Goal: Task Accomplishment & Management: Manage account settings

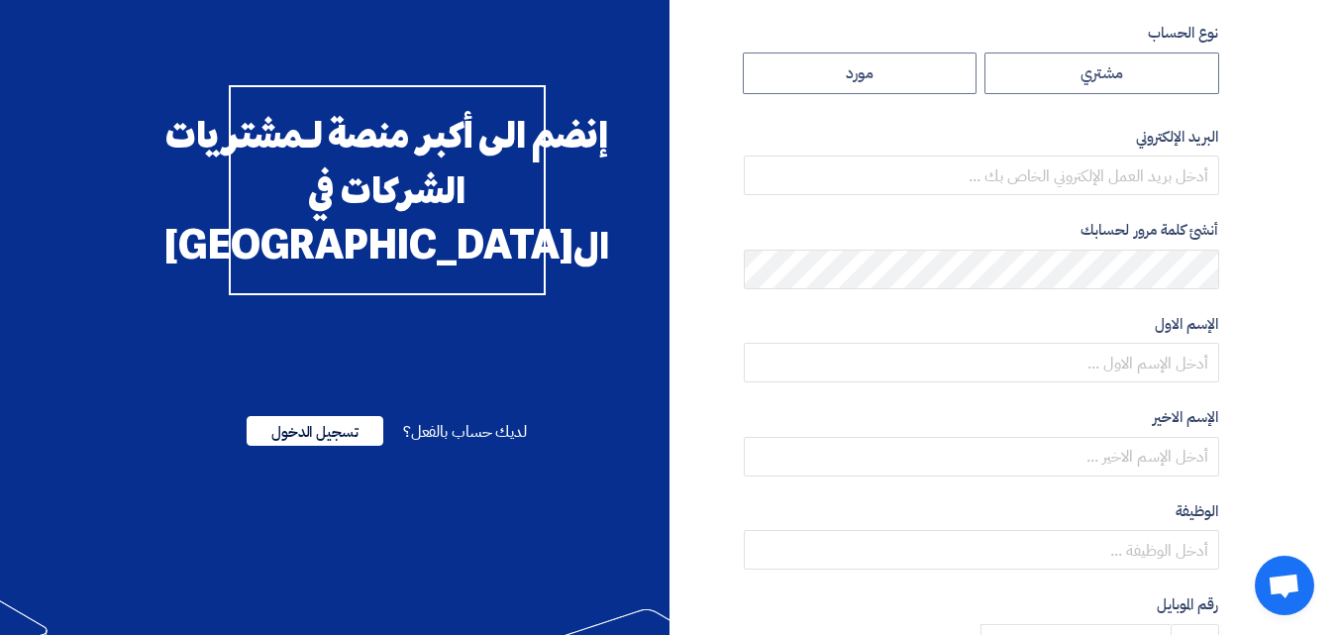
scroll to position [55, 0]
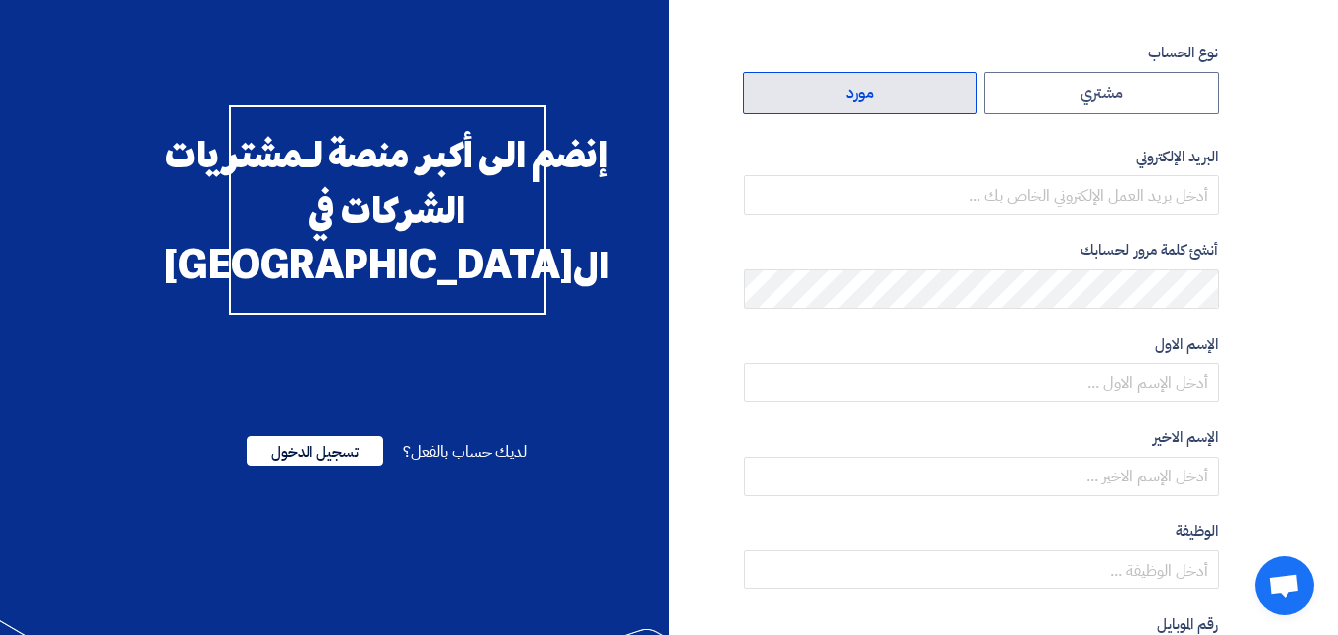
click at [906, 100] on label "مورد" at bounding box center [860, 93] width 235 height 42
click at [906, 100] on input "مورد" at bounding box center [860, 93] width 233 height 40
radio input "true"
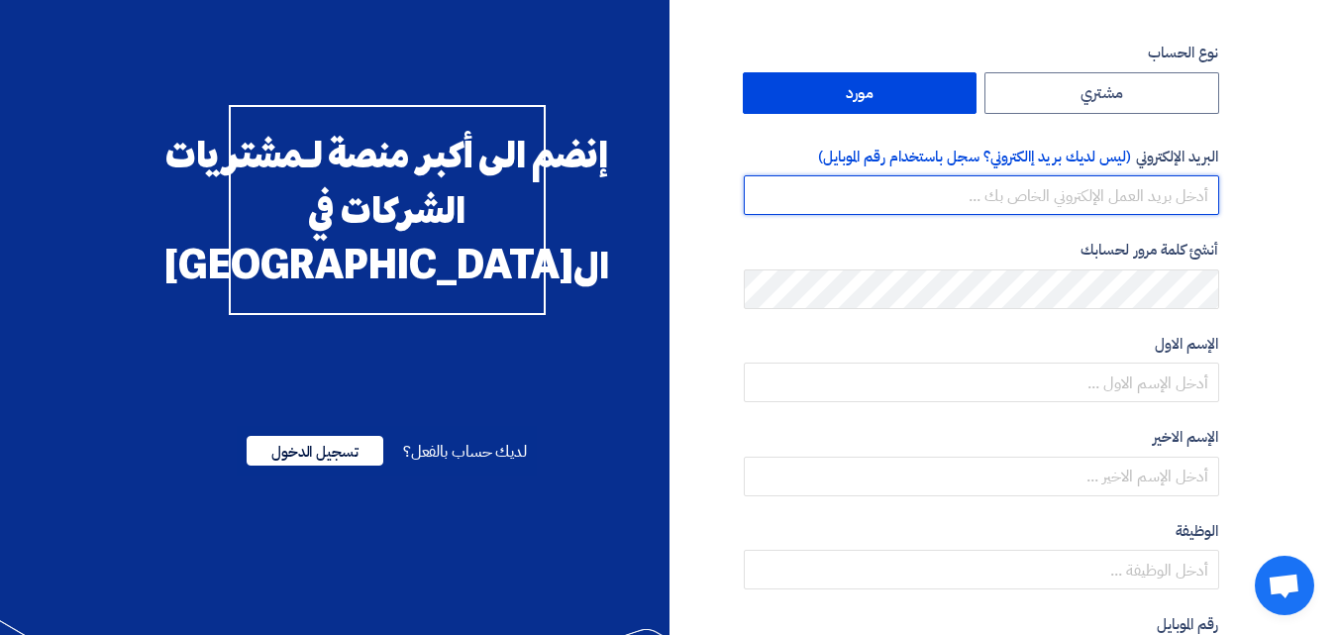
click at [967, 198] on input "email" at bounding box center [981, 195] width 475 height 40
type input "gspengineering@yahoo.com"
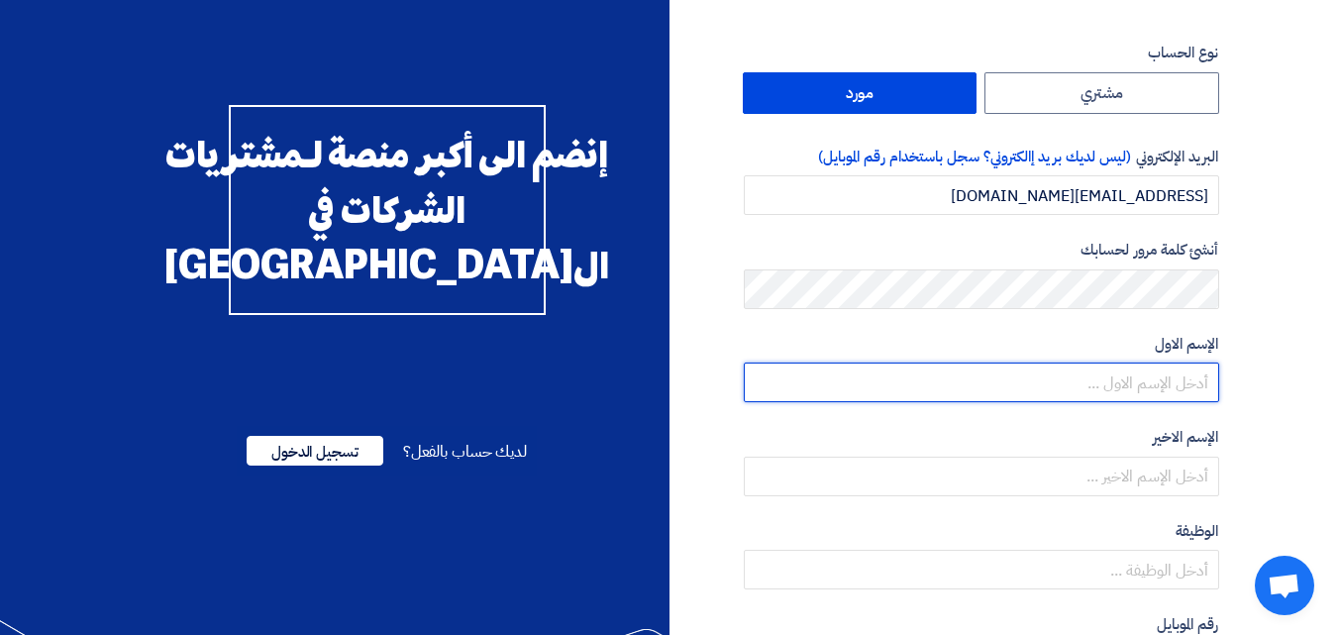
click at [1063, 385] on input "text" at bounding box center [981, 383] width 475 height 40
paste input "Hossam"
type input "Hossam"
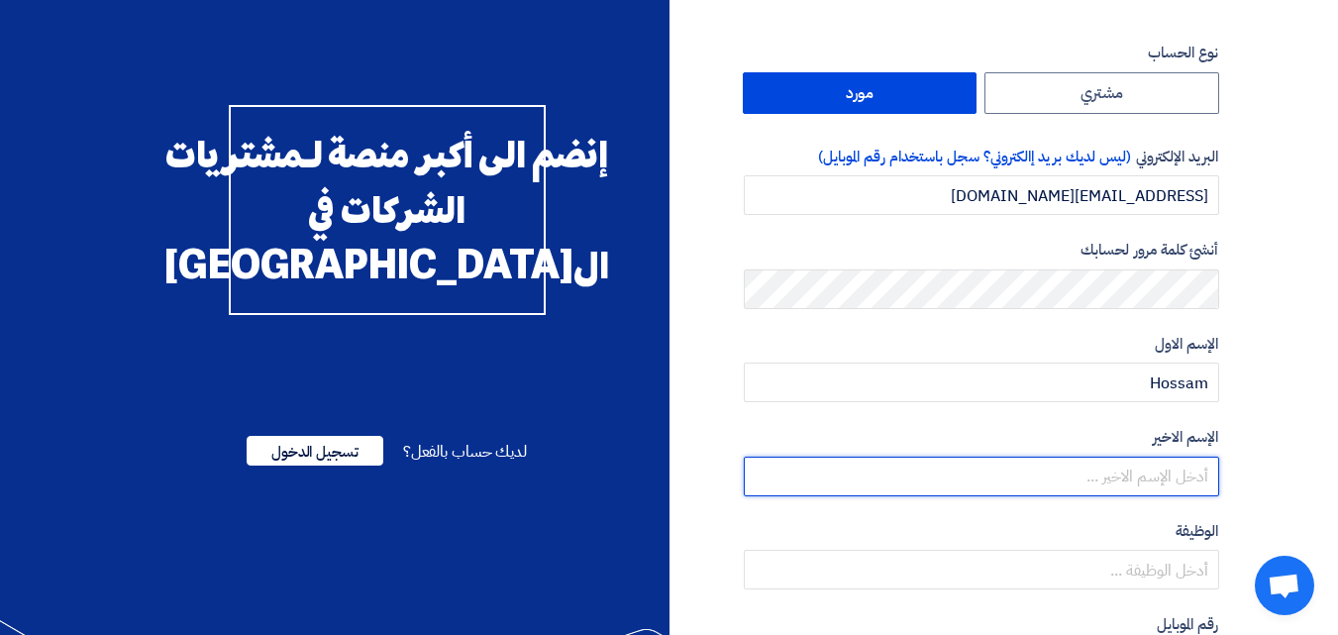
click at [1038, 469] on input "text" at bounding box center [981, 477] width 475 height 40
type input "Mashhour"
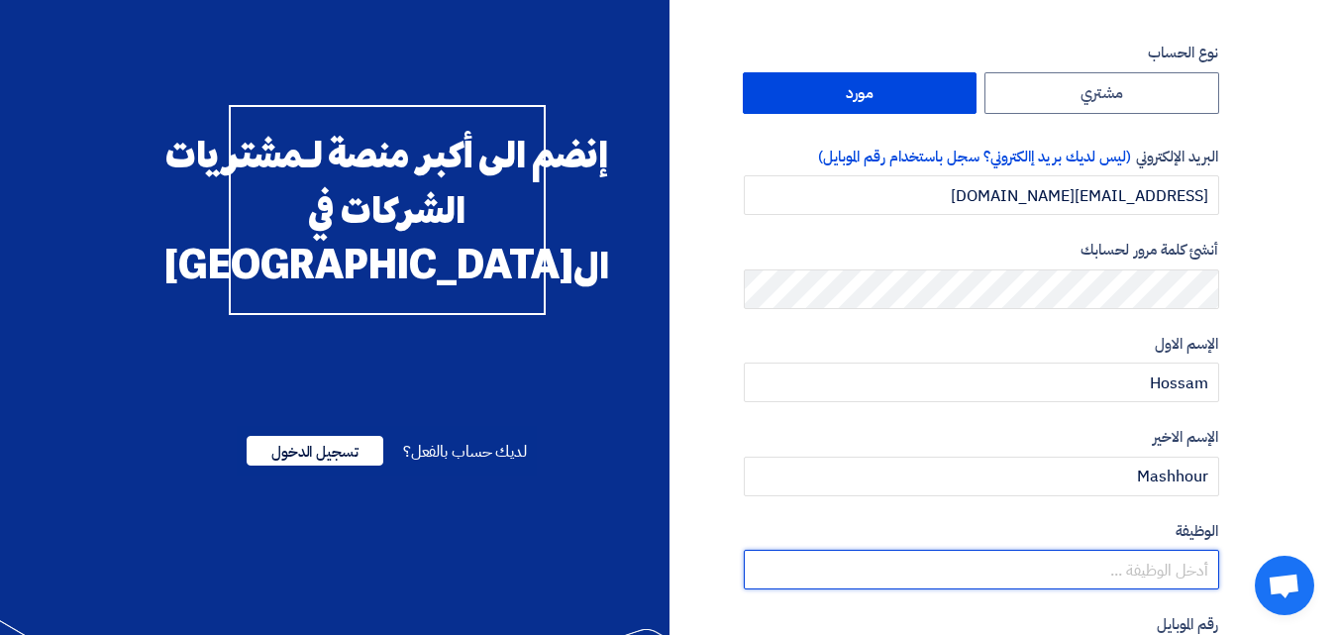
click at [891, 577] on input "text" at bounding box center [981, 570] width 475 height 40
paste input "General Manager of the company"
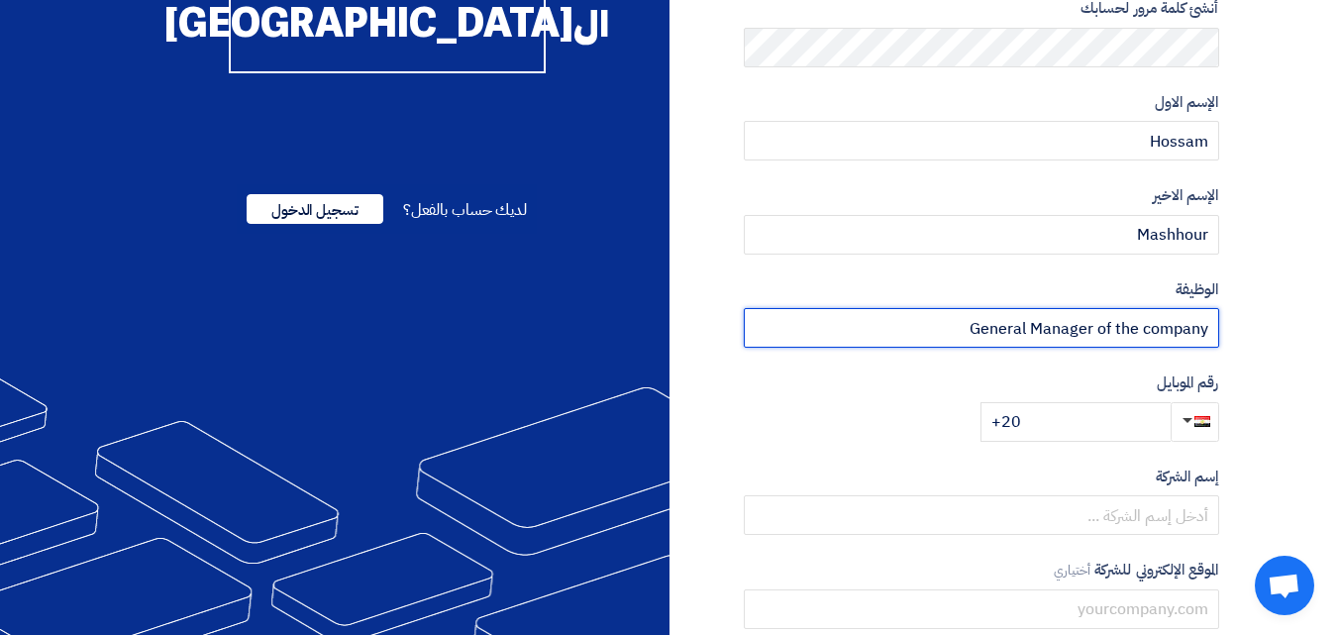
scroll to position [299, 0]
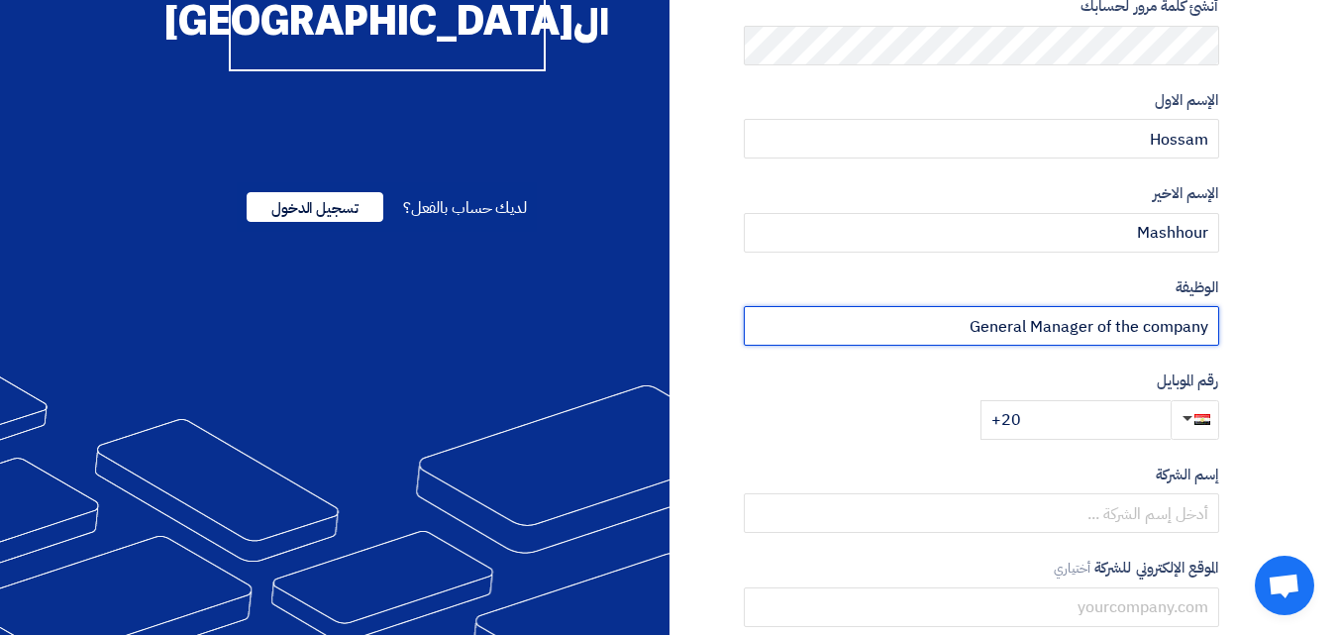
type input "General Manager of the company"
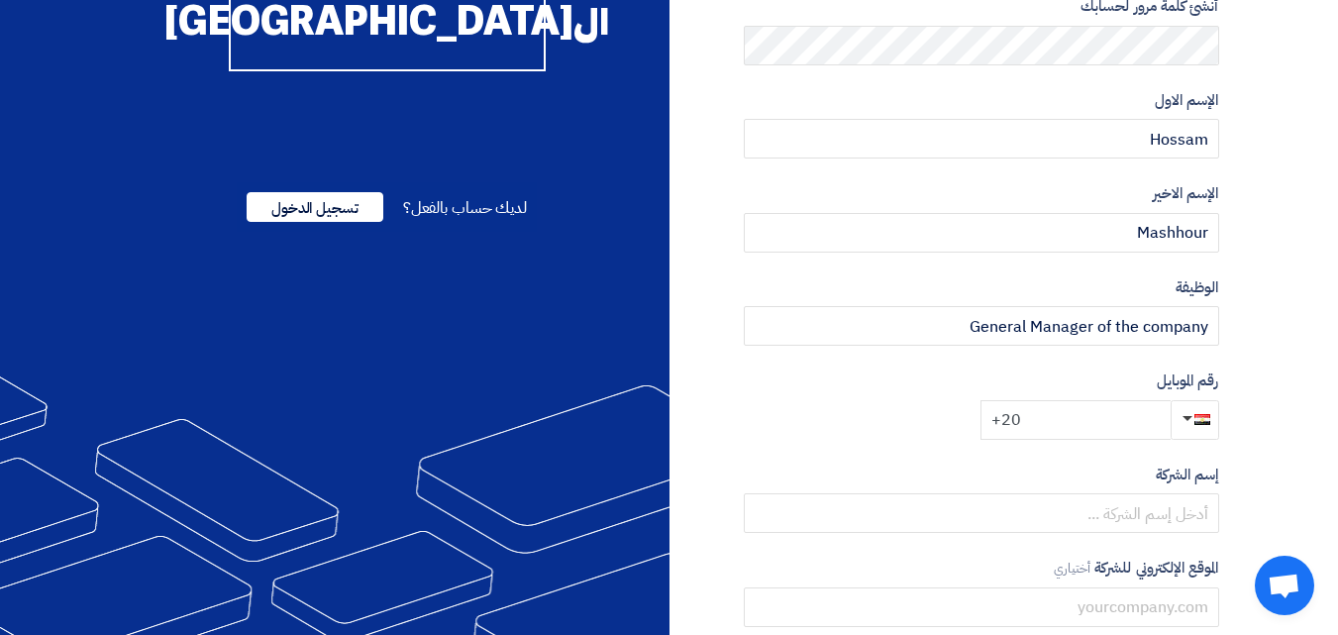
click at [1087, 411] on input "+20" at bounding box center [1076, 420] width 190 height 40
type input "+20 1149450630"
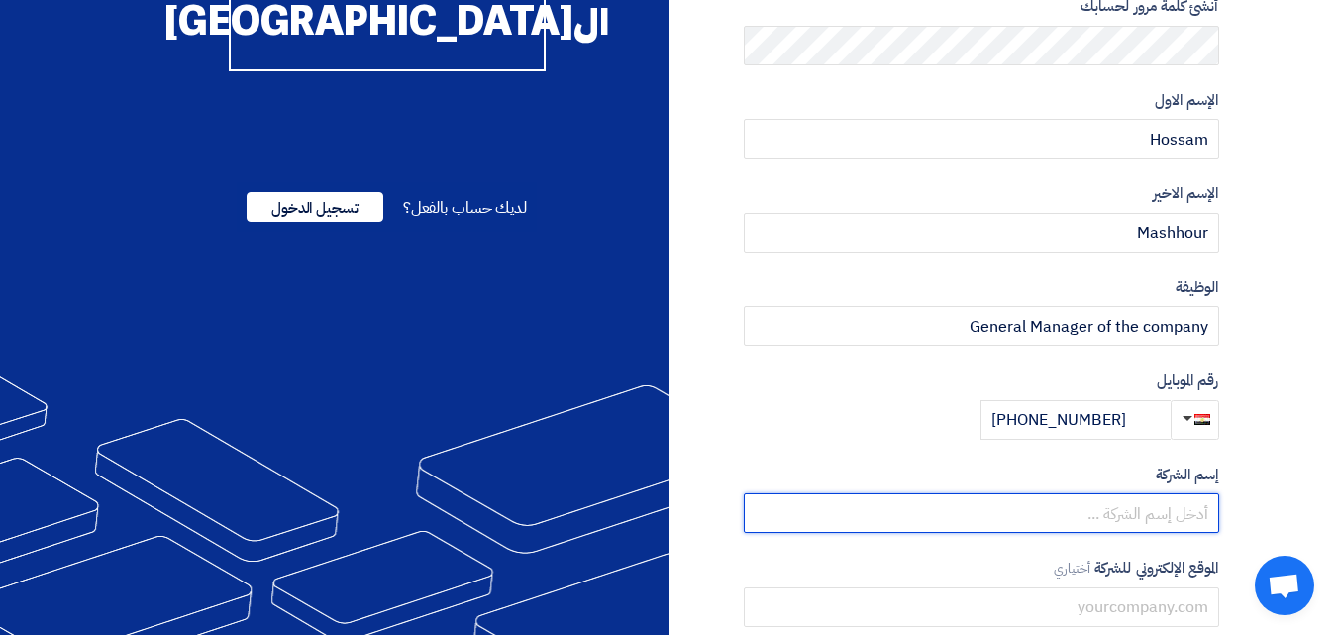
click at [1079, 515] on input "text" at bounding box center [981, 513] width 475 height 40
type input "Gspengineering"
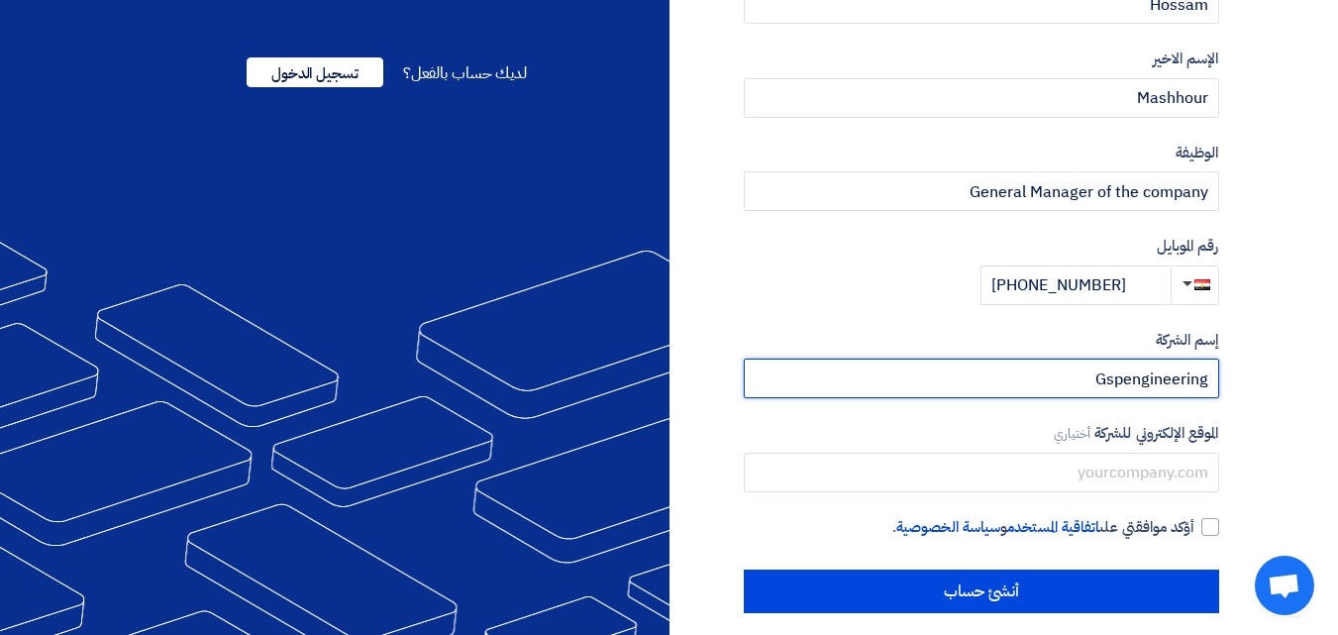
scroll to position [443, 0]
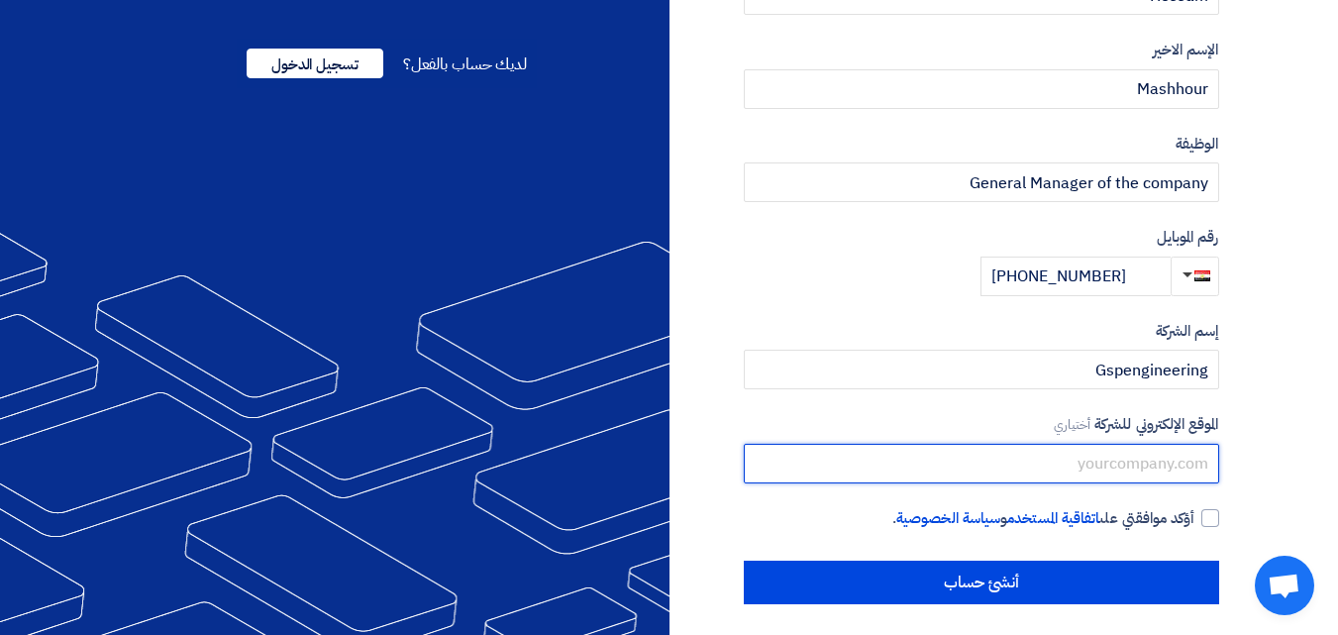
click at [1122, 463] on input "text" at bounding box center [981, 464] width 475 height 40
click at [1122, 462] on input "text" at bounding box center [981, 464] width 475 height 40
click at [980, 458] on input "text" at bounding box center [981, 464] width 475 height 40
paste input "gspengineering@yahoo.com"
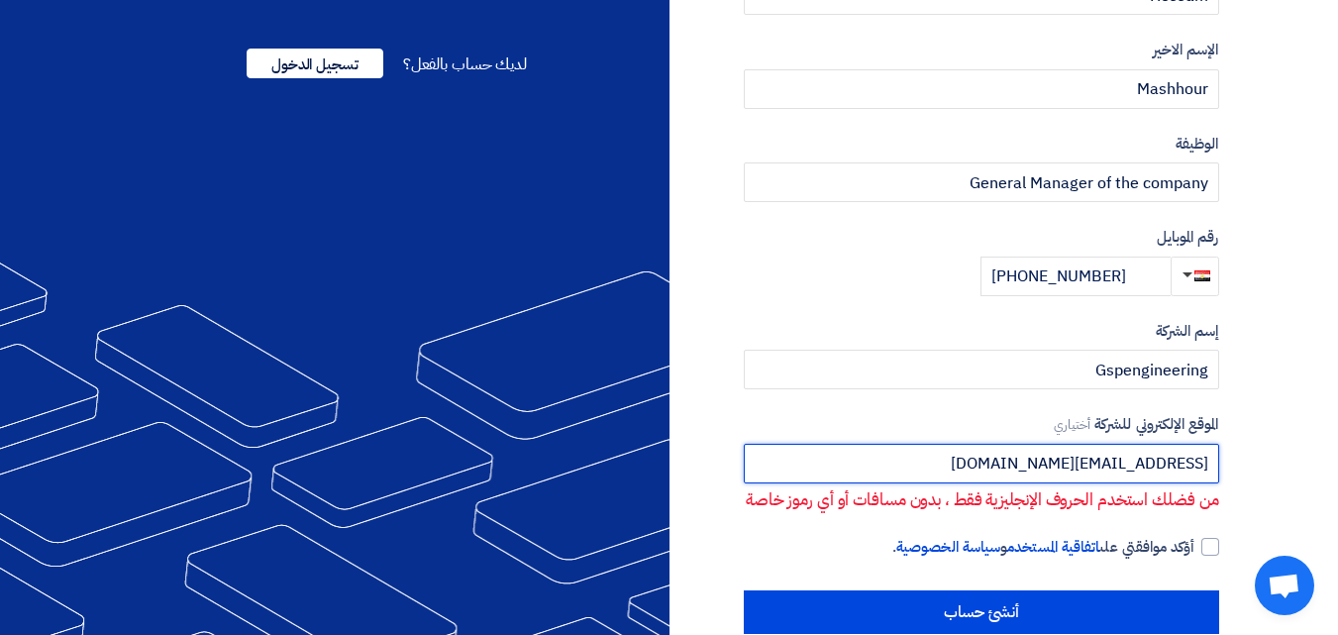
type input "gspengineering@yahoo.com"
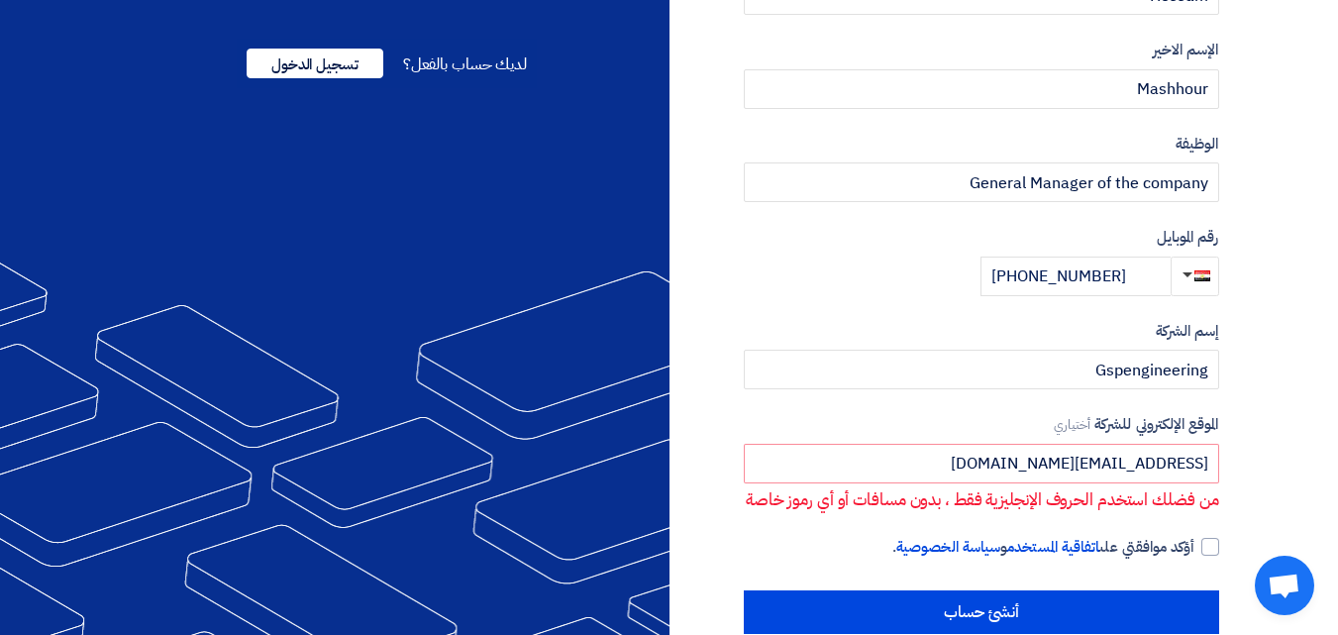
click at [1298, 446] on section "نوع الحساب مشتري مورد البريد الإلكتروني (ليس لديك بريد إالكتروني؟ سجل باستخدام …" at bounding box center [669, 144] width 1338 height 1059
click at [1260, 433] on section "نوع الحساب مشتري مورد البريد الإلكتروني (ليس لديك بريد إالكتروني؟ سجل باستخدام …" at bounding box center [669, 144] width 1338 height 1059
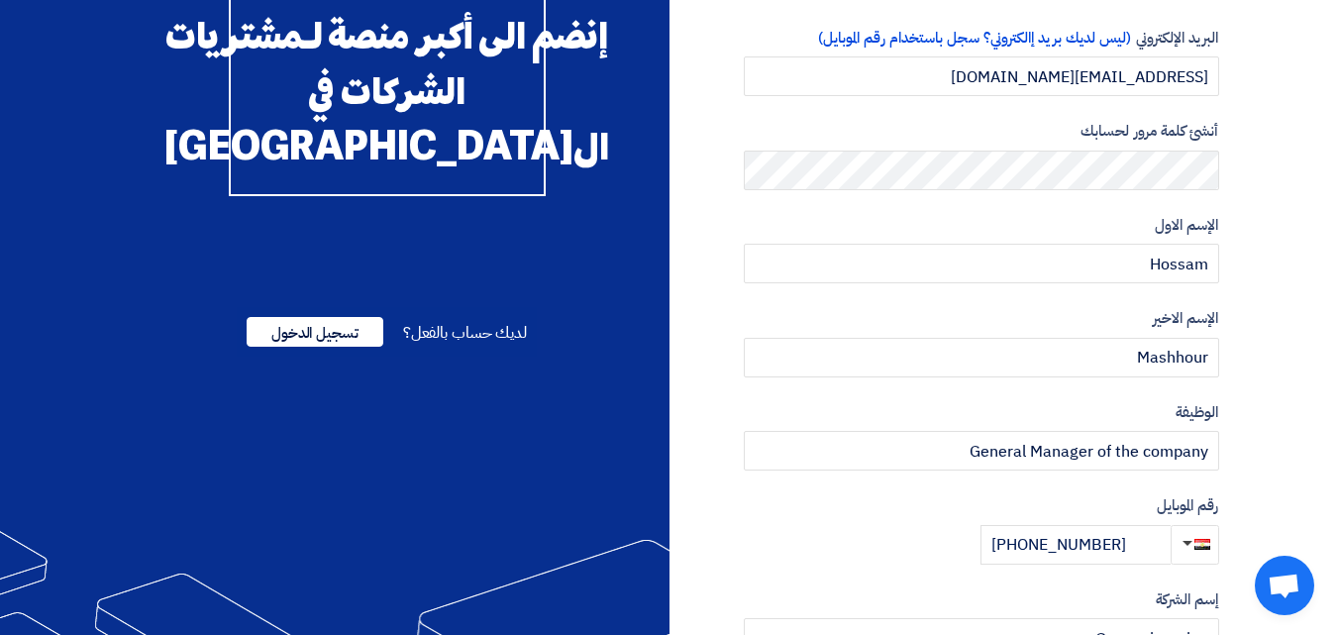
scroll to position [158, 0]
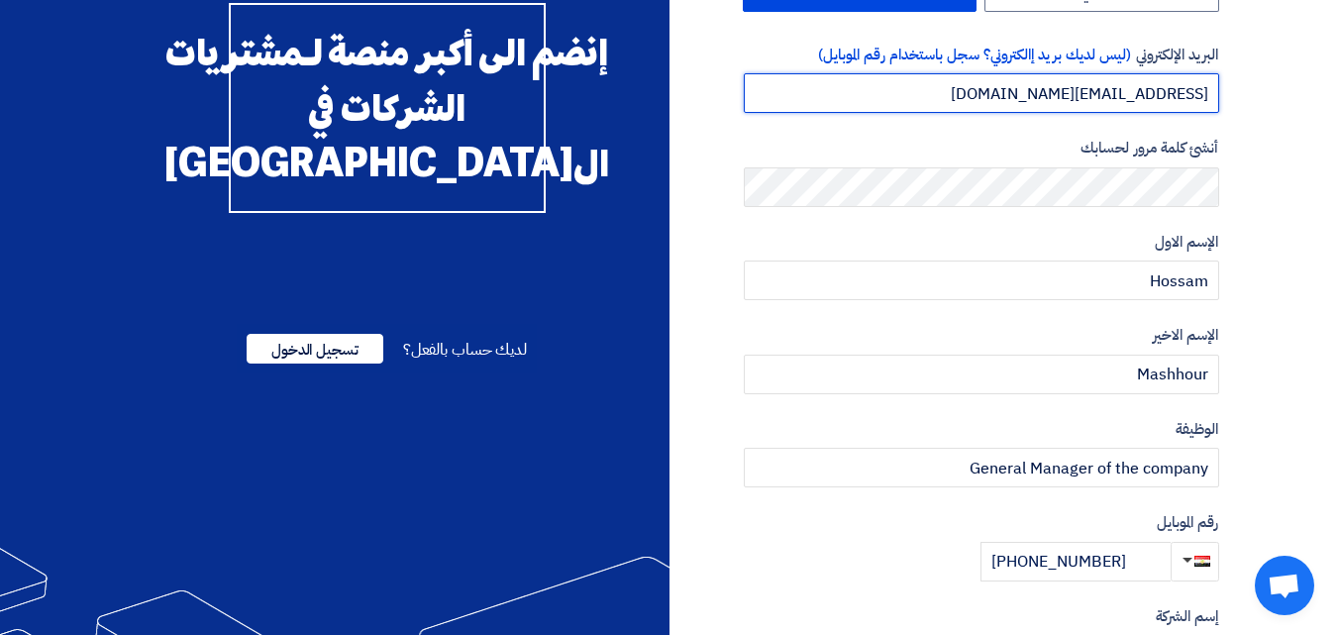
drag, startPoint x: 999, startPoint y: 85, endPoint x: 1206, endPoint y: 97, distance: 207.4
click at [1206, 97] on input "gspengineering@yahoo.com" at bounding box center [981, 93] width 475 height 40
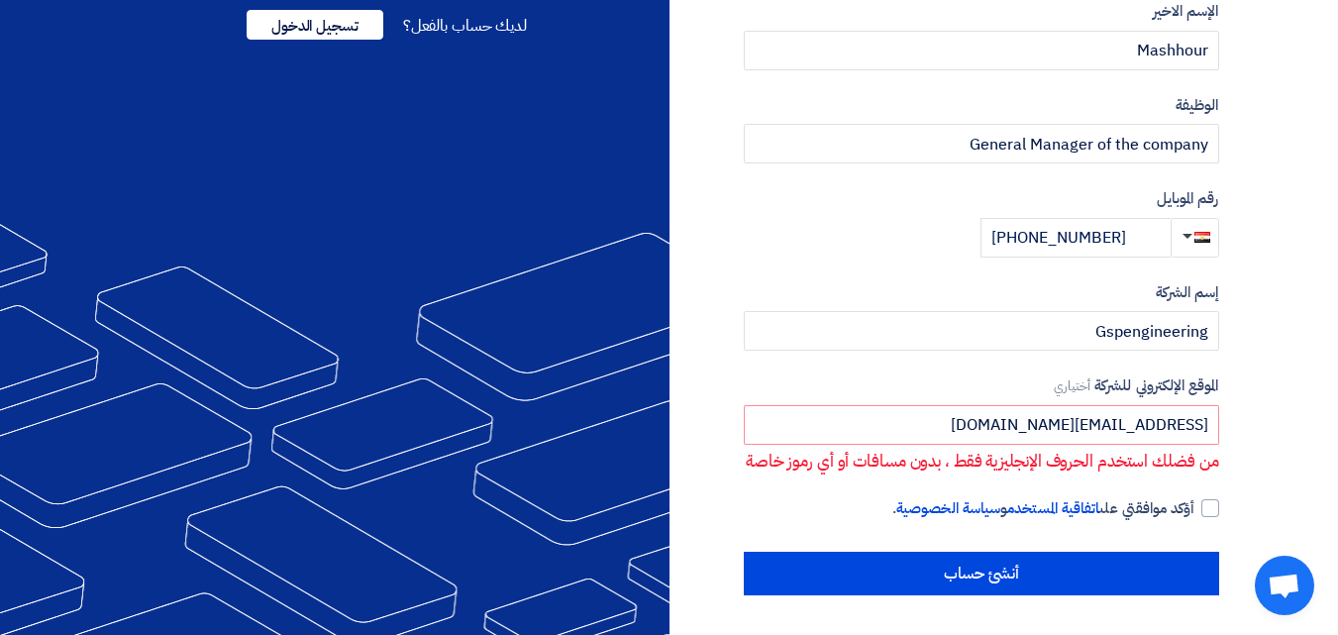
scroll to position [506, 0]
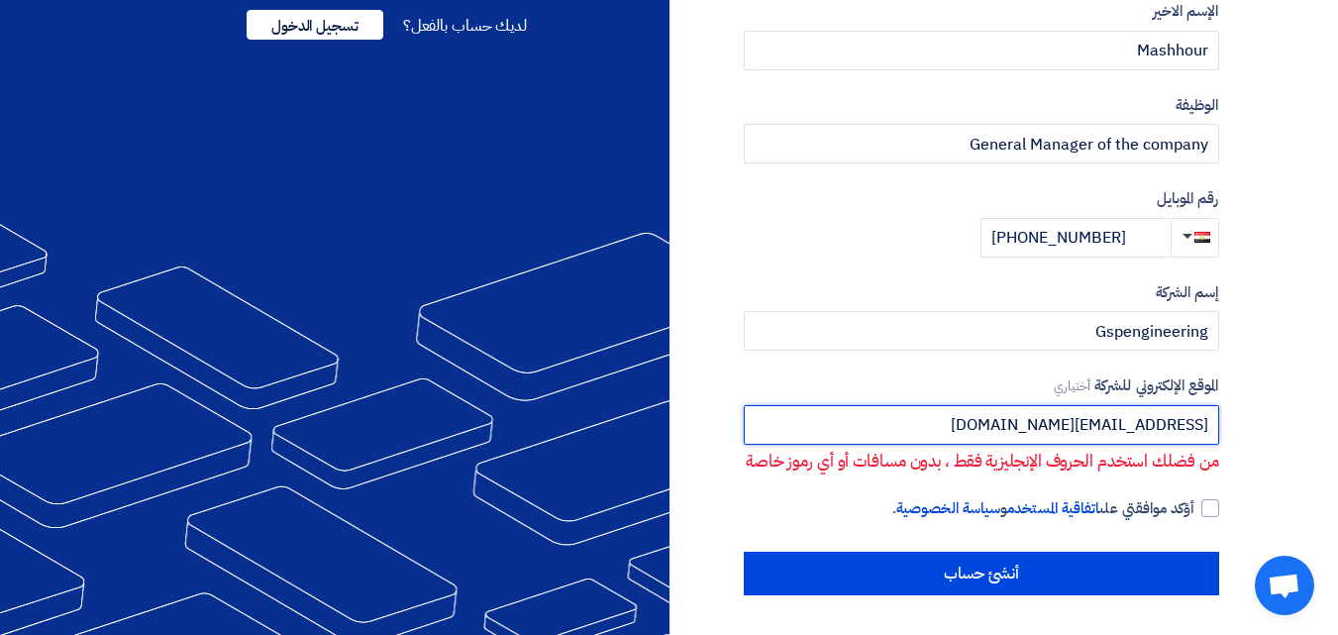
click at [929, 408] on input "gspengineering@yahoo.com" at bounding box center [981, 425] width 475 height 40
drag, startPoint x: 977, startPoint y: 402, endPoint x: 1352, endPoint y: 378, distance: 376.2
click at [1338, 378] on html "نوع الحساب مشتري مورد البريد الإلكتروني (ليس لديك بريد إالكتروني؟ سجل باستخدام …" at bounding box center [669, 77] width 1338 height 1116
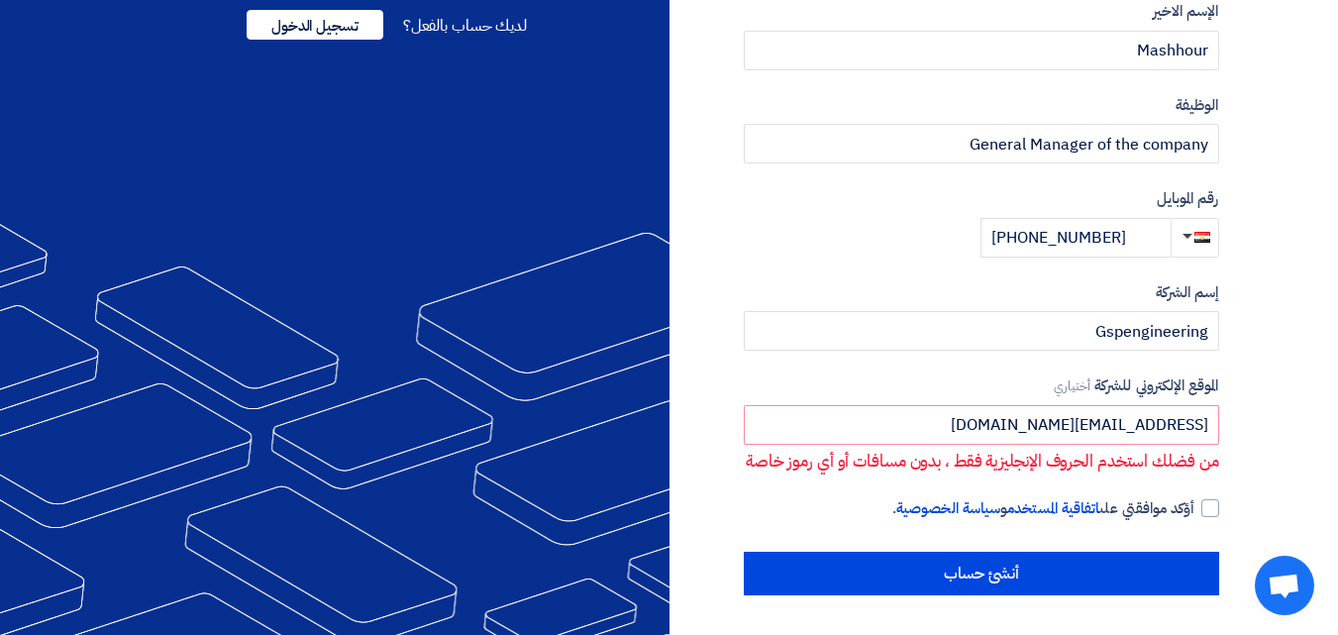
click at [1300, 399] on section "نوع الحساب مشتري مورد البريد الإلكتروني (ليس لديك بريد إالكتروني؟ سجل باستخدام …" at bounding box center [669, 105] width 1338 height 1059
click at [1212, 507] on div at bounding box center [1211, 508] width 18 height 18
click at [1196, 507] on input "أؤكد موافقتي على اتفاقية المستخدم و سياسة الخصوصية ." at bounding box center [957, 517] width 475 height 40
checkbox input "true"
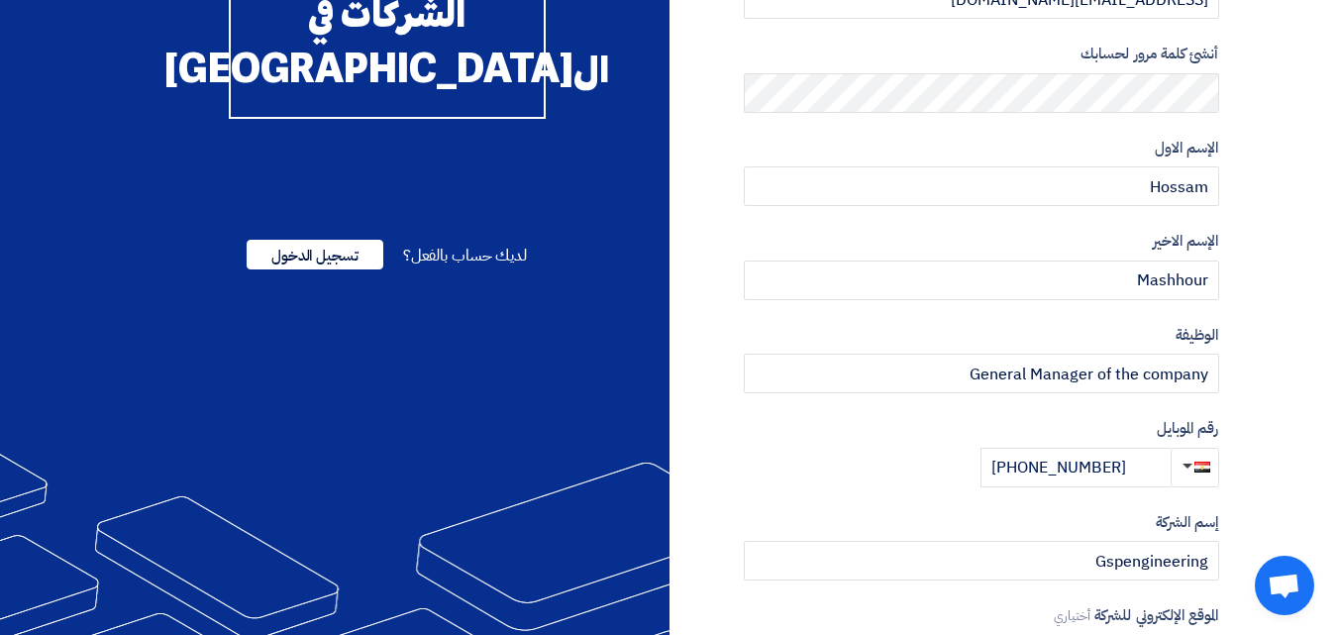
scroll to position [242, 0]
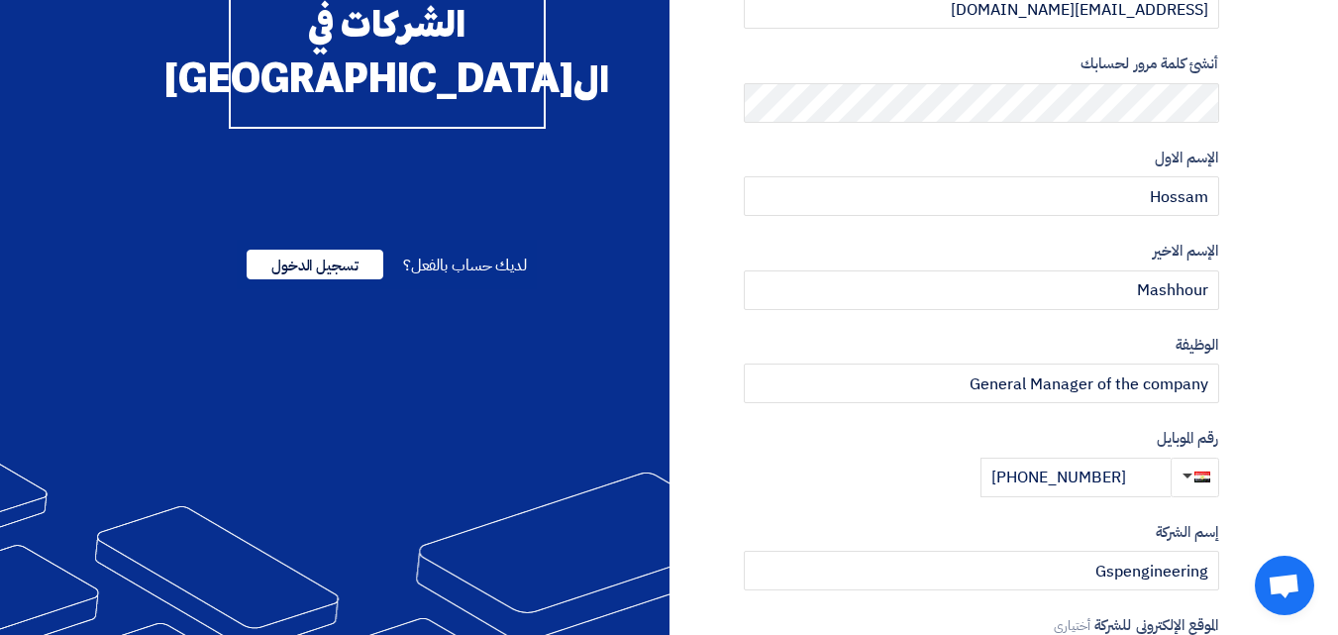
click at [1265, 163] on section "نوع الحساب مشتري مورد البريد الإلكتروني (ليس لديك بريد إالكتروني؟ سجل باستخدام …" at bounding box center [669, 345] width 1338 height 1059
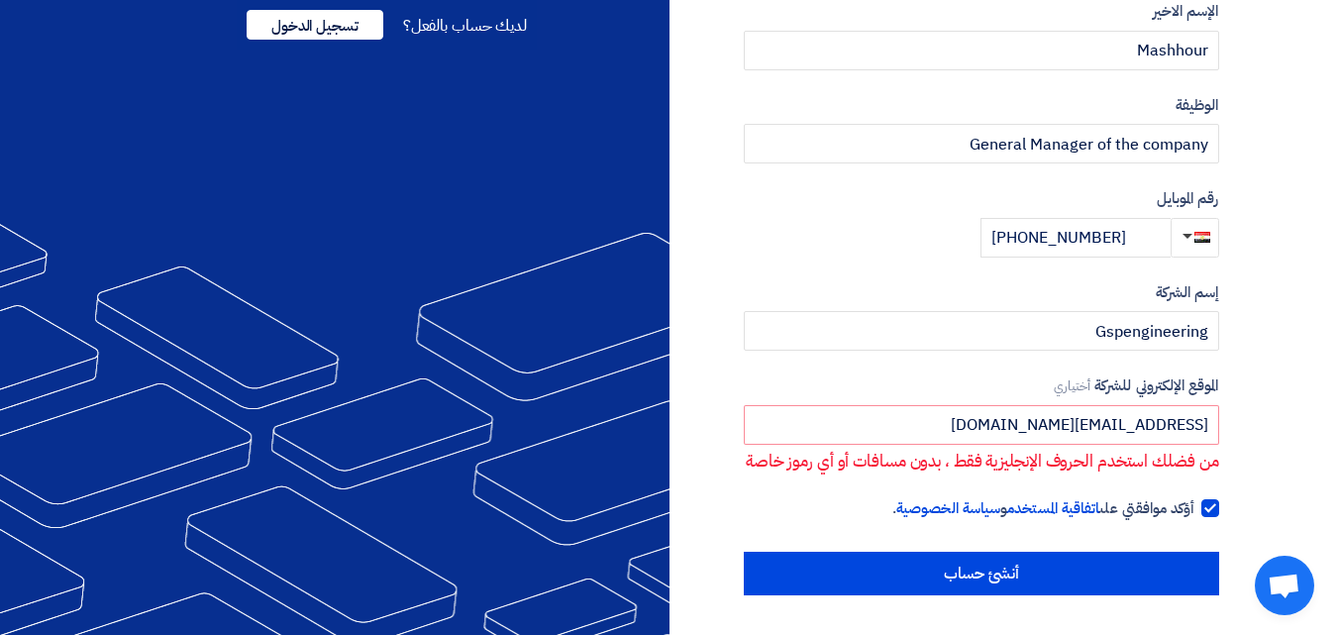
scroll to position [506, 0]
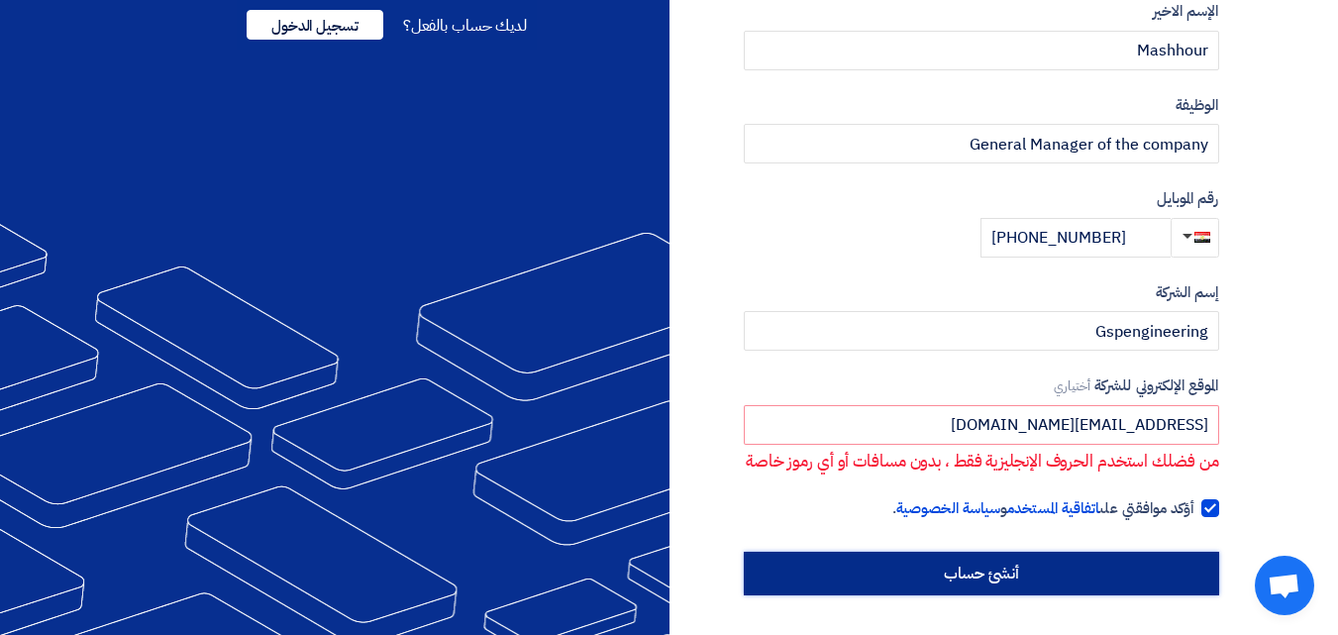
click at [1054, 581] on input "أنشئ حساب" at bounding box center [981, 574] width 475 height 44
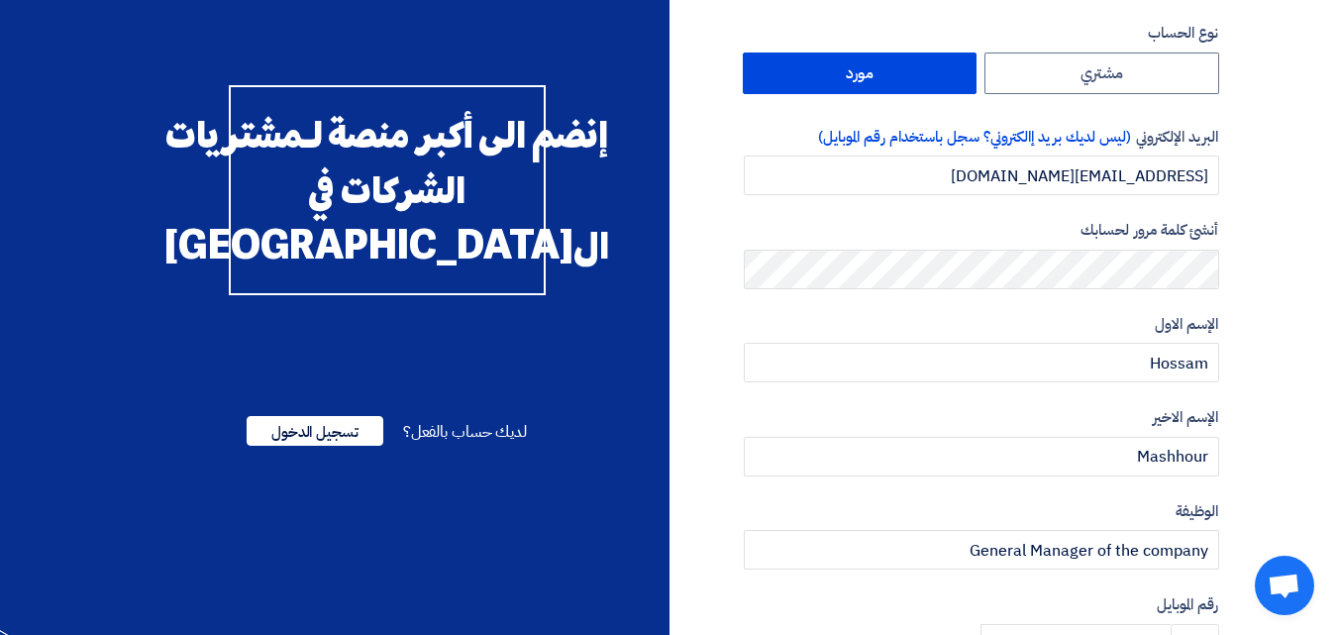
scroll to position [0, 0]
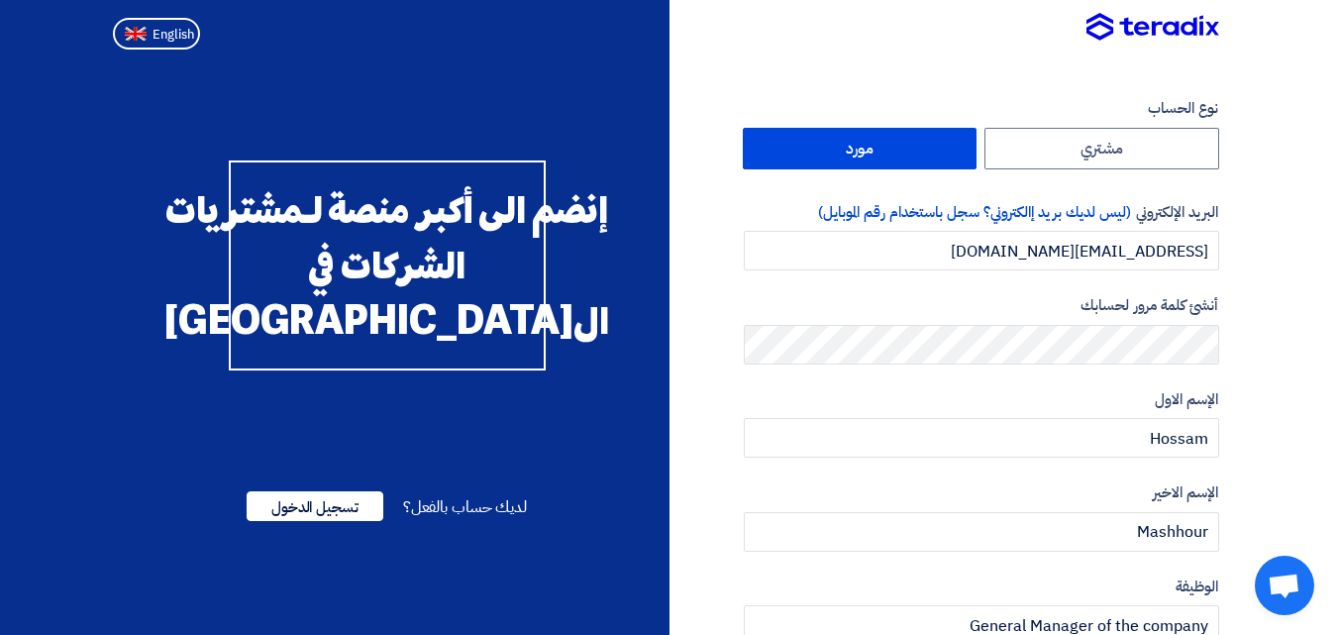
click at [903, 153] on label "مورد" at bounding box center [860, 149] width 235 height 42
click at [903, 153] on input "مورد" at bounding box center [860, 149] width 233 height 40
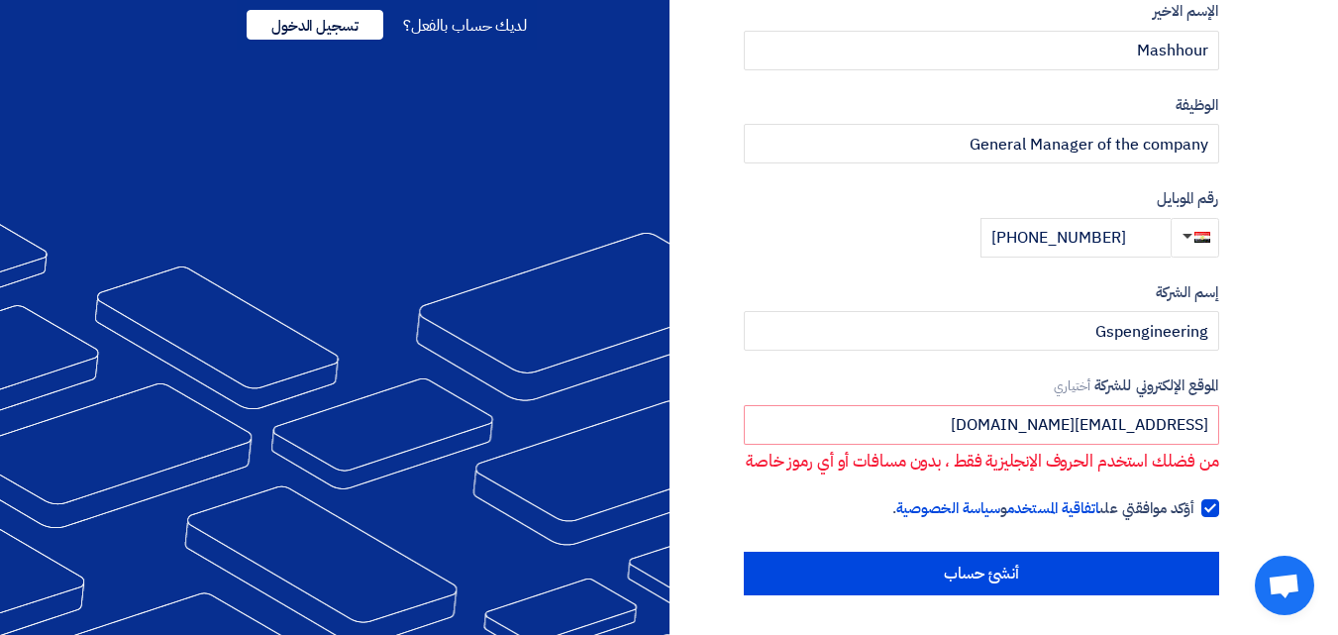
scroll to position [506, 0]
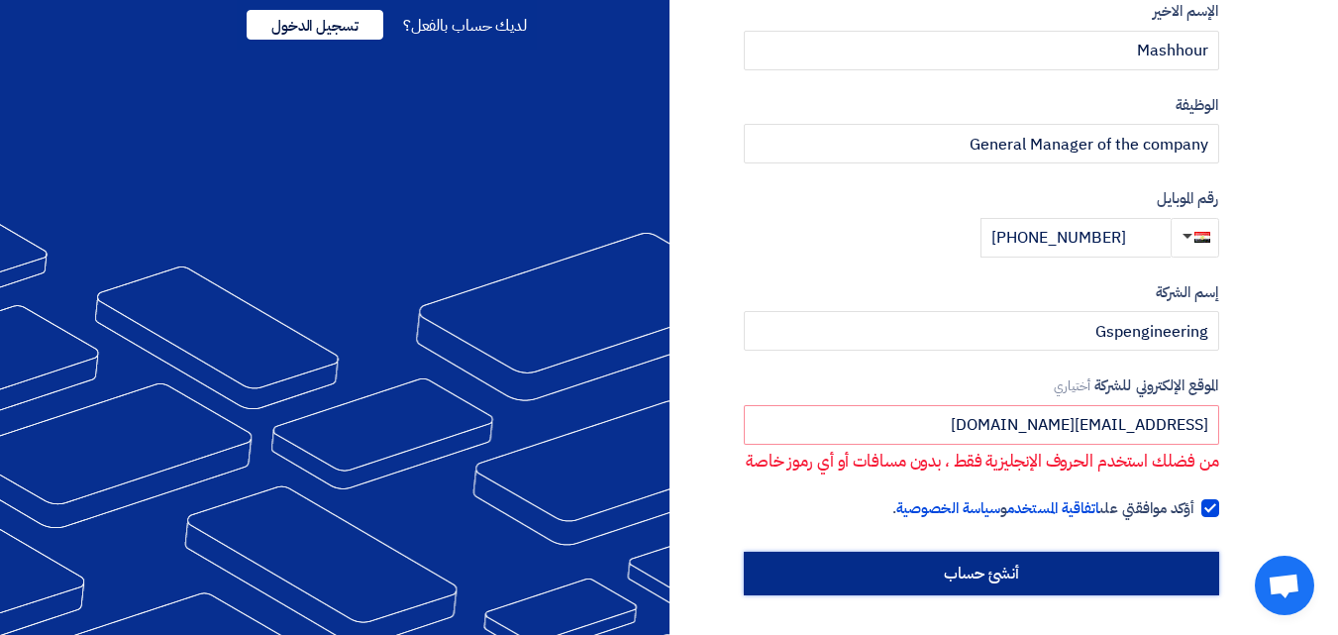
click at [965, 574] on input "أنشئ حساب" at bounding box center [981, 574] width 475 height 44
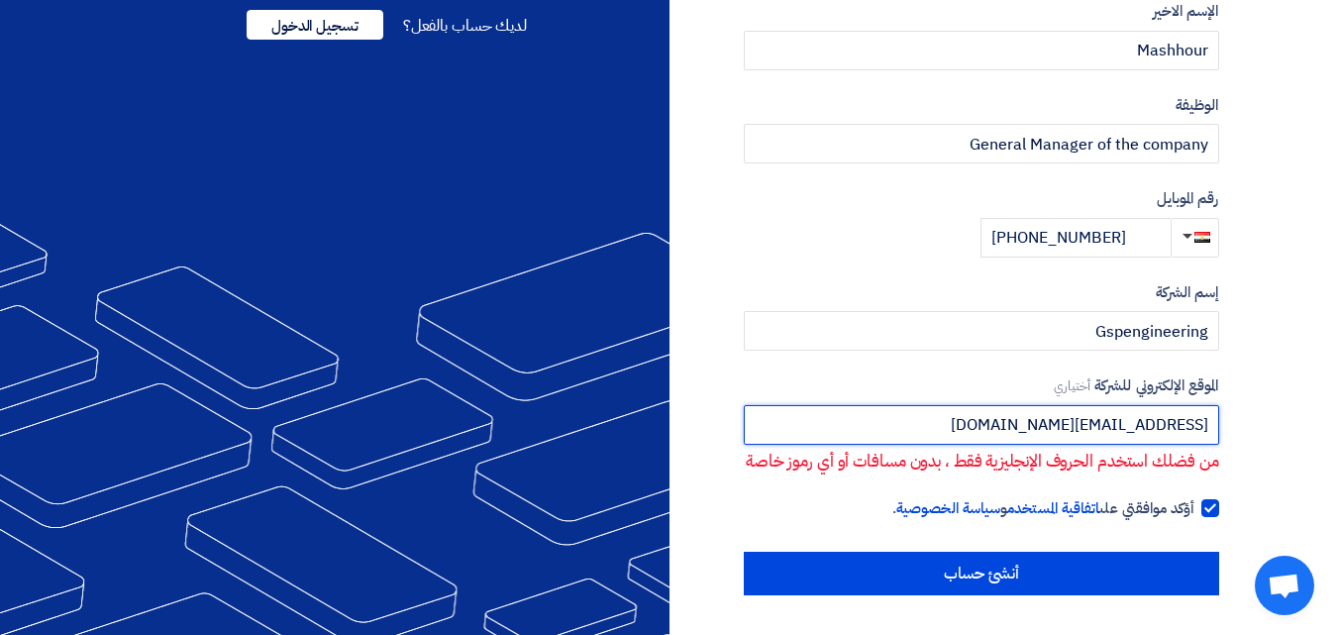
drag, startPoint x: 1000, startPoint y: 405, endPoint x: 1254, endPoint y: 395, distance: 253.8
click at [1254, 395] on section "نوع الحساب مشتري مورد البريد الإلكتروني (ليس لديك بريد إالكتروني؟ سجل باستخدام …" at bounding box center [669, 105] width 1338 height 1059
type input "GSP"
drag, startPoint x: 1158, startPoint y: 404, endPoint x: 1231, endPoint y: 401, distance: 73.4
click at [1231, 401] on div "نوع الحساب مشتري مورد البريد الإلكتروني (ليس لديك بريد إالكتروني؟ سجل باستخدام …" at bounding box center [952, 106] width 565 height 980
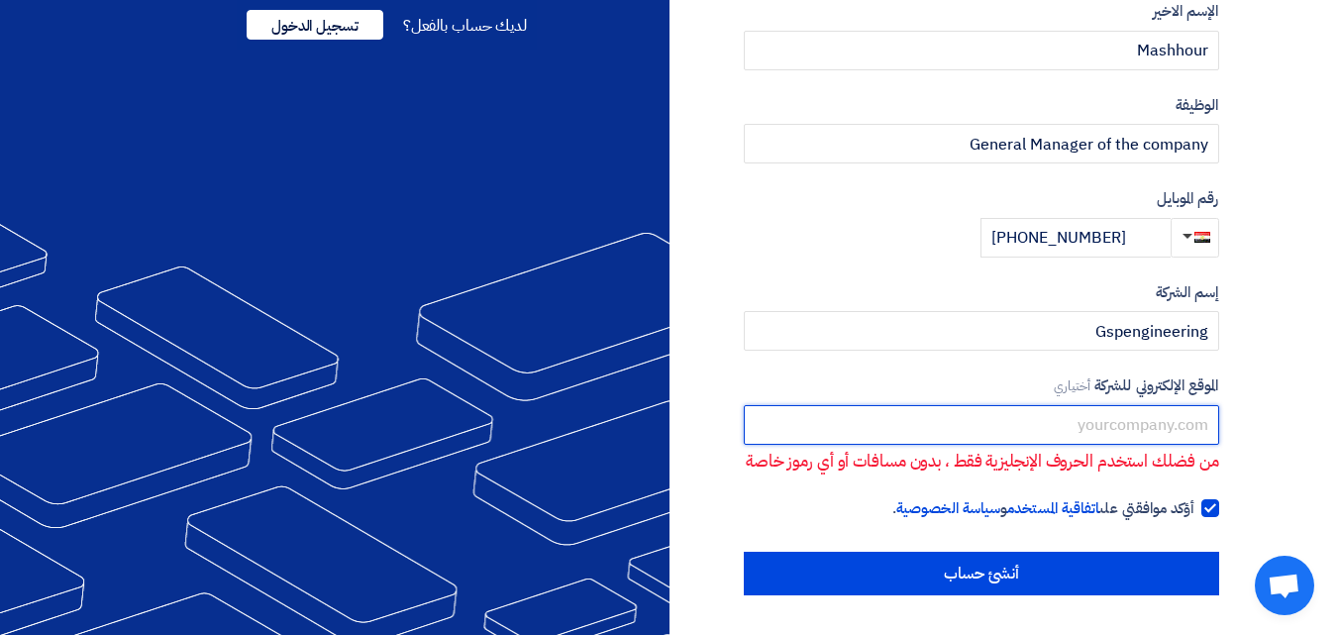
scroll to position [452, 0]
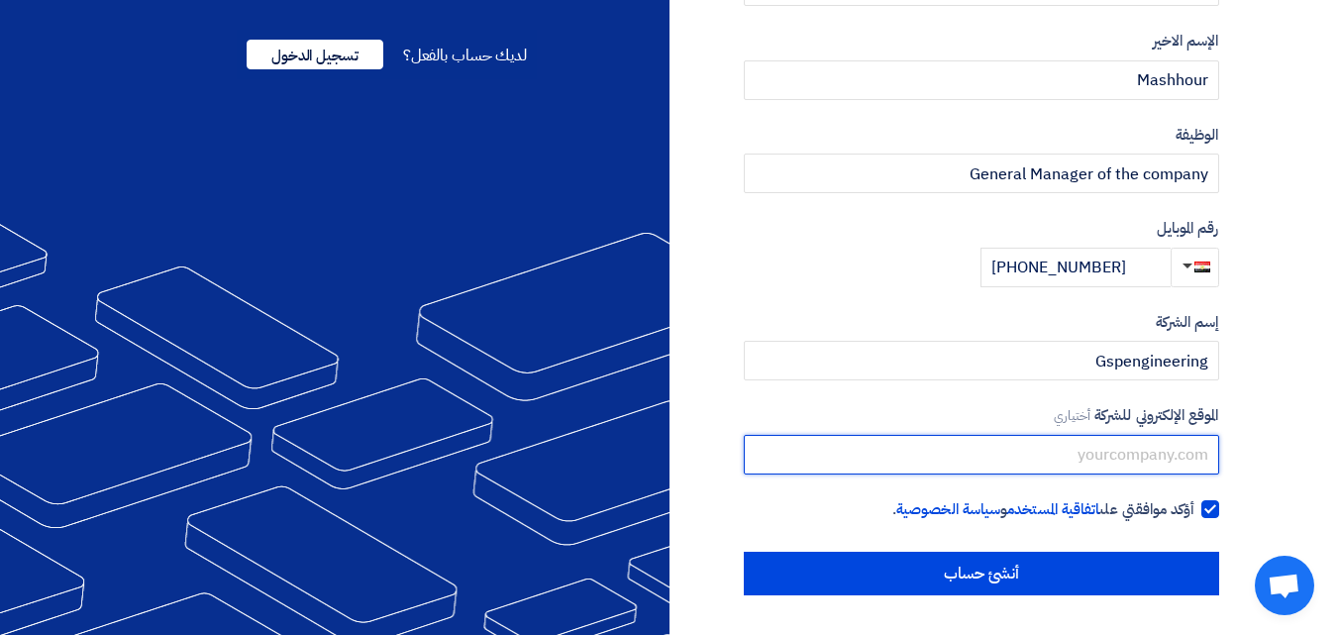
click at [883, 461] on input "text" at bounding box center [981, 455] width 475 height 40
paste input "http://gsp-egypt.com"
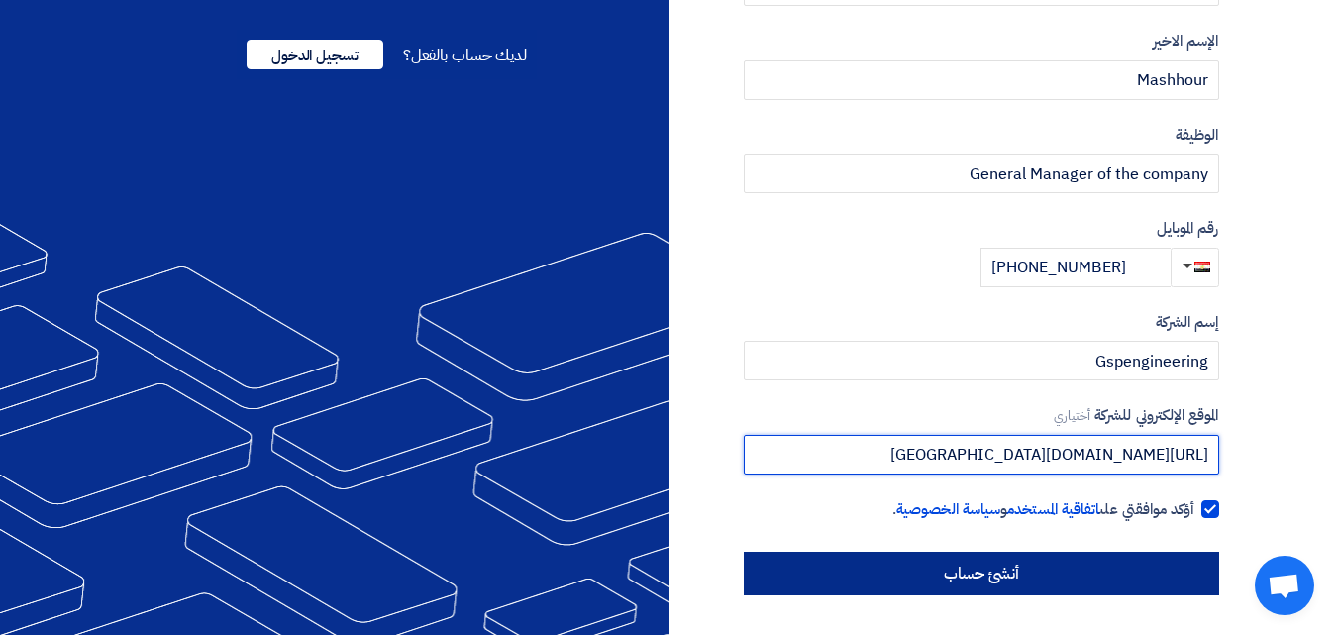
type input "http://gsp-egypt.com"
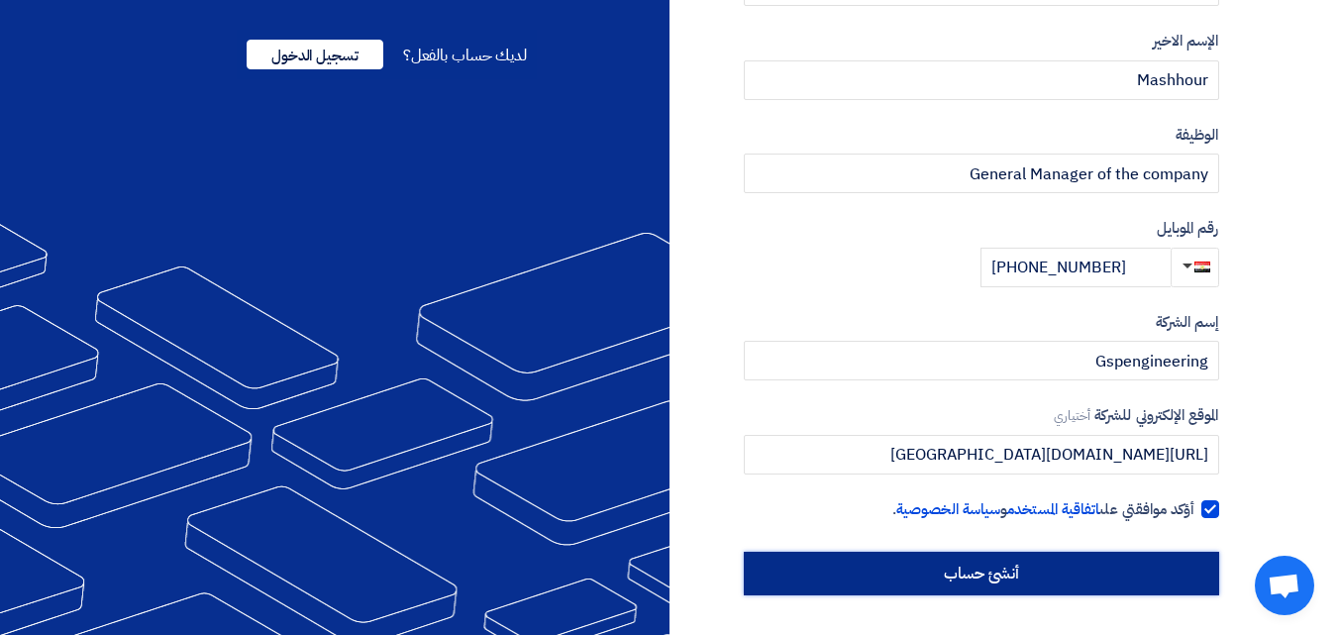
click at [1104, 574] on input "أنشئ حساب" at bounding box center [981, 574] width 475 height 44
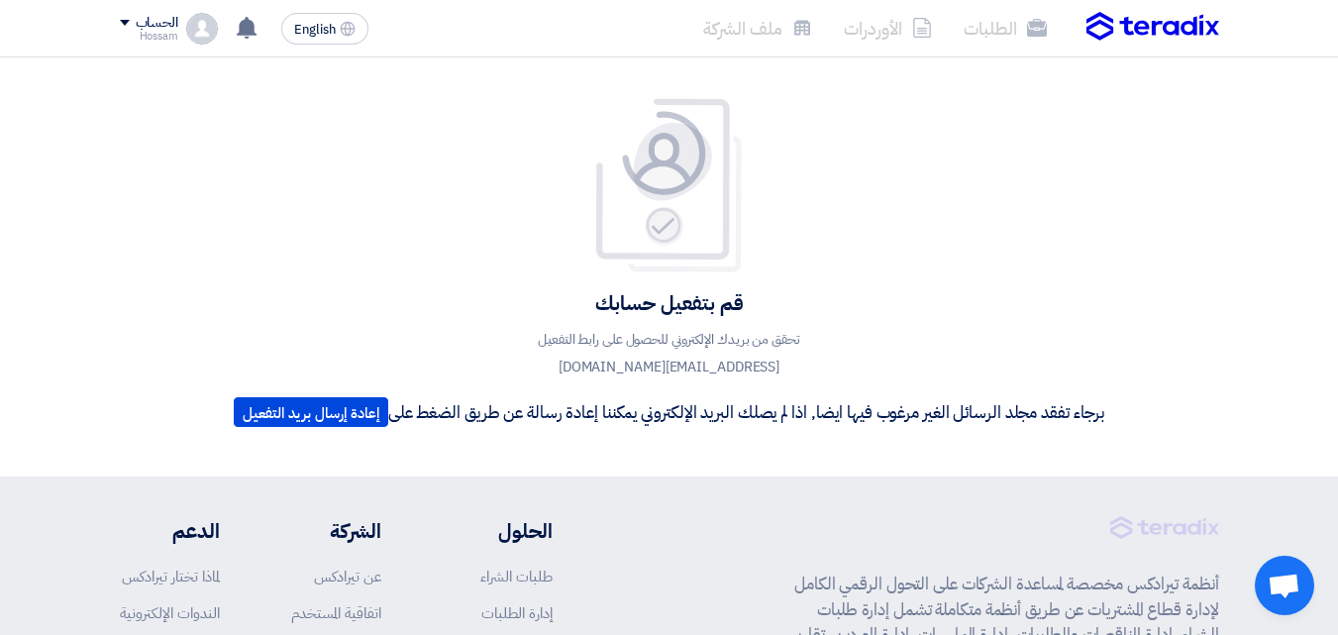
click at [125, 21] on span at bounding box center [125, 23] width 10 height 6
click at [473, 150] on div "قم بتفعيل حسابك تحقق من بريدك الإلكتروني للحصول على رابط التفعيل gspengineering…" at bounding box center [669, 267] width 900 height 340
click at [196, 32] on img at bounding box center [202, 29] width 32 height 32
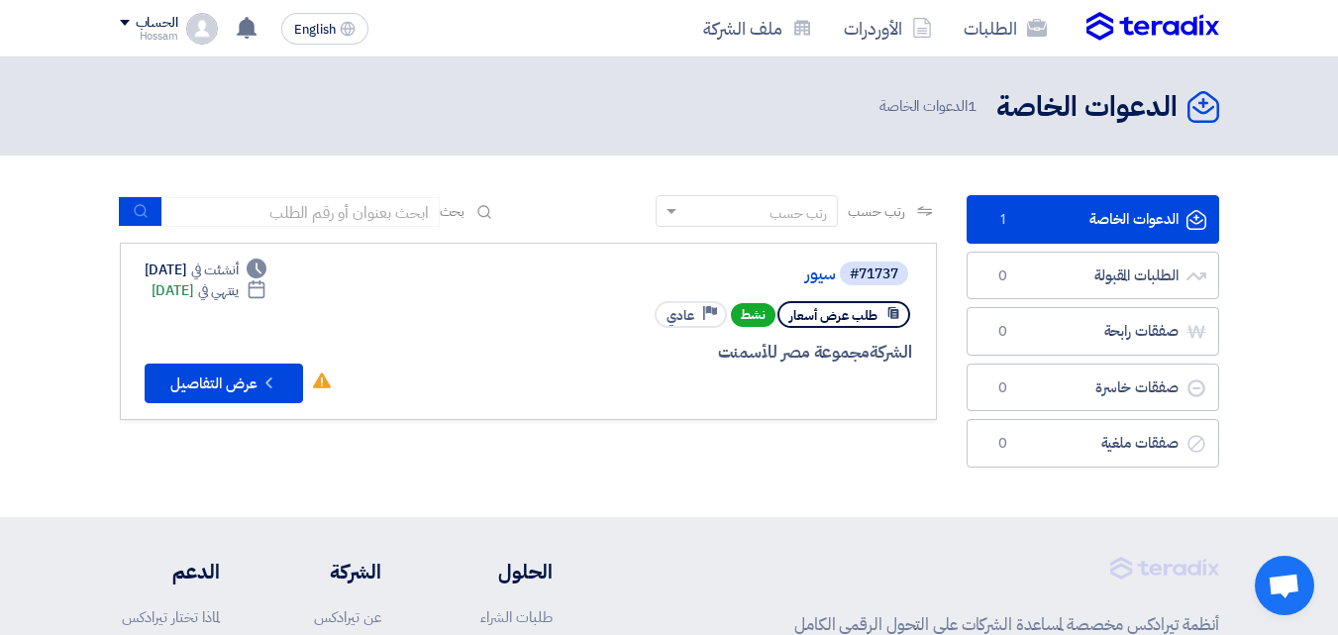
click at [839, 318] on span "طلب عرض أسعار" at bounding box center [833, 315] width 88 height 19
click at [222, 386] on button "Check details عرض التفاصيل" at bounding box center [224, 384] width 158 height 40
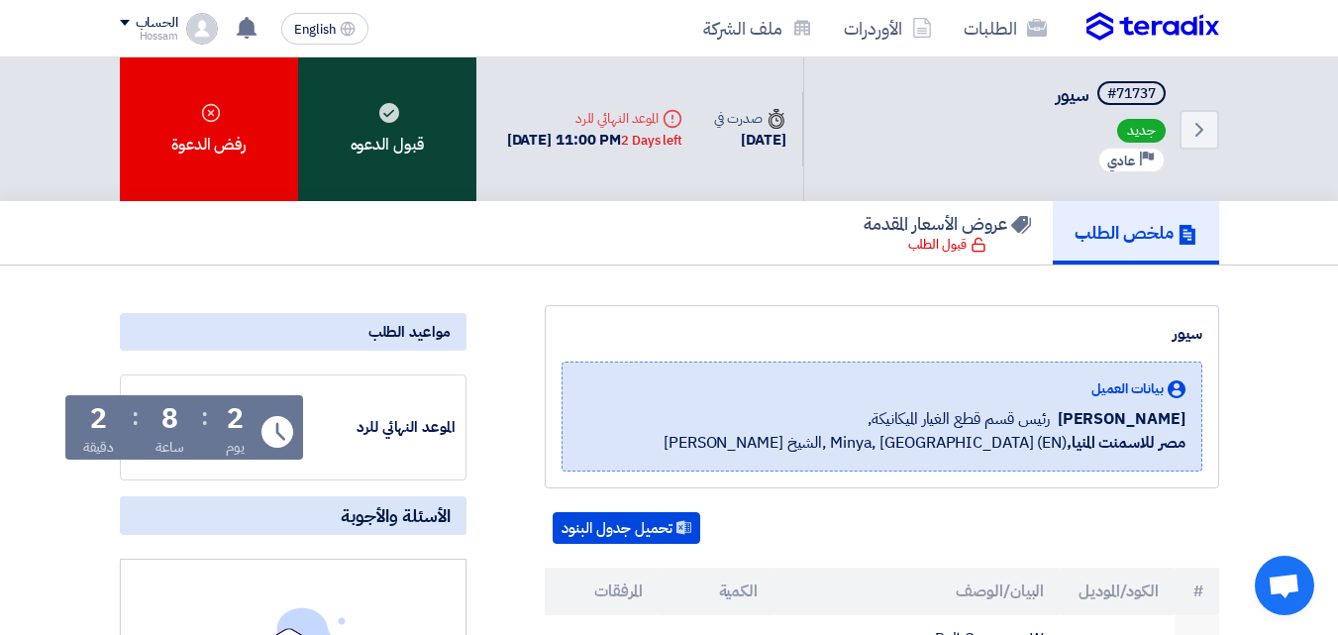
click at [413, 138] on div "قبول الدعوه" at bounding box center [387, 129] width 178 height 144
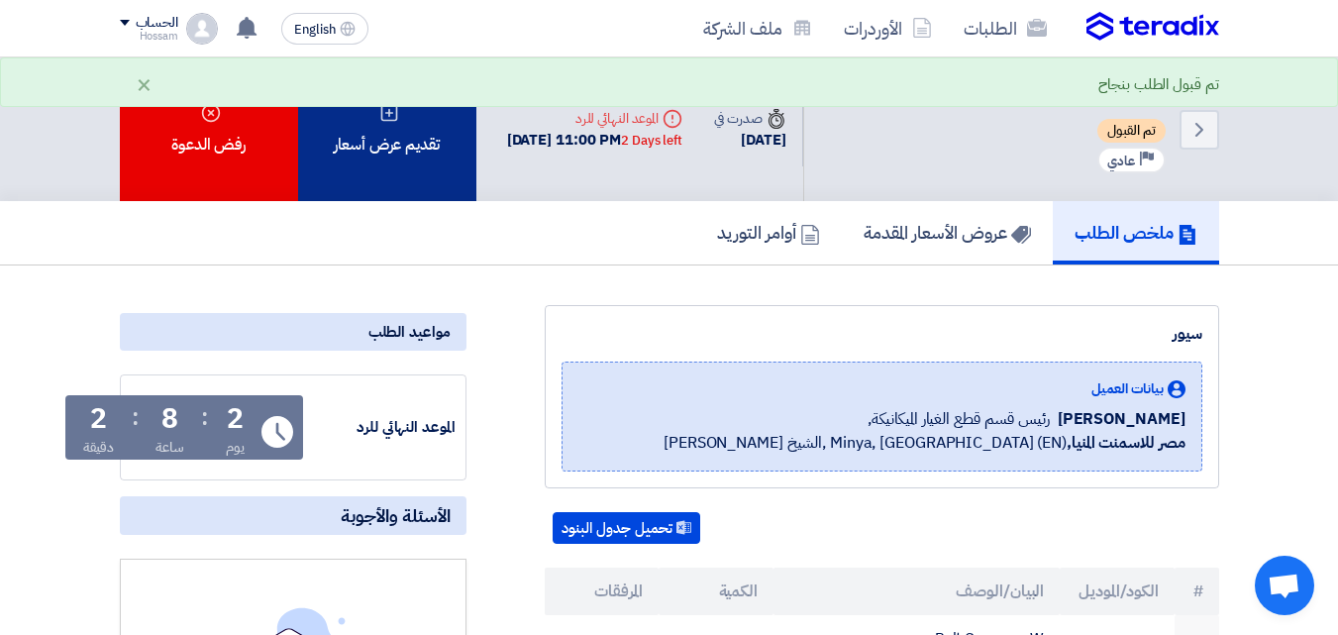
click at [426, 159] on div "تقديم عرض أسعار" at bounding box center [387, 129] width 178 height 144
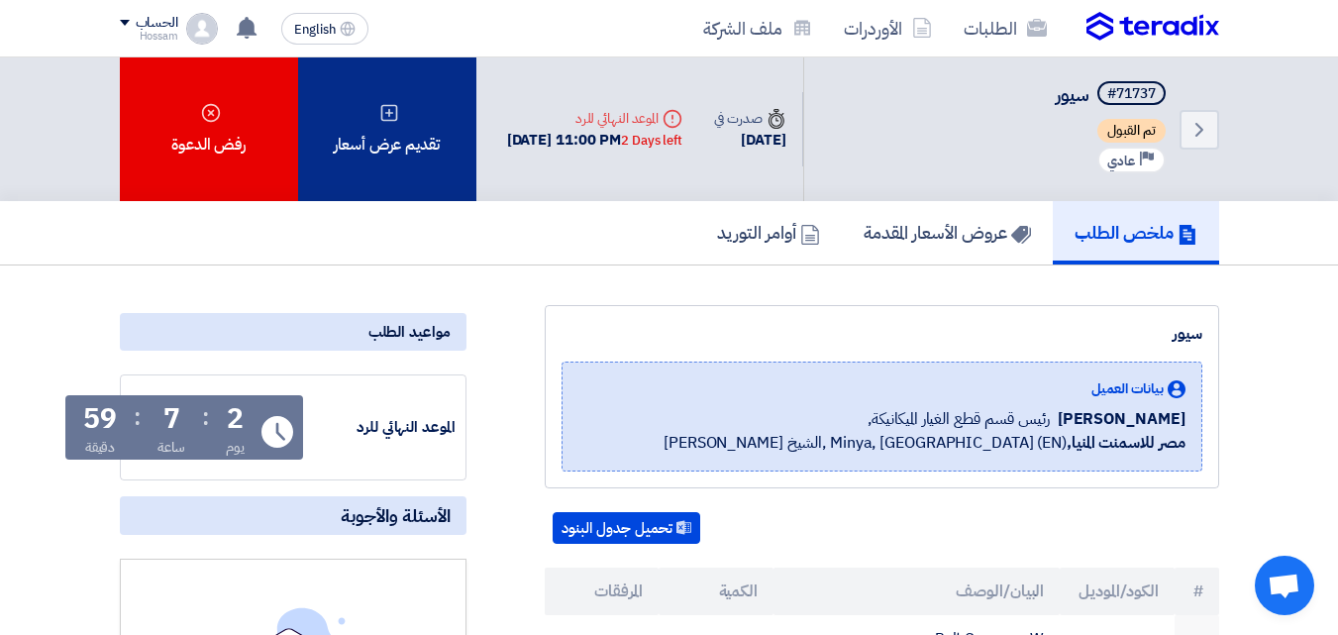
click at [390, 155] on div "تقديم عرض أسعار" at bounding box center [387, 129] width 178 height 144
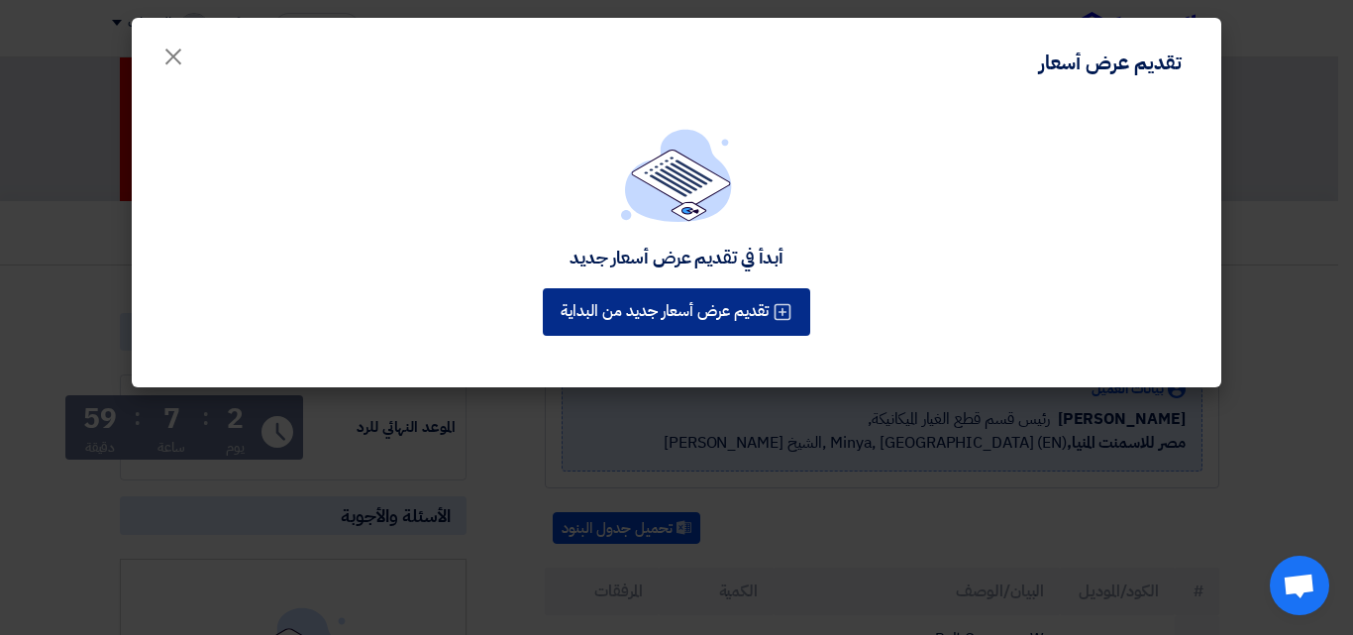
click at [697, 311] on button "تقديم عرض أسعار جديد من البداية" at bounding box center [676, 312] width 267 height 48
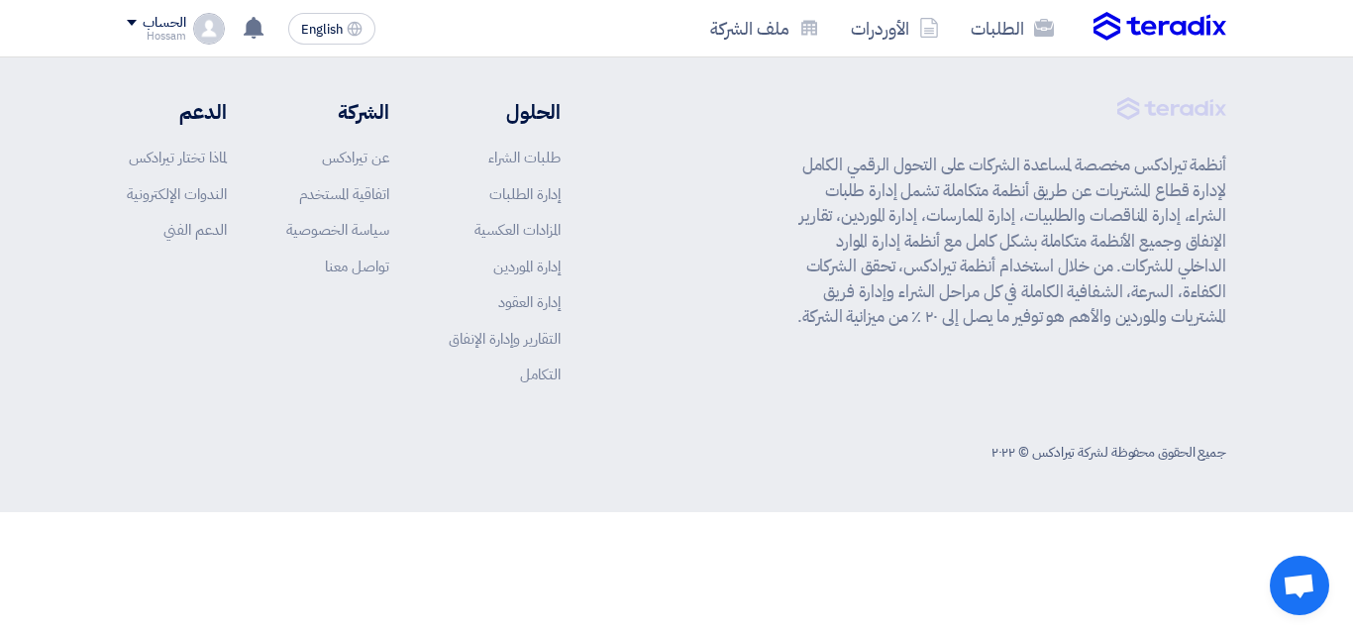
click at [706, 143] on app-shell "الطلبات الأوردرات ملف الشركة English EN لا توجد إشعارات جديدة لديك الحساب Hossam" at bounding box center [676, 284] width 1353 height 455
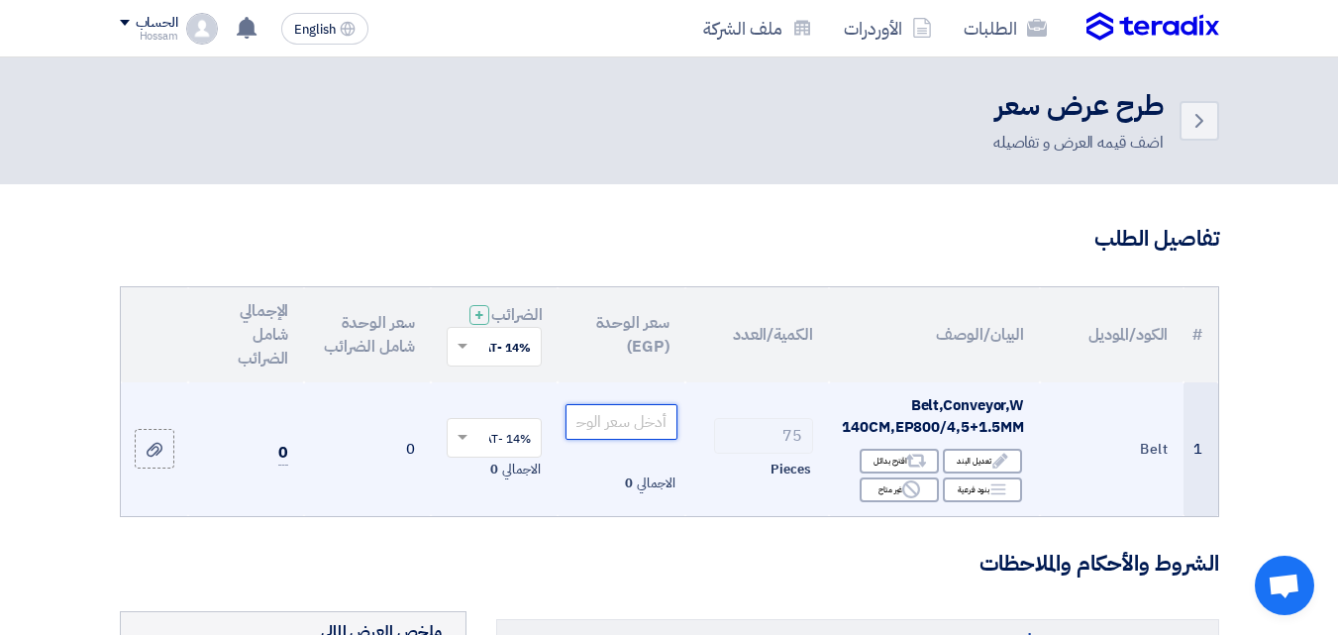
click at [649, 433] on input "number" at bounding box center [621, 422] width 111 height 36
click at [719, 433] on tr "1 Belt Belt,Conveyor,W 140CM,EP800/4,5+1.5MM Edit تعديل البند Alternative اقترح…" at bounding box center [670, 449] width 1098 height 134
type input "2975"
click at [759, 401] on td "75 Pieces" at bounding box center [757, 449] width 144 height 134
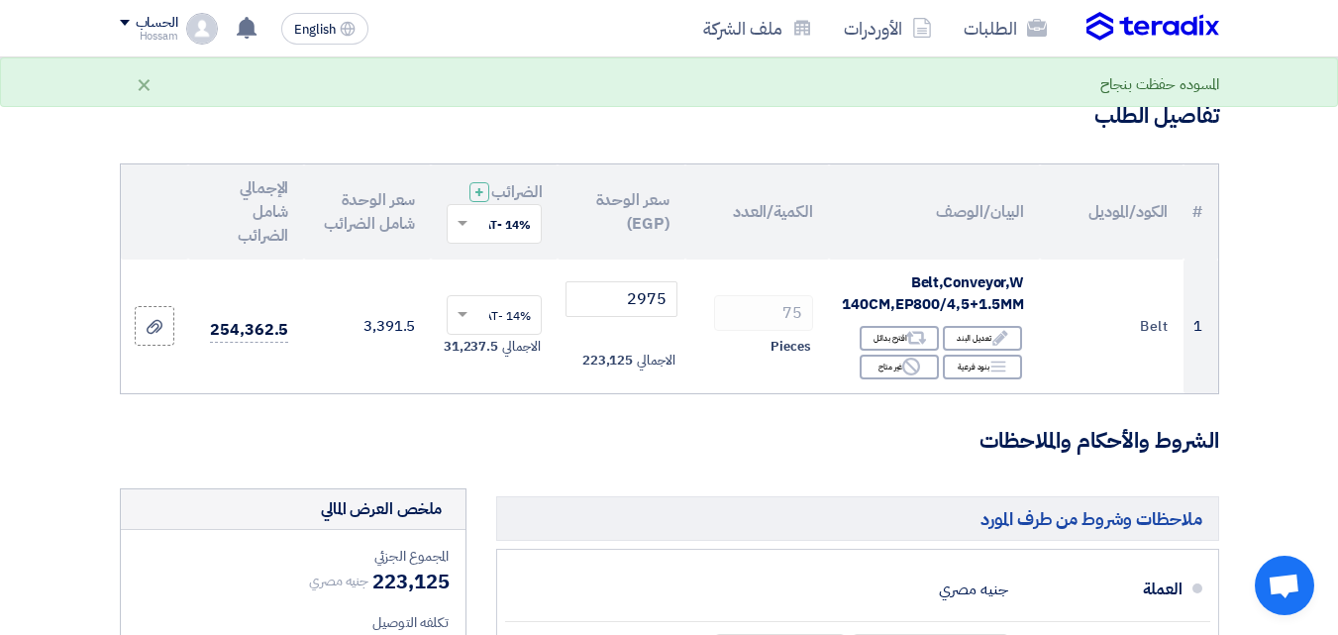
scroll to position [151, 0]
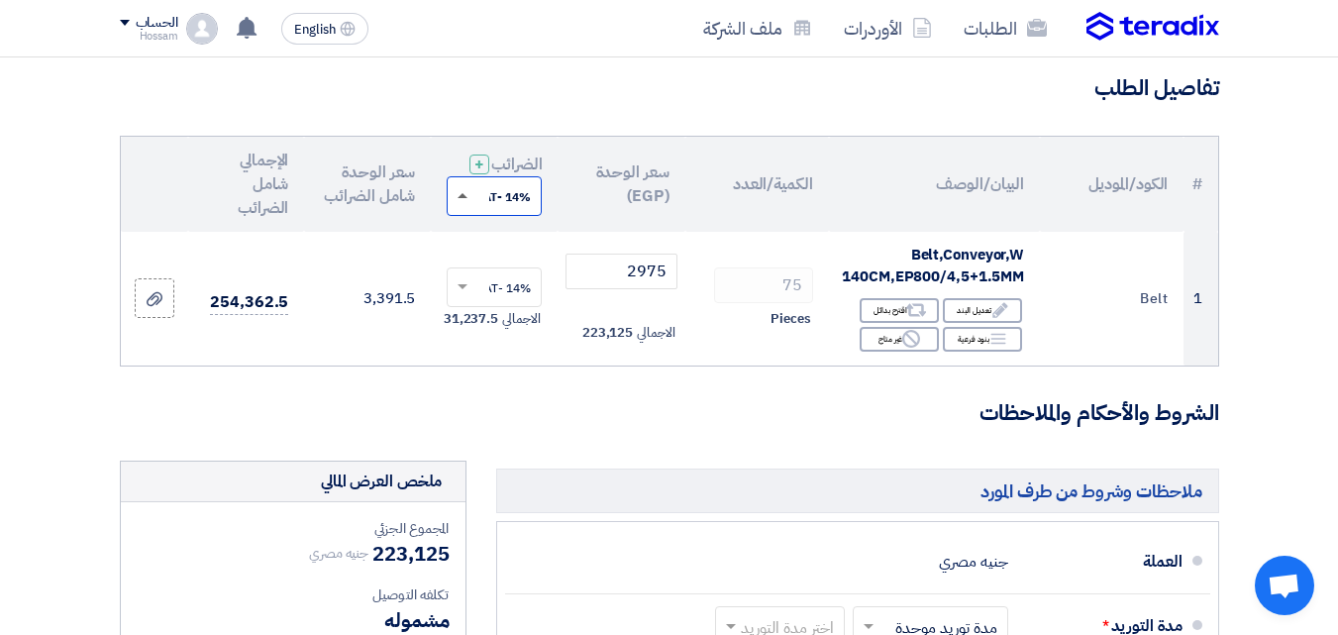
click at [465, 198] on span at bounding box center [463, 195] width 10 height 5
click at [501, 242] on span "14% -VAT" at bounding box center [503, 233] width 54 height 18
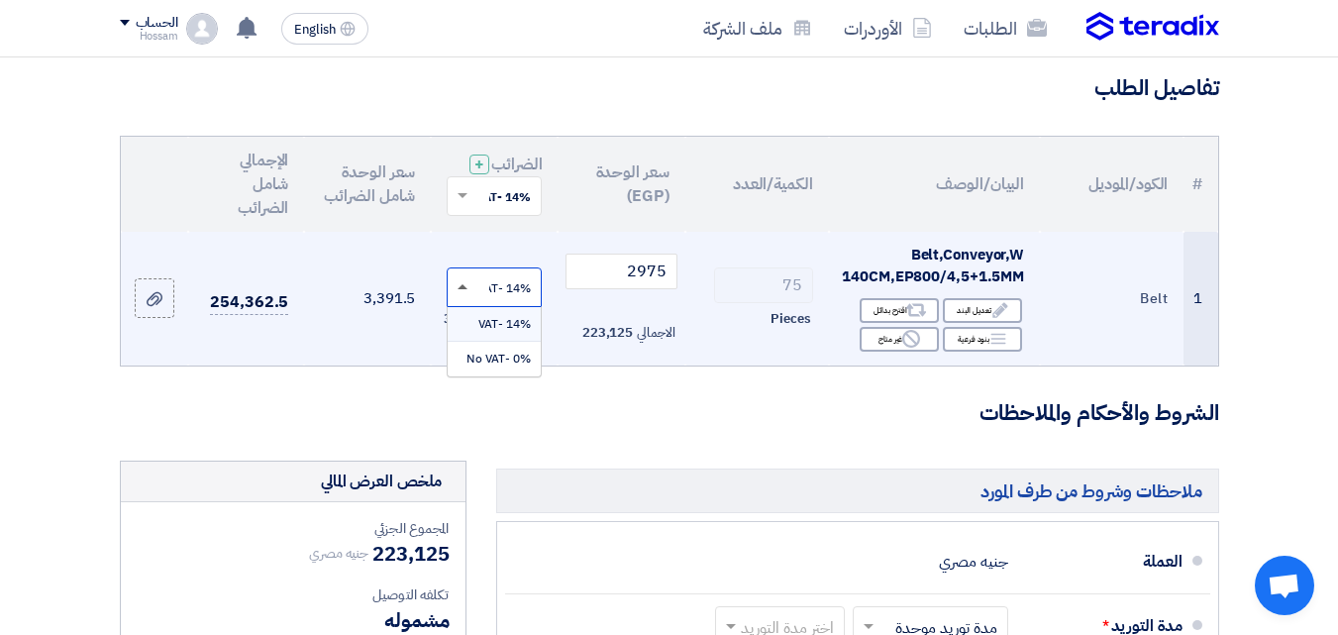
click at [465, 289] on span at bounding box center [463, 286] width 10 height 5
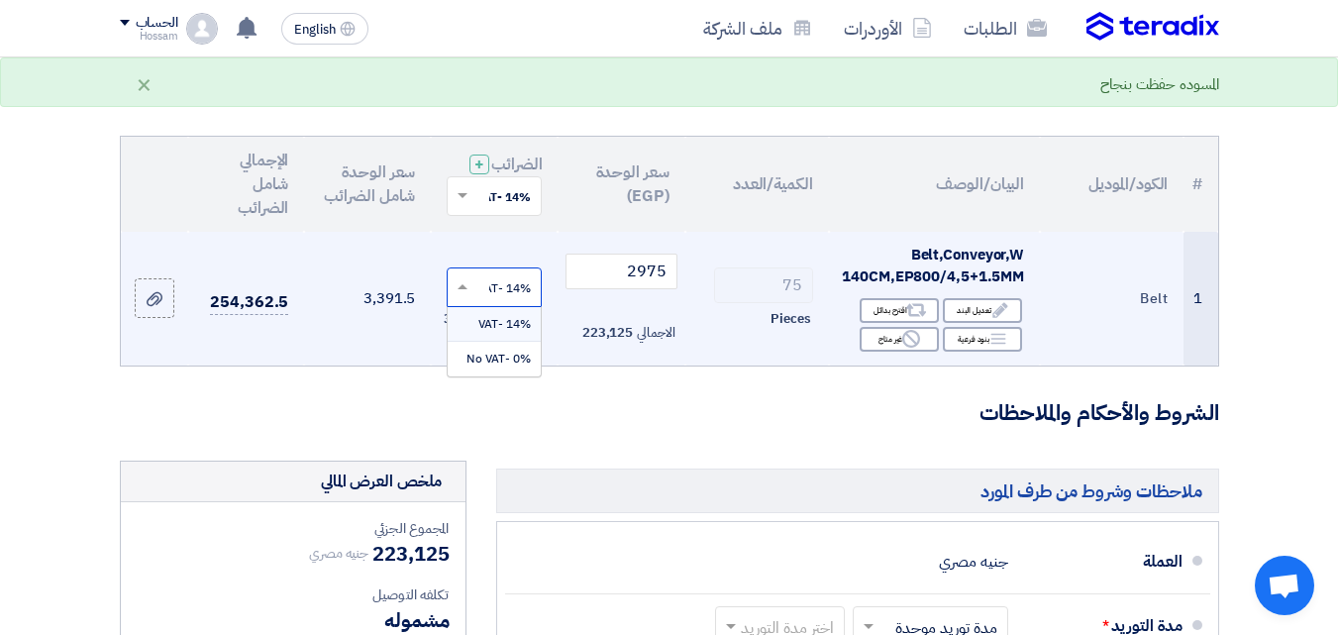
click at [486, 333] on span "14% -VAT" at bounding box center [504, 324] width 53 height 18
click at [567, 232] on th "سعر الوحدة (EGP)" at bounding box center [621, 184] width 127 height 95
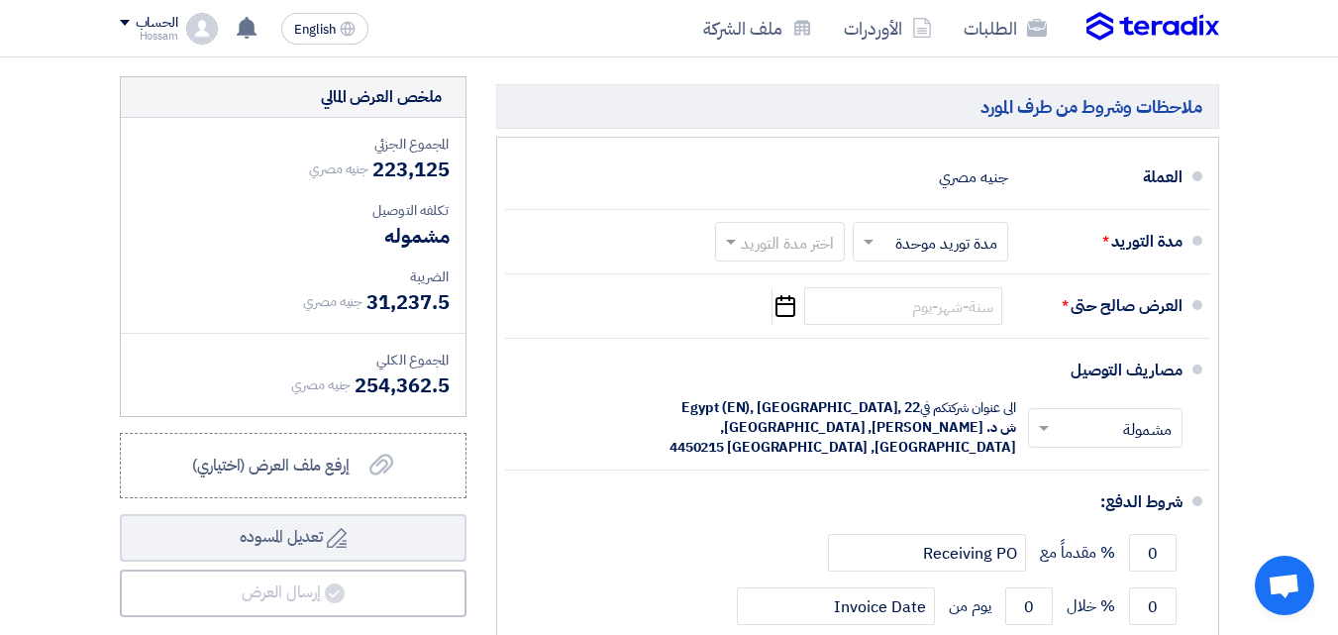
scroll to position [529, 0]
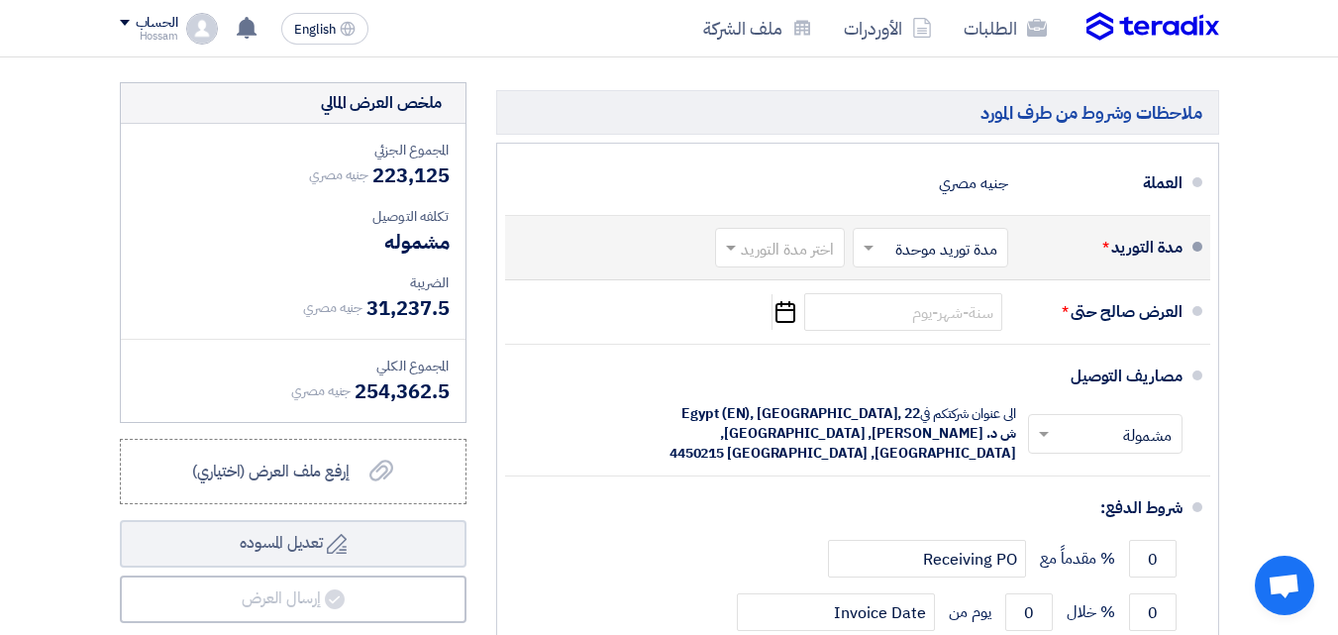
click at [767, 261] on input "text" at bounding box center [776, 250] width 120 height 29
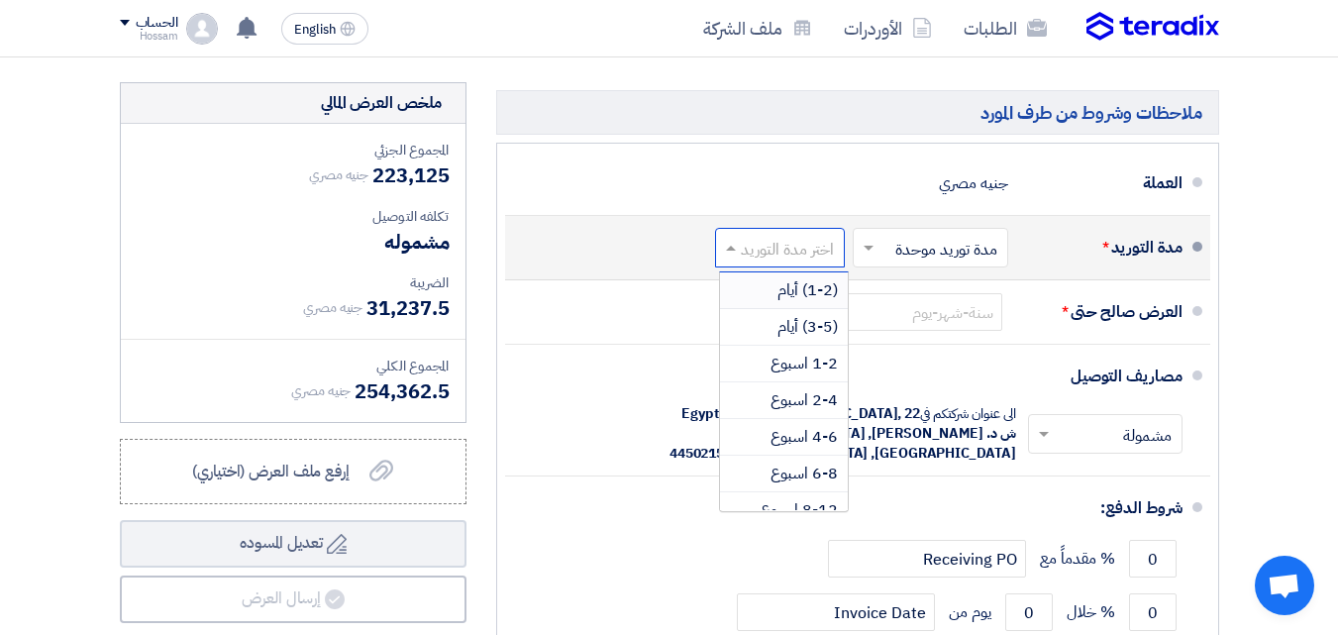
click at [828, 302] on span "(1-2) أيام" at bounding box center [808, 290] width 60 height 24
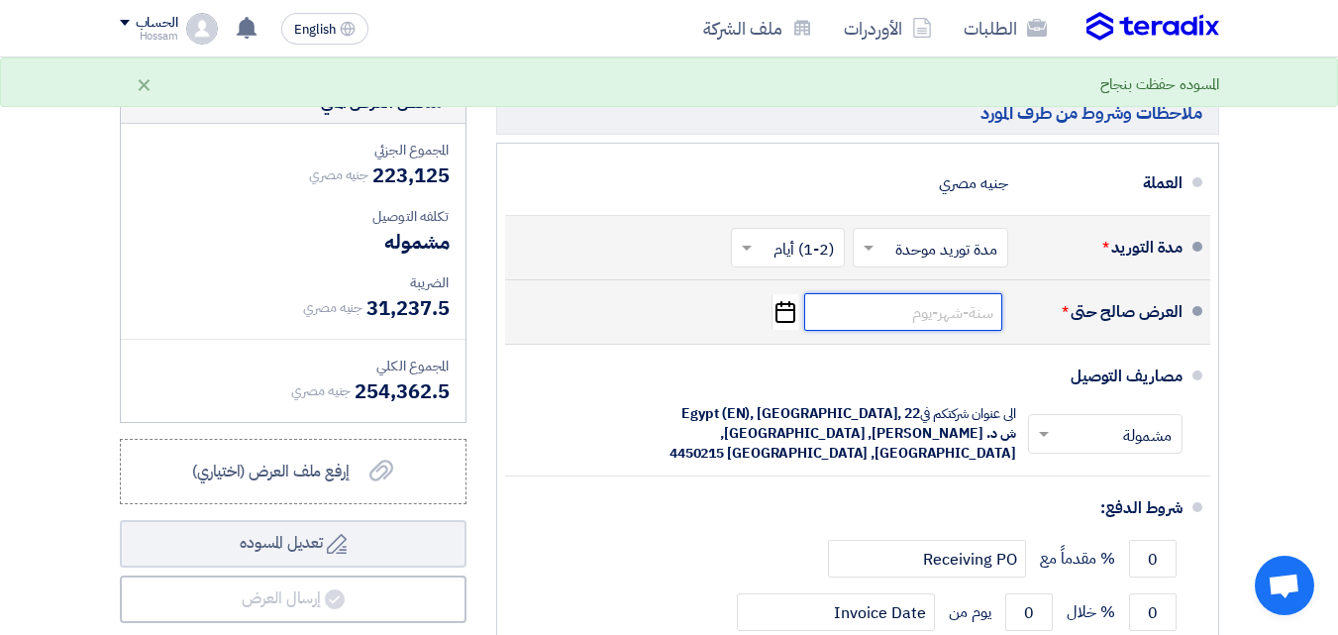
click at [864, 331] on input at bounding box center [903, 312] width 198 height 38
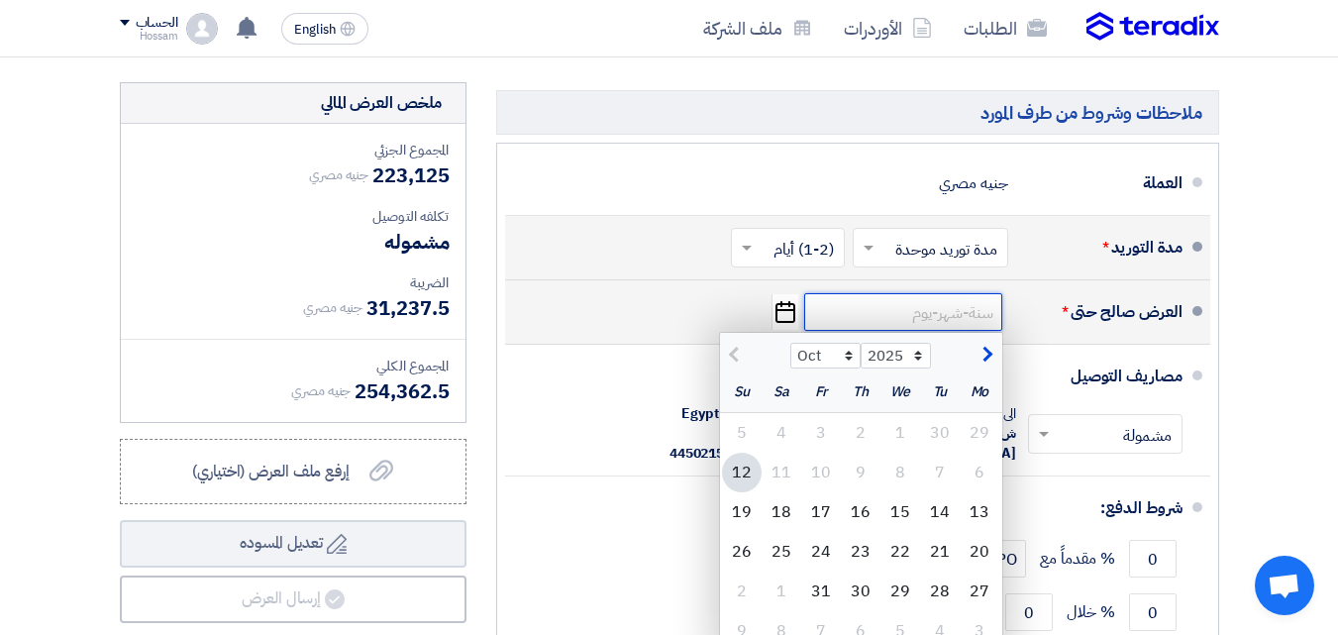
click at [910, 319] on input at bounding box center [903, 312] width 198 height 38
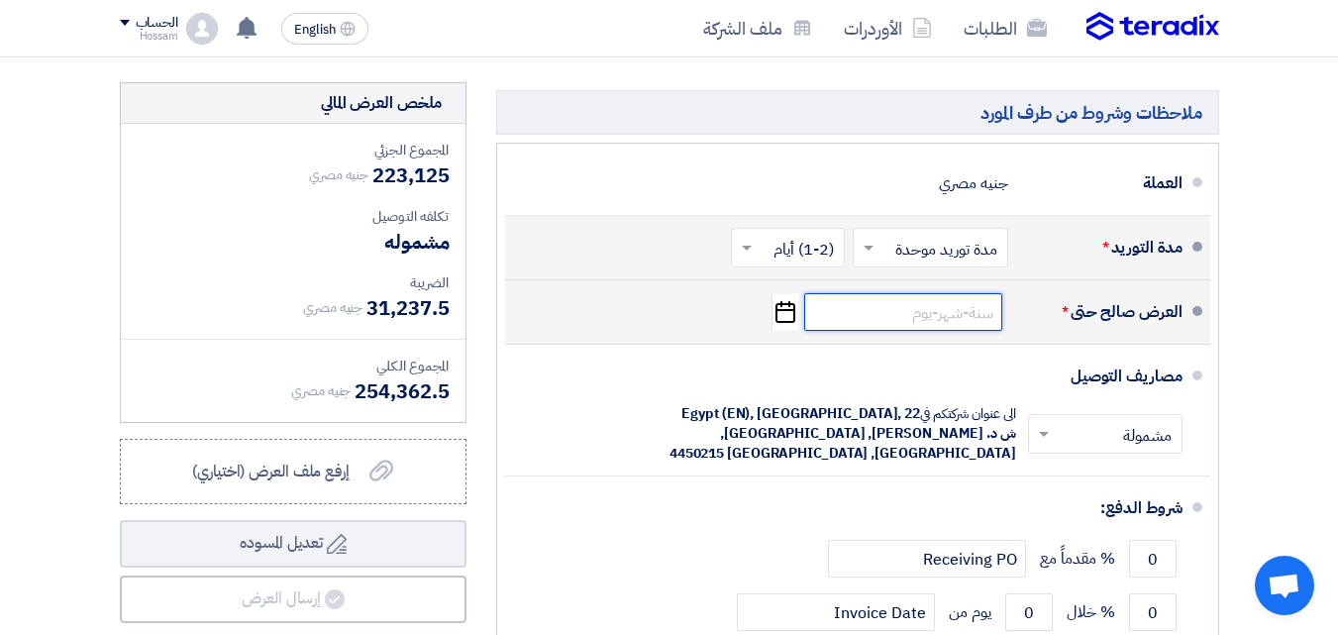
click at [866, 329] on input at bounding box center [903, 312] width 198 height 38
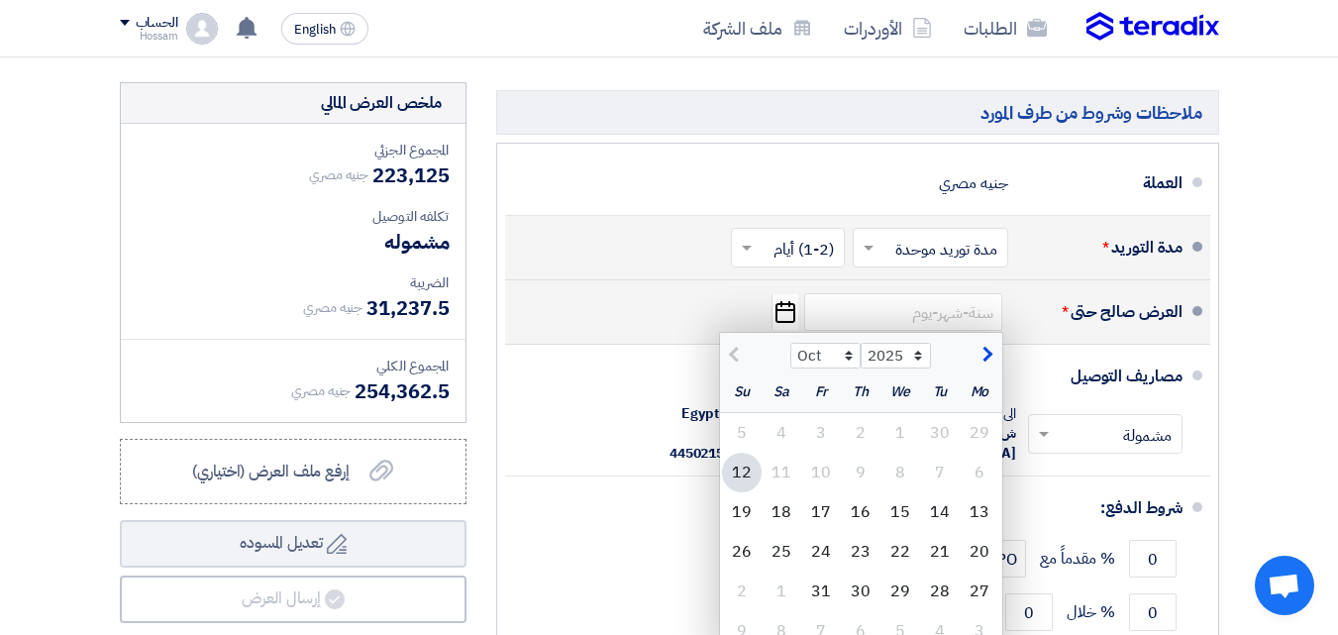
click at [731, 363] on div at bounding box center [755, 353] width 71 height 20
click at [991, 366] on span "button" at bounding box center [985, 355] width 11 height 22
click at [732, 366] on span "button" at bounding box center [736, 355] width 11 height 22
select select "10"
click at [849, 368] on select "Oct Nov Dec" at bounding box center [825, 356] width 70 height 26
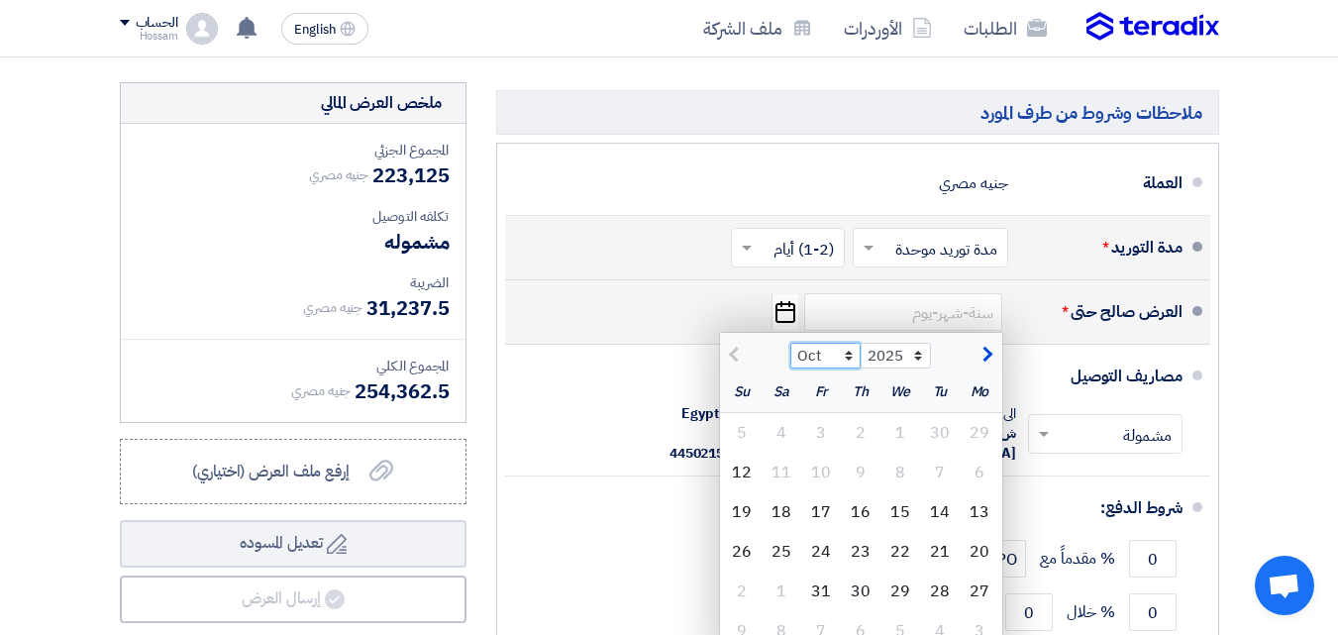
click at [849, 368] on select "Oct Nov Dec" at bounding box center [825, 356] width 70 height 26
click at [739, 488] on div "12" at bounding box center [742, 473] width 40 height 40
type input "10/12/2025"
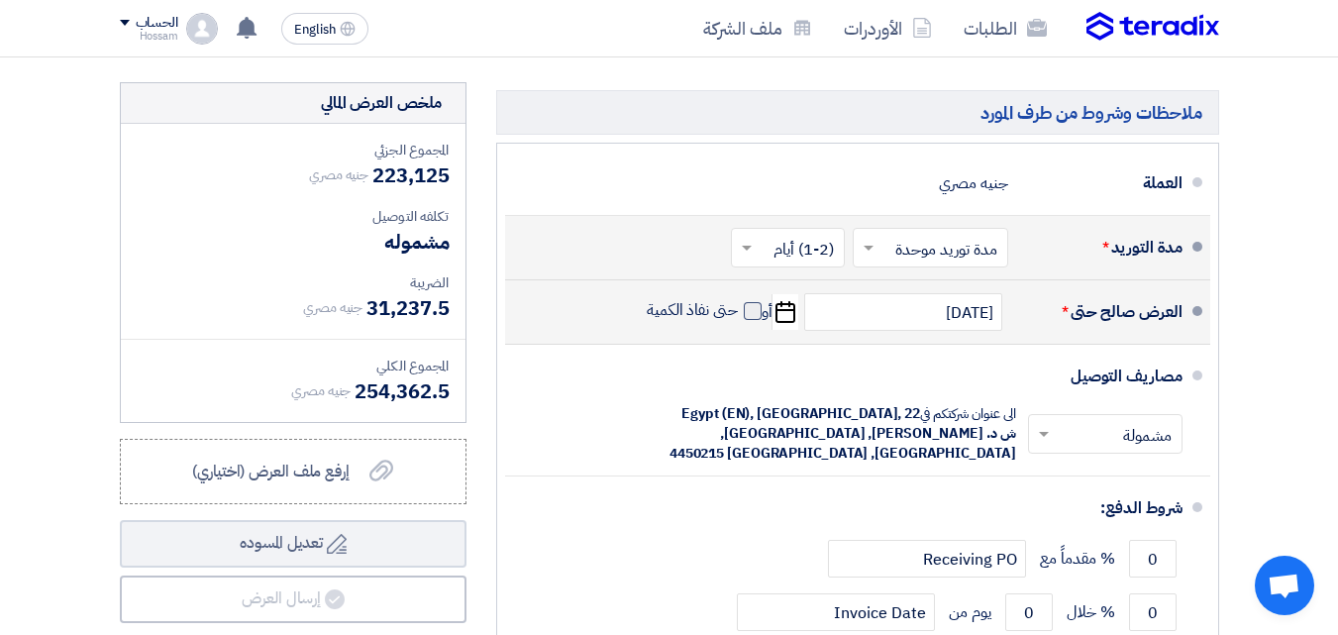
click at [751, 320] on span at bounding box center [753, 311] width 18 height 18
click at [738, 328] on input "حتى نفاذ الكمية" at bounding box center [690, 319] width 95 height 38
checkbox input "true"
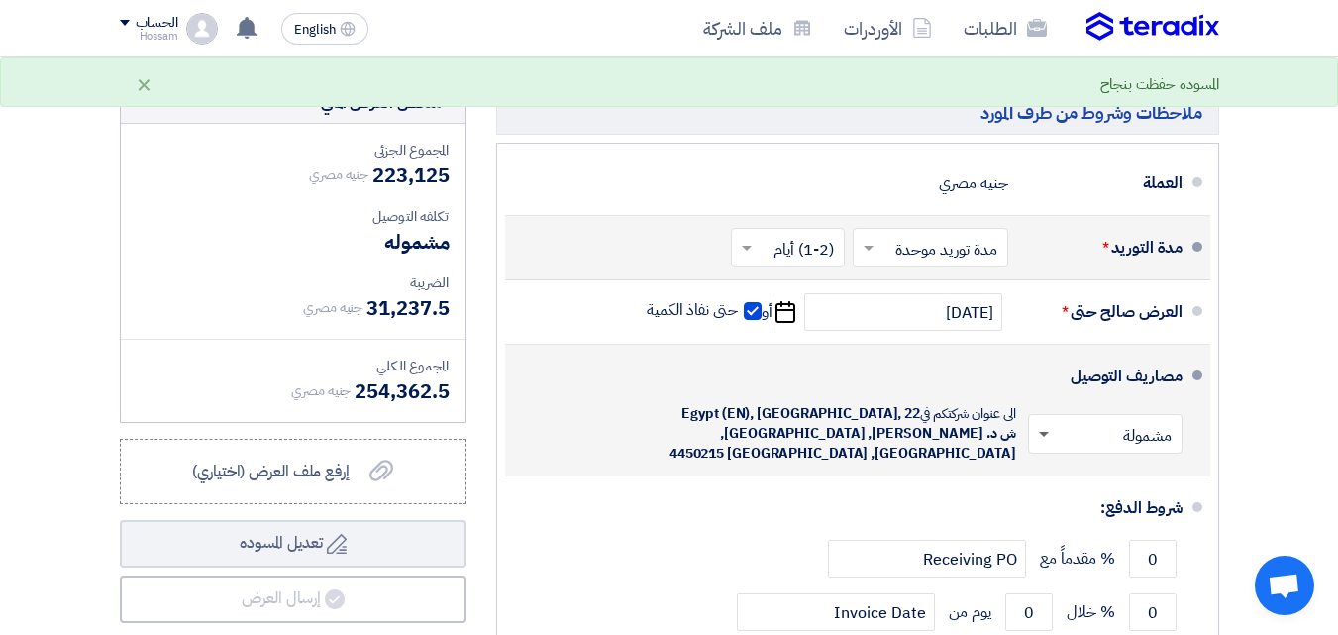
click at [1044, 439] on span at bounding box center [1044, 435] width 10 height 7
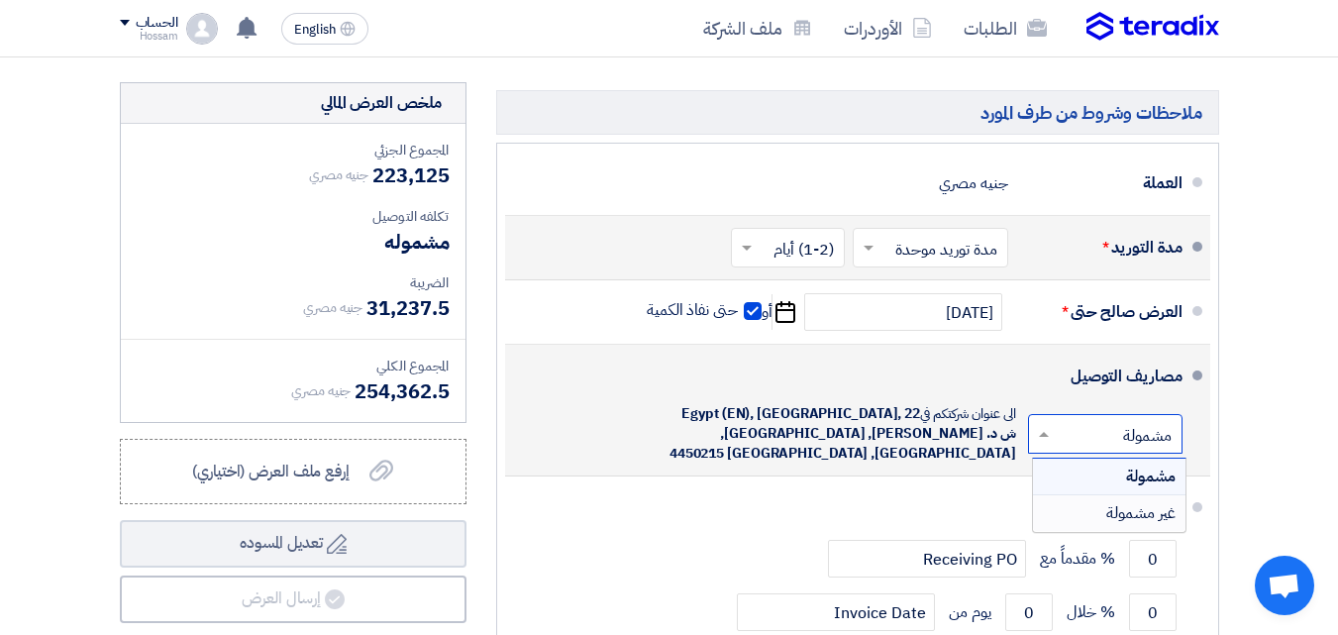
click at [1067, 531] on div "غير مشمولة" at bounding box center [1109, 513] width 153 height 36
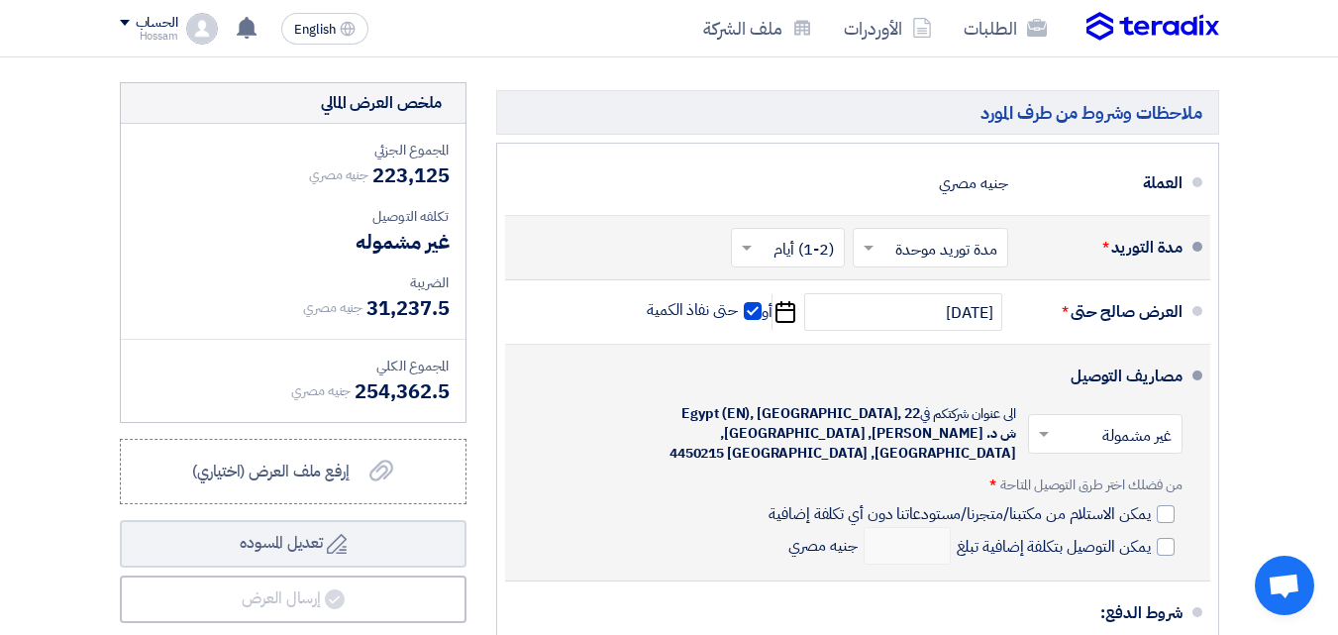
click at [633, 475] on div "مصاريف التوصيل × غير مشمولة × الى عنوان شركتكم في Egypt (EN), Cairo, 22 ش د. ان…" at bounding box center [852, 463] width 662 height 220
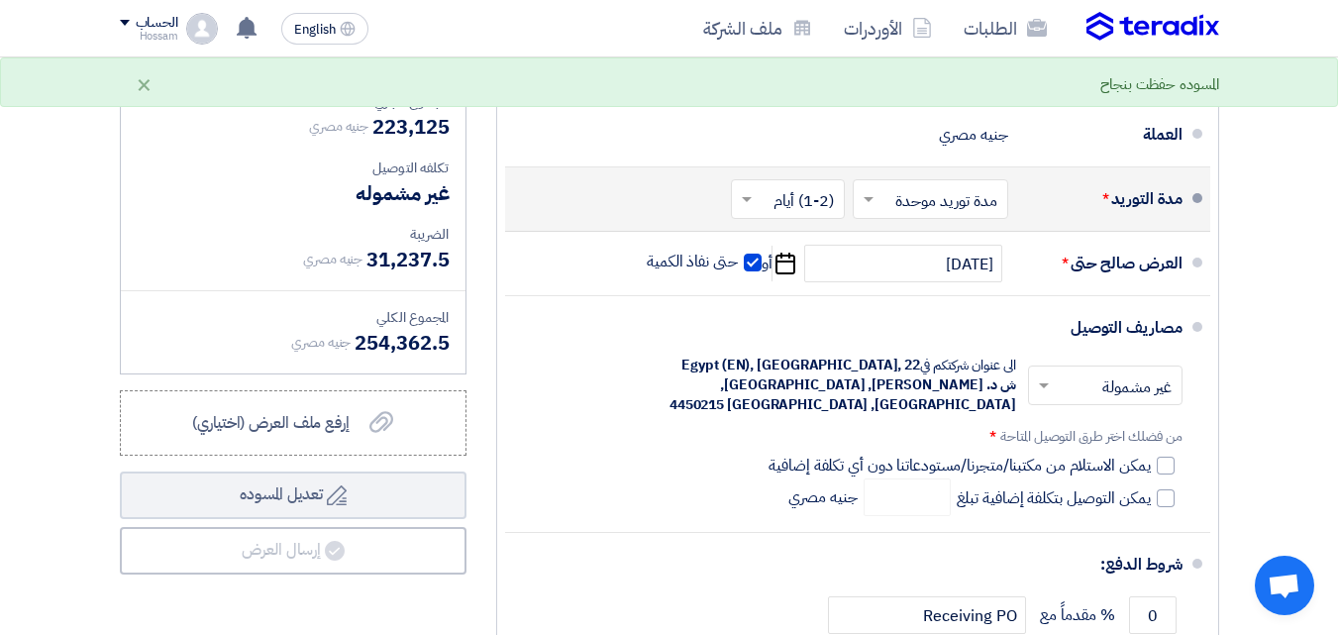
scroll to position [691, 0]
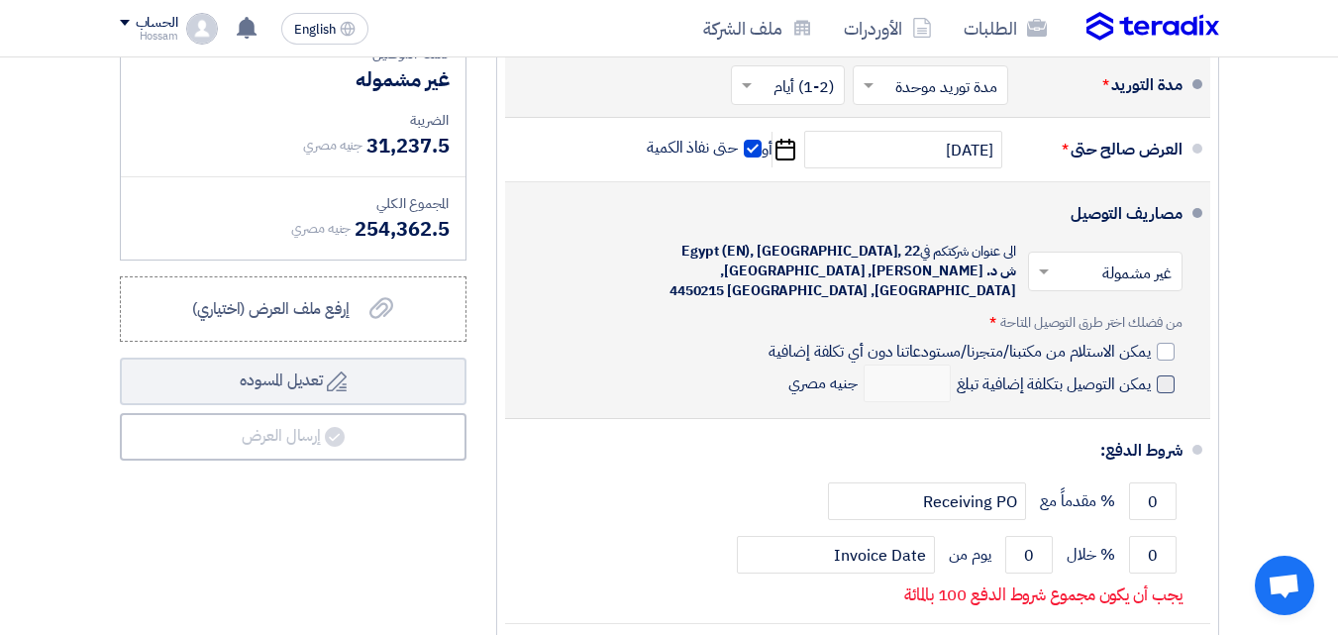
click at [1163, 393] on span at bounding box center [1166, 384] width 18 height 18
click at [1151, 396] on input "يمكن التوصيل بتكلفة إضافية تبلغ" at bounding box center [1052, 392] width 198 height 38
checkbox input "true"
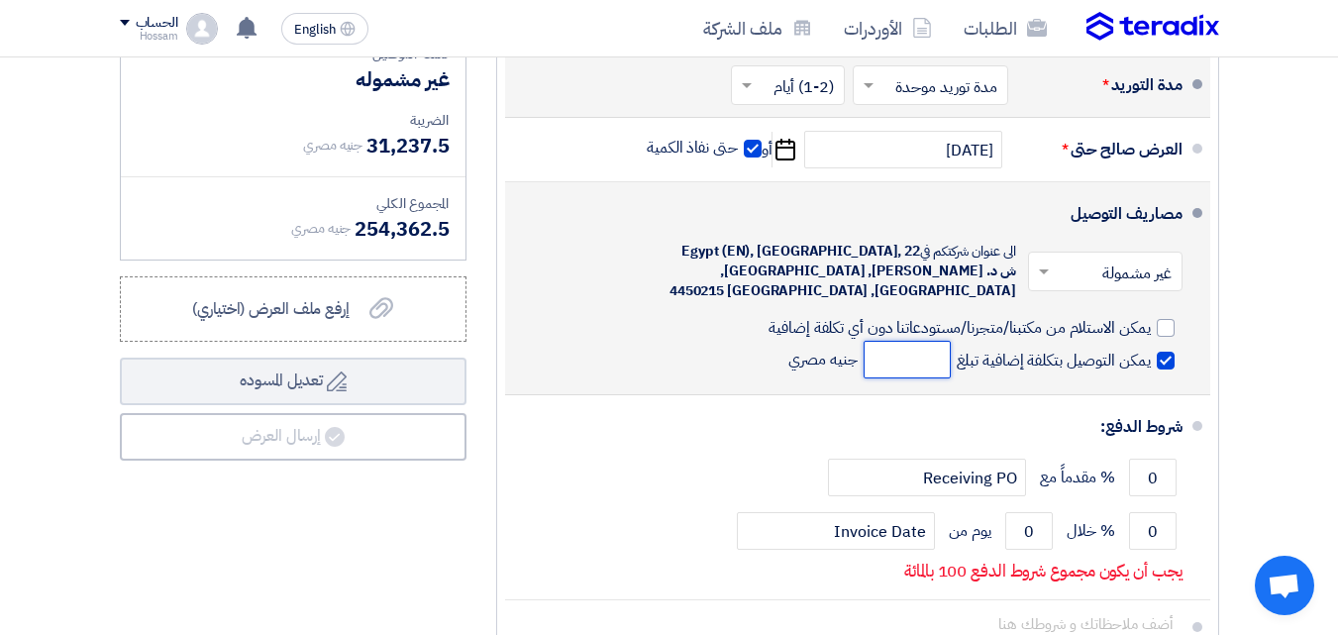
click at [889, 374] on input "number" at bounding box center [907, 360] width 87 height 38
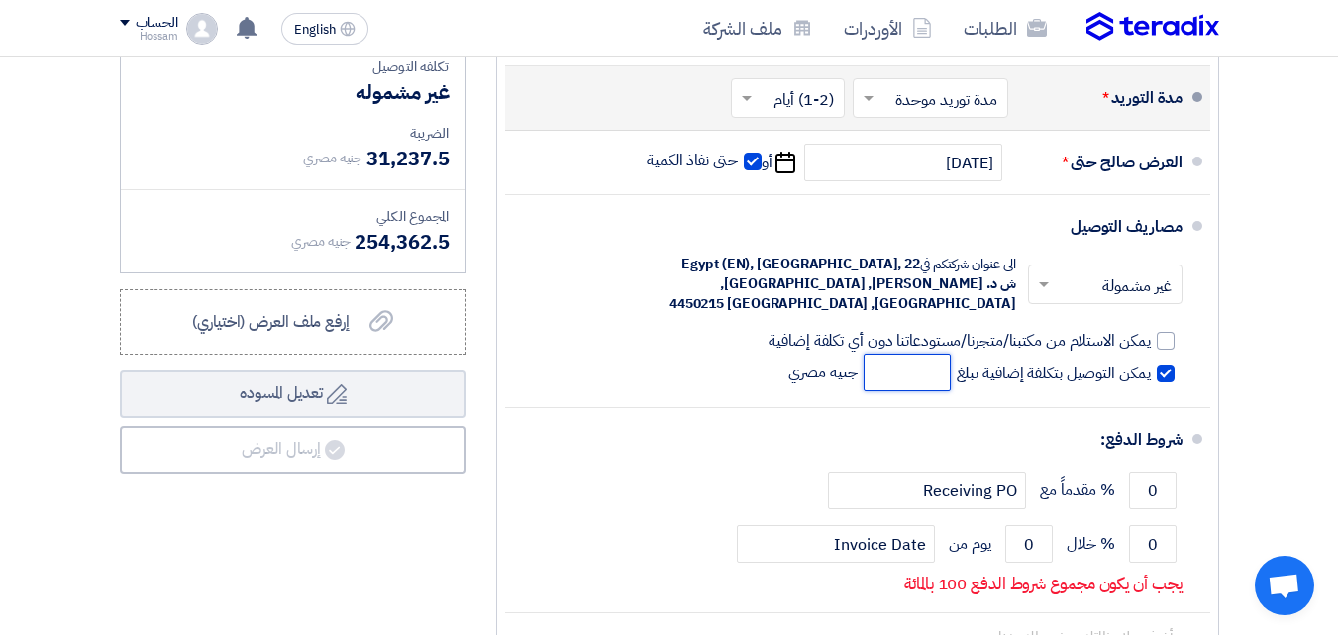
scroll to position [704, 0]
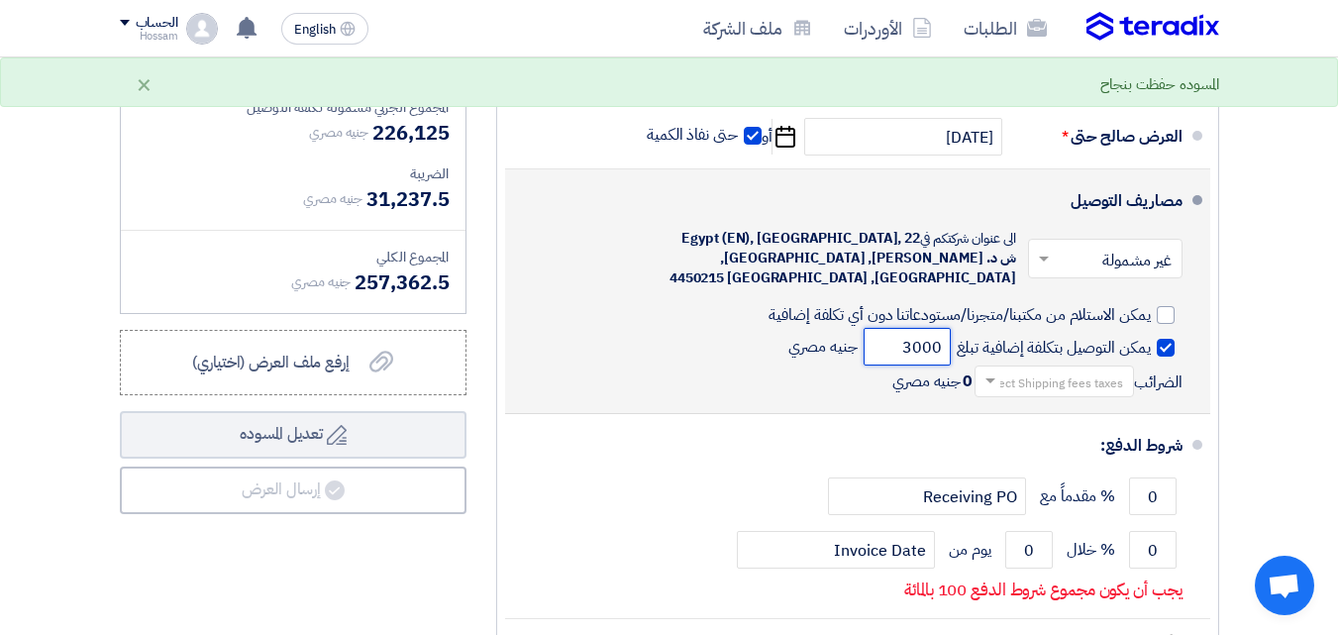
type input "3000"
click at [751, 397] on div "يمكن التوصيل بتكلفة إضافية تبلغ 3000 جنيه مصري الضرائب Select Shipping fees tax…" at bounding box center [852, 362] width 662 height 69
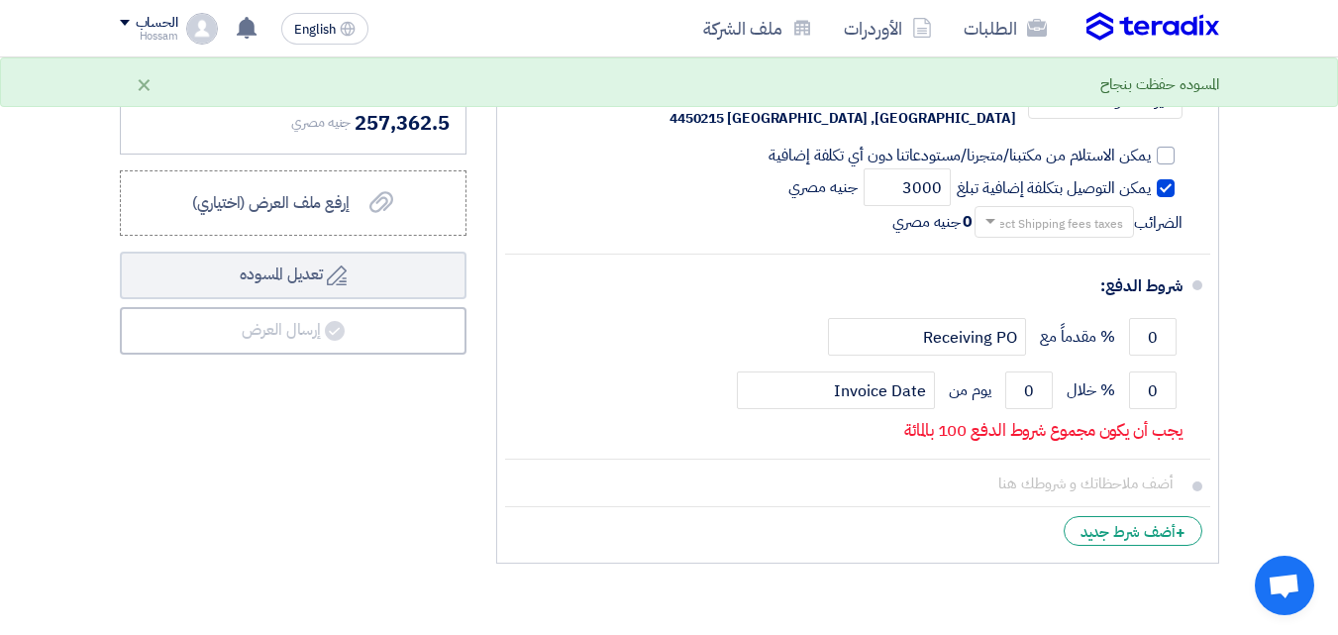
scroll to position [867, 0]
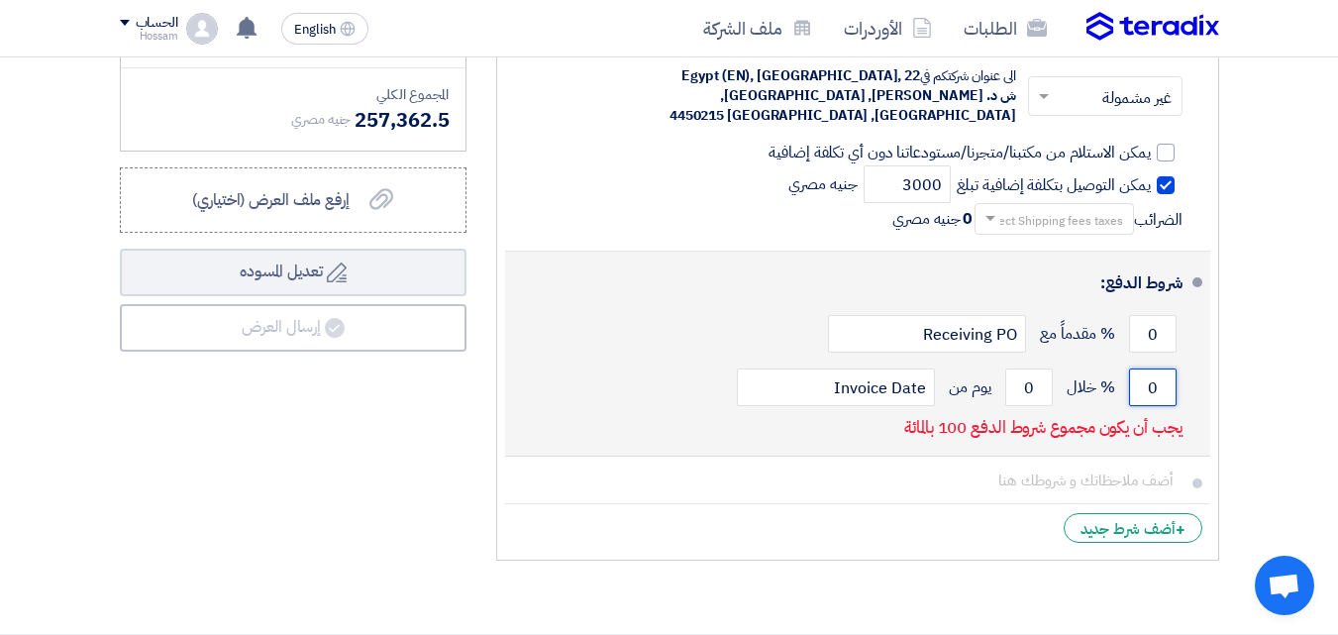
click at [1153, 406] on input "0" at bounding box center [1153, 387] width 48 height 38
click at [1040, 402] on input "0" at bounding box center [1029, 387] width 48 height 38
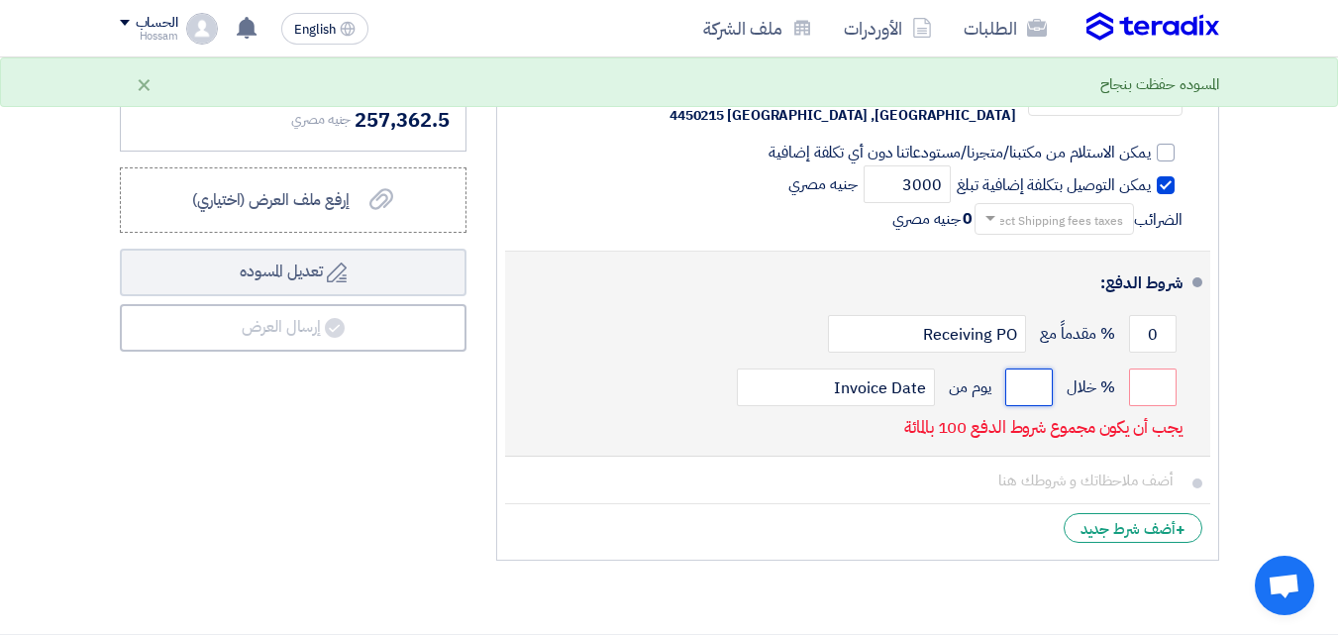
drag, startPoint x: 1041, startPoint y: 404, endPoint x: 1020, endPoint y: 403, distance: 20.8
click at [1020, 403] on input "number" at bounding box center [1029, 387] width 48 height 38
type input "30"
drag, startPoint x: 1171, startPoint y: 406, endPoint x: 1098, endPoint y: 390, distance: 75.0
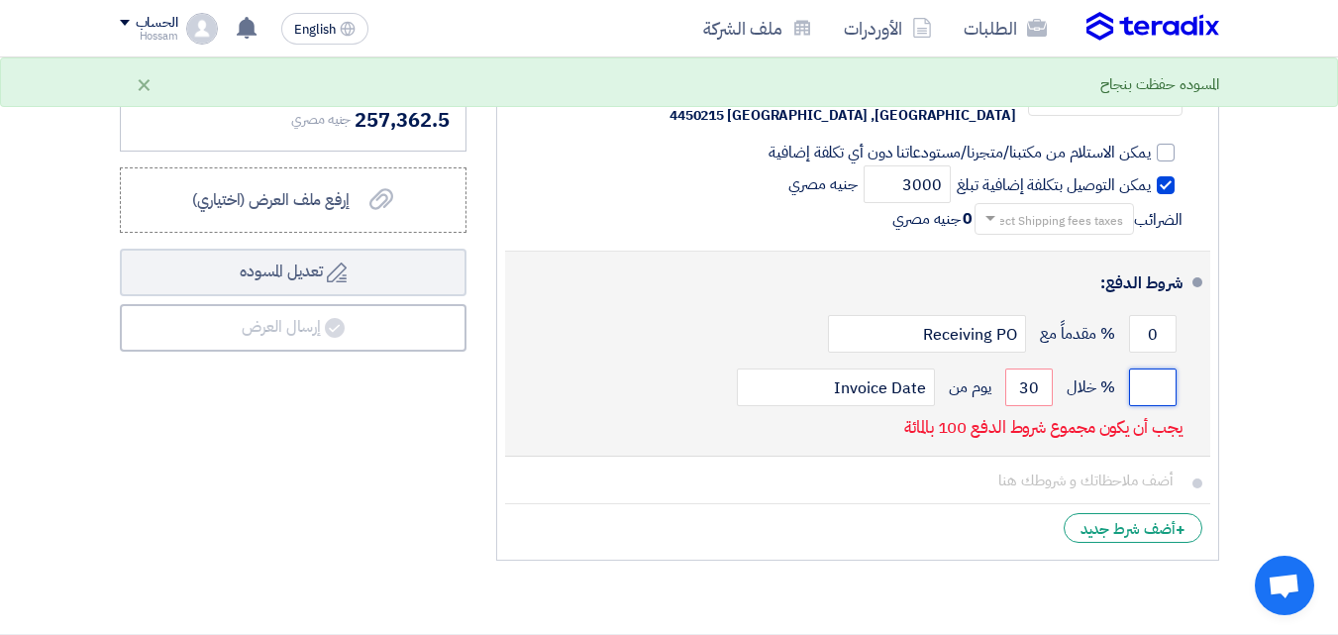
click at [1098, 390] on div "% خلال 30 يوم من Invoice Date" at bounding box center [852, 387] width 662 height 53
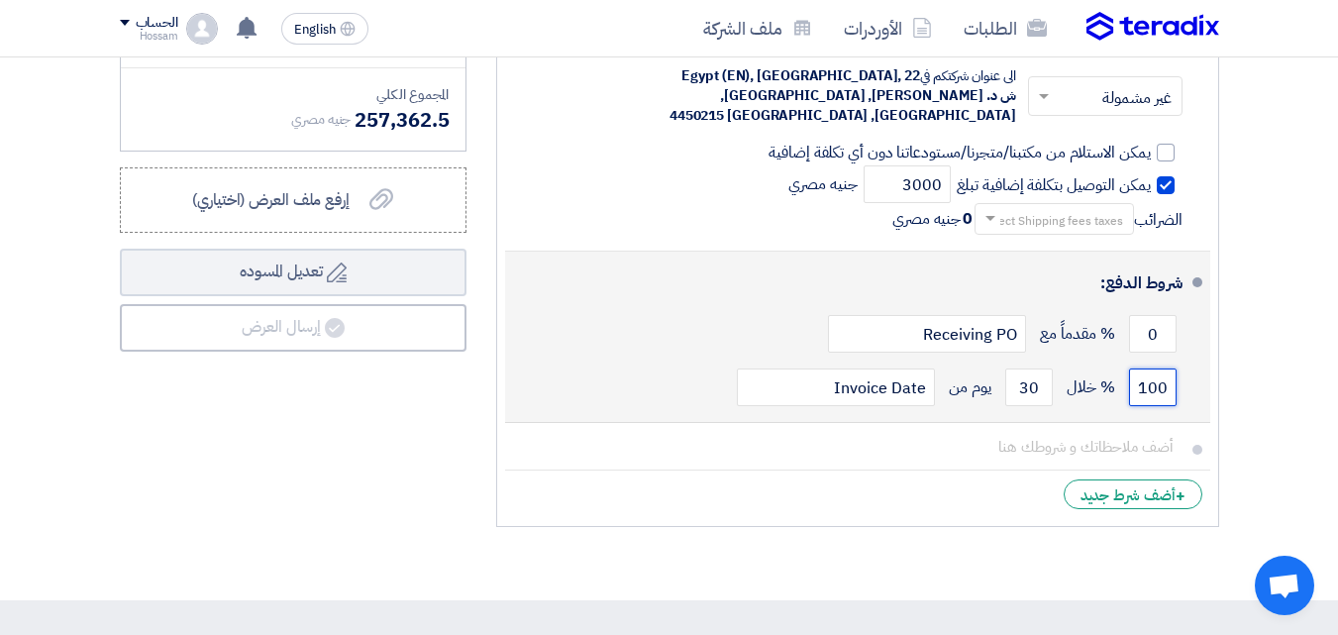
type input "100"
click at [727, 326] on div "0 % مقدماً مع Receiving PO" at bounding box center [852, 333] width 662 height 53
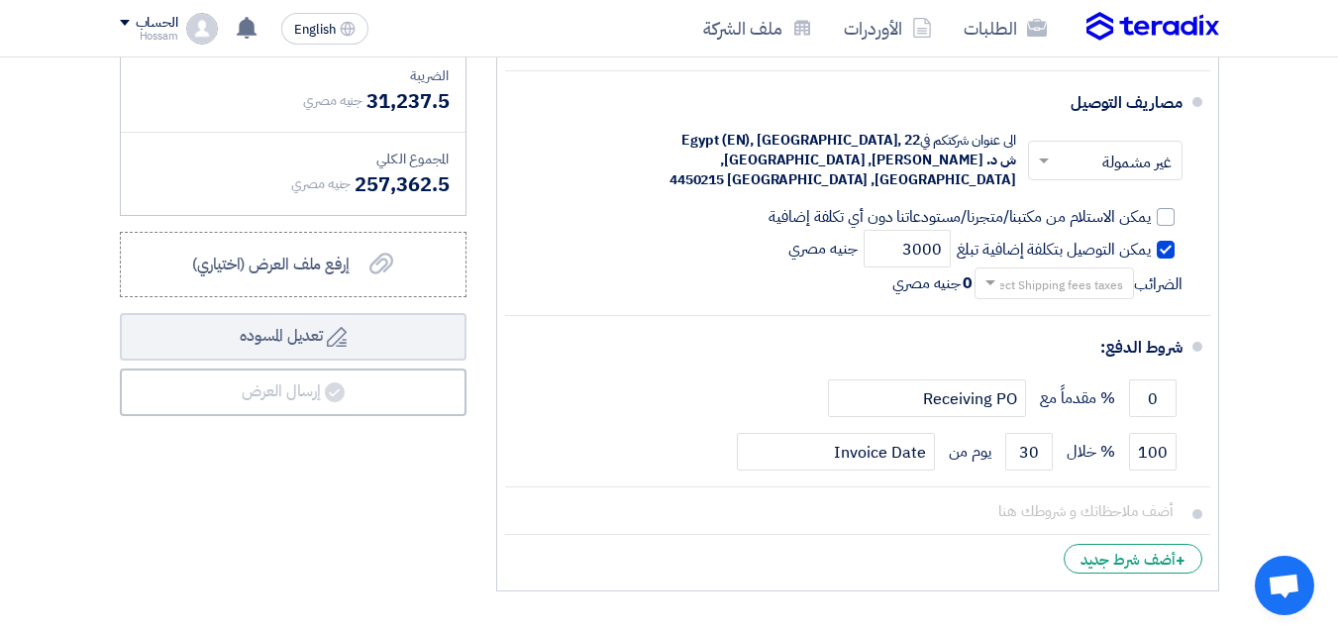
scroll to position [822, 0]
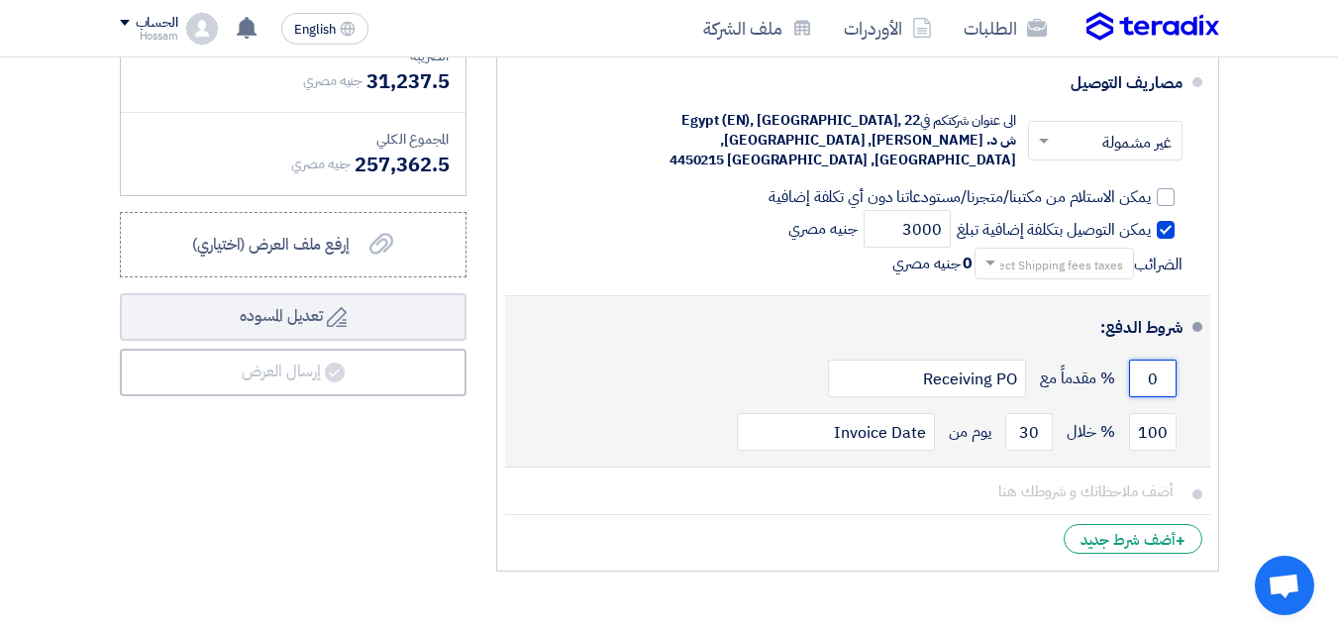
drag, startPoint x: 1160, startPoint y: 393, endPoint x: 1141, endPoint y: 398, distance: 19.5
click at [1141, 397] on input "0" at bounding box center [1153, 379] width 48 height 38
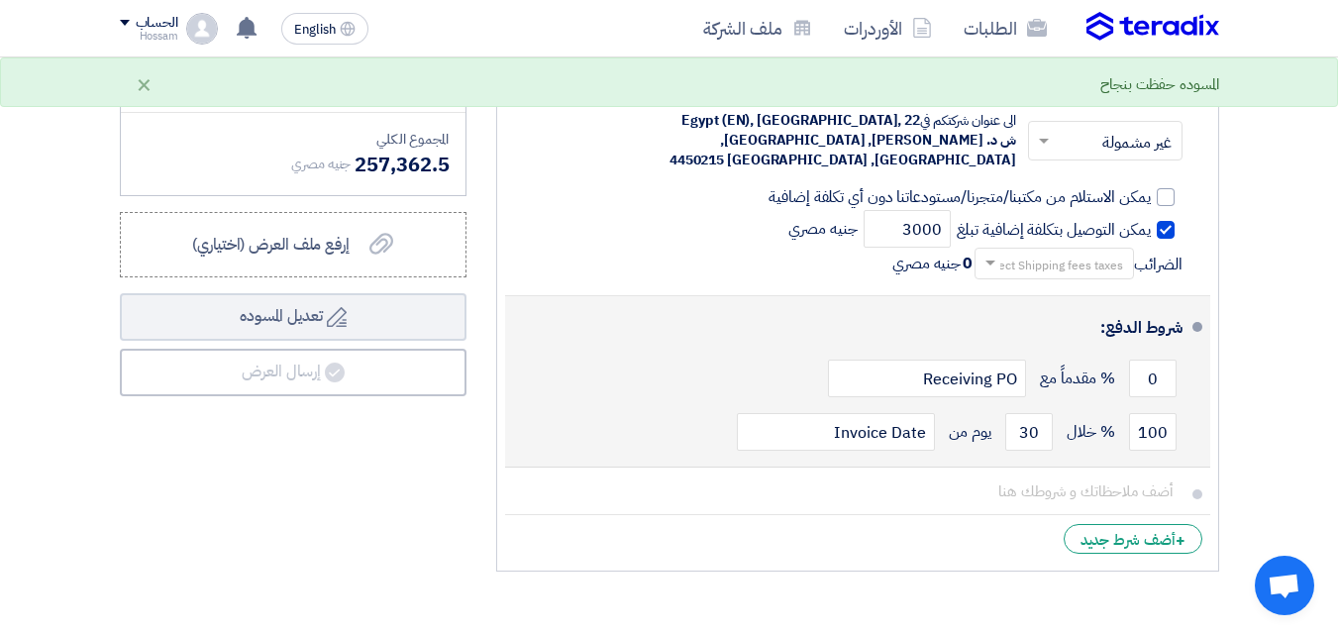
click at [692, 352] on div "شروط الدفع:" at bounding box center [860, 328] width 646 height 48
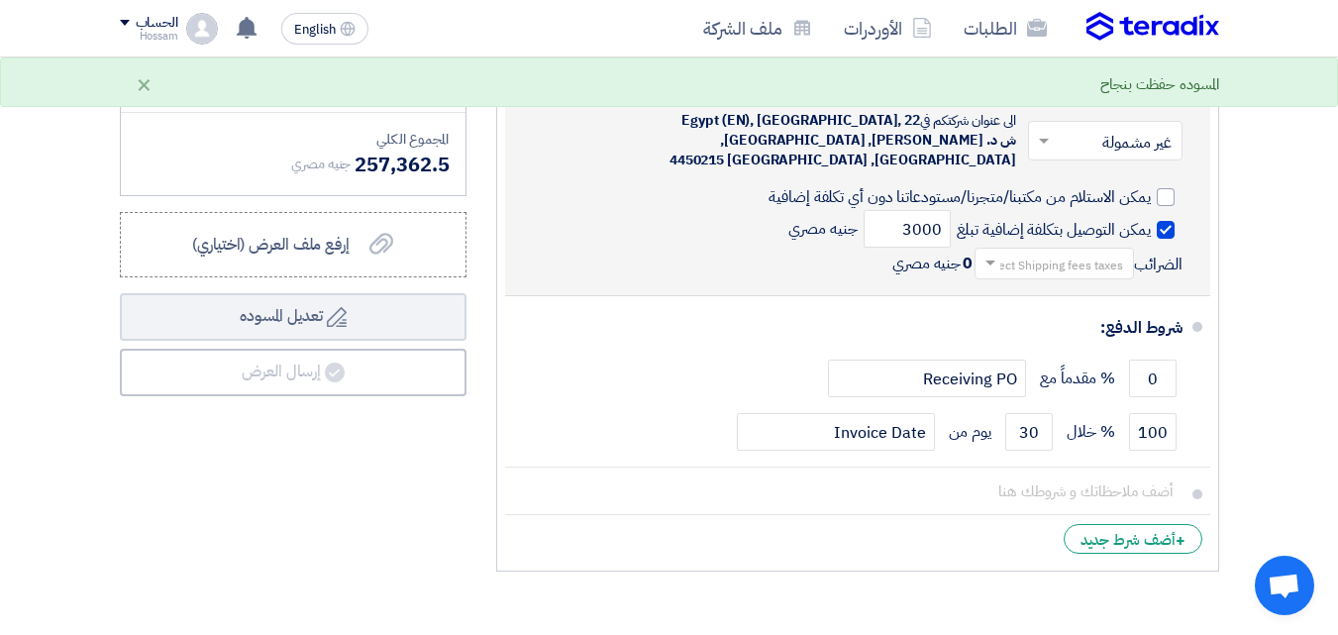
click at [657, 251] on div "يمكن التوصيل بتكلفة إضافية تبلغ 3000 جنيه مصري الضرائب Select Shipping fees tax…" at bounding box center [852, 244] width 662 height 69
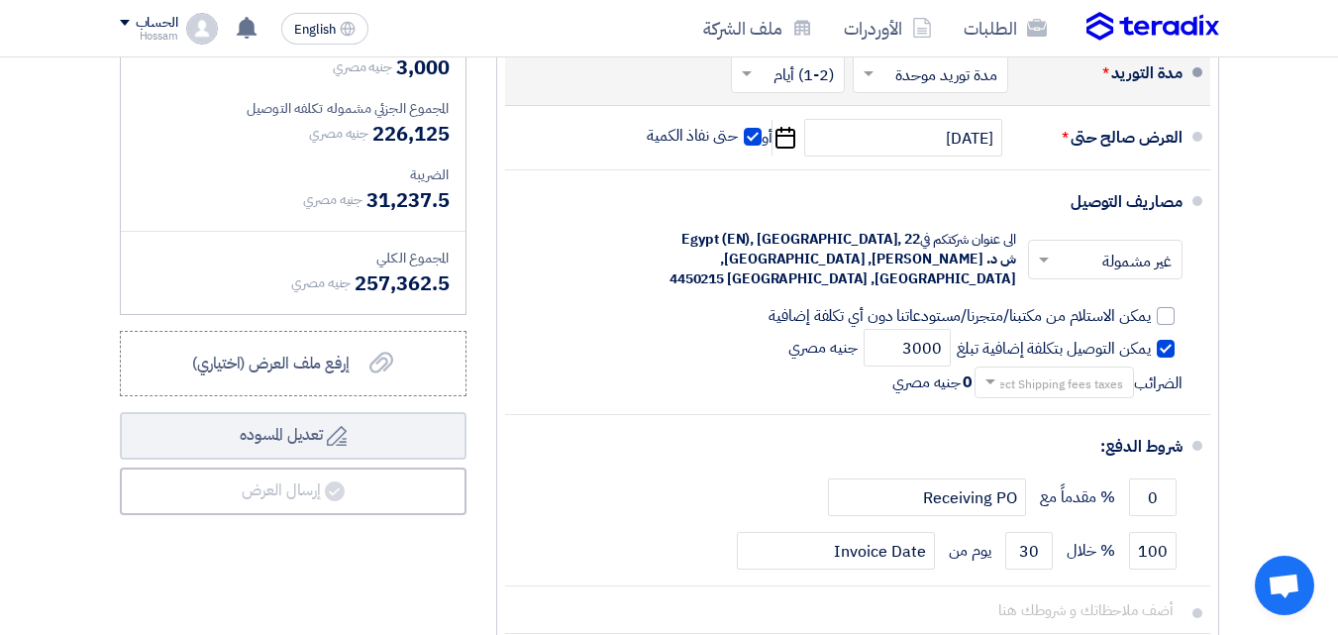
scroll to position [697, 0]
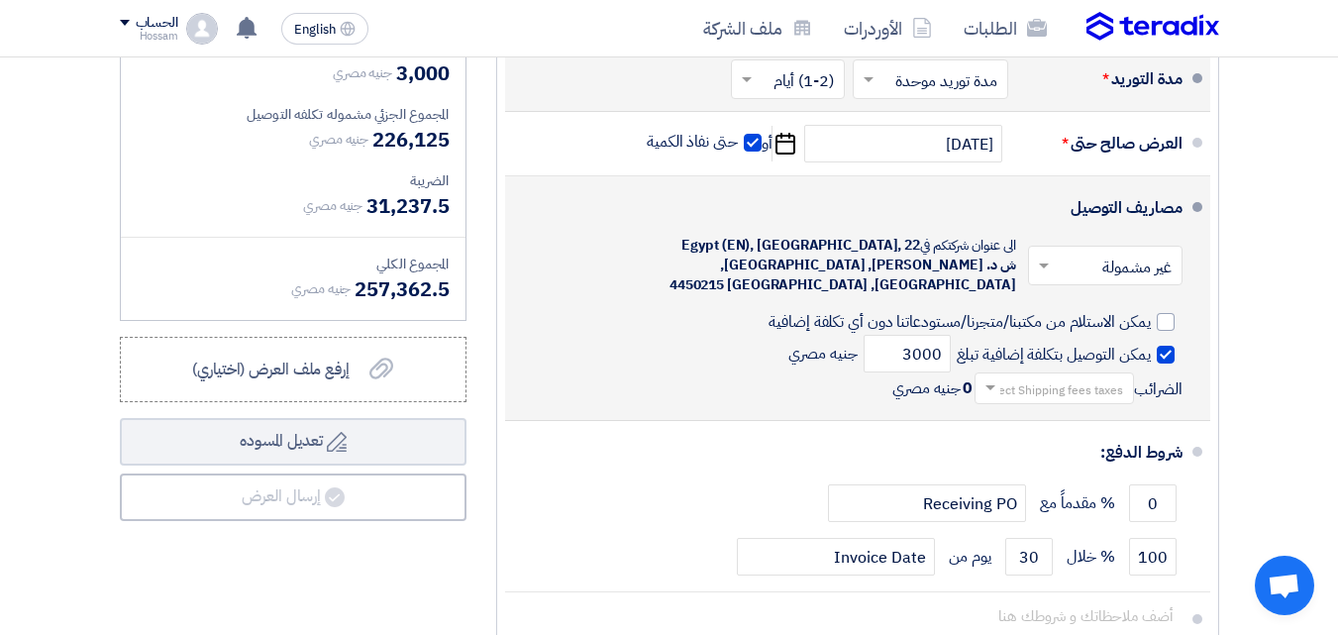
click at [1052, 399] on input "text" at bounding box center [1051, 390] width 150 height 29
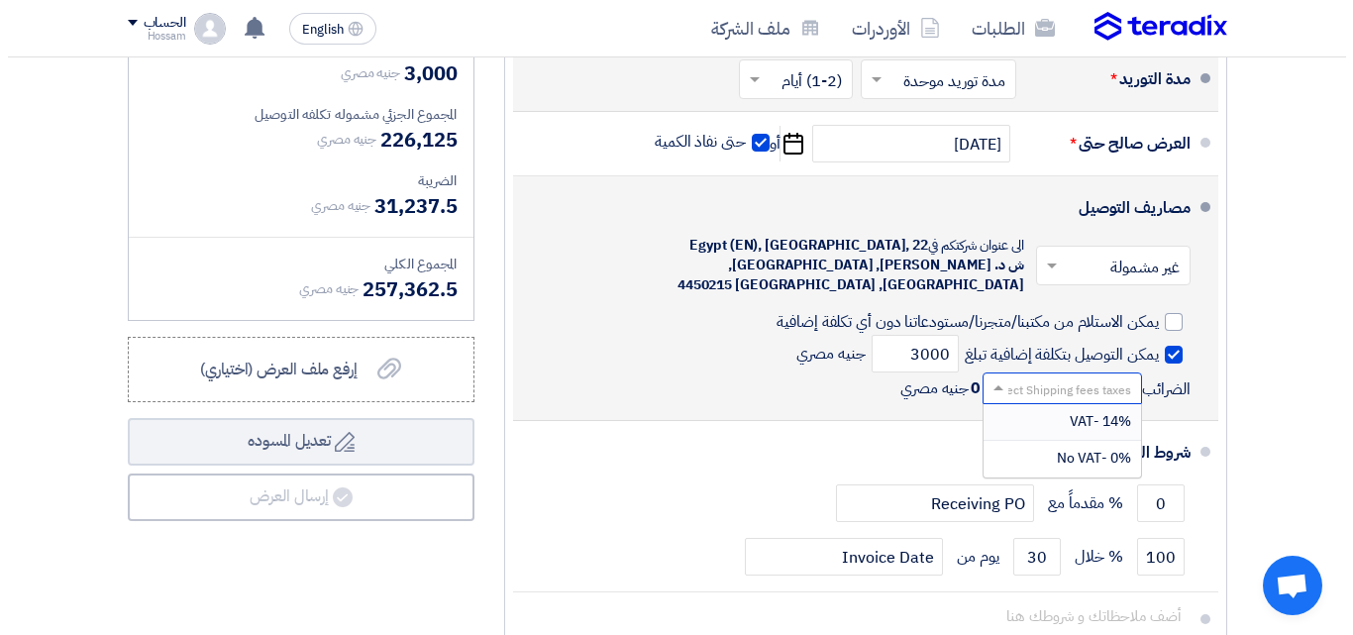
scroll to position [2, 0]
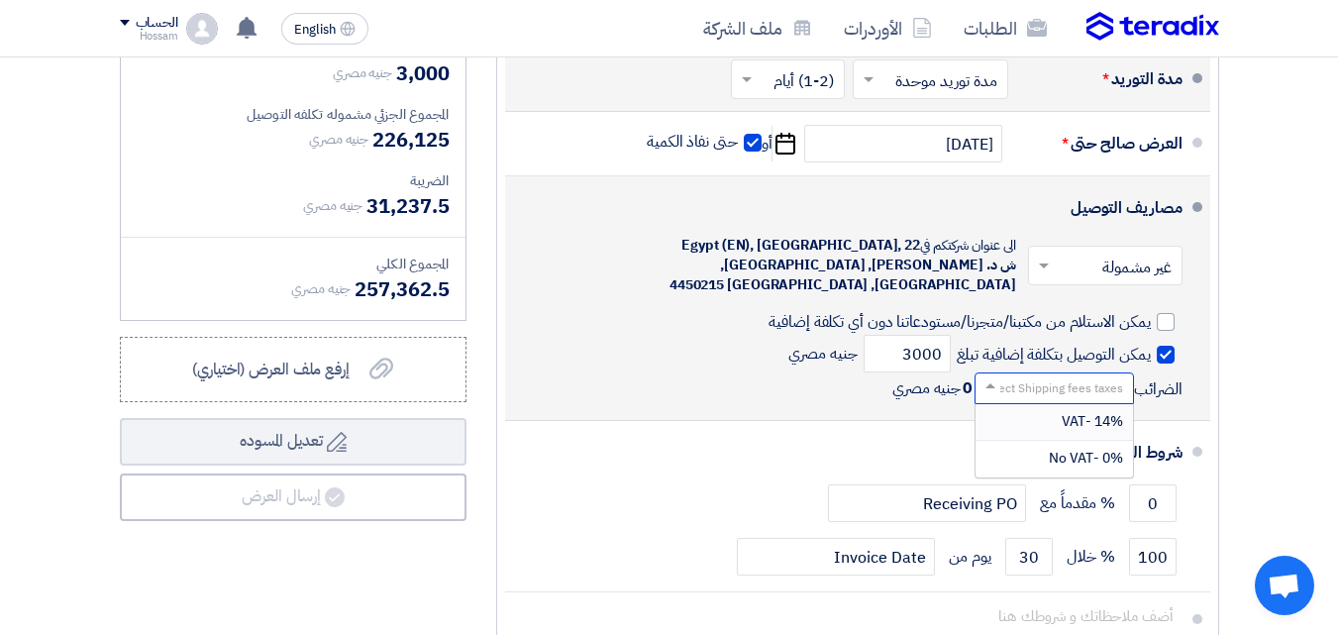
click at [1037, 435] on div "14% -VAT" at bounding box center [1055, 422] width 158 height 37
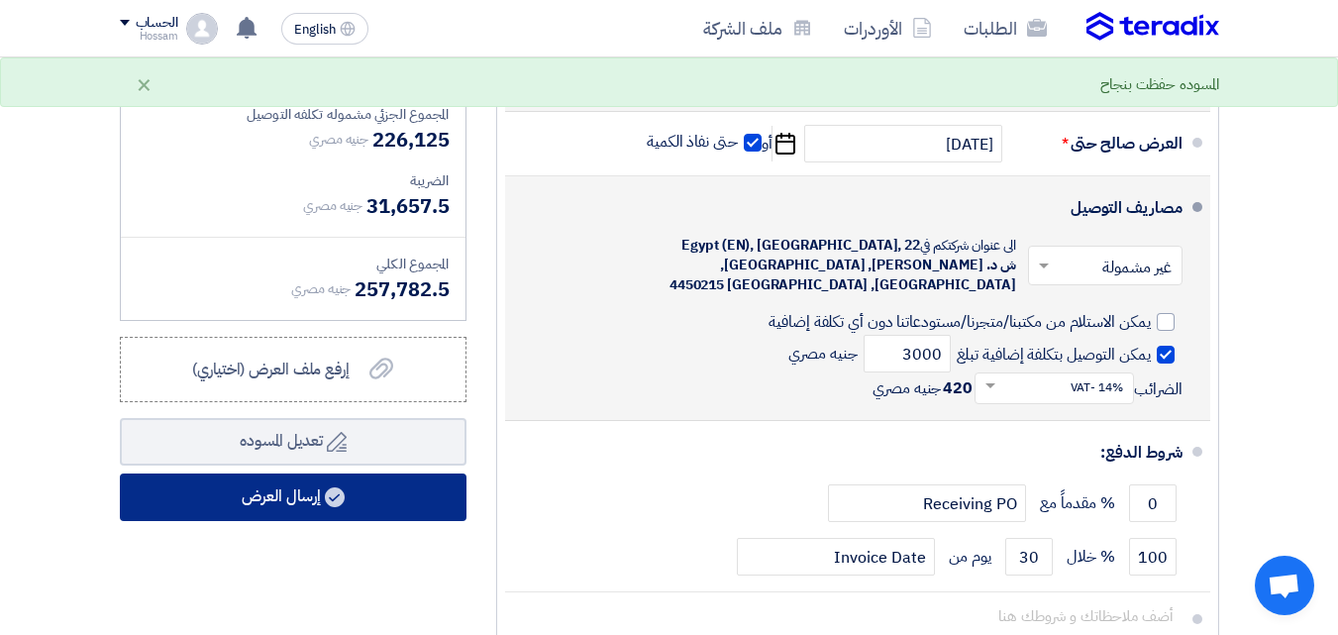
click at [412, 507] on button "إرسال العرض" at bounding box center [293, 497] width 347 height 48
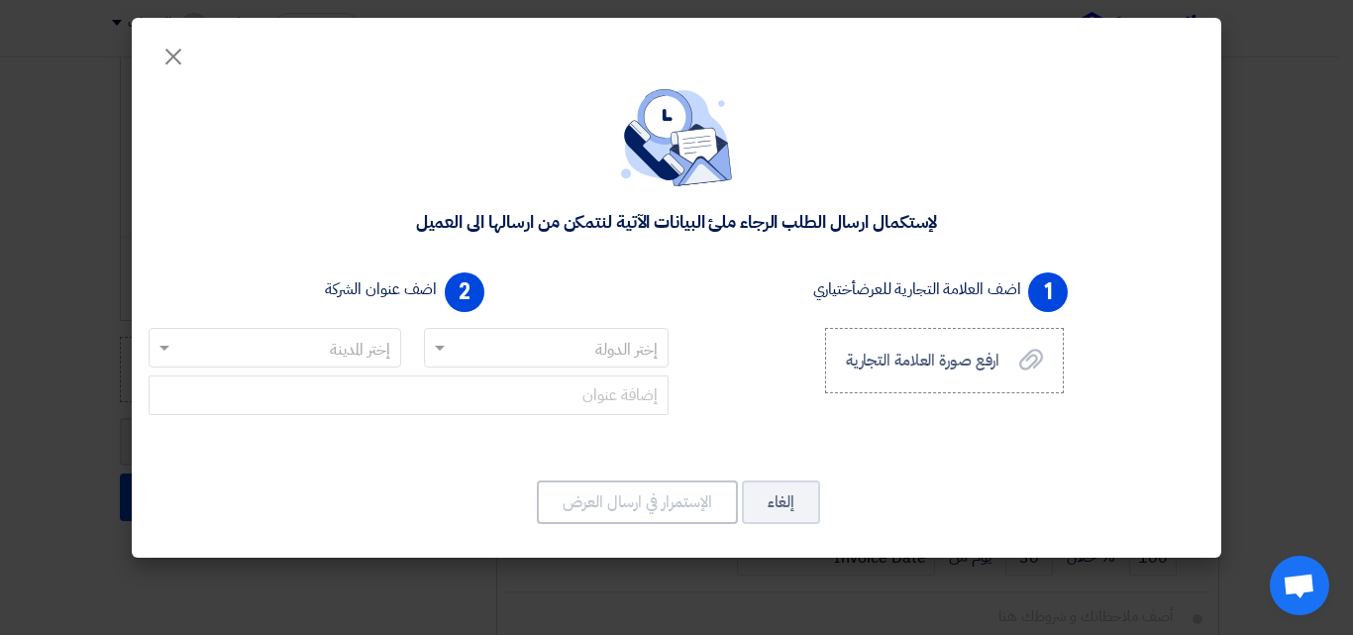
click at [433, 336] on span at bounding box center [437, 348] width 25 height 24
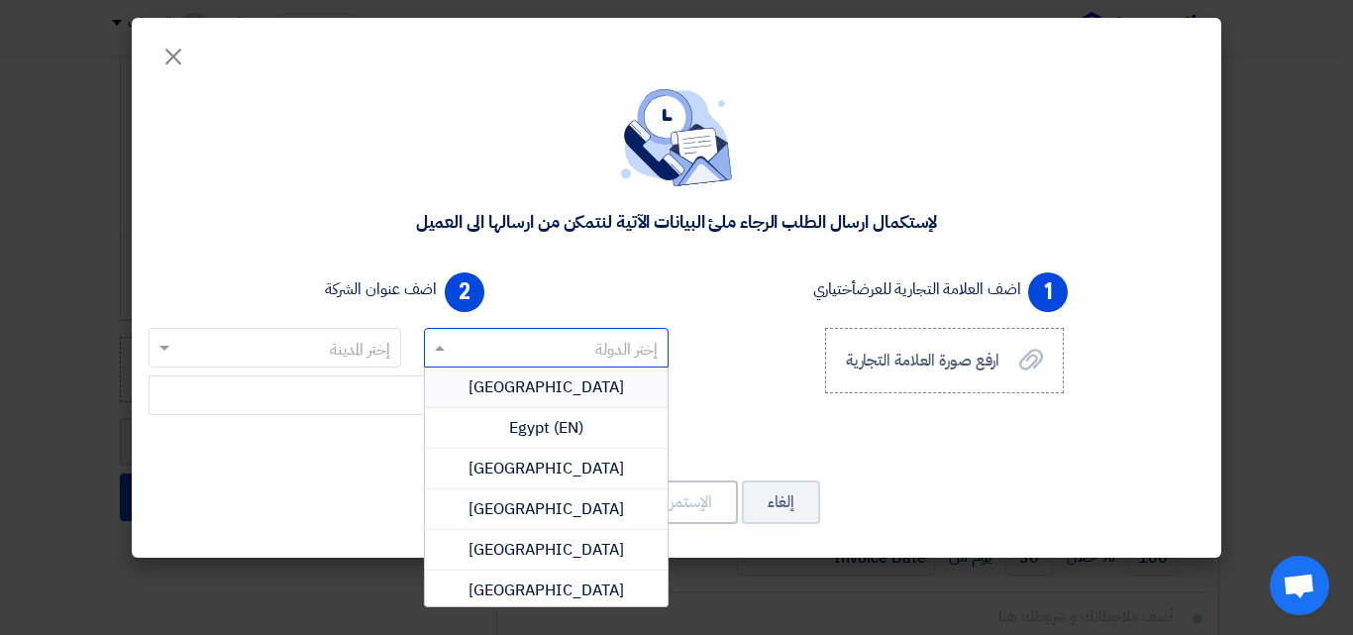
click at [577, 387] on div "Egypt" at bounding box center [547, 388] width 244 height 41
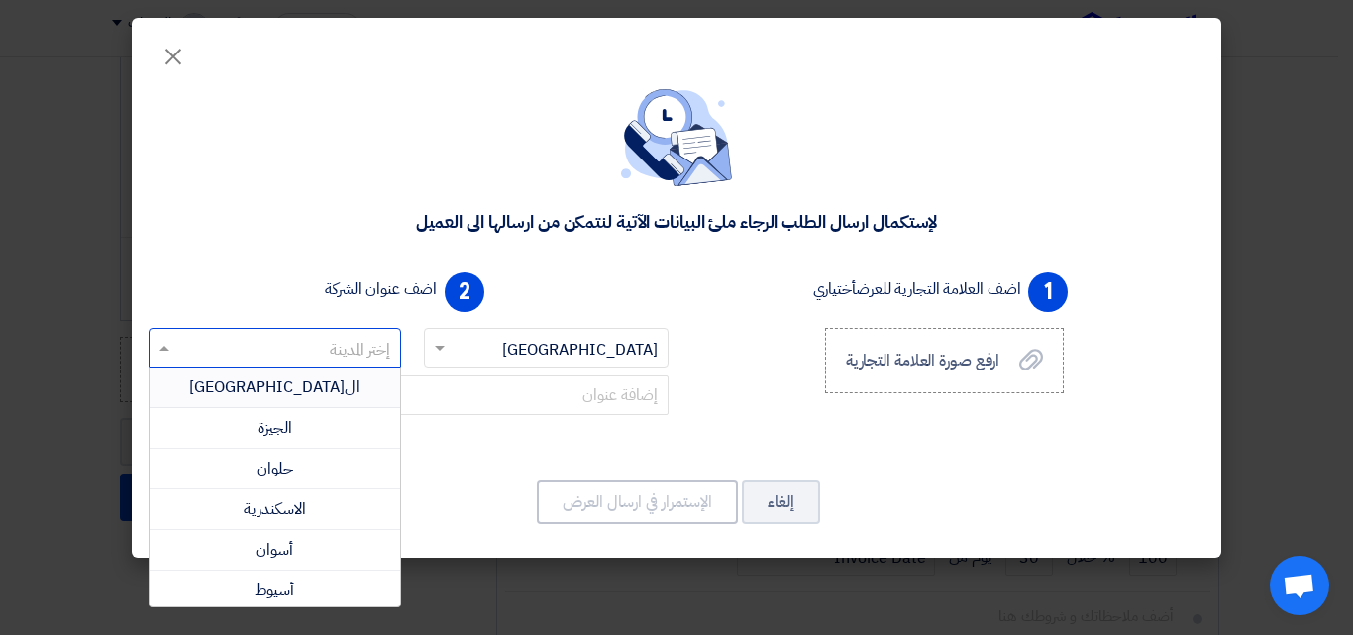
click at [166, 343] on span at bounding box center [162, 348] width 25 height 24
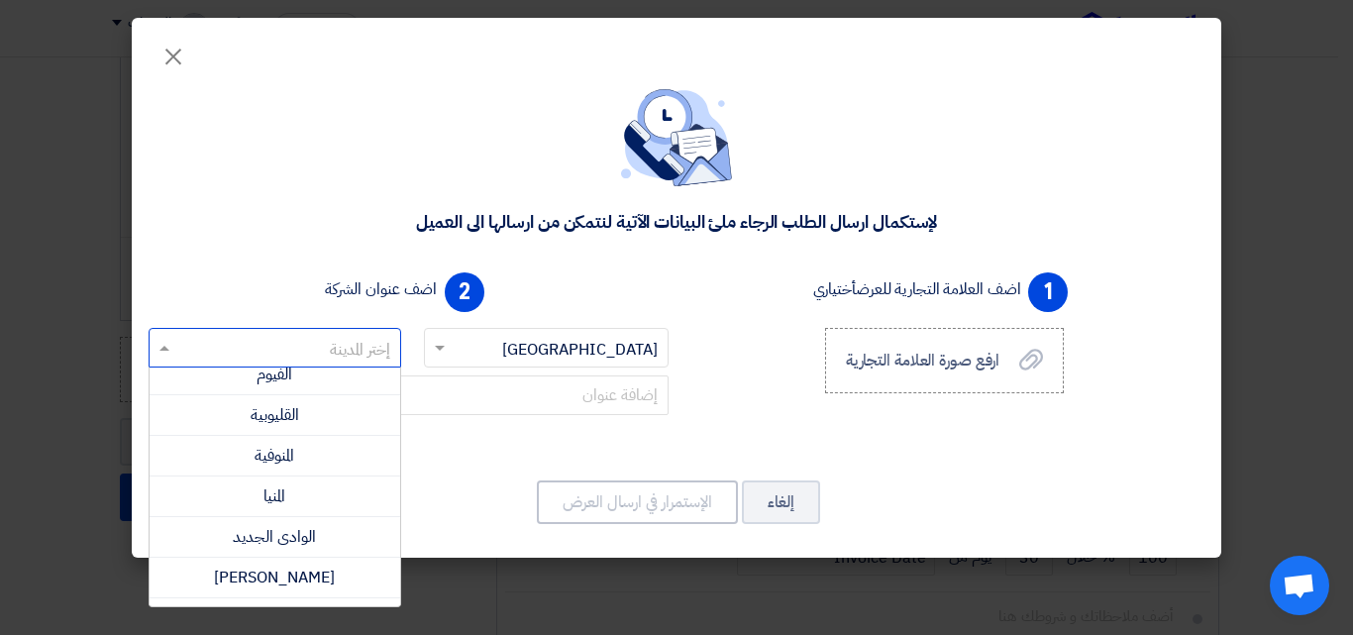
scroll to position [651, 0]
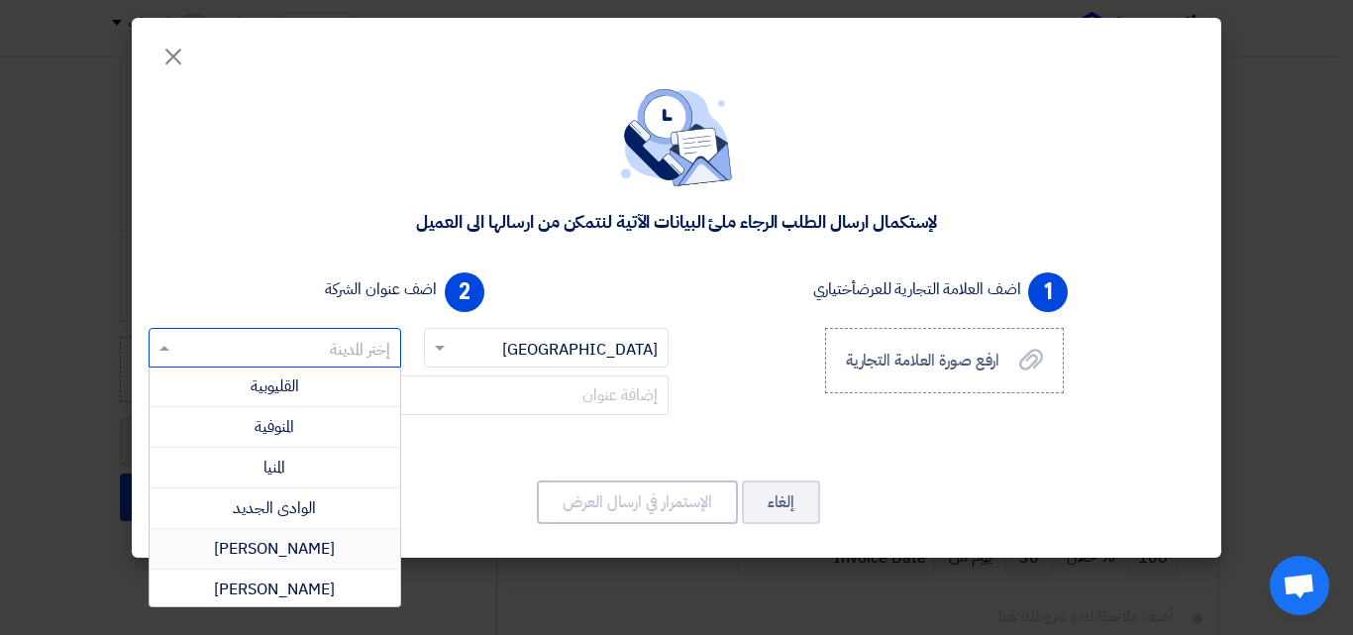
click at [238, 550] on div "بنى سويف" at bounding box center [275, 549] width 251 height 41
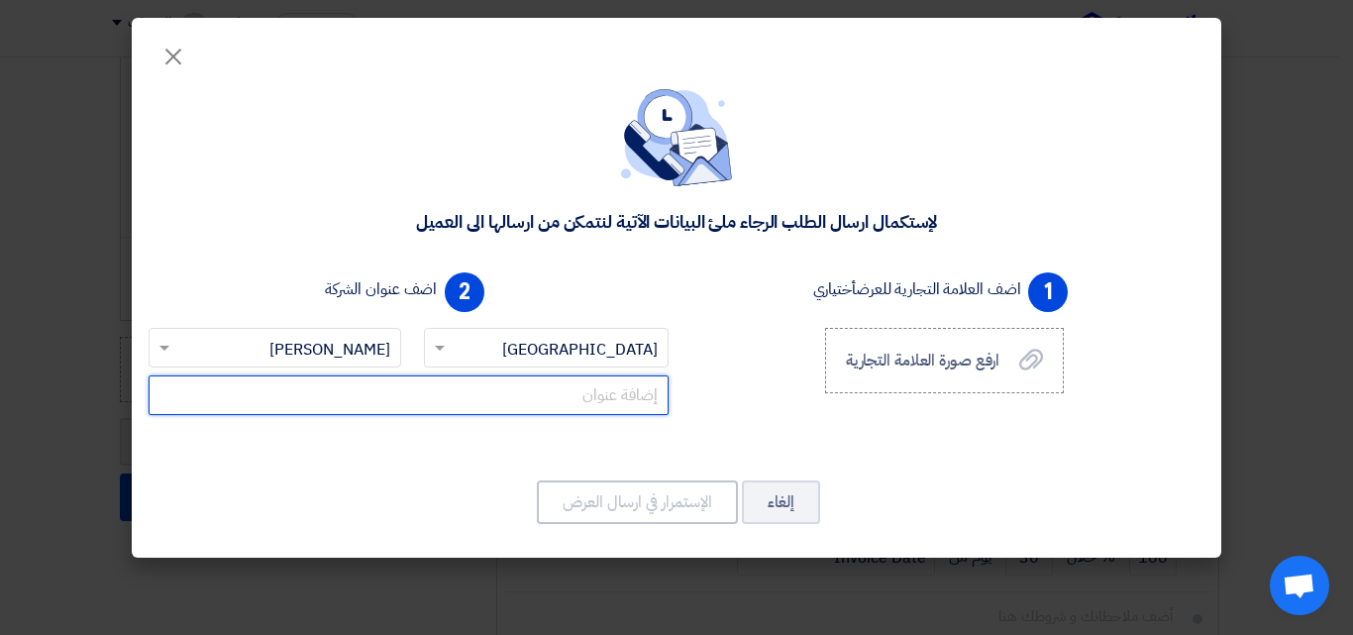
click at [516, 396] on input "text" at bounding box center [409, 395] width 520 height 40
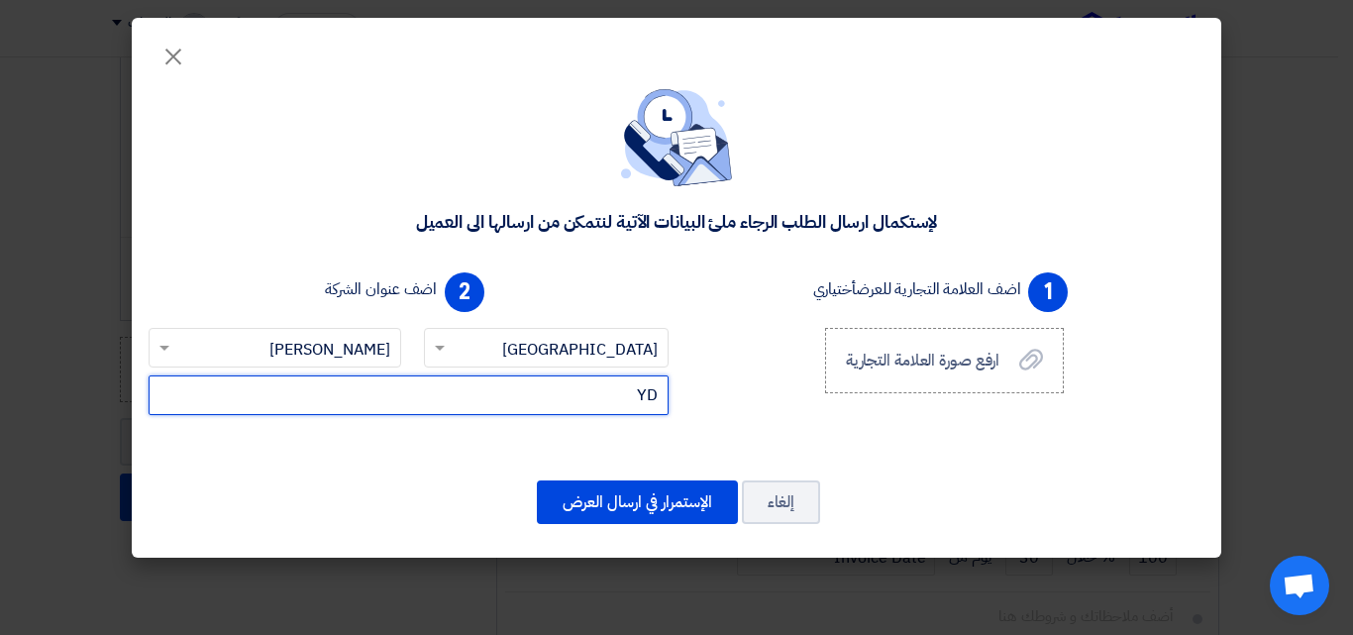
type input "Y"
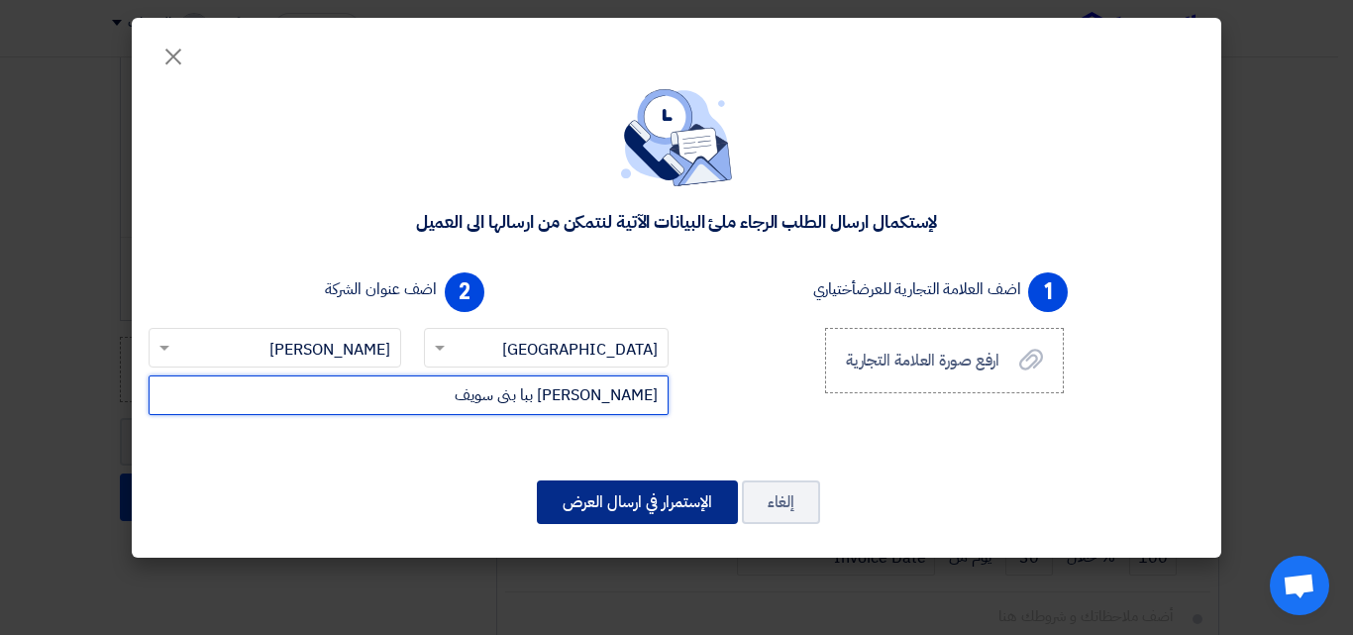
type input "غياضة الشرقيه ببا بنى سويف"
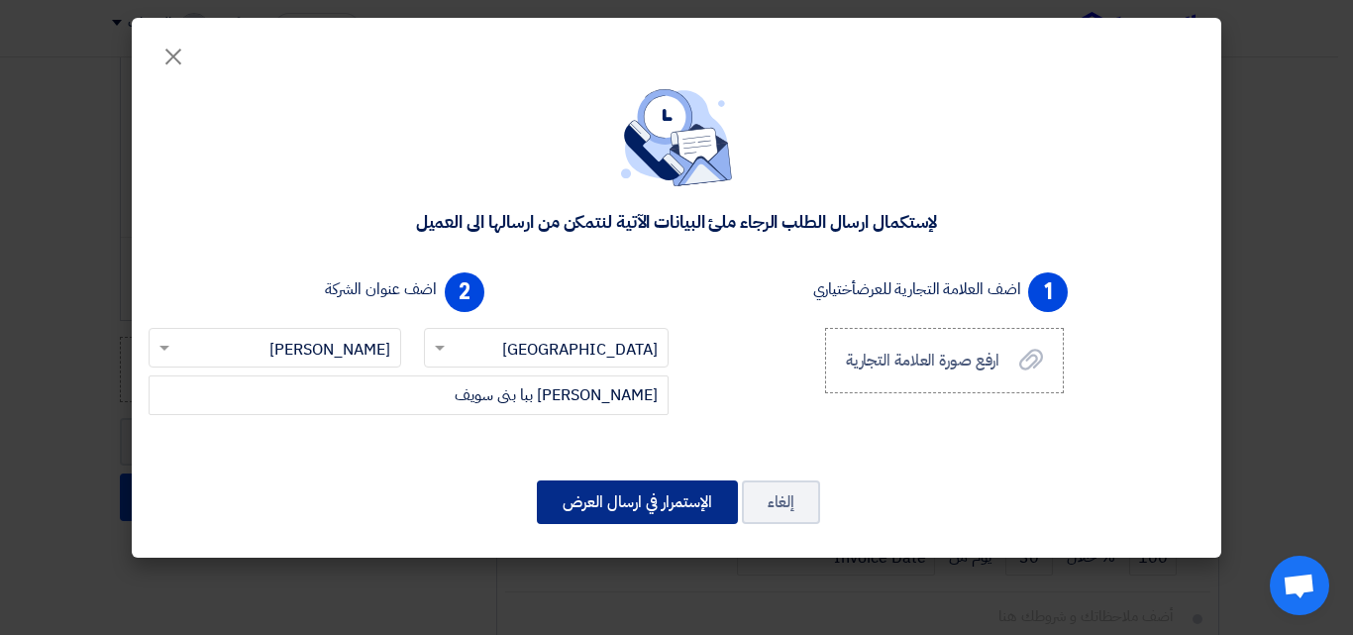
click at [670, 494] on button "الإستمرار في ارسال العرض" at bounding box center [637, 502] width 201 height 44
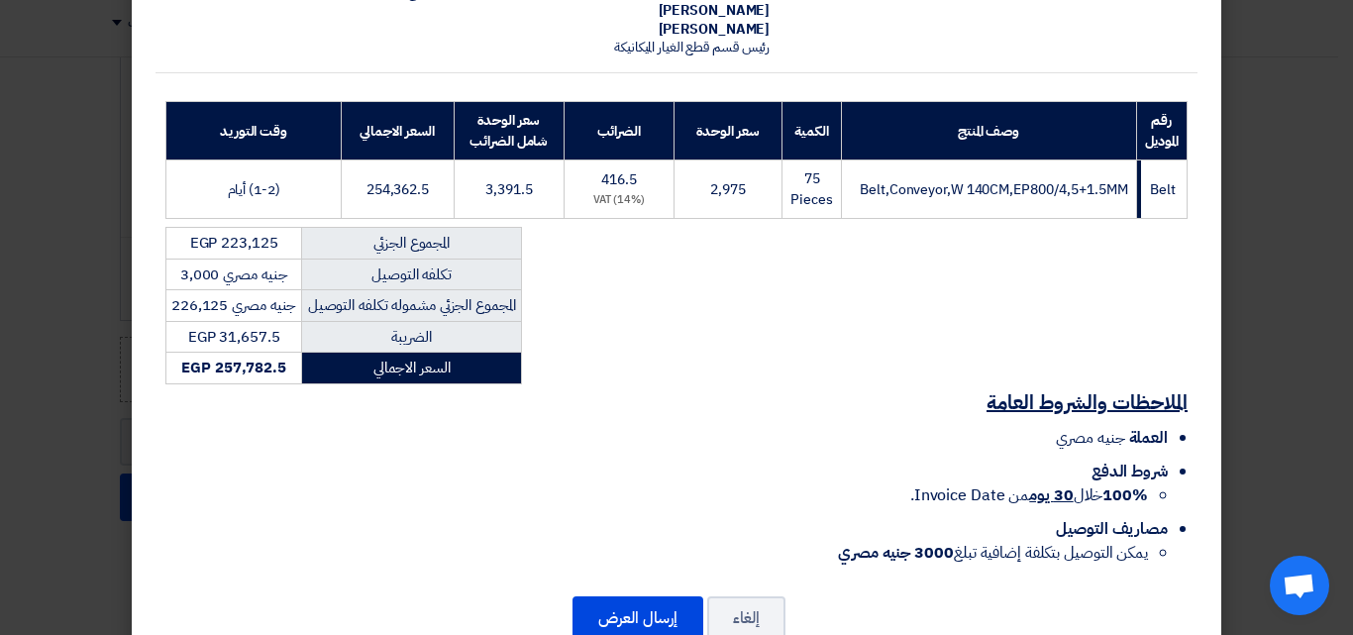
scroll to position [248, 0]
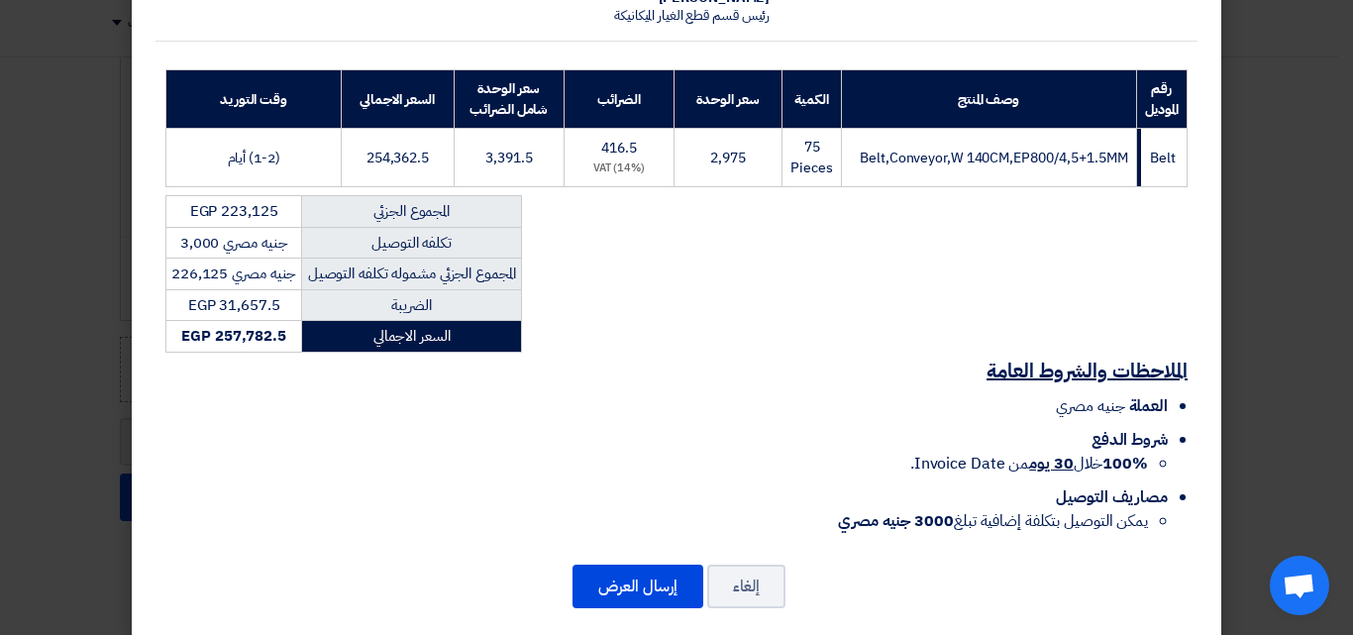
click at [331, 485] on li "مصاريف التوصيل يمكن التوصيل بتكلفة إضافية تبلغ 3000 جنيه مصري" at bounding box center [666, 509] width 1002 height 48
click at [664, 565] on button "إرسال العرض" at bounding box center [638, 587] width 131 height 44
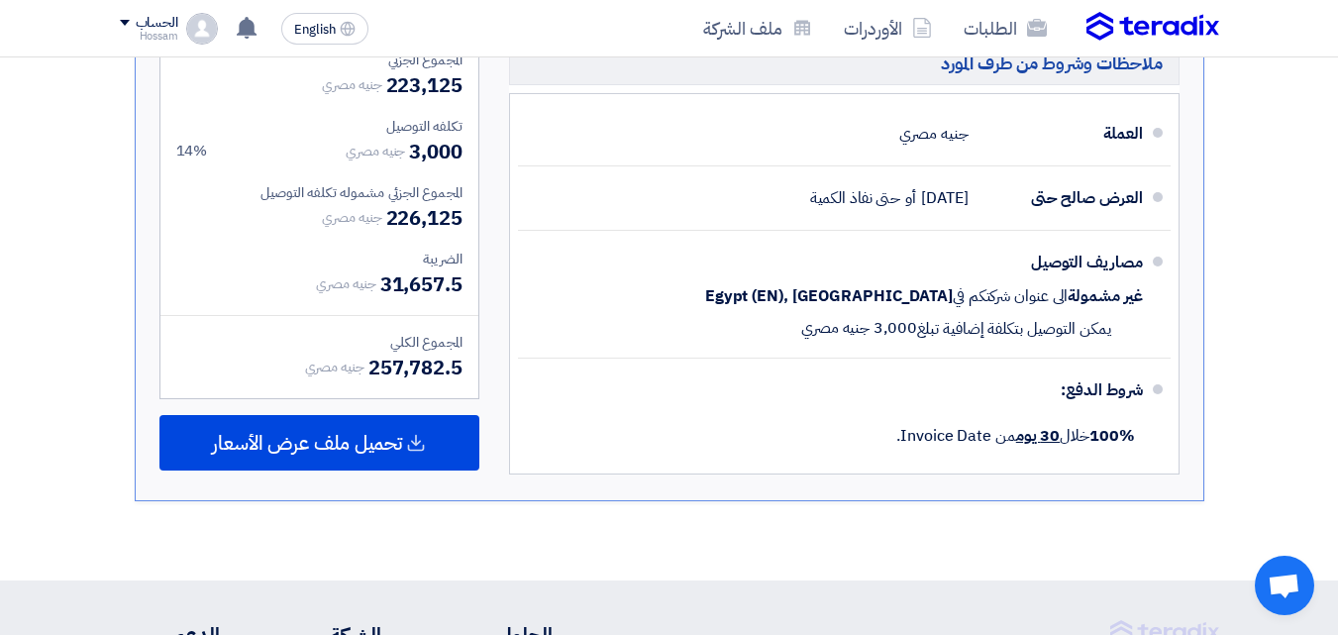
scroll to position [845, 0]
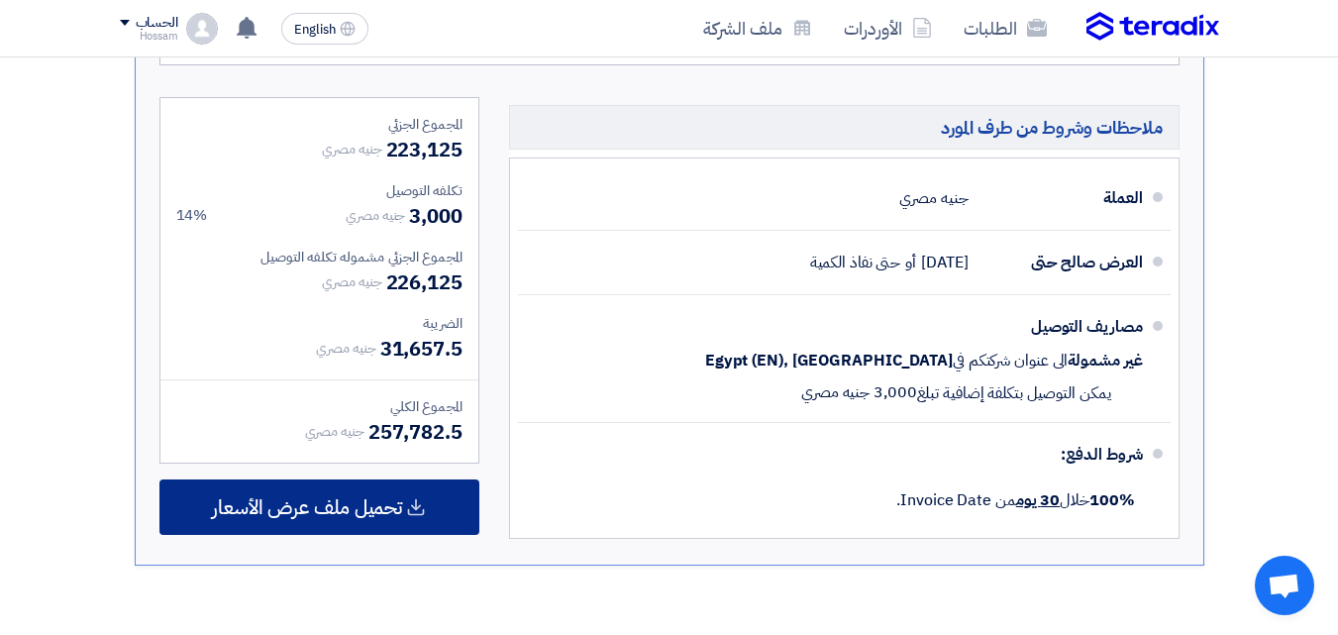
click at [440, 511] on div "تحميل ملف عرض الأسعار" at bounding box center [319, 506] width 320 height 55
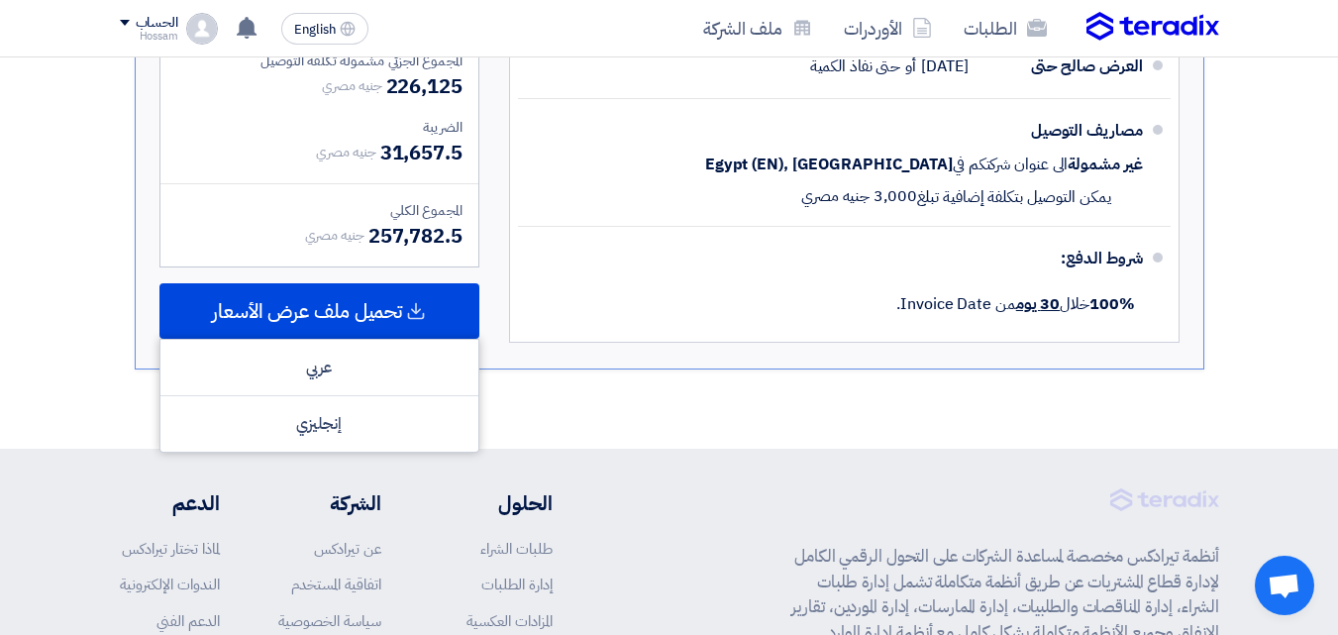
scroll to position [1045, 0]
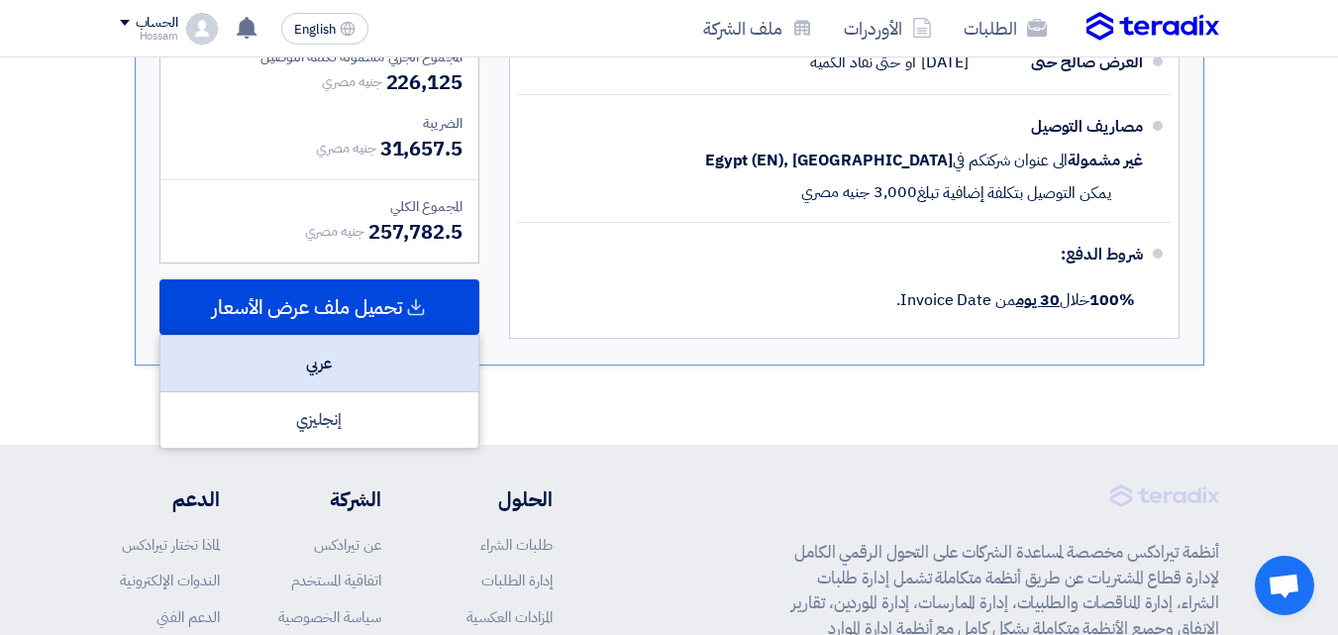
click at [334, 366] on div "عربي" at bounding box center [319, 364] width 318 height 56
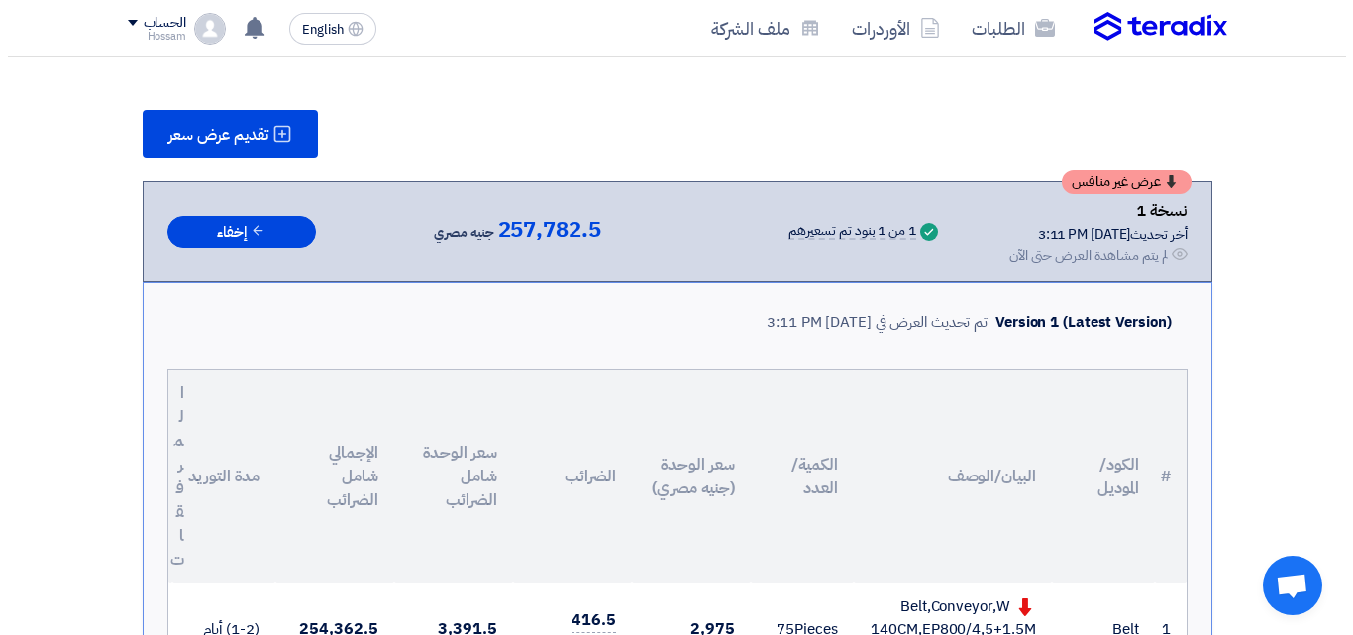
scroll to position [193, 0]
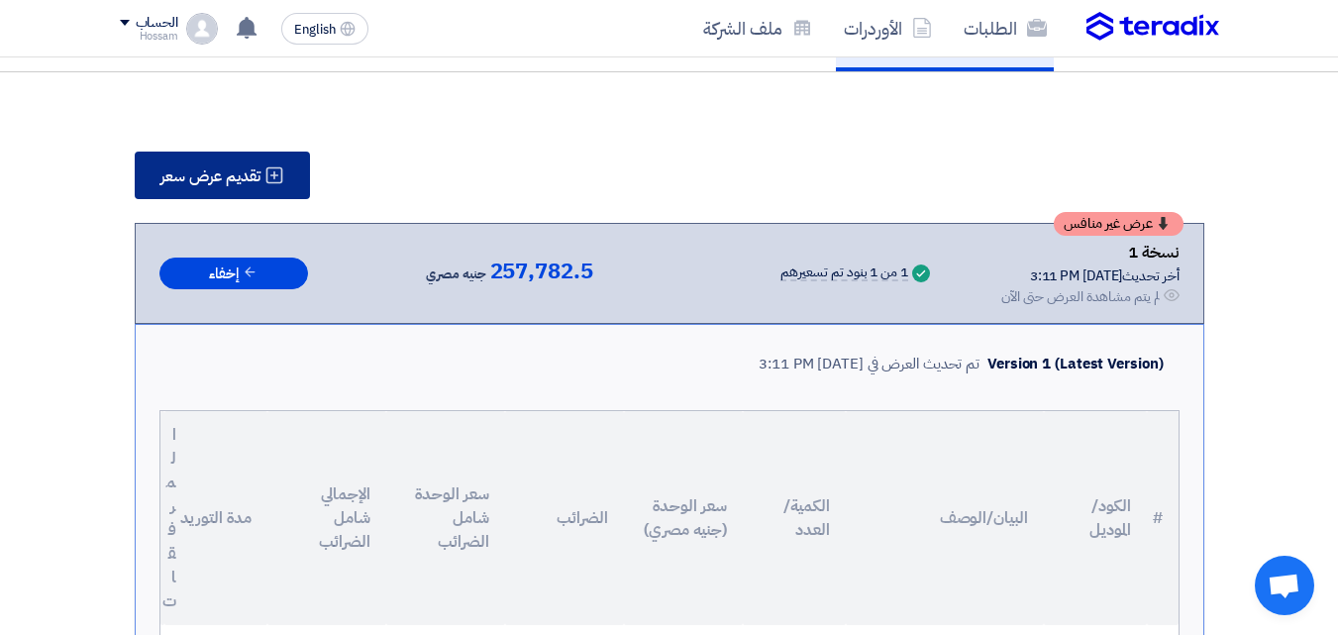
click at [243, 179] on span "تقديم عرض سعر" at bounding box center [210, 176] width 100 height 16
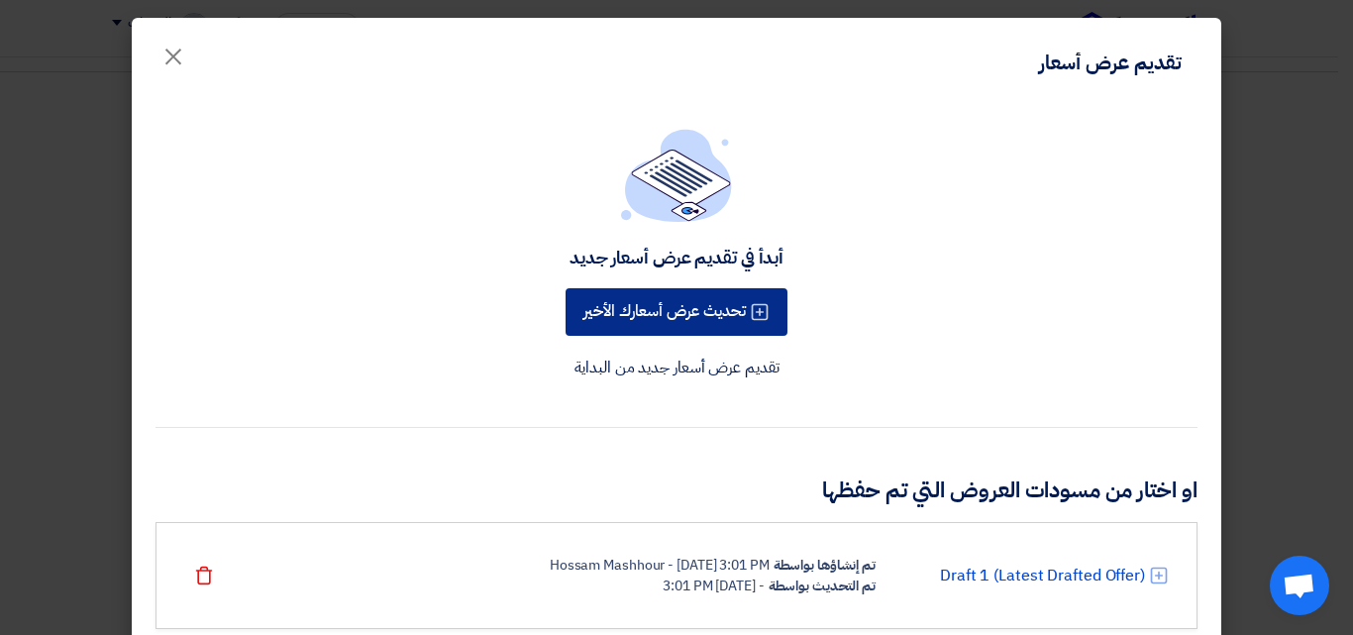
click at [699, 316] on button "تحديث عرض أسعارك الأخير" at bounding box center [677, 312] width 222 height 48
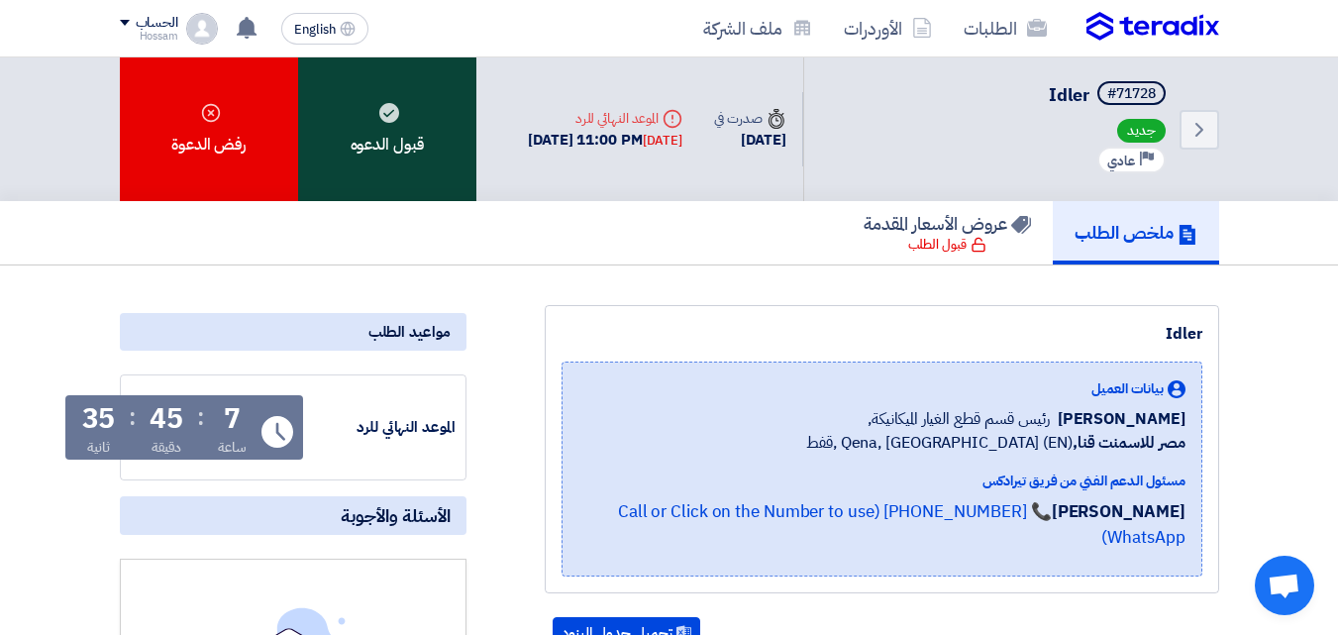
click at [395, 122] on icon at bounding box center [389, 113] width 20 height 20
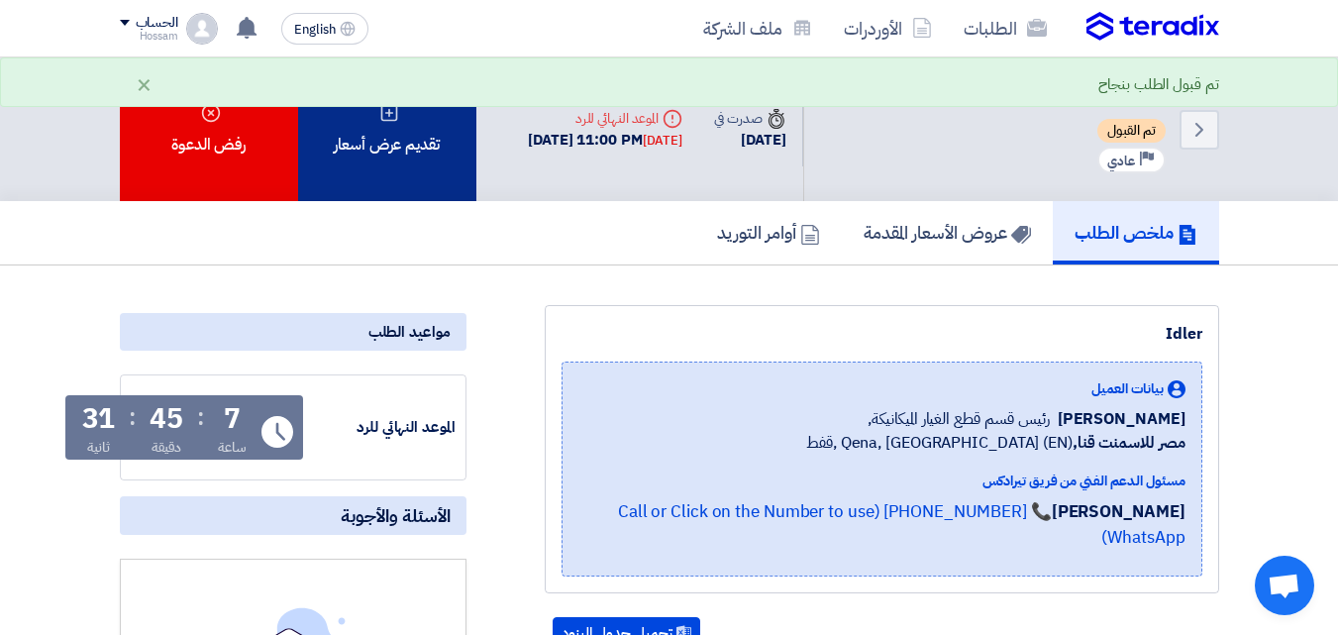
click at [417, 167] on div "تقديم عرض أسعار" at bounding box center [387, 129] width 178 height 144
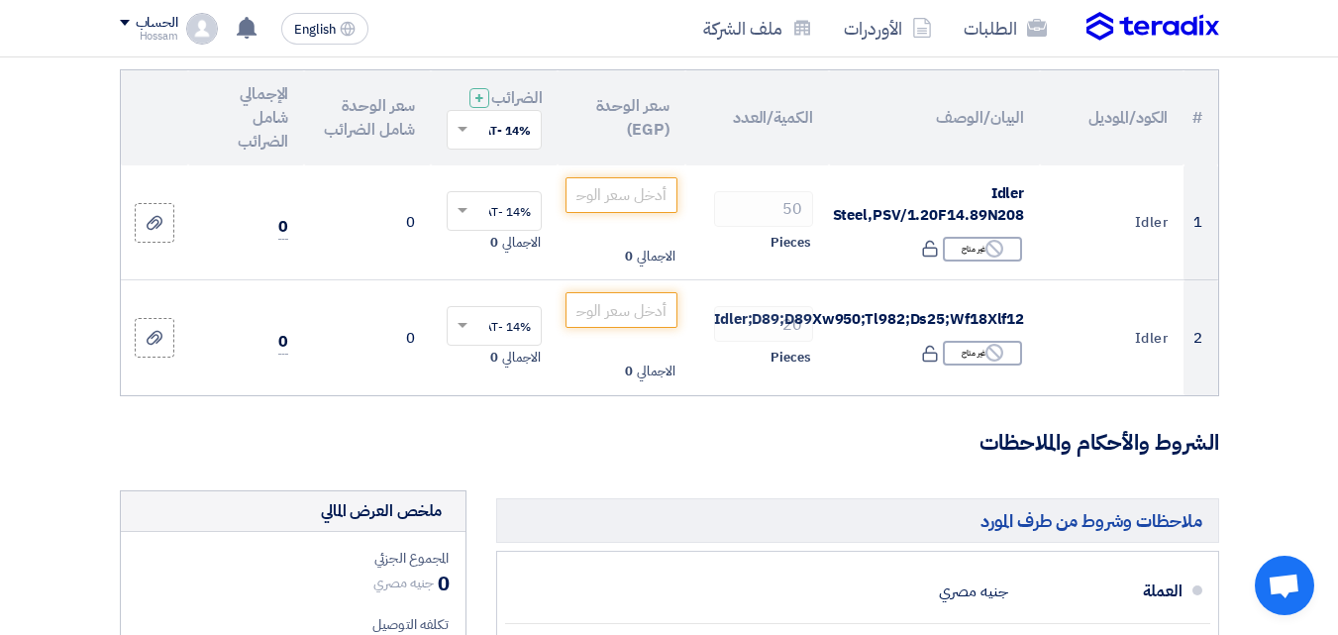
scroll to position [213, 0]
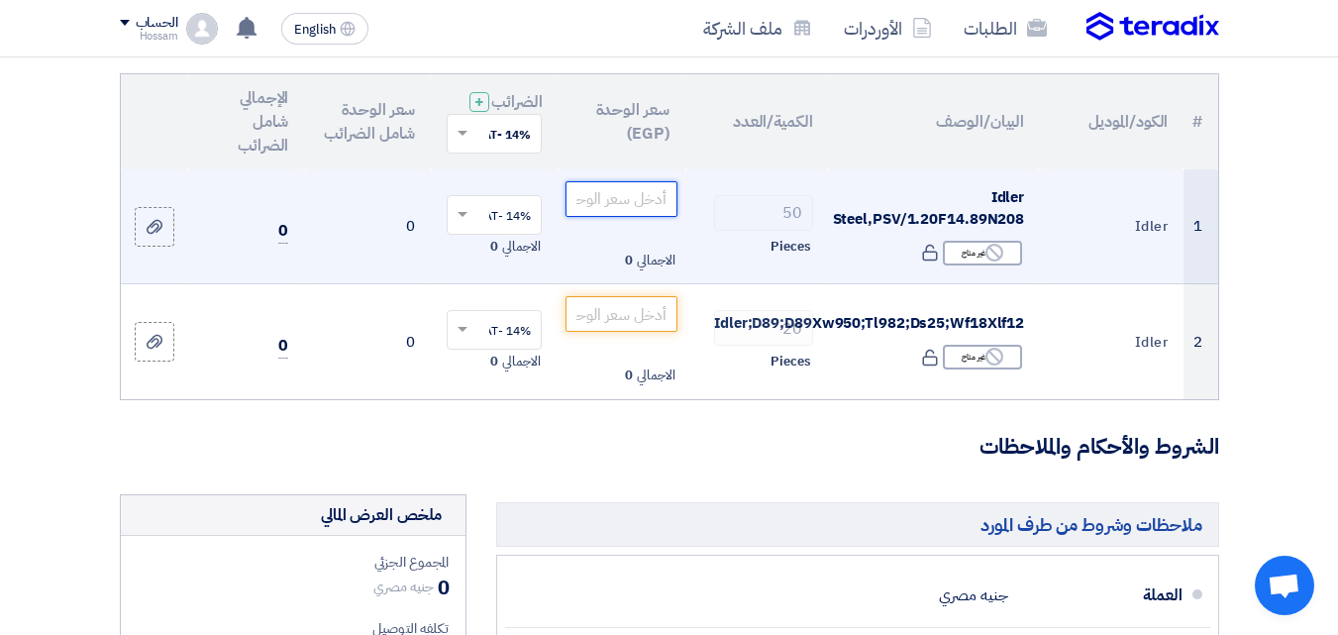
click at [629, 217] on input "number" at bounding box center [621, 199] width 111 height 36
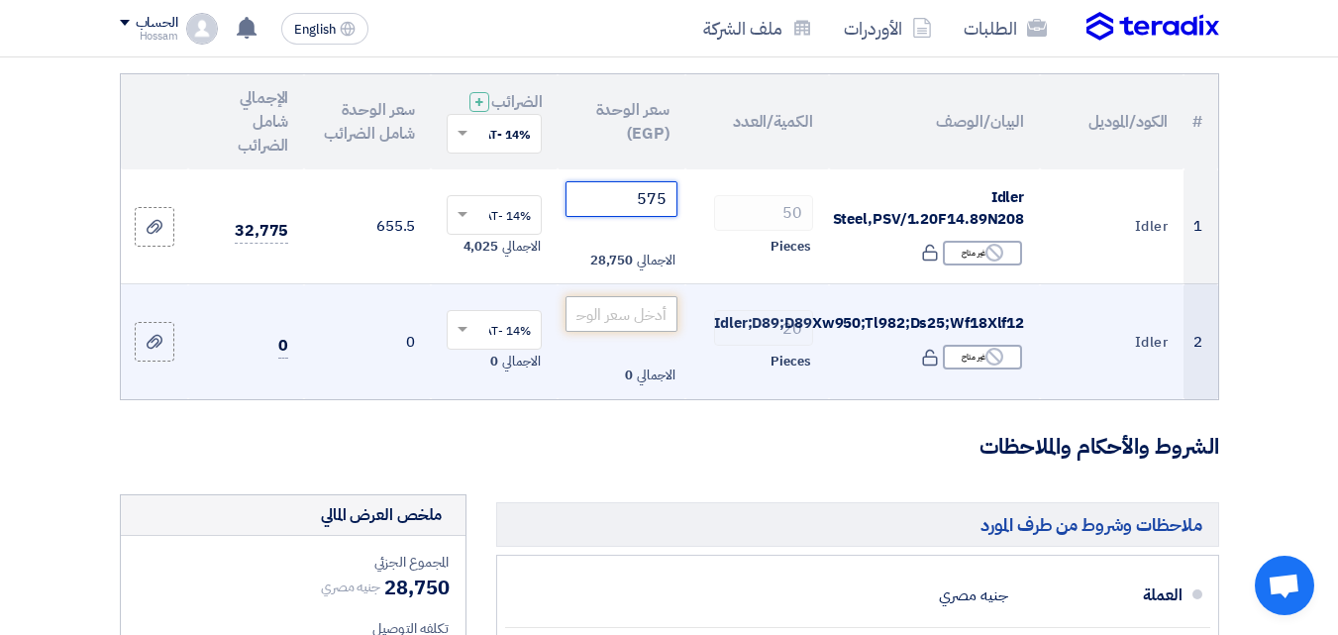
type input "575"
click at [629, 323] on input "number" at bounding box center [621, 314] width 111 height 36
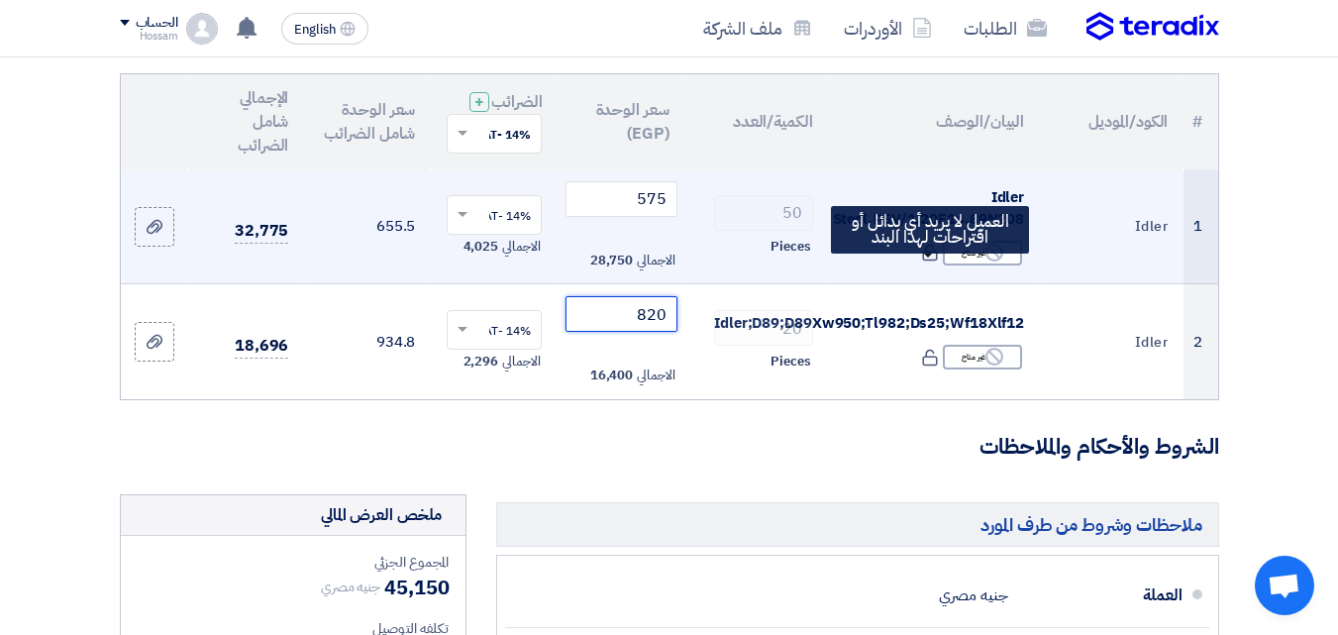
type input "820"
click at [927, 262] on icon at bounding box center [930, 253] width 18 height 18
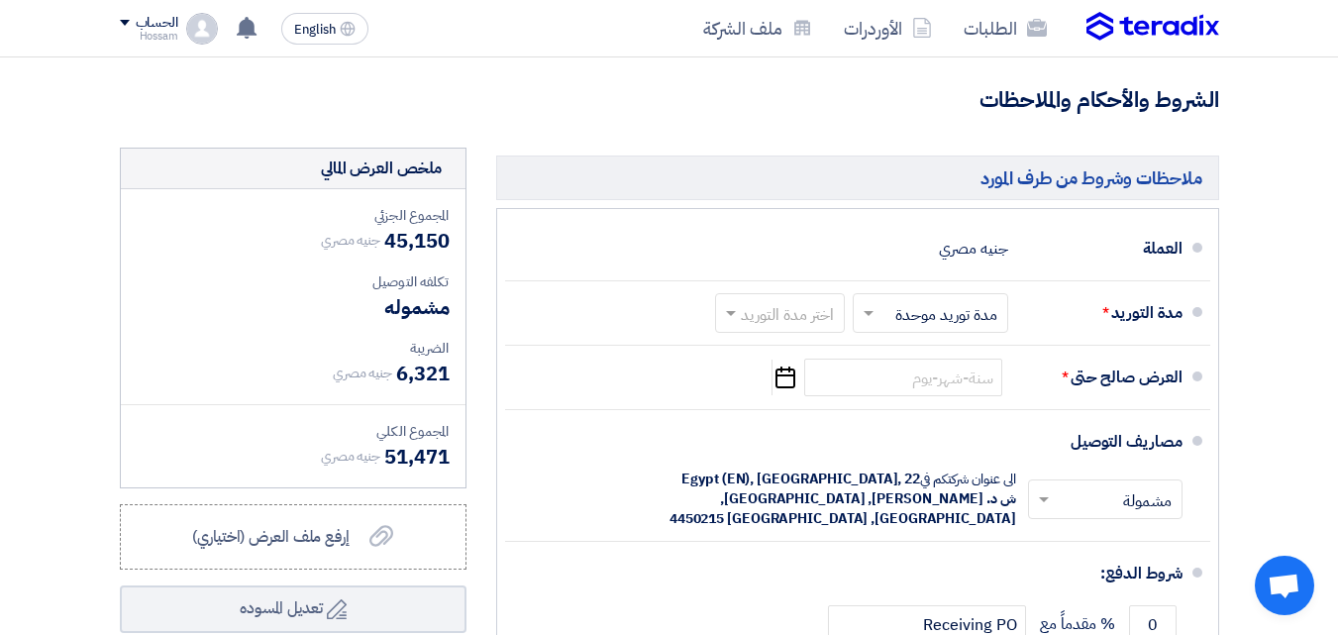
scroll to position [563, 0]
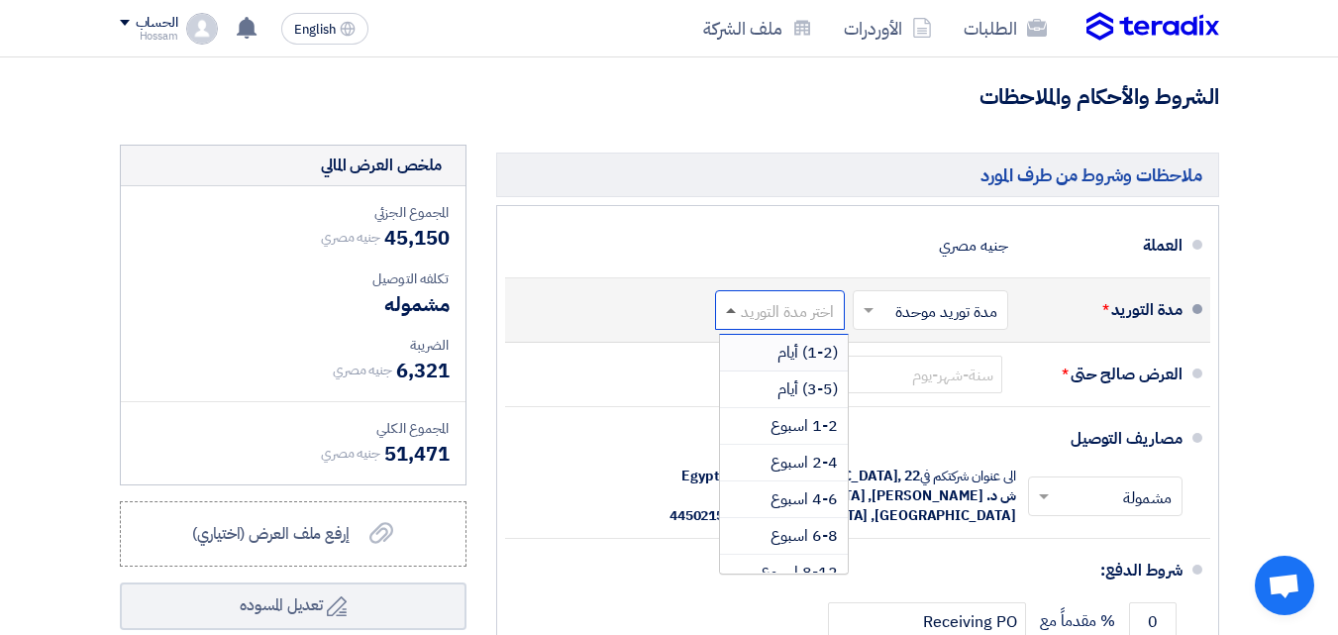
click at [730, 313] on span at bounding box center [731, 310] width 10 height 5
click at [766, 368] on div "(1-2) أيام" at bounding box center [784, 353] width 128 height 37
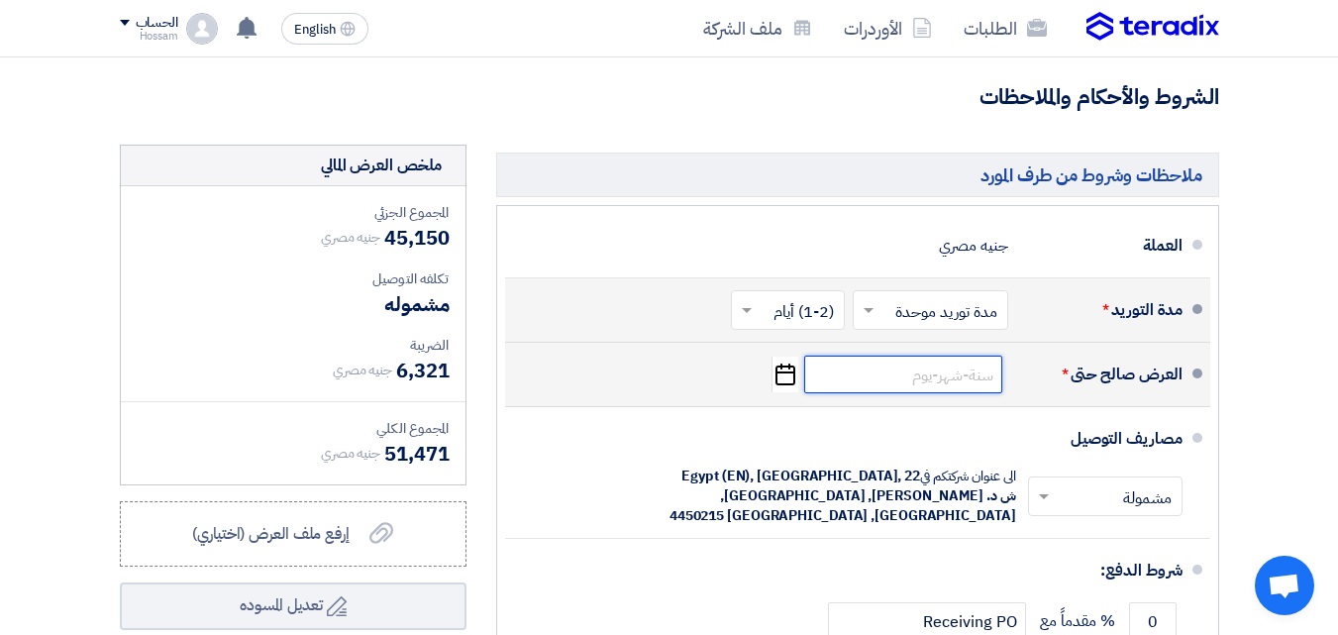
click at [880, 389] on input at bounding box center [903, 375] width 198 height 38
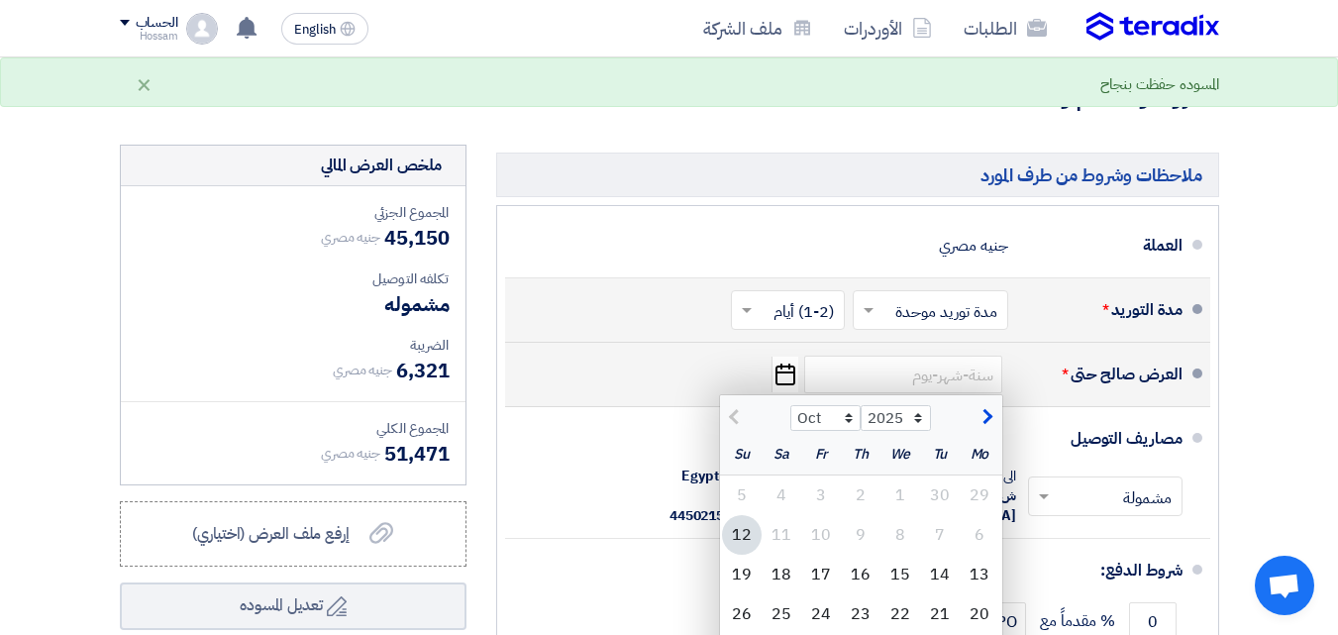
click at [737, 543] on div "12" at bounding box center [742, 535] width 40 height 40
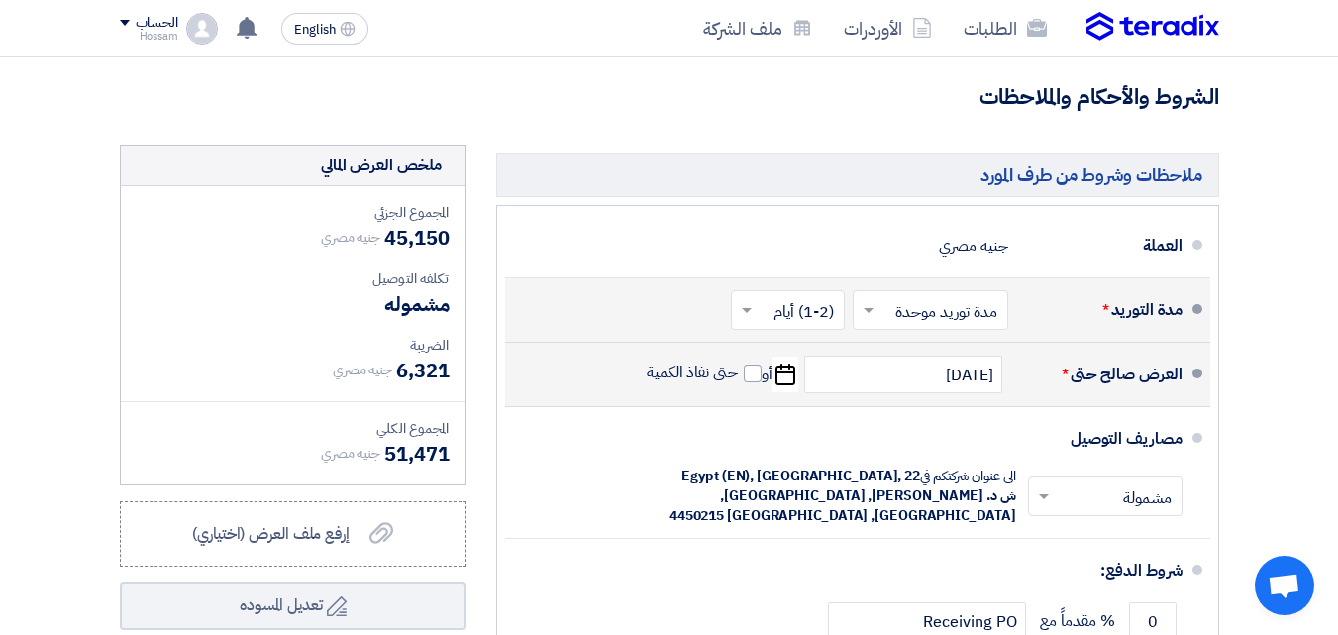
click at [792, 390] on icon "Pick a date" at bounding box center [785, 375] width 27 height 36
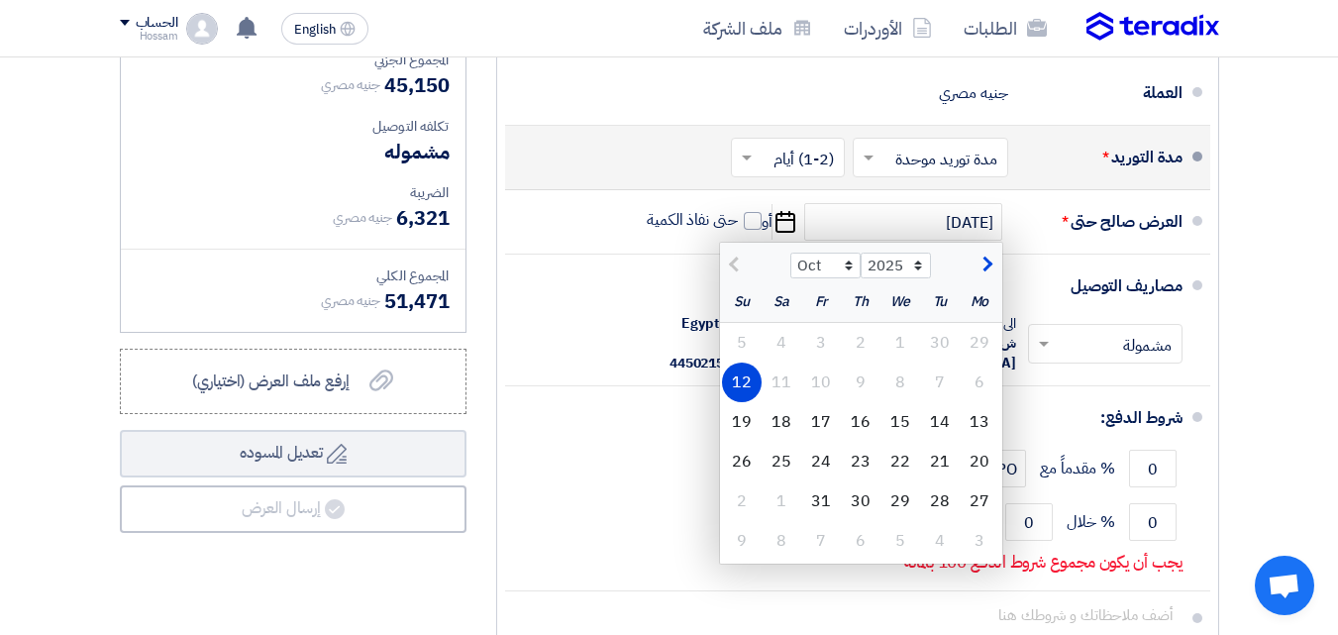
scroll to position [731, 0]
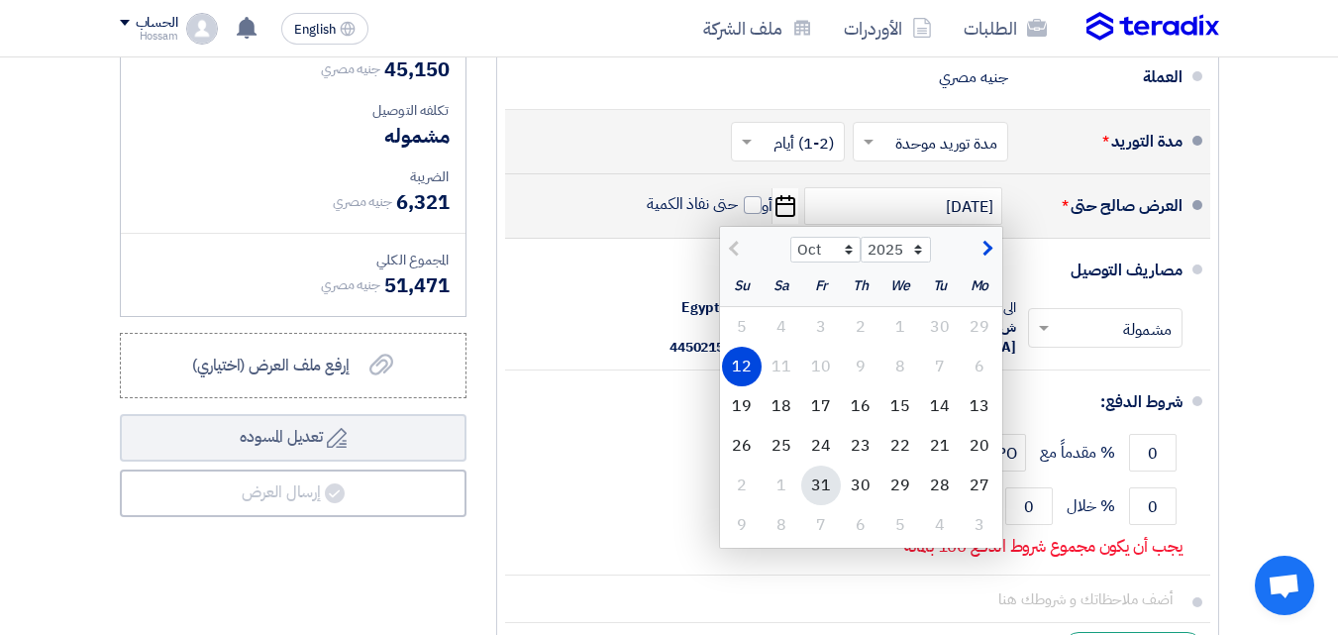
click at [821, 501] on div "31" at bounding box center [821, 486] width 40 height 40
type input "[DATE]"
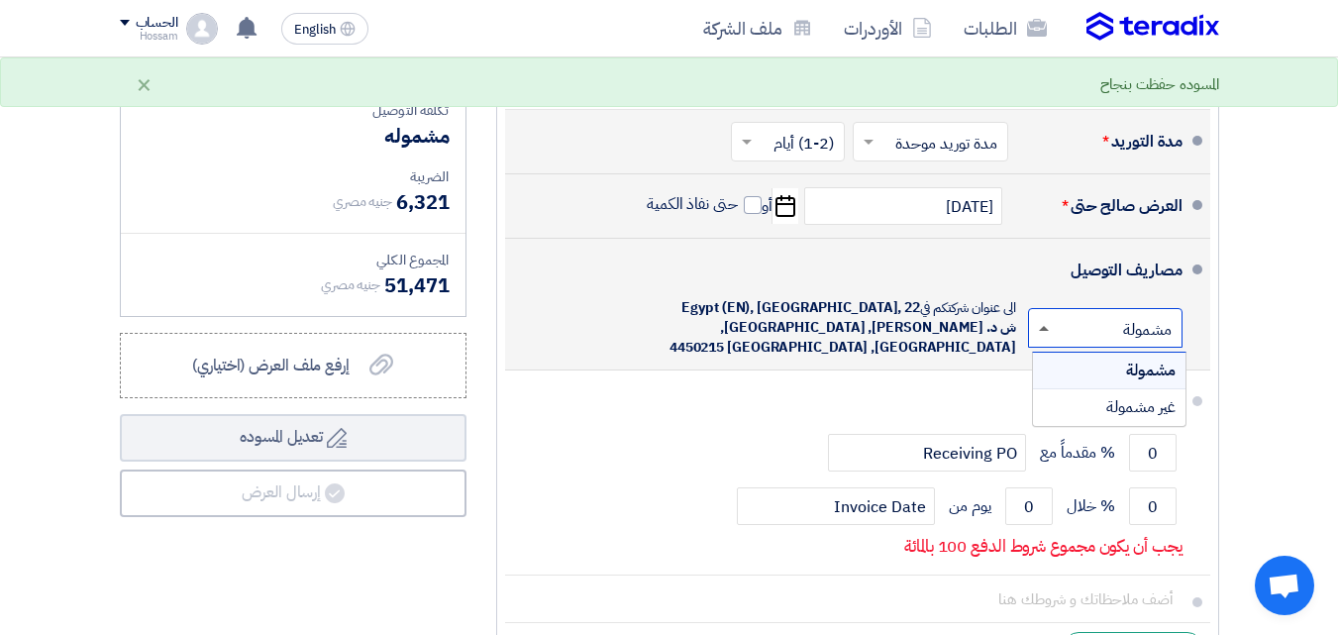
click at [1046, 331] on span at bounding box center [1044, 328] width 10 height 5
click at [1066, 425] on div "غير مشمولة" at bounding box center [1109, 407] width 153 height 36
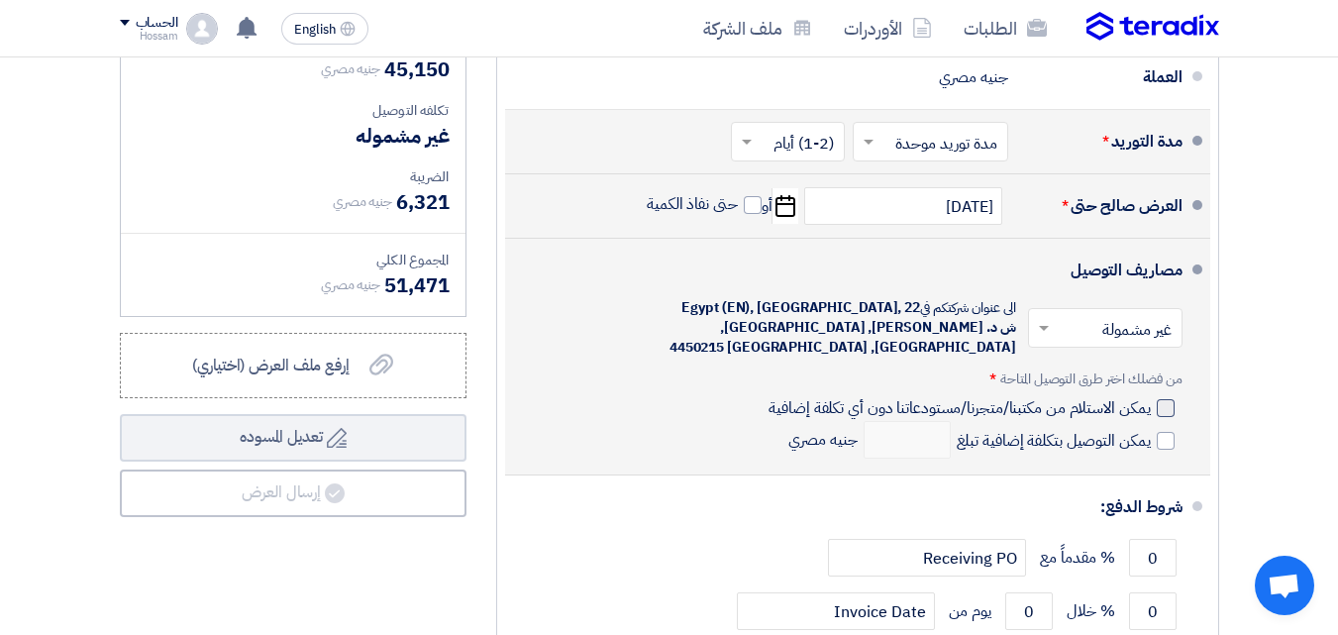
click at [1170, 417] on div at bounding box center [1166, 408] width 18 height 18
click at [1150, 428] on input "يمكن الاستلام من مكتبنا/متجرنا/مستودعاتنا دون أي تكلفة إضافية" at bounding box center [957, 416] width 385 height 38
checkbox input "true"
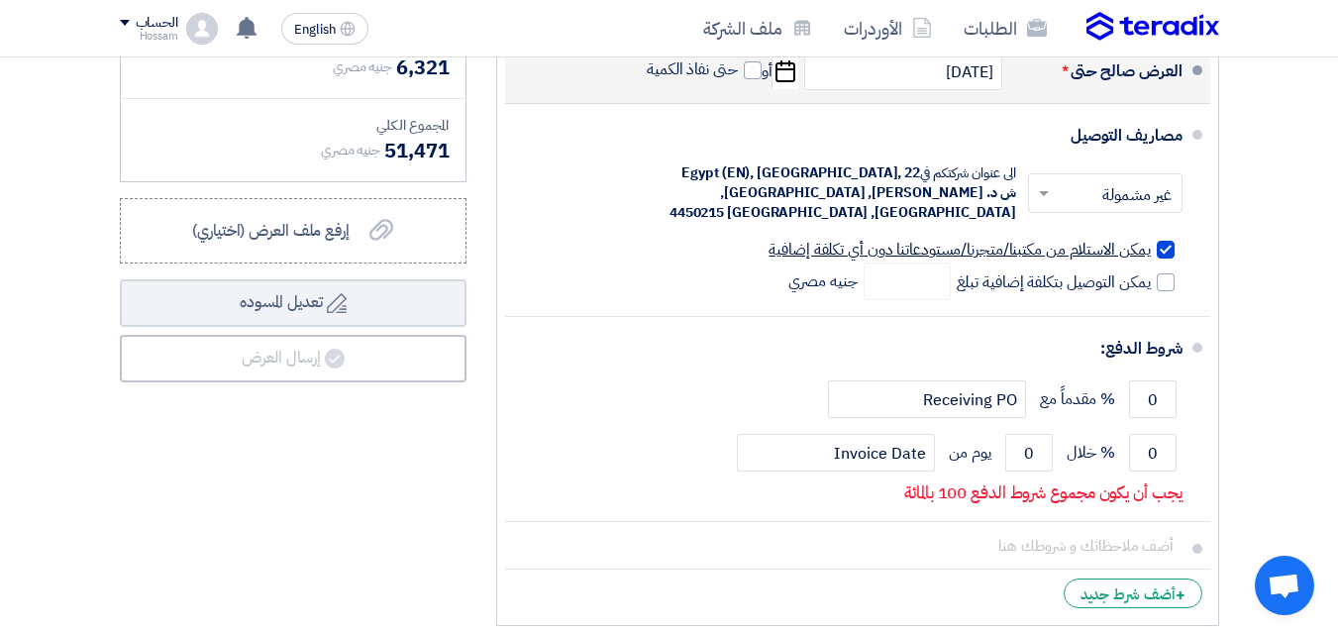
scroll to position [950, 0]
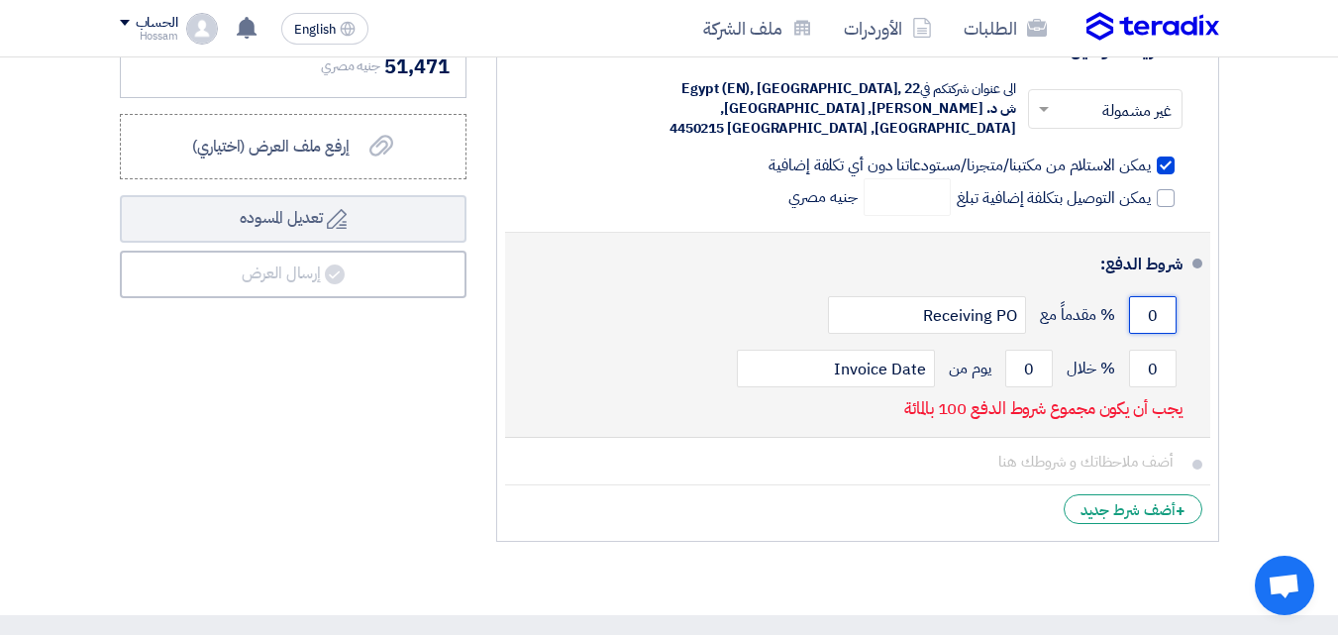
drag, startPoint x: 1147, startPoint y: 339, endPoint x: 1169, endPoint y: 336, distance: 22.0
click at [1169, 334] on input "0" at bounding box center [1153, 315] width 48 height 38
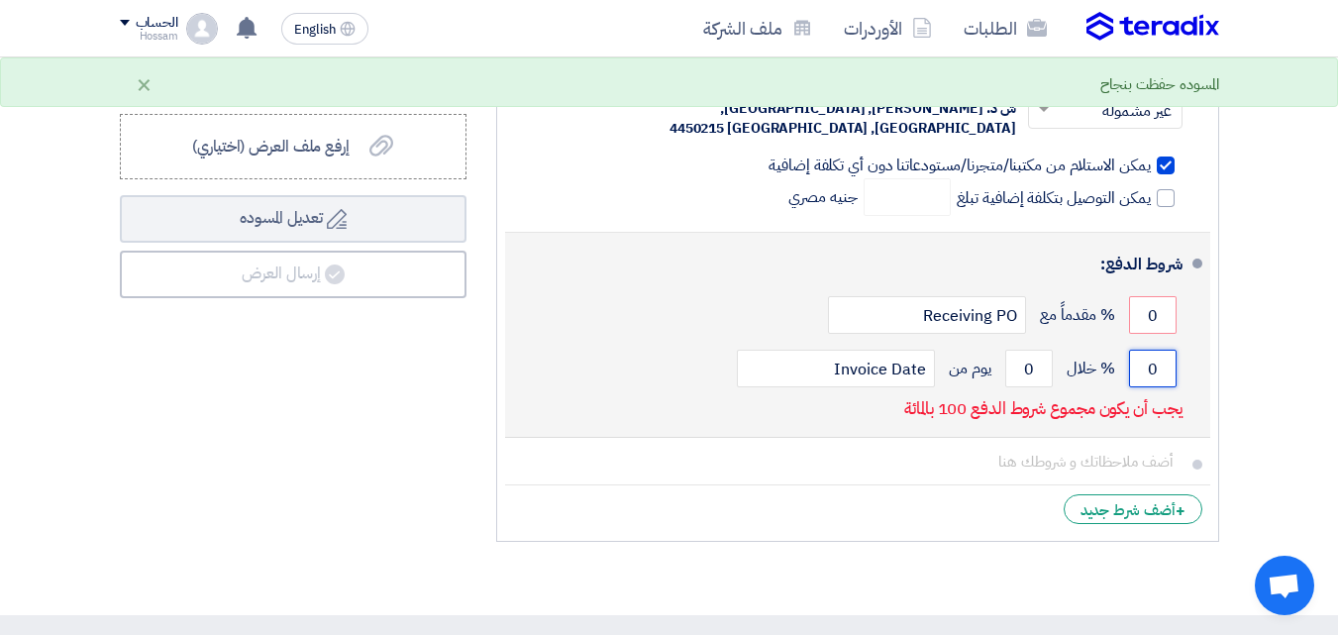
drag, startPoint x: 1151, startPoint y: 384, endPoint x: 1200, endPoint y: 388, distance: 48.7
click at [1200, 388] on li "شروط الدفع: 0 % مقدماً مع Receiving PO 0 % خلال 0 Invoice Date" at bounding box center [857, 335] width 705 height 205
type input "100"
click at [709, 429] on div "شروط الدفع: 0 % مقدماً مع Receiving PO 100 % خلال 0" at bounding box center [852, 335] width 662 height 188
click at [1018, 382] on input "0" at bounding box center [1029, 369] width 48 height 38
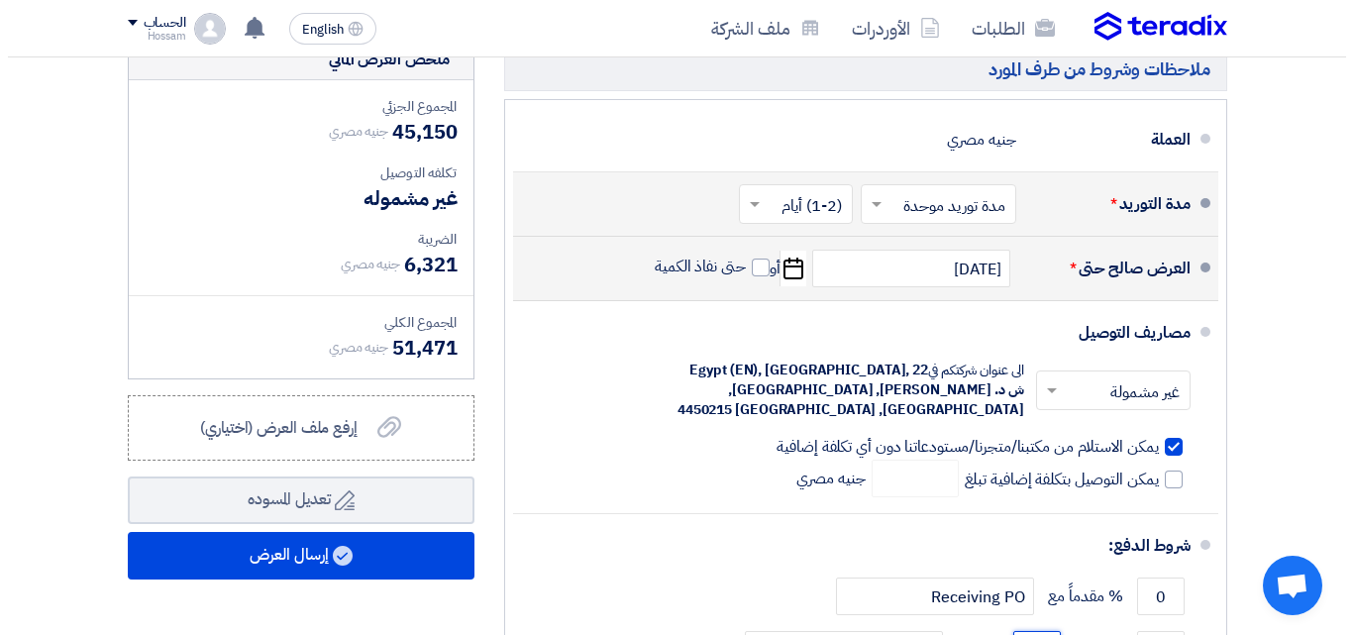
scroll to position [649, 0]
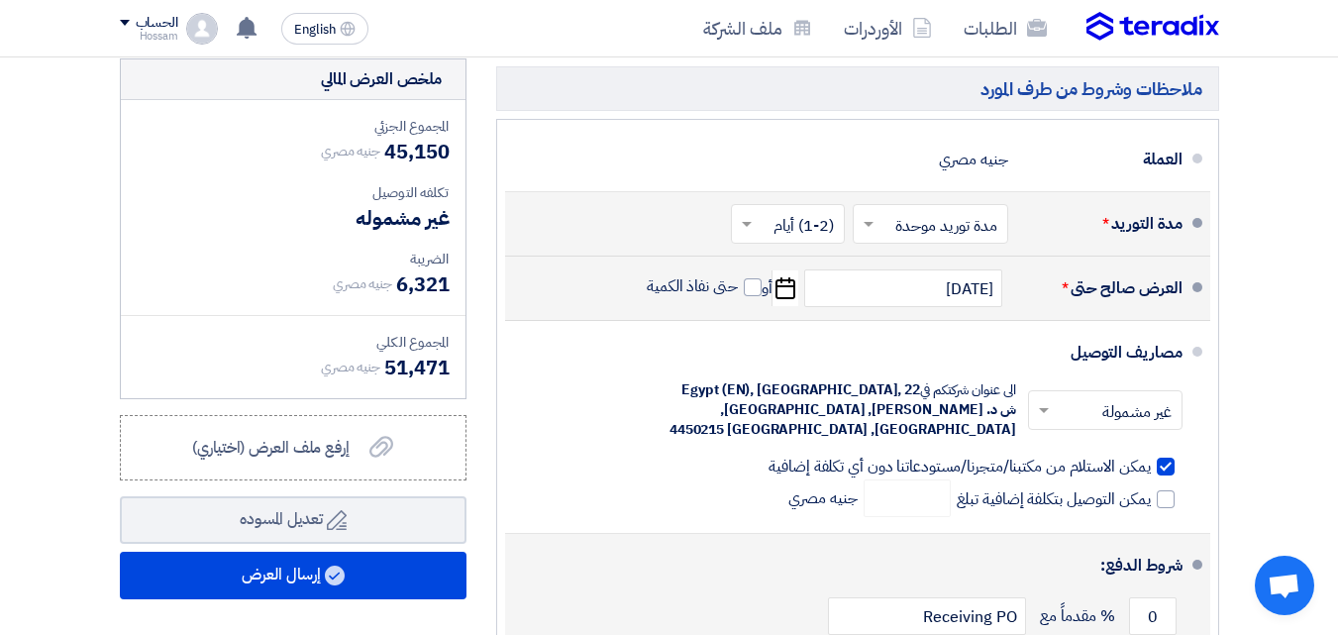
type input "30"
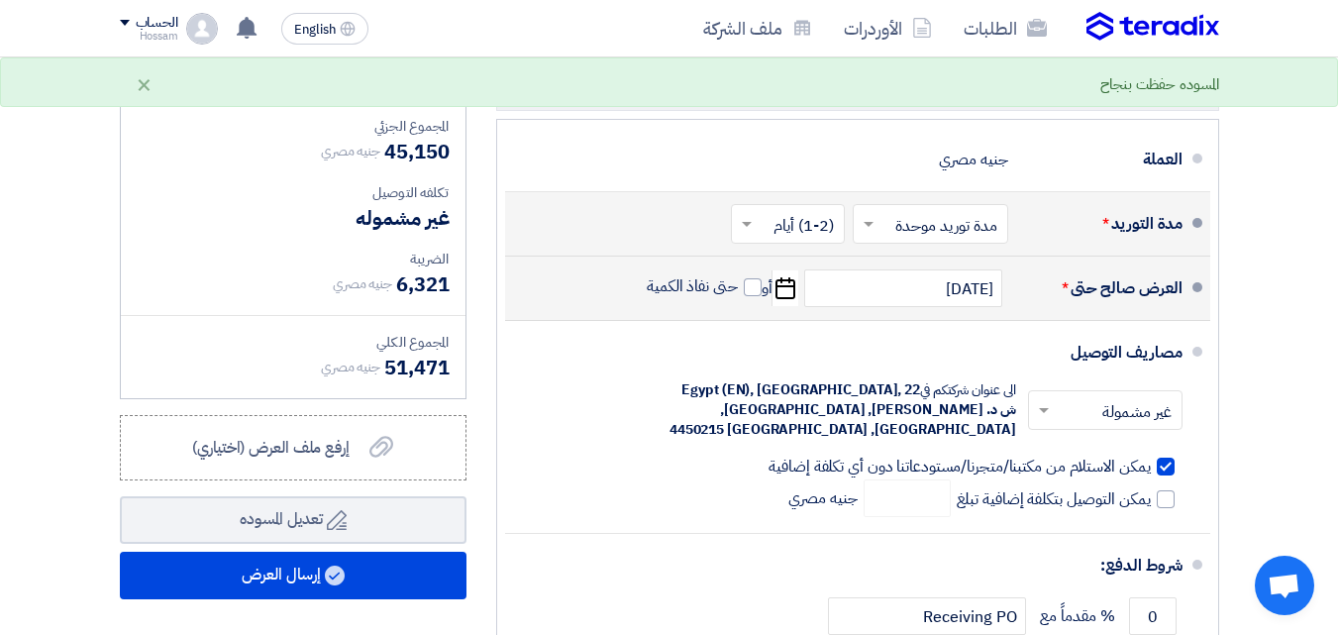
click at [1284, 327] on section "تفاصيل الطلب # الكود/الموديل البيان/الوصف الكمية/العدد سعر الوحدة (EGP) الضرائب…" at bounding box center [669, 208] width 1338 height 1347
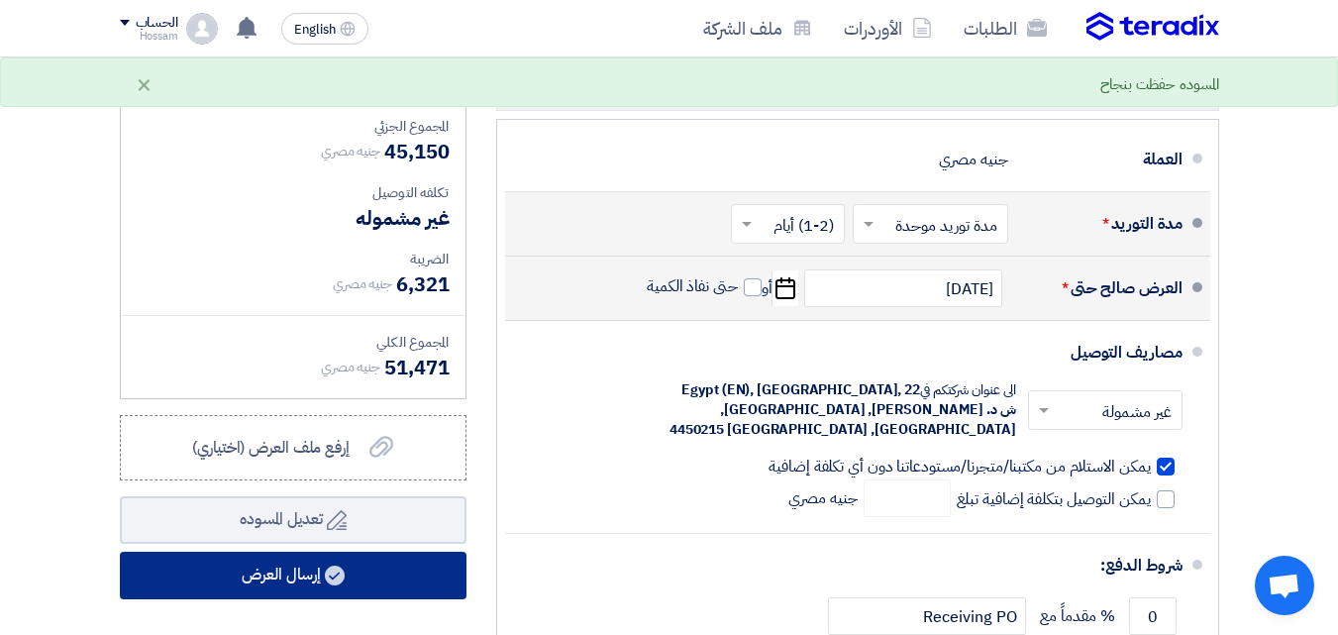
click at [347, 598] on button "إرسال العرض" at bounding box center [293, 576] width 347 height 48
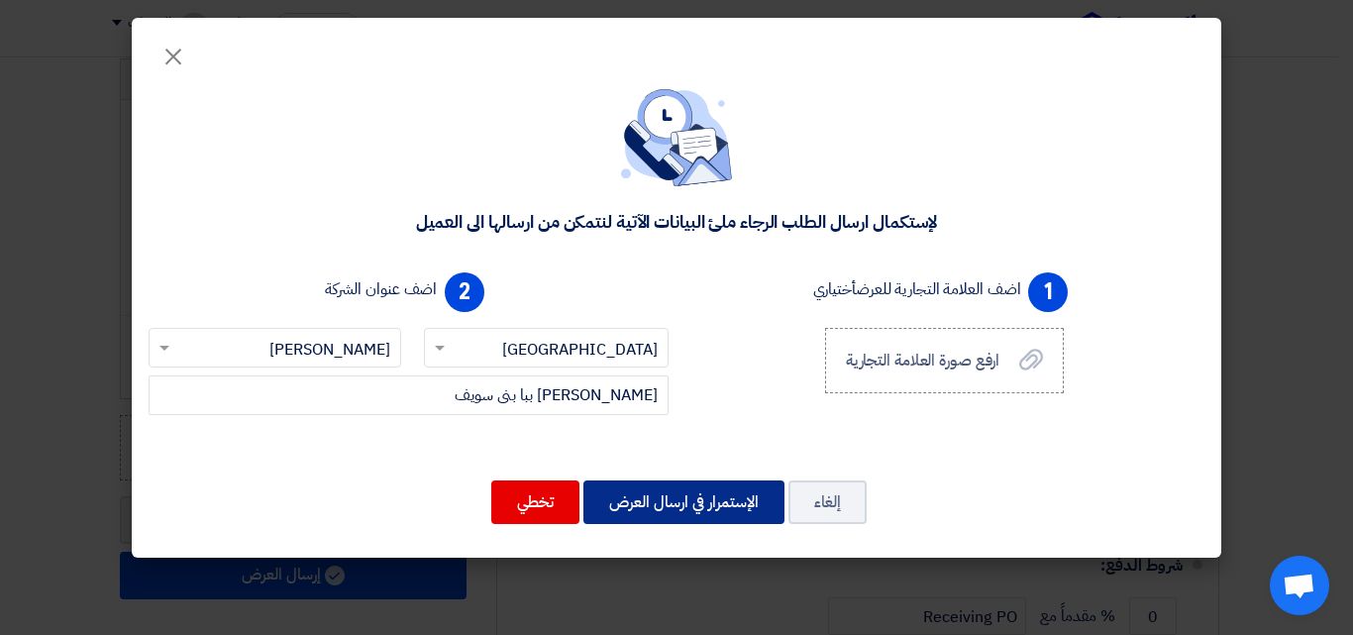
click at [647, 497] on button "الإستمرار في ارسال العرض" at bounding box center [683, 502] width 201 height 44
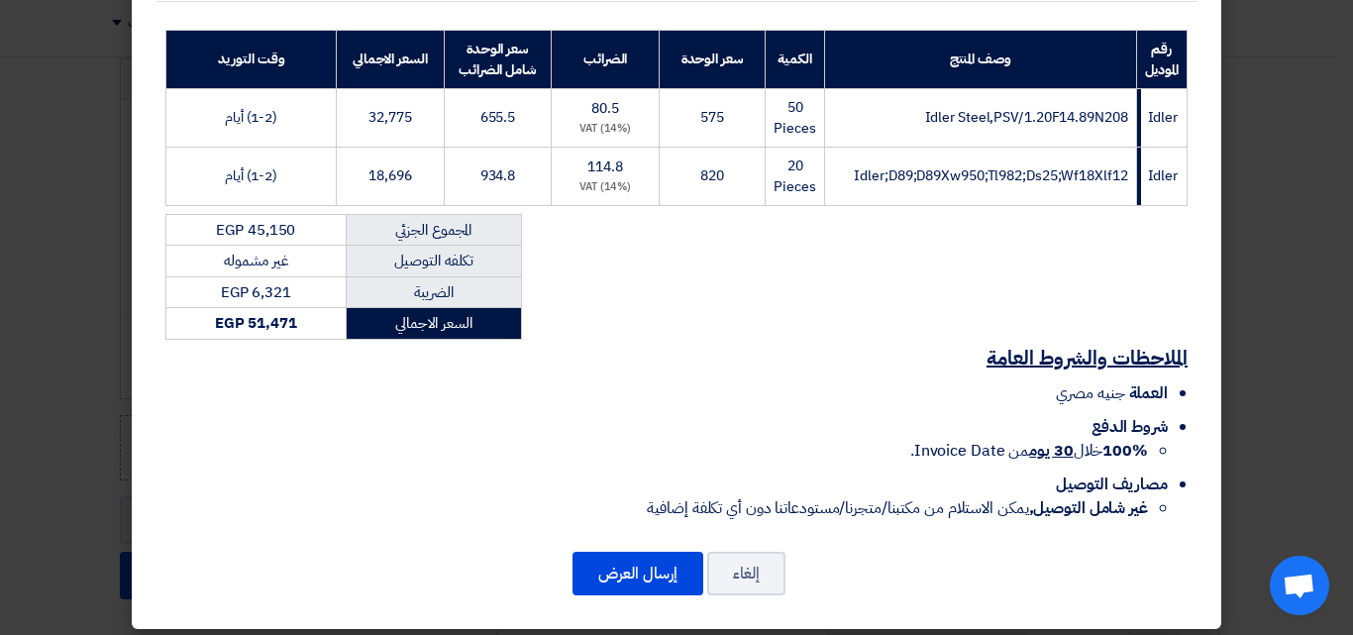
scroll to position [280, 0]
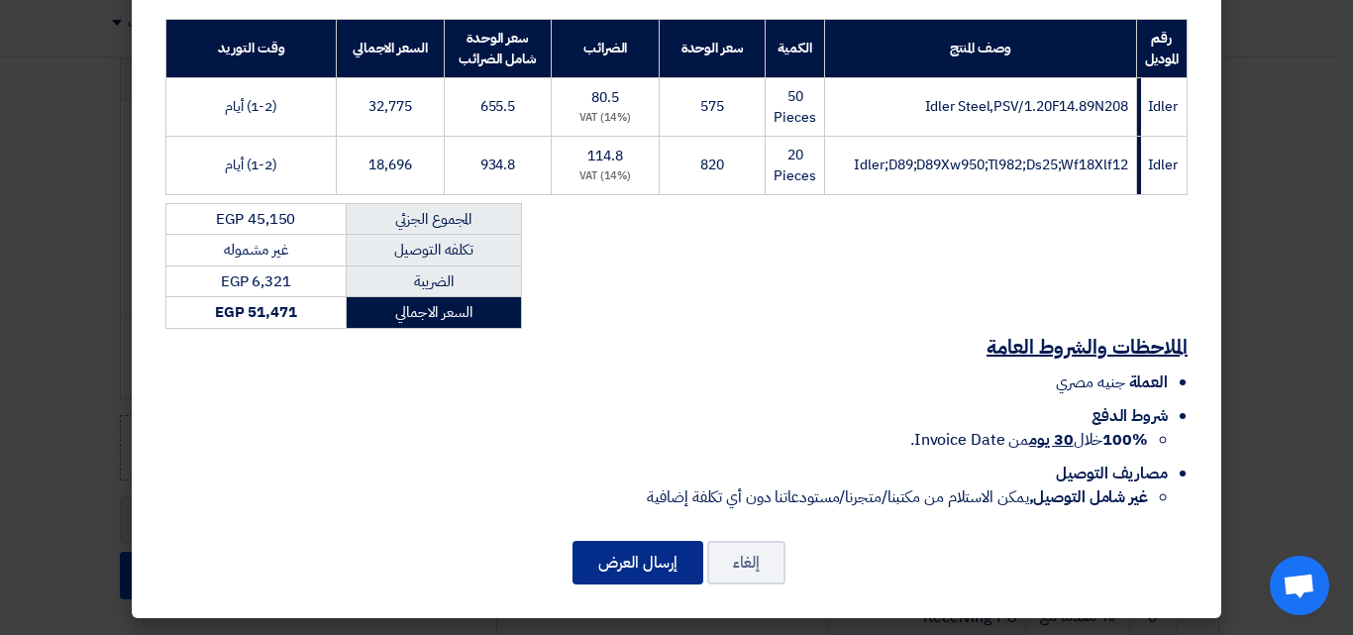
click at [642, 565] on button "إرسال العرض" at bounding box center [638, 563] width 131 height 44
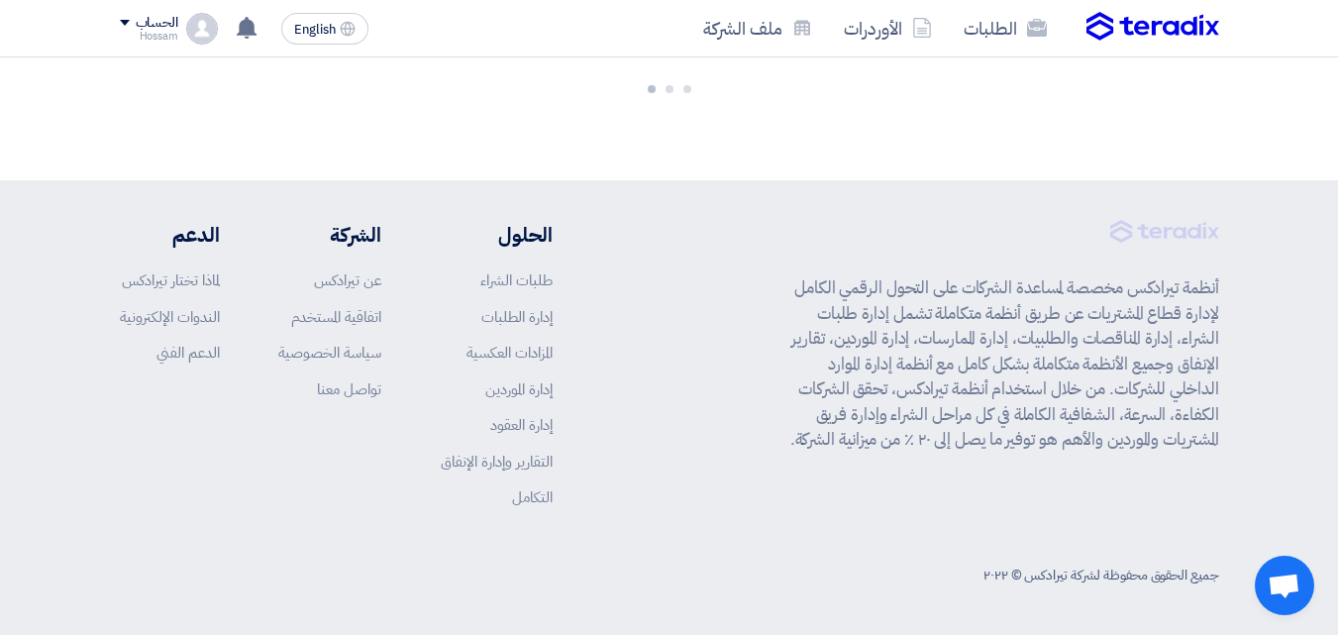
scroll to position [1401, 0]
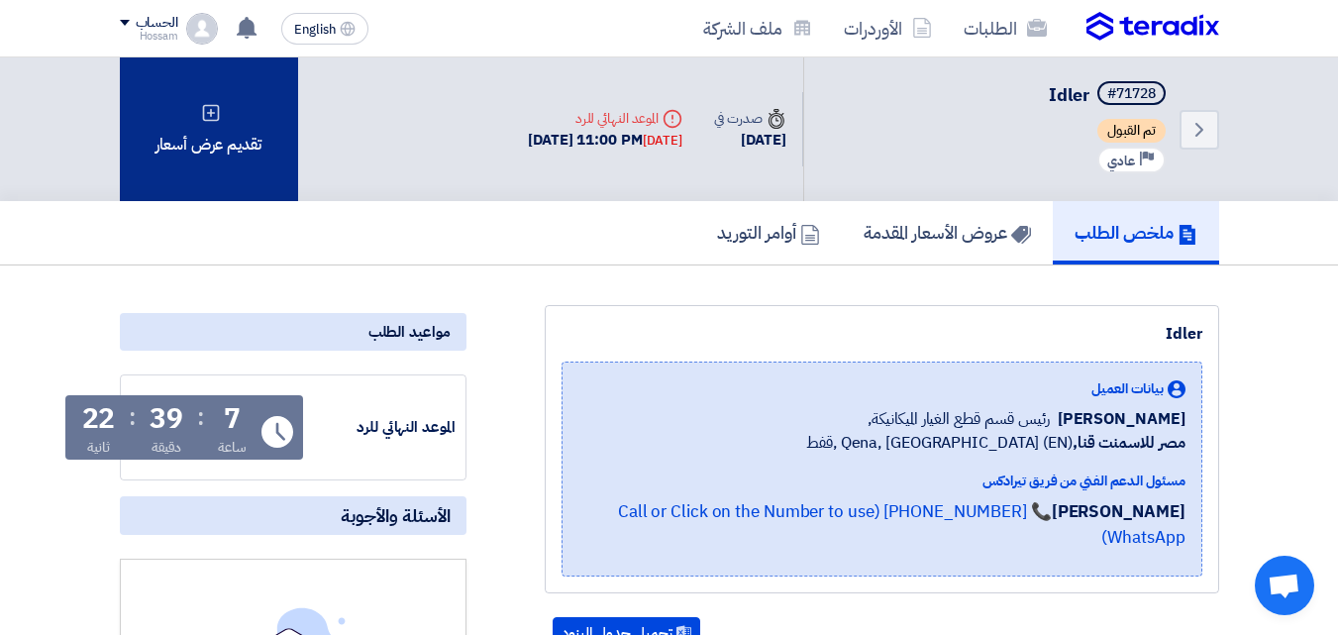
click at [246, 135] on div "تقديم عرض أسعار" at bounding box center [209, 129] width 178 height 144
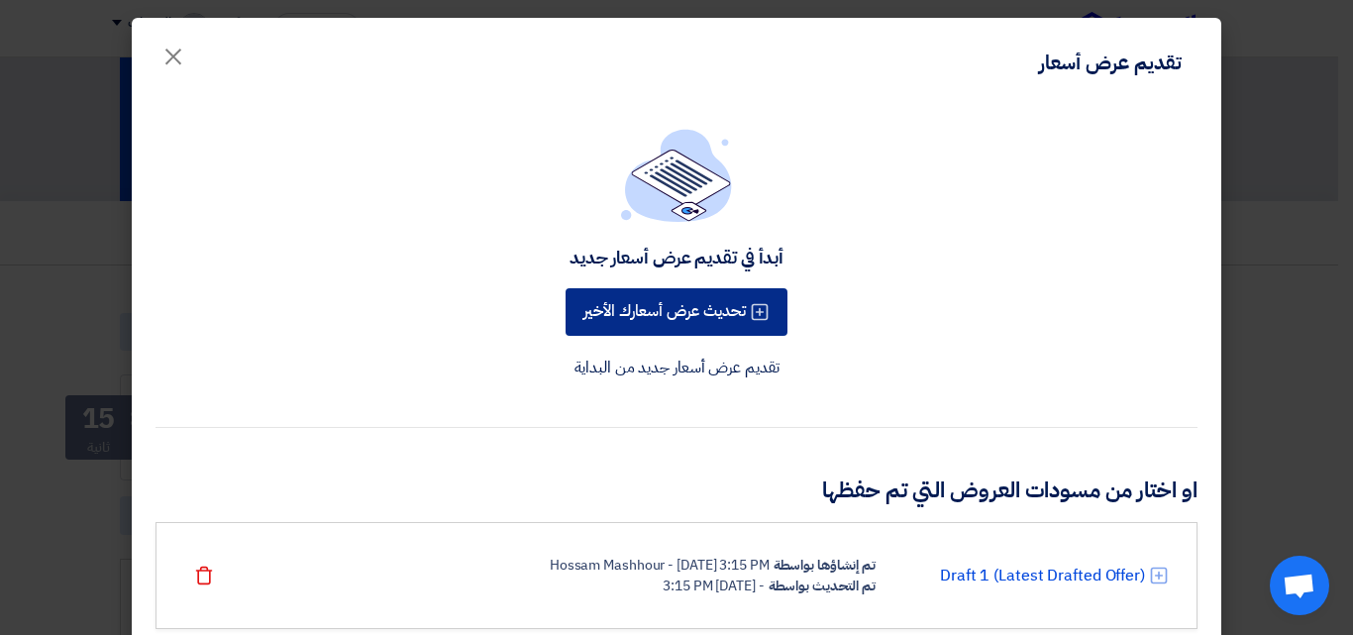
click at [719, 315] on button "تحديث عرض أسعارك الأخير" at bounding box center [677, 312] width 222 height 48
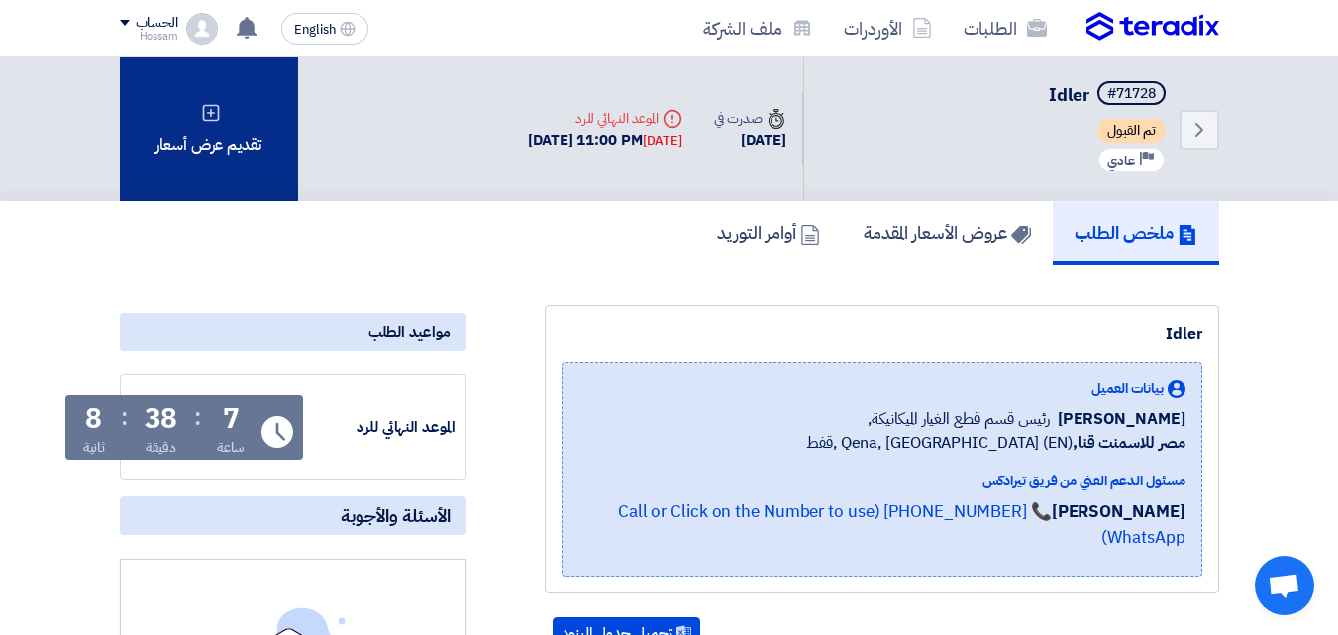
click at [240, 154] on div "تقديم عرض أسعار" at bounding box center [209, 129] width 178 height 144
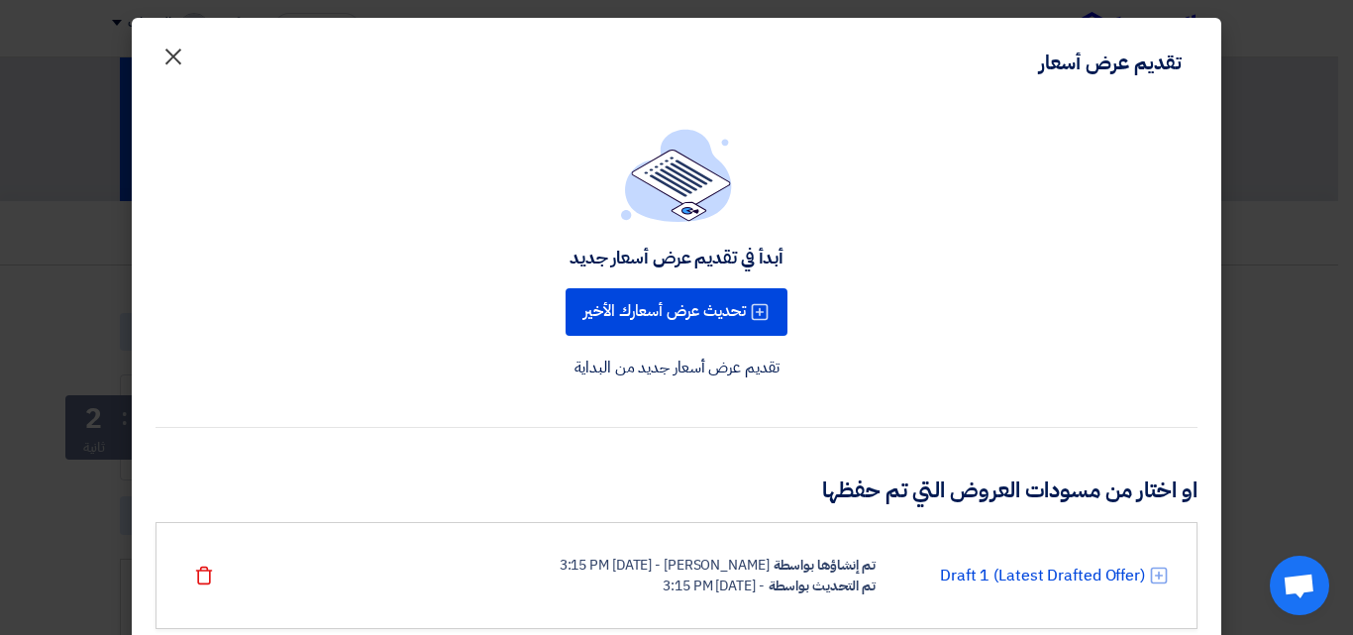
click at [183, 62] on span "×" at bounding box center [173, 55] width 24 height 59
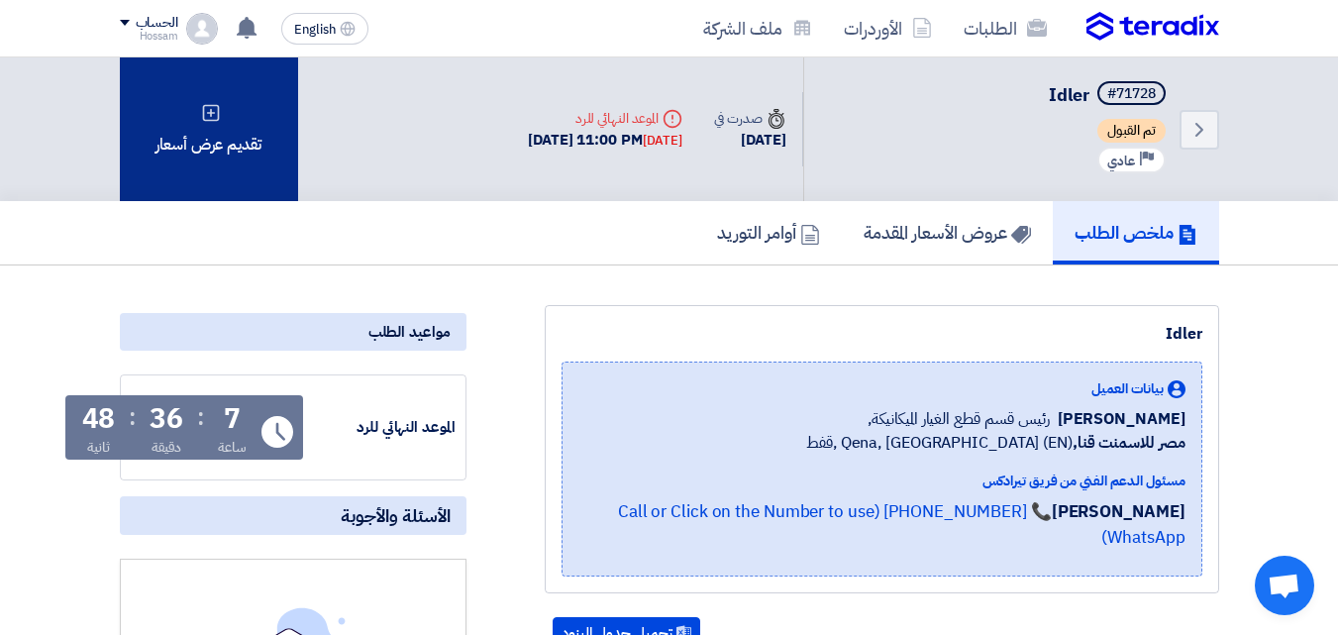
click at [264, 131] on div "تقديم عرض أسعار" at bounding box center [209, 129] width 178 height 144
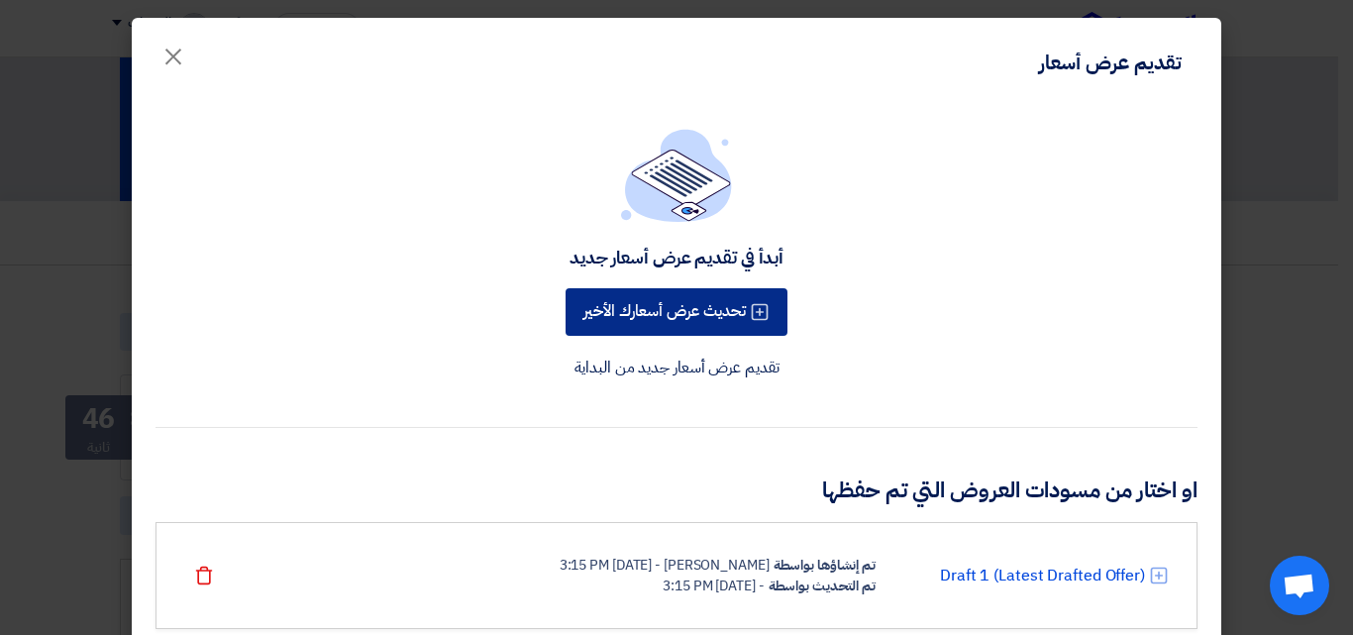
click at [753, 306] on button "تحديث عرض أسعارك الأخير" at bounding box center [677, 312] width 222 height 48
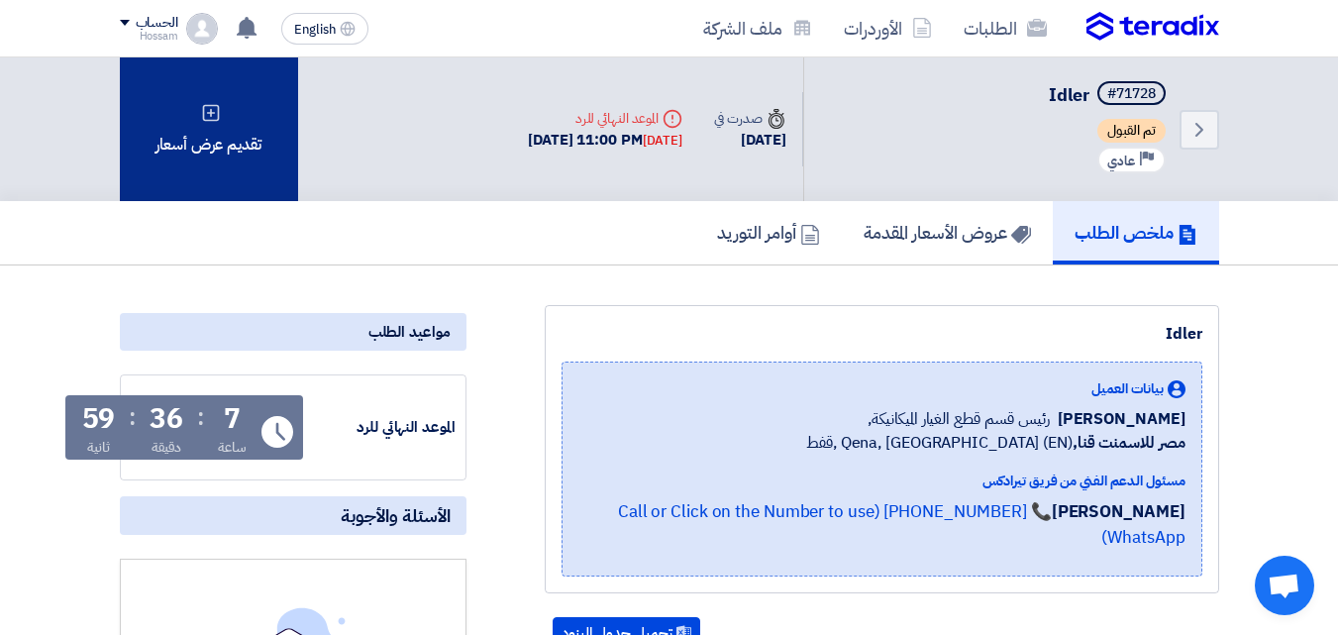
click at [270, 101] on div "تقديم عرض أسعار" at bounding box center [209, 129] width 178 height 144
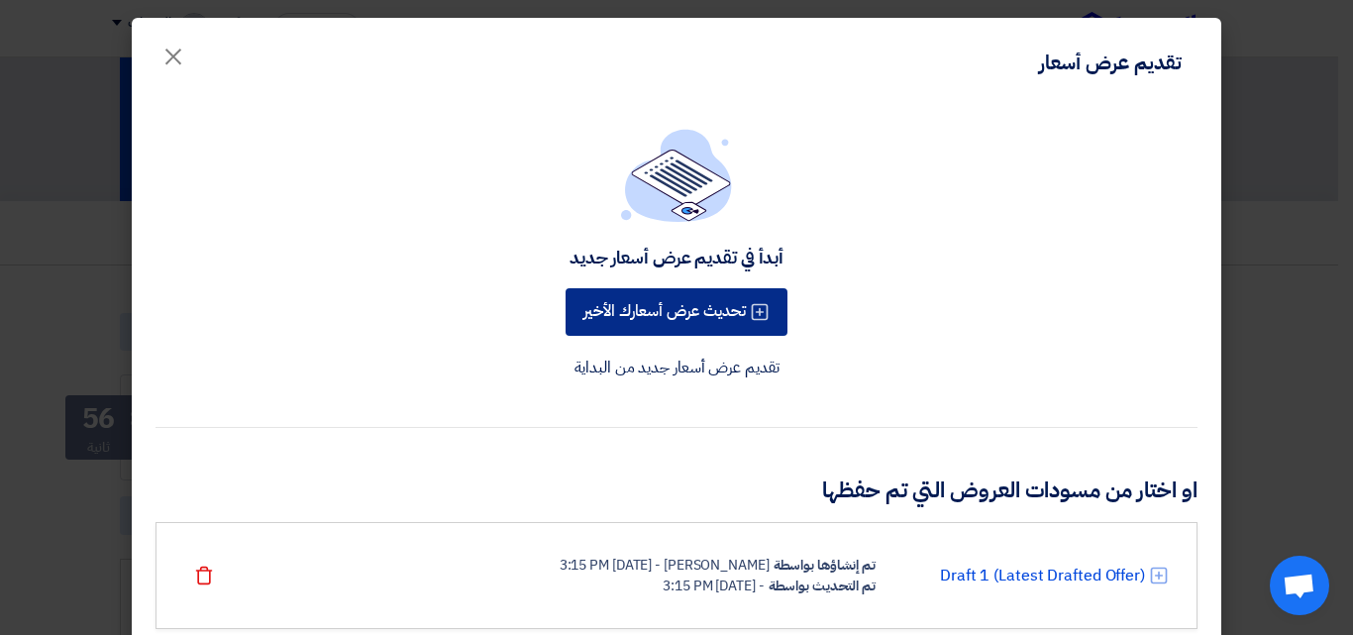
click at [668, 315] on button "تحديث عرض أسعارك الأخير" at bounding box center [677, 312] width 222 height 48
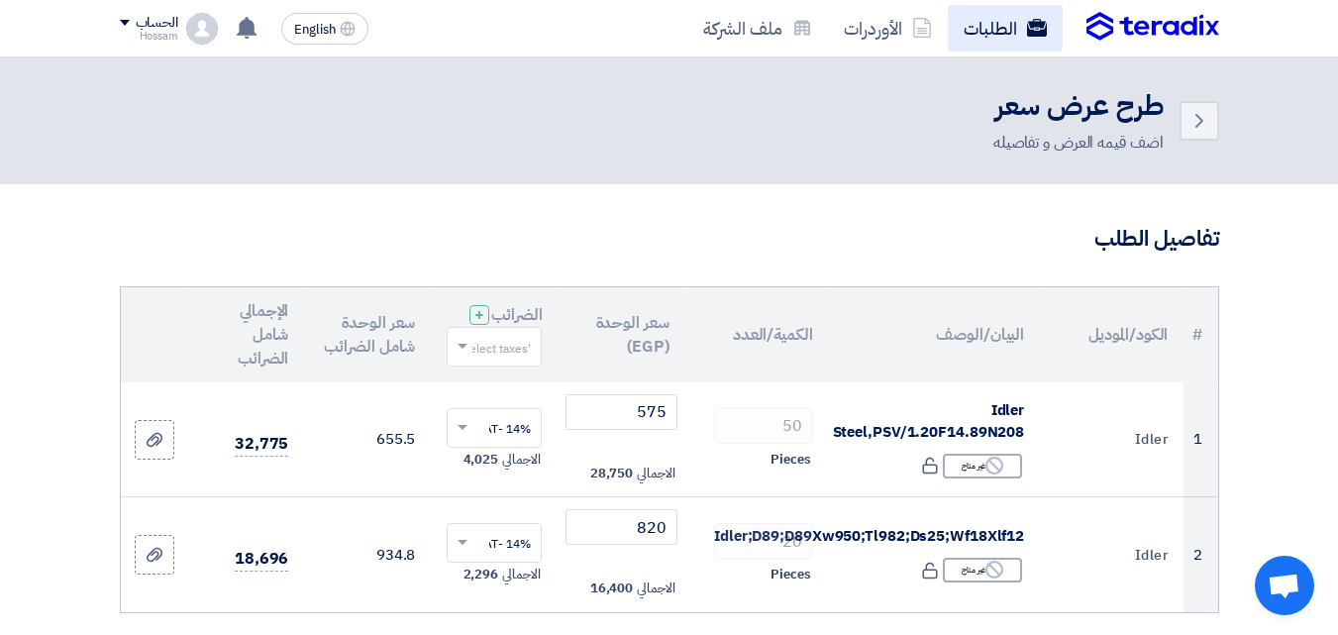
click at [977, 24] on link "الطلبات" at bounding box center [1005, 28] width 115 height 47
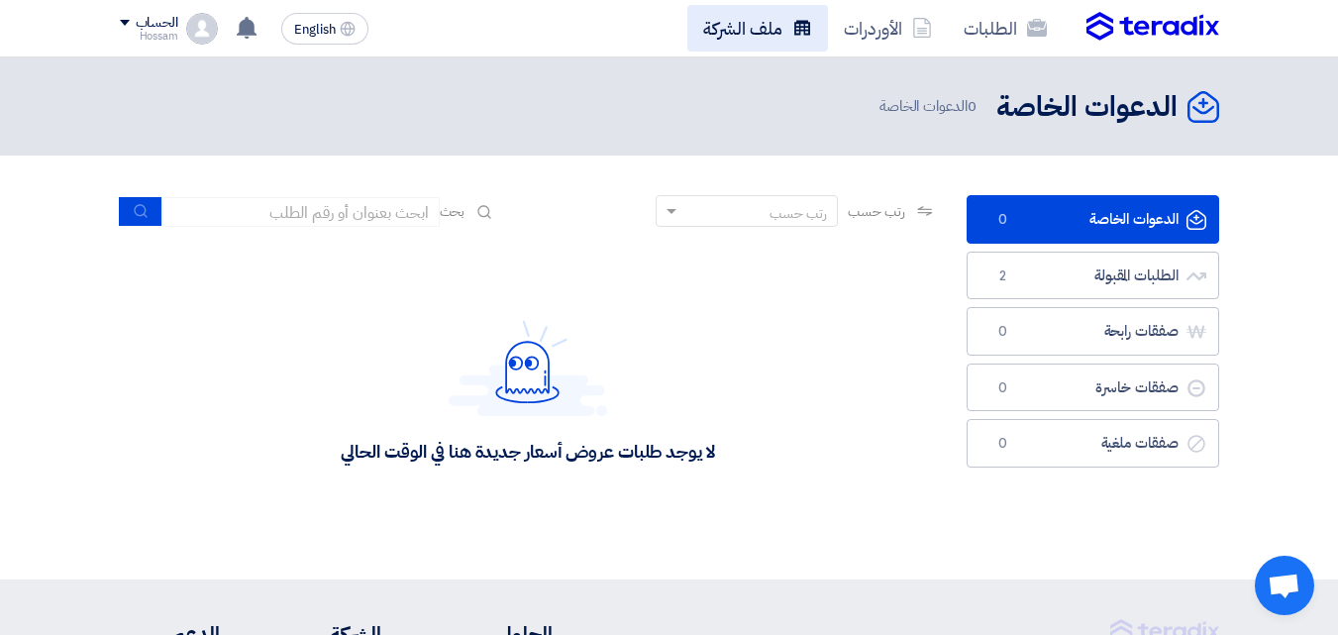
click at [760, 31] on link "ملف الشركة" at bounding box center [757, 28] width 141 height 47
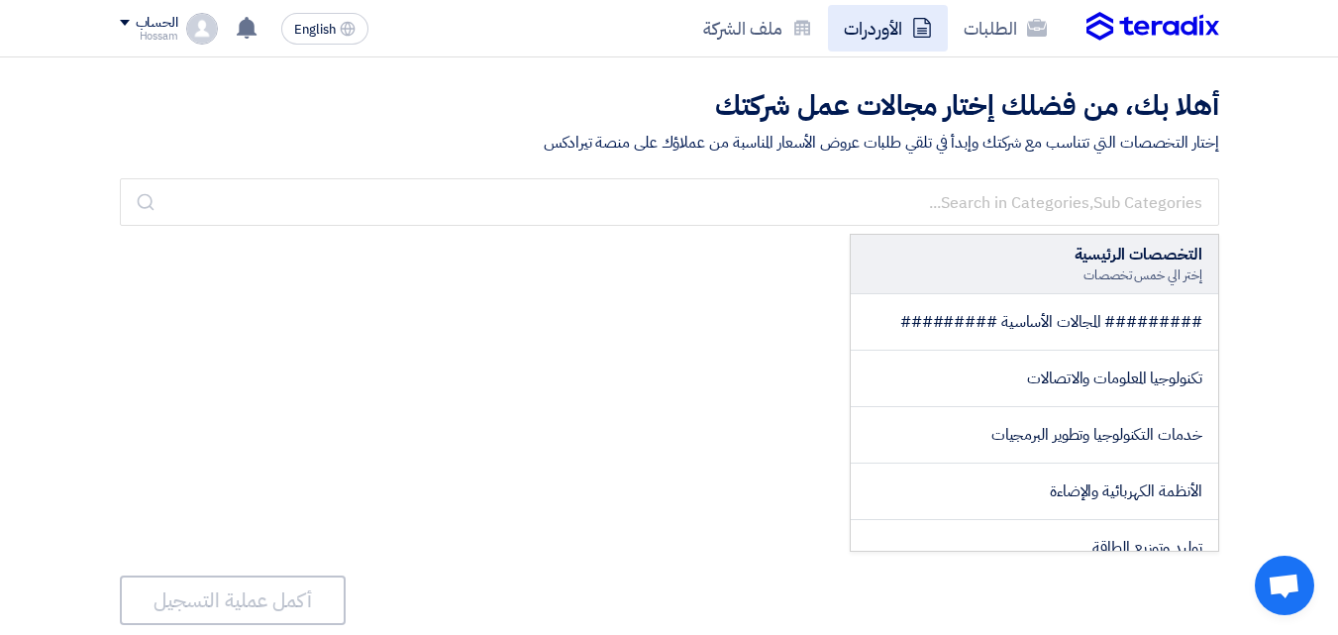
click at [868, 24] on link "الأوردرات" at bounding box center [888, 28] width 120 height 47
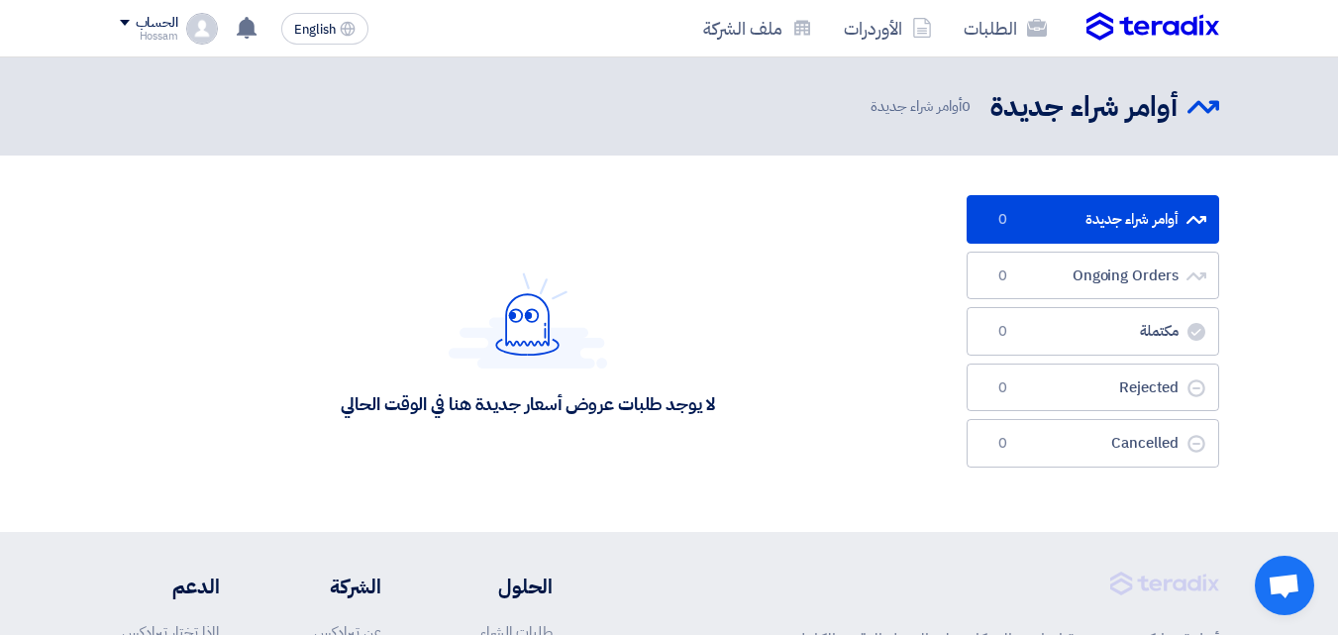
click at [1120, 22] on img at bounding box center [1153, 27] width 133 height 30
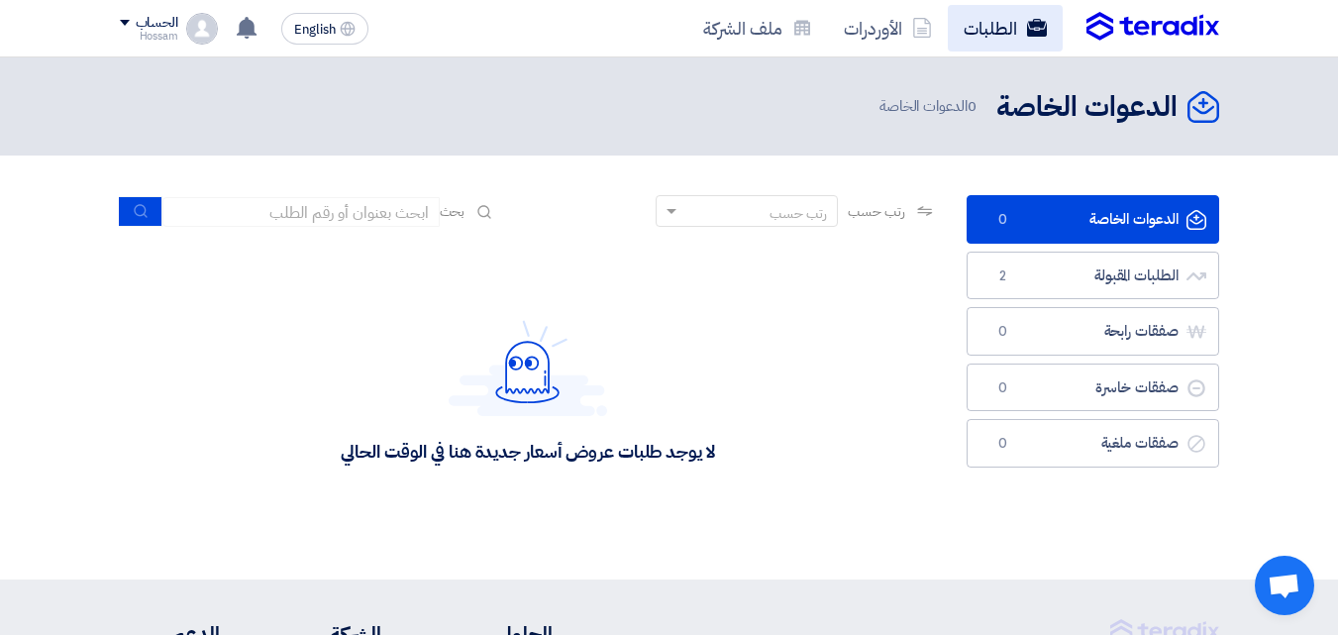
click at [988, 32] on link "الطلبات" at bounding box center [1005, 28] width 115 height 47
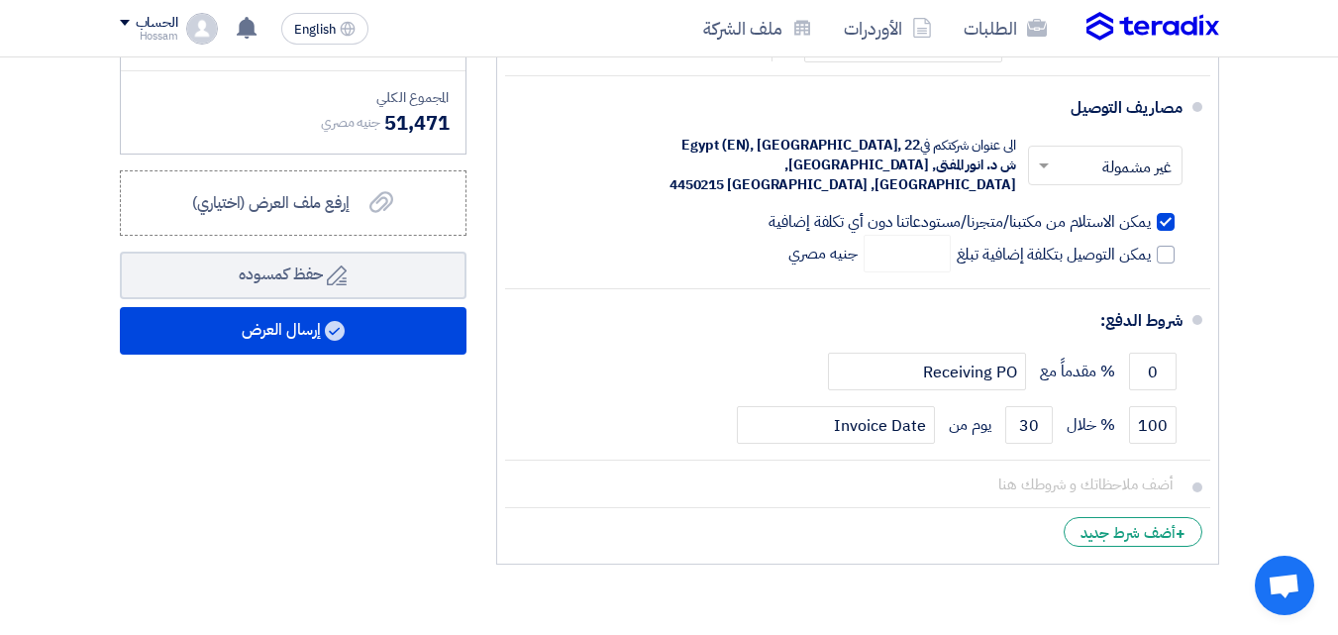
scroll to position [907, 0]
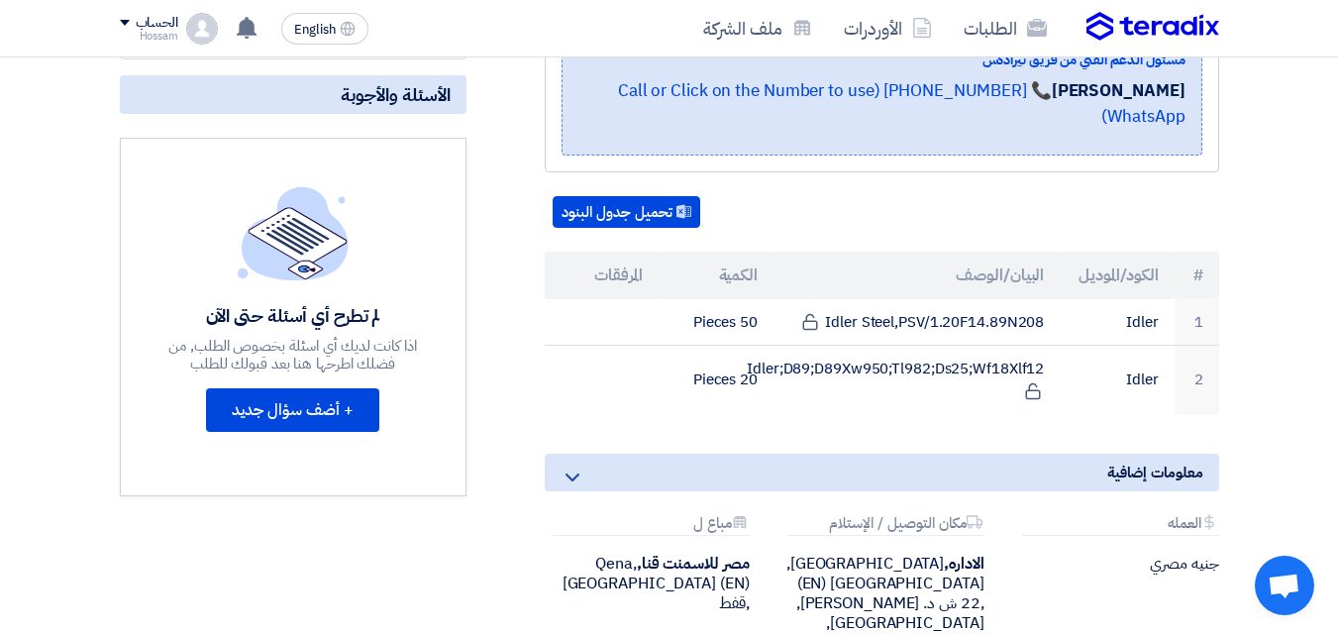
scroll to position [413, 0]
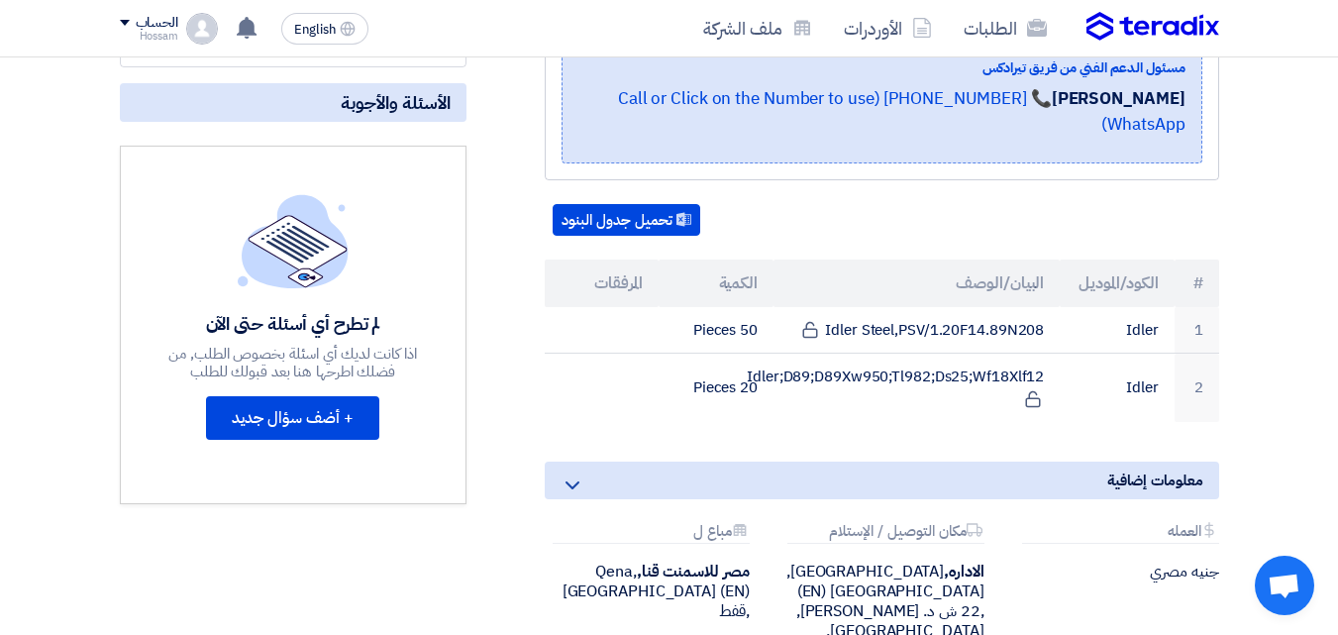
click at [578, 473] on icon at bounding box center [573, 485] width 24 height 24
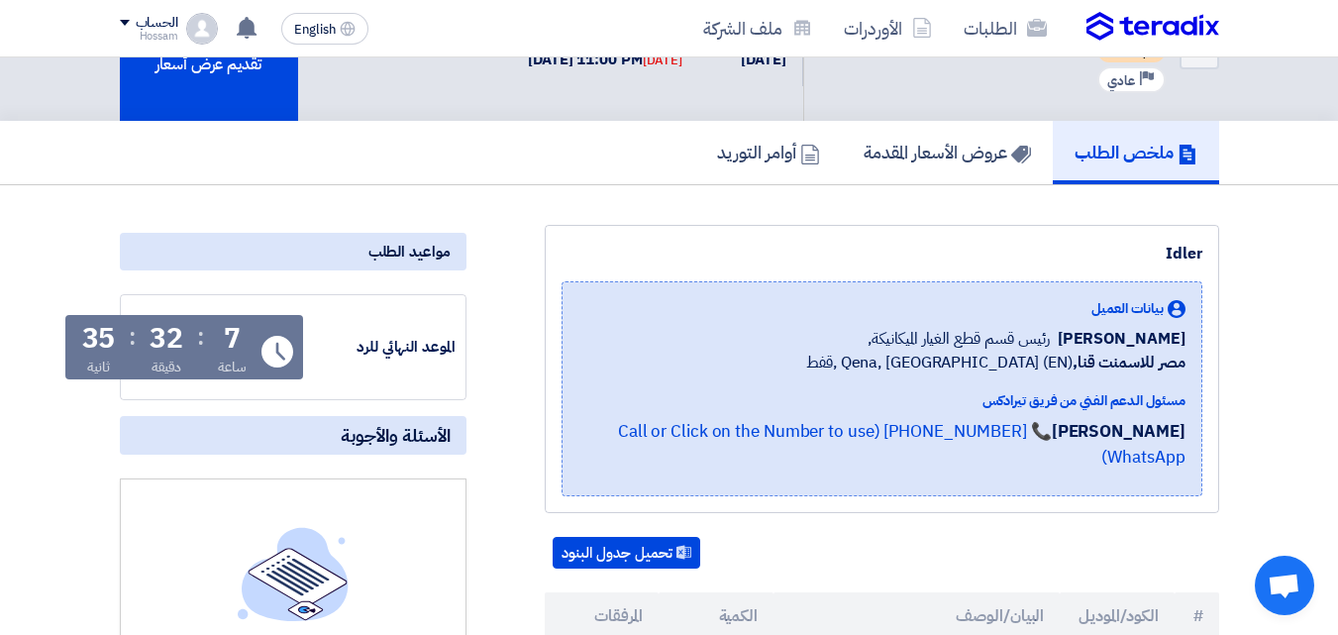
scroll to position [0, 0]
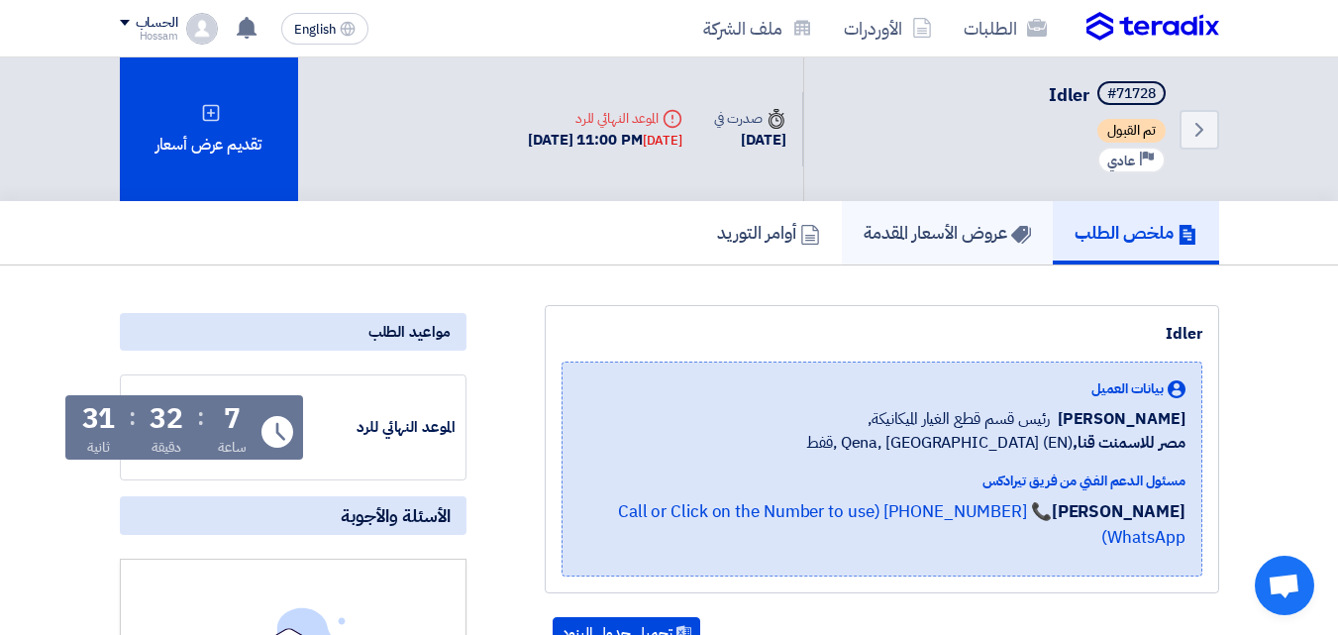
click at [906, 238] on h5 "عروض الأسعار المقدمة" at bounding box center [947, 232] width 167 height 23
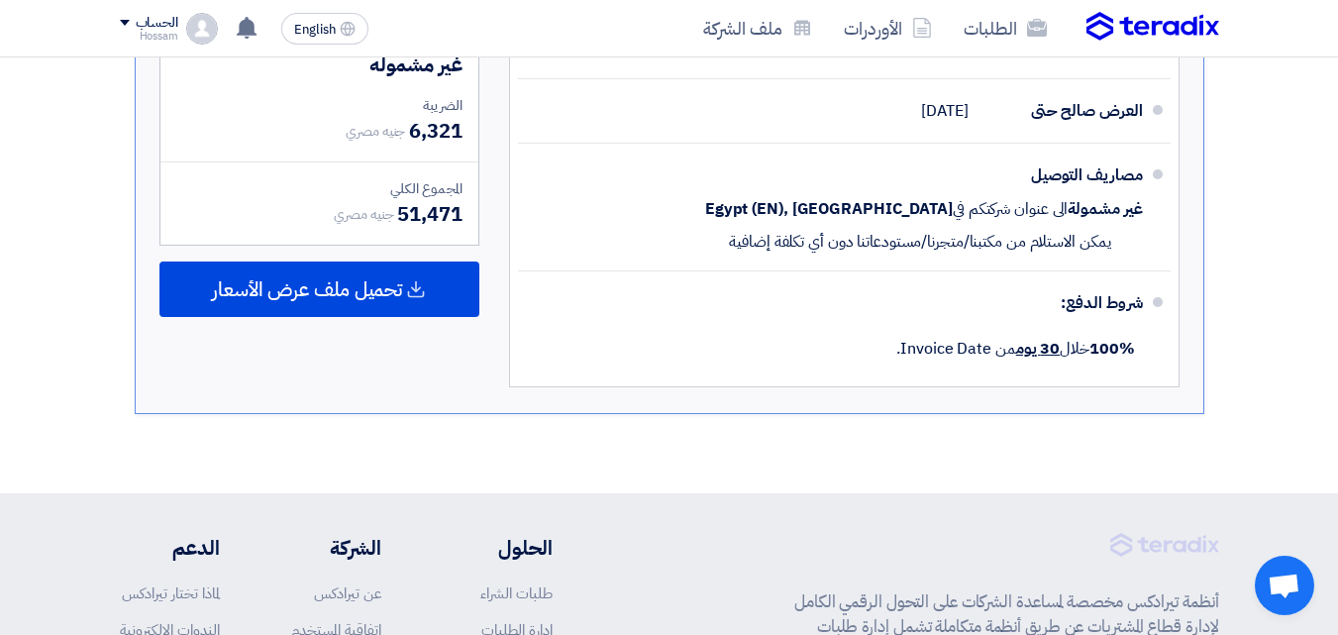
scroll to position [1064, 0]
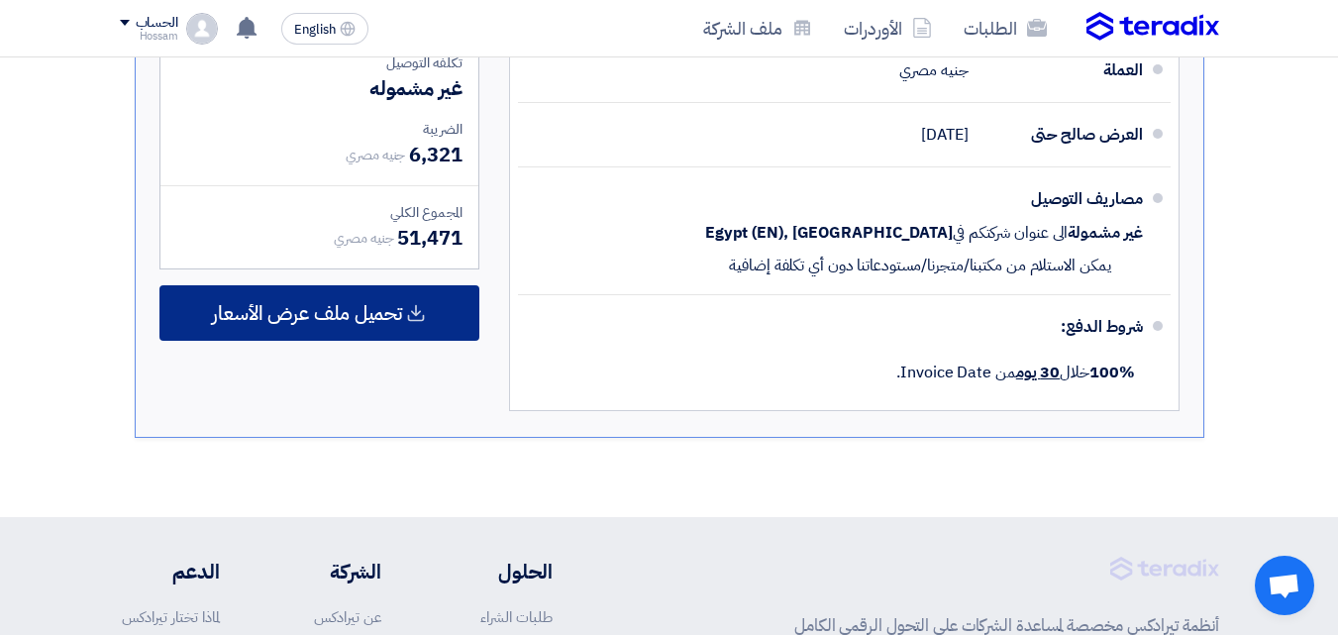
click at [400, 321] on span "تحميل ملف عرض الأسعار" at bounding box center [307, 313] width 190 height 18
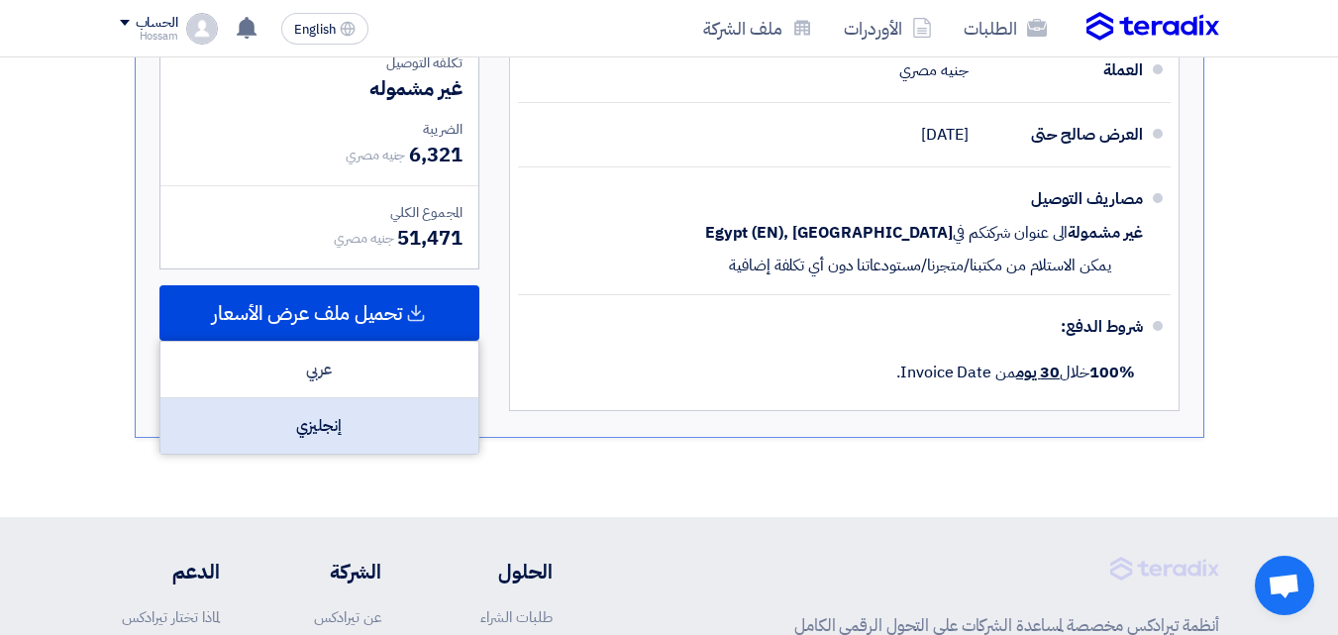
click at [335, 421] on div "إنجليزي" at bounding box center [319, 425] width 318 height 55
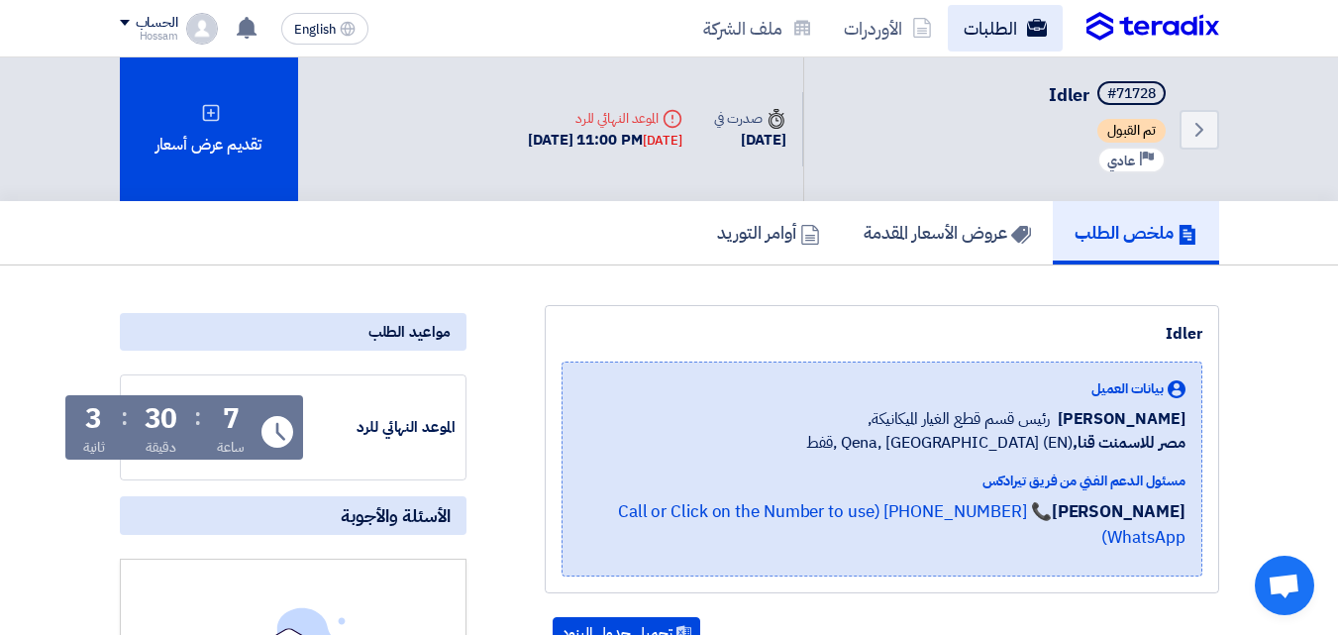
click at [996, 28] on link "الطلبات" at bounding box center [1005, 28] width 115 height 47
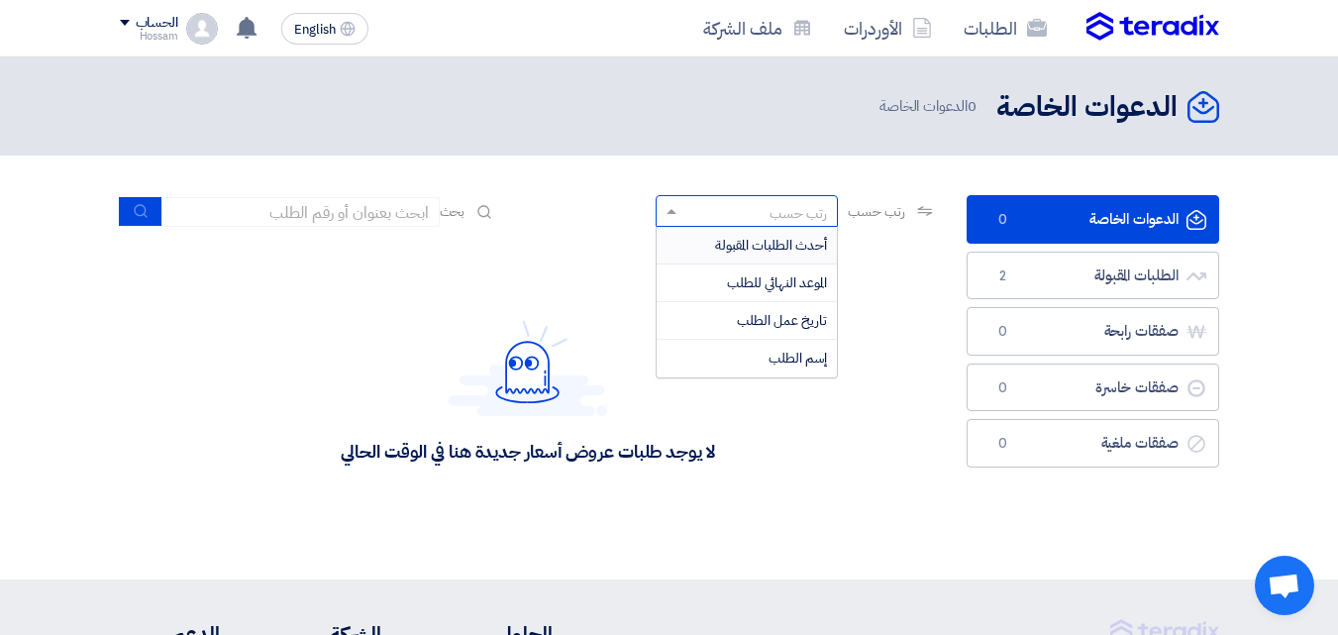
click at [658, 205] on span at bounding box center [669, 211] width 25 height 21
click at [553, 269] on div "لا يوجد طلبات عروض أسعار جديدة هنا في الوقت الحالي" at bounding box center [528, 391] width 817 height 297
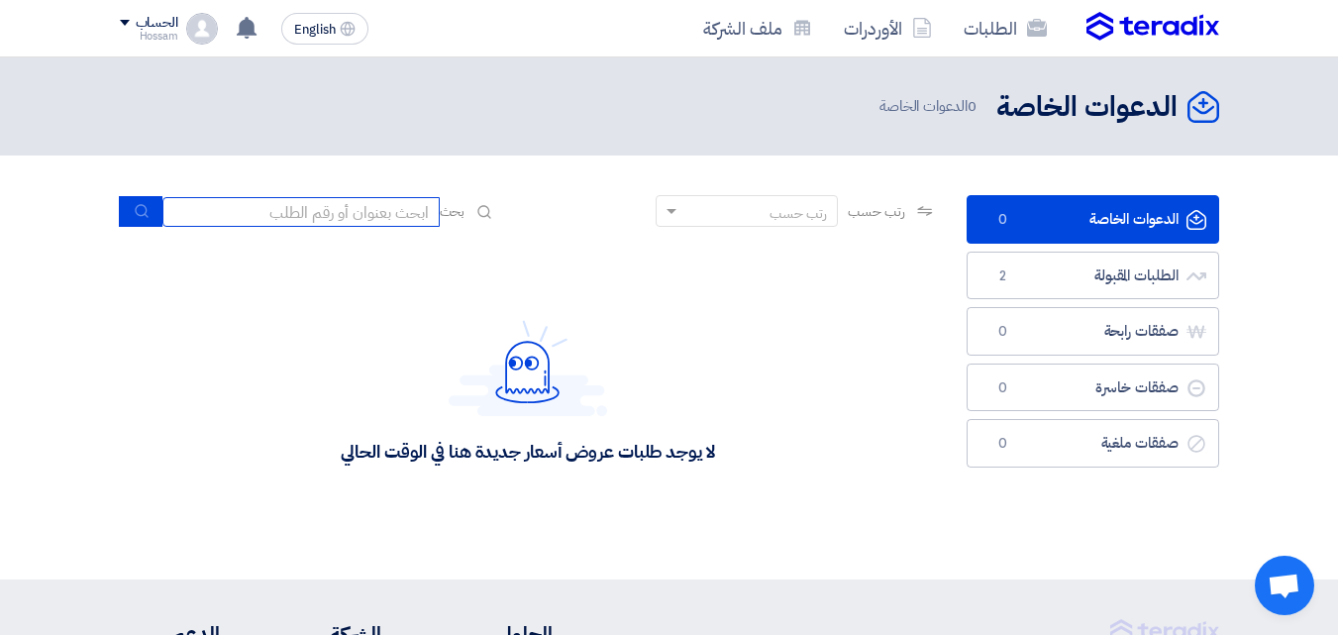
click at [371, 223] on input at bounding box center [300, 212] width 277 height 30
click at [480, 213] on icon at bounding box center [484, 212] width 16 height 16
click at [1200, 104] on icon "الدعوات الخاصة" at bounding box center [1204, 107] width 32 height 32
click at [1127, 24] on img at bounding box center [1153, 27] width 133 height 30
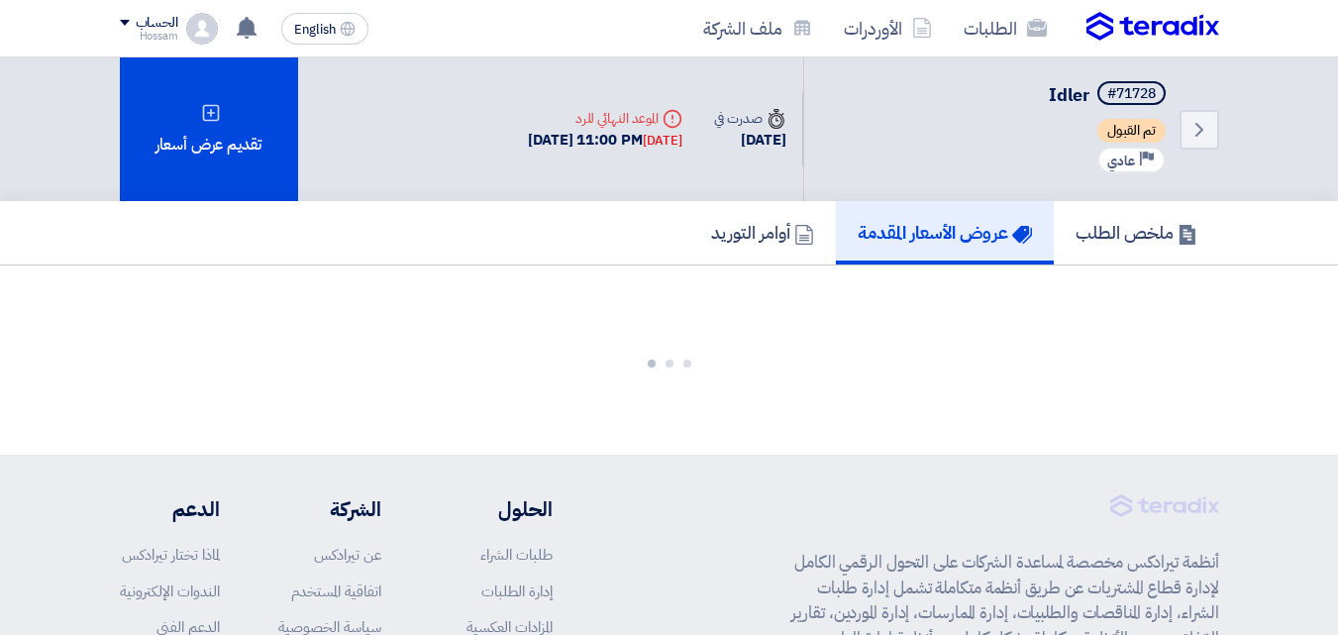
scroll to position [274, 0]
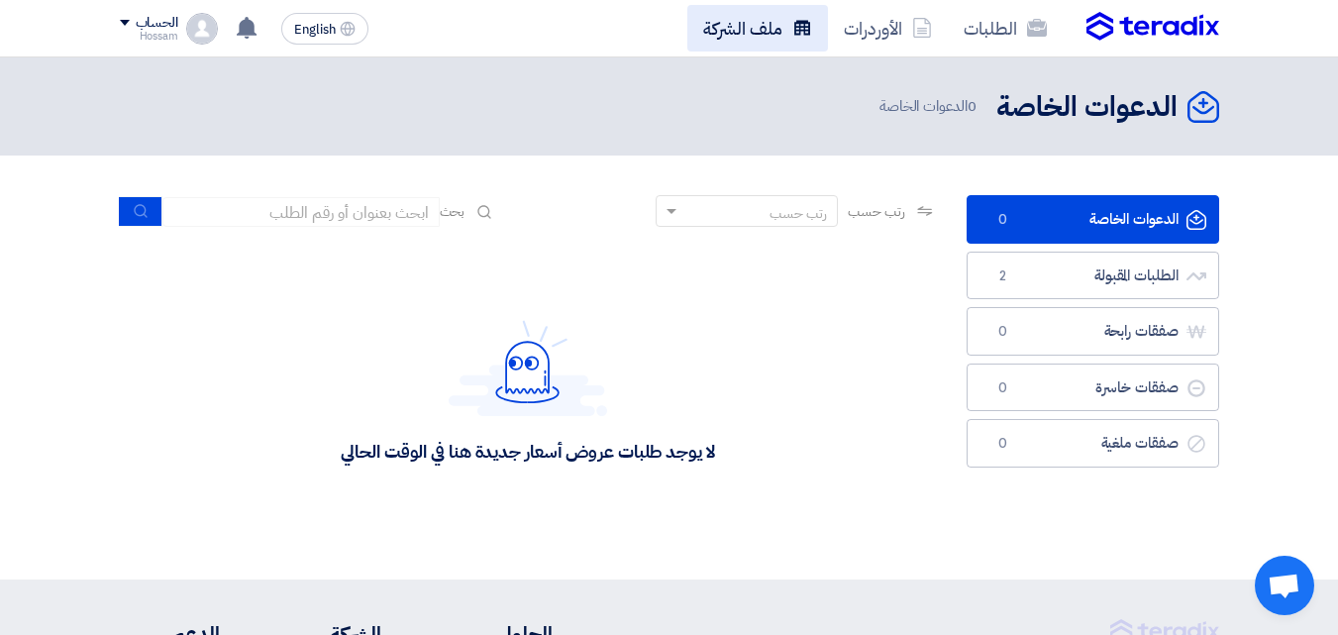
click at [793, 37] on icon at bounding box center [802, 28] width 20 height 20
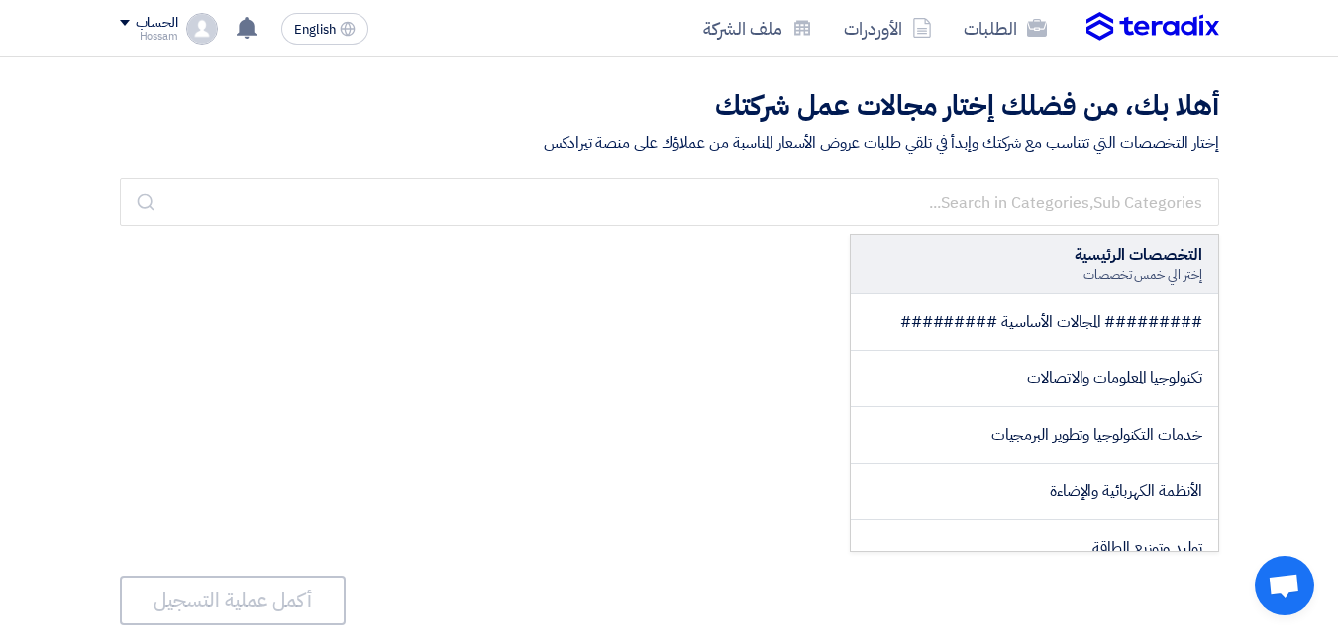
click at [1090, 23] on img at bounding box center [1153, 27] width 133 height 30
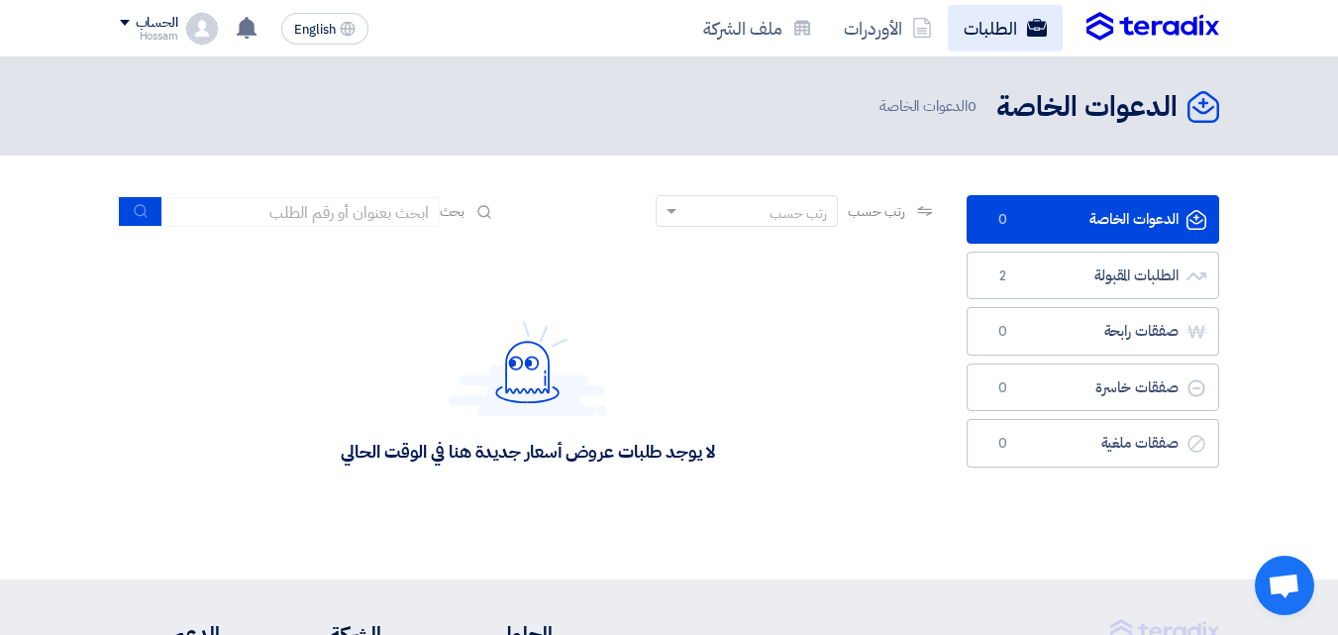
click at [996, 15] on link "الطلبات" at bounding box center [1005, 28] width 115 height 47
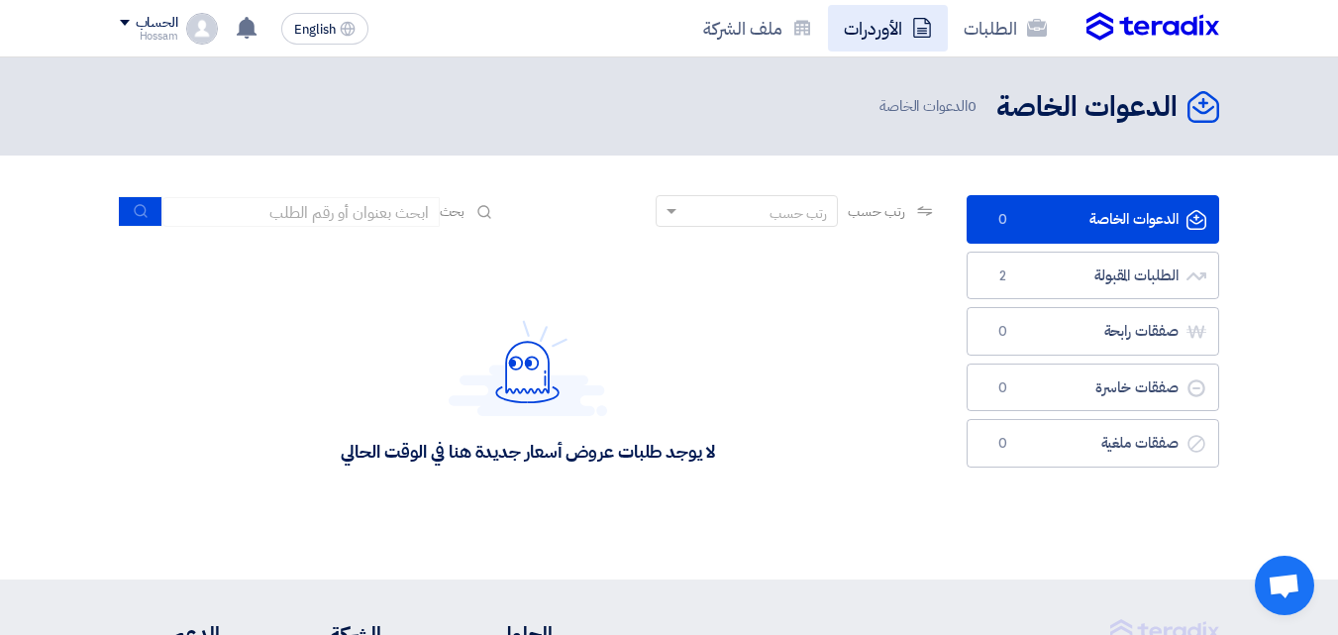
click at [900, 42] on link "الأوردرات" at bounding box center [888, 28] width 120 height 47
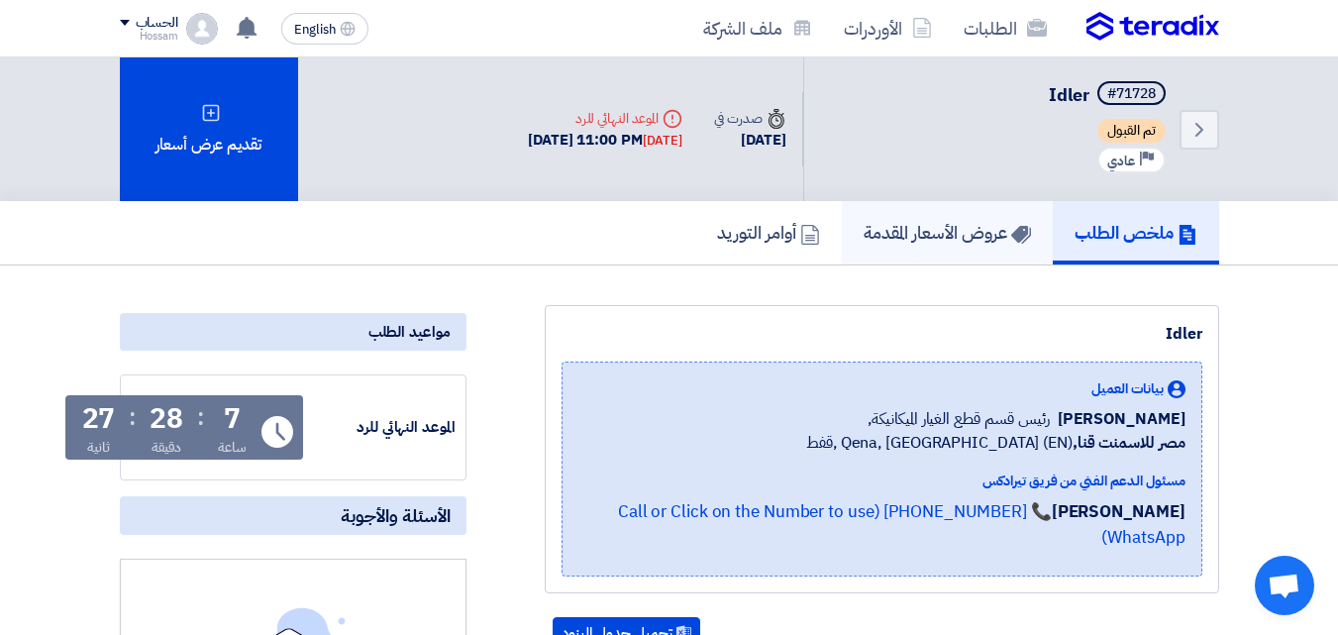
click at [922, 241] on h5 "عروض الأسعار المقدمة" at bounding box center [947, 232] width 167 height 23
click at [900, 226] on h5 "عروض الأسعار المقدمة" at bounding box center [947, 232] width 167 height 23
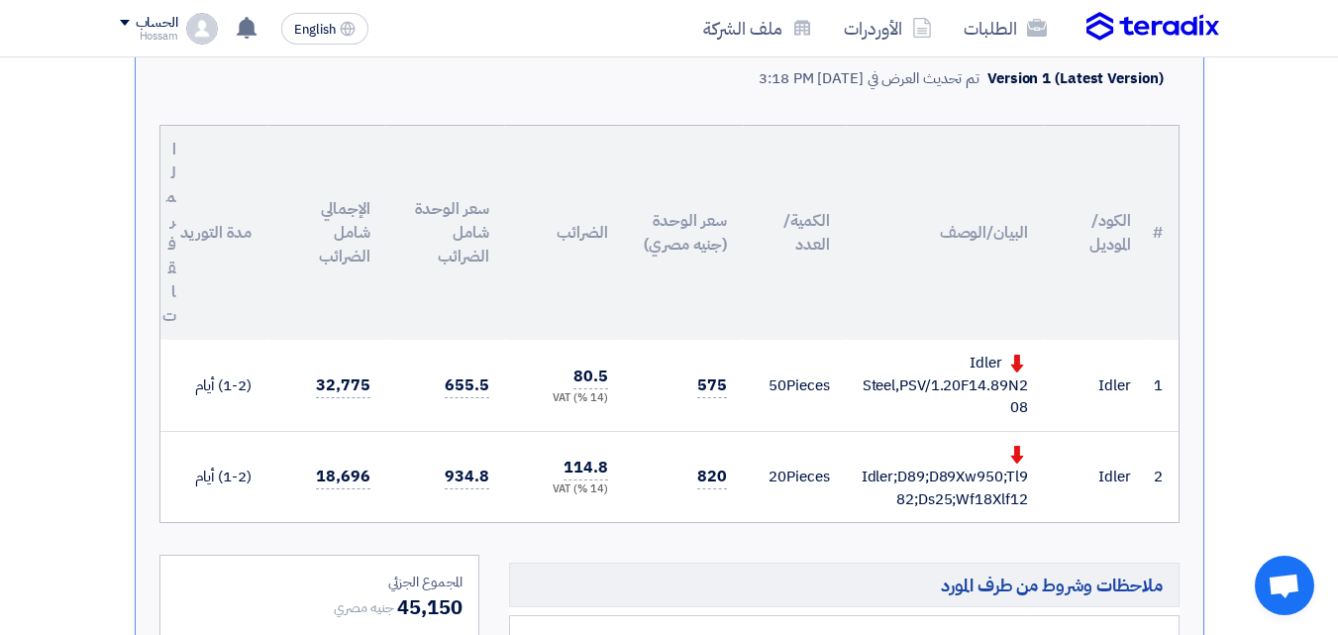
scroll to position [512, 0]
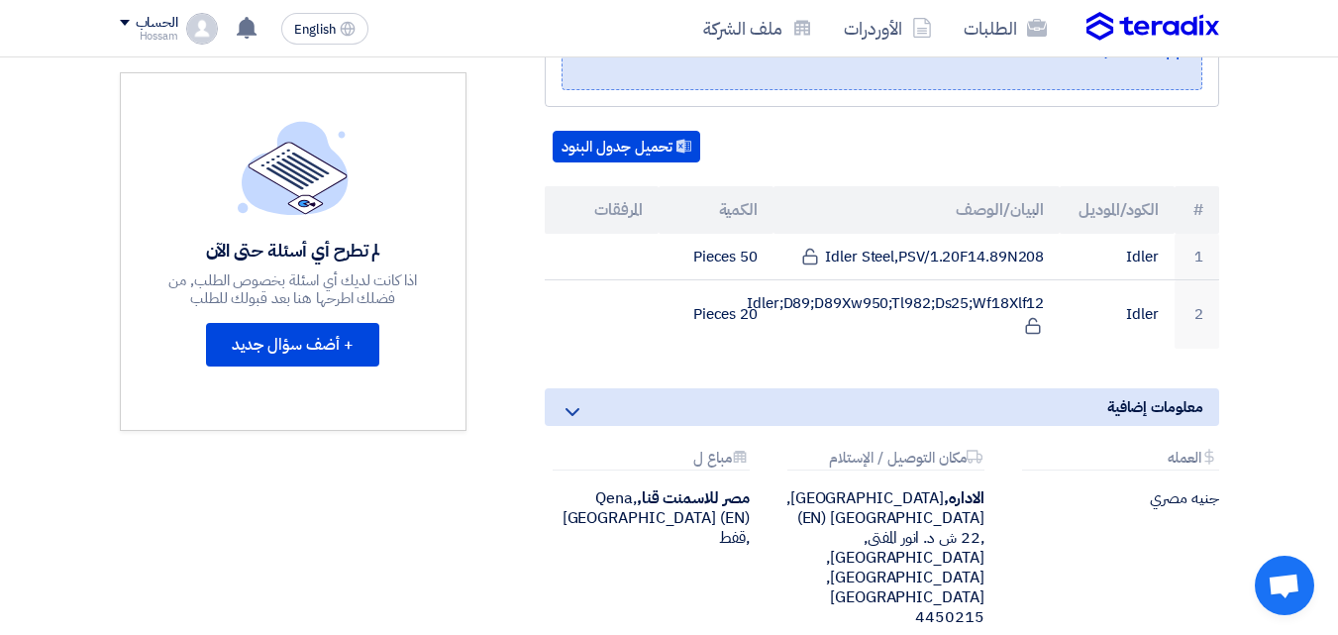
scroll to position [494, 0]
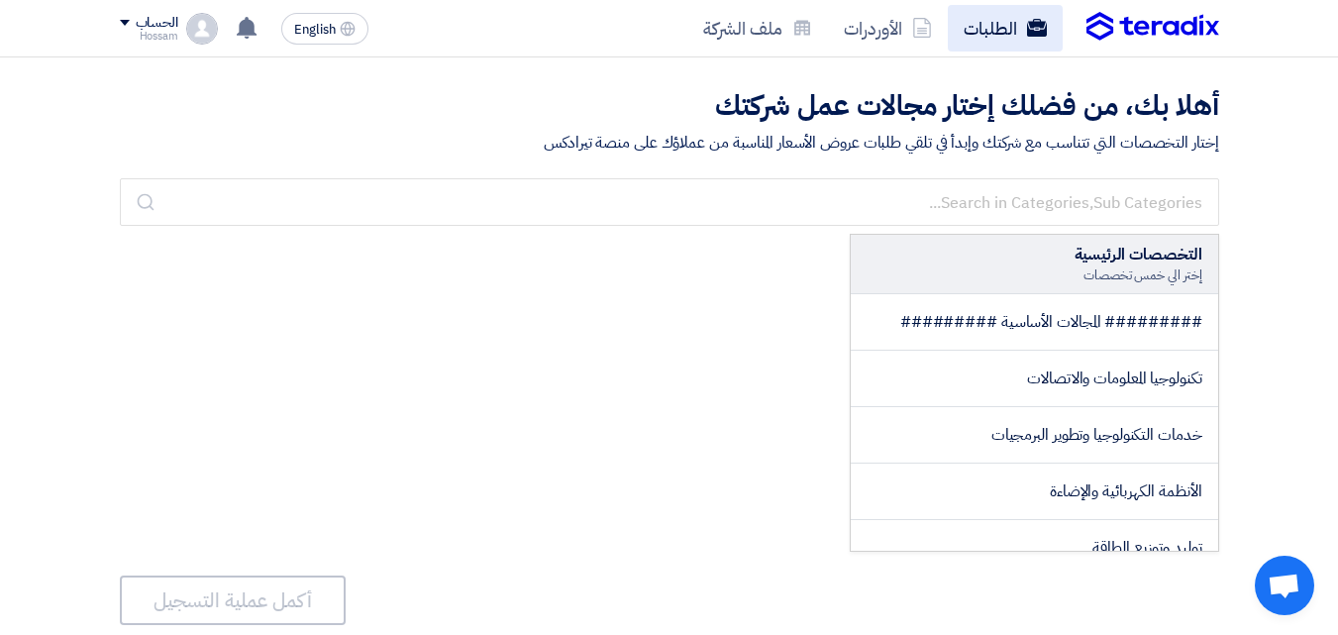
click at [985, 32] on link "الطلبات" at bounding box center [1005, 28] width 115 height 47
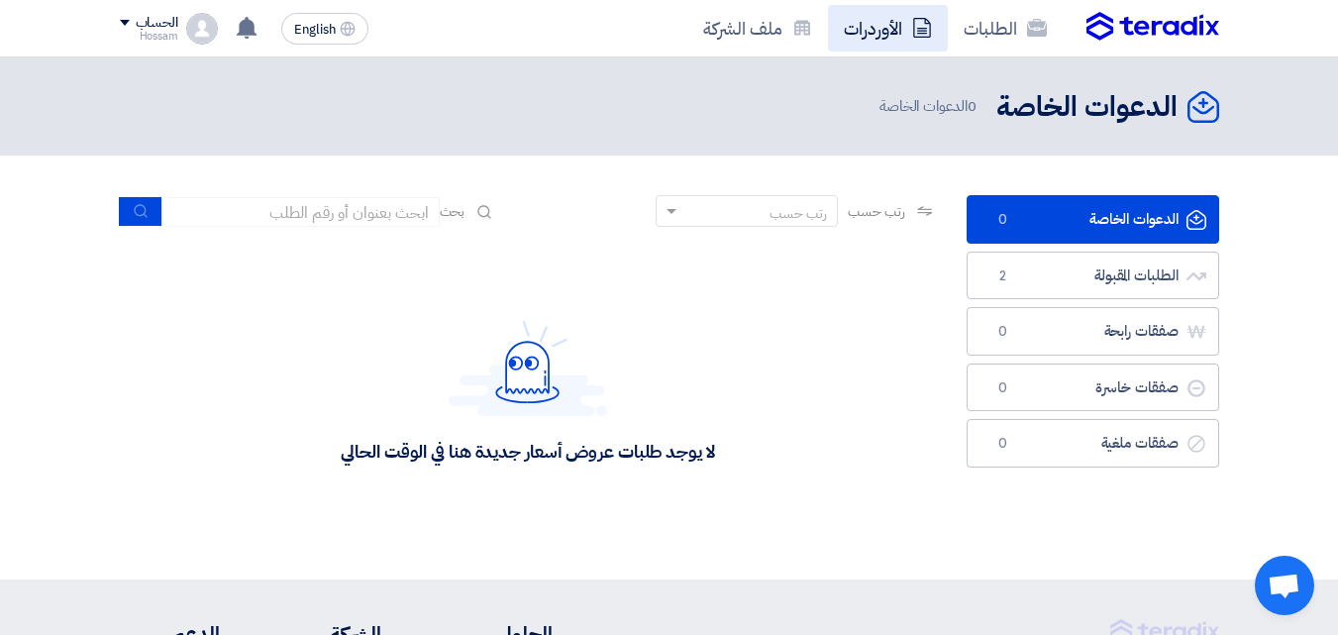
click at [861, 39] on link "الأوردرات" at bounding box center [888, 28] width 120 height 47
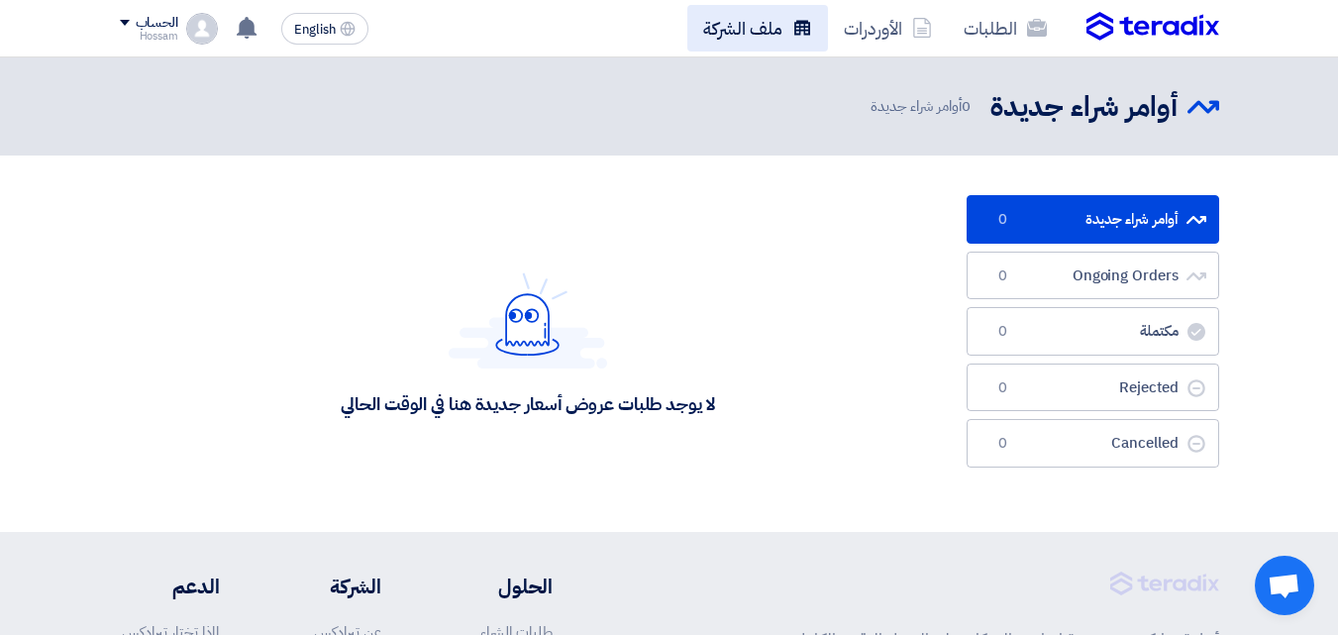
click at [762, 29] on link "ملف الشركة" at bounding box center [757, 28] width 141 height 47
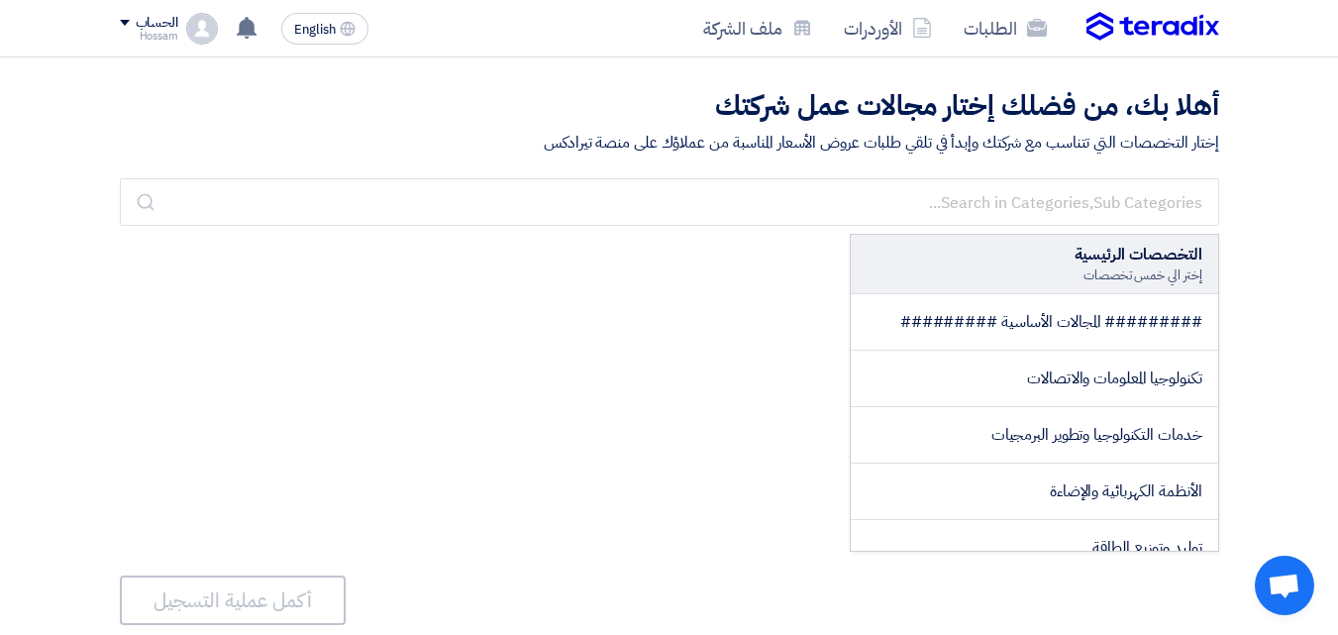
click at [1104, 27] on img at bounding box center [1153, 27] width 133 height 30
click at [127, 20] on span at bounding box center [125, 23] width 10 height 6
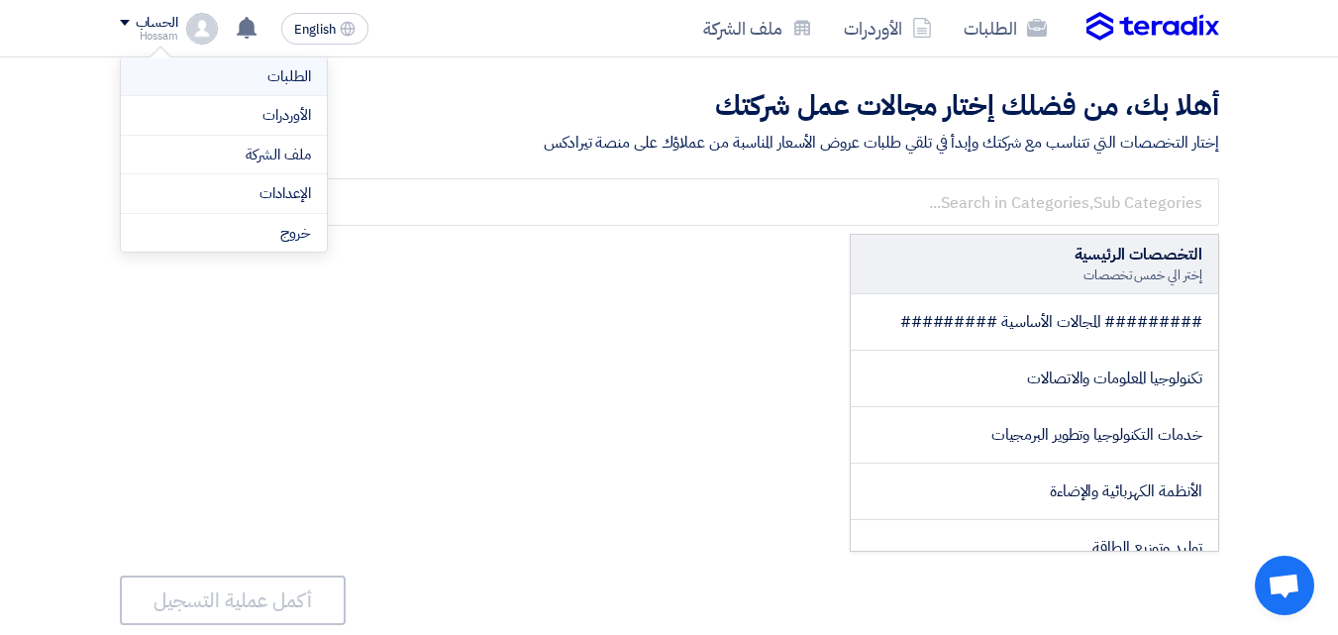
click at [303, 78] on link "الطلبات" at bounding box center [224, 76] width 174 height 23
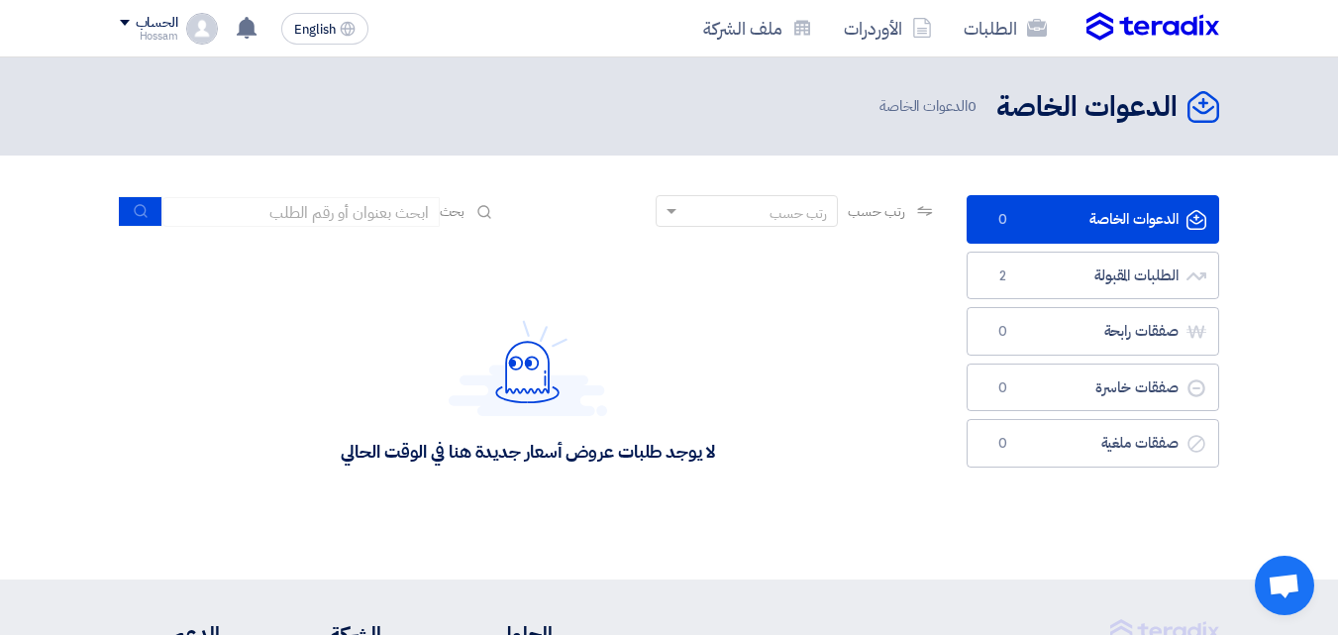
click at [127, 13] on div "الحساب Hossam الطلبات الأوردرات ملف الشركة الإعدادات خروج" at bounding box center [169, 29] width 98 height 32
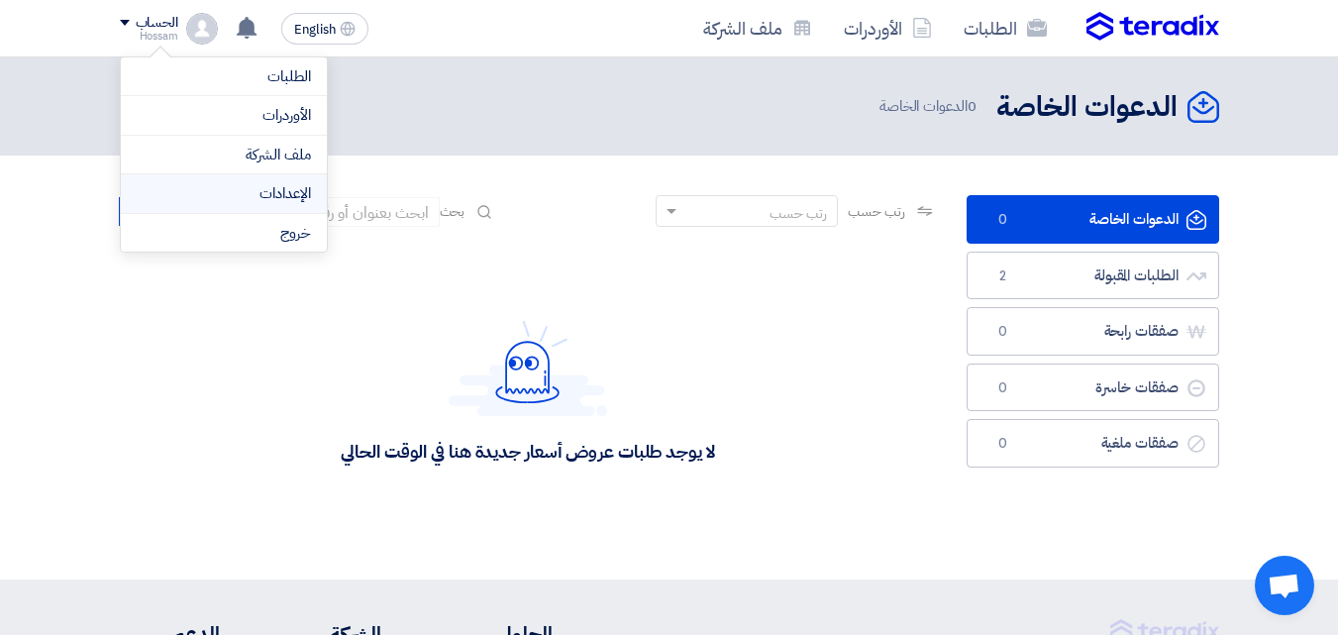
click at [243, 182] on link "الإعدادات" at bounding box center [224, 193] width 174 height 23
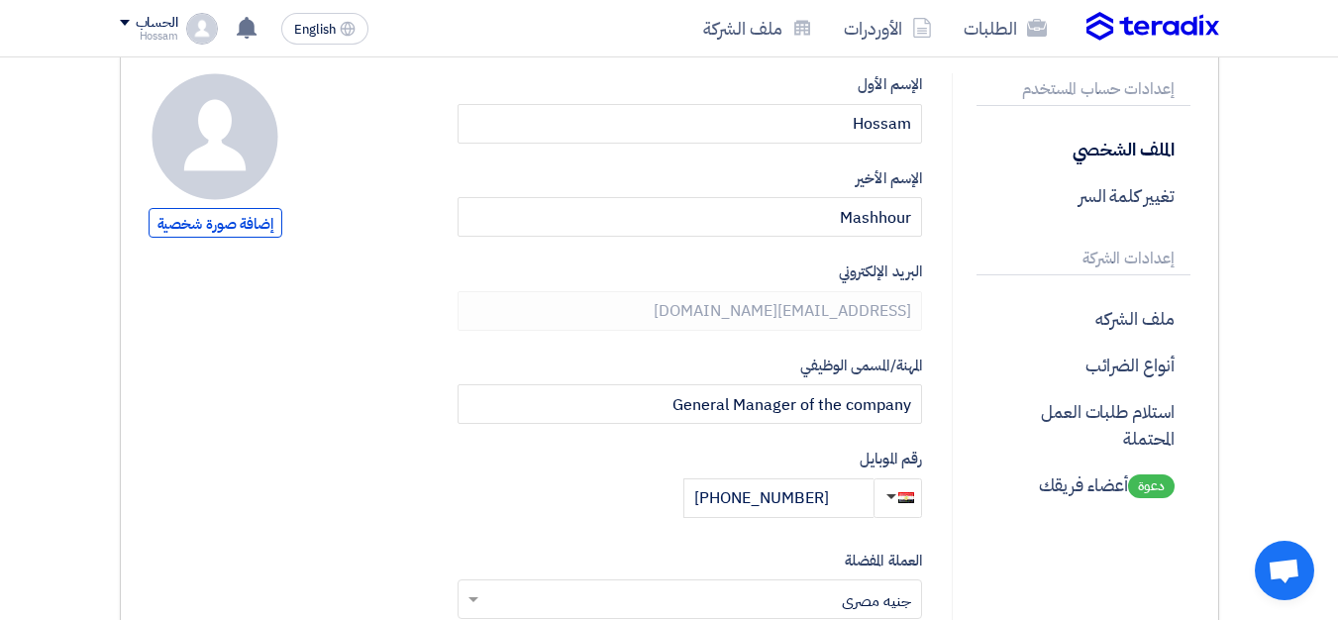
scroll to position [168, 0]
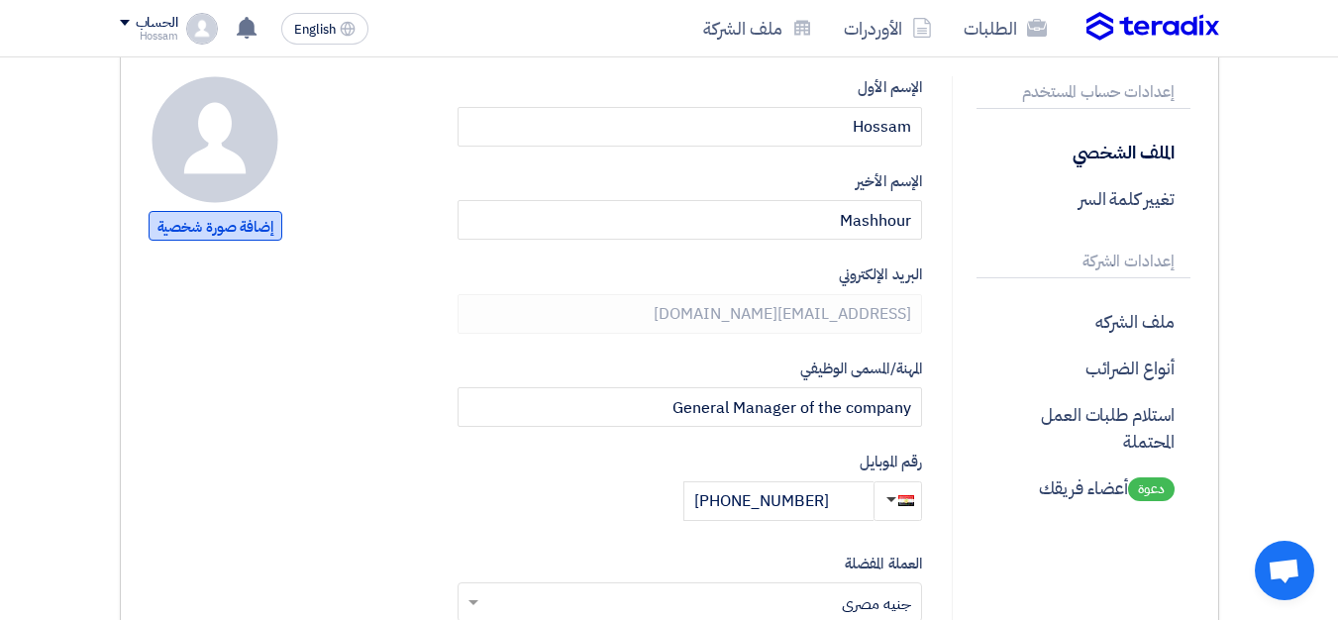
click at [201, 229] on span "إضافة صورة شخصية" at bounding box center [216, 226] width 134 height 30
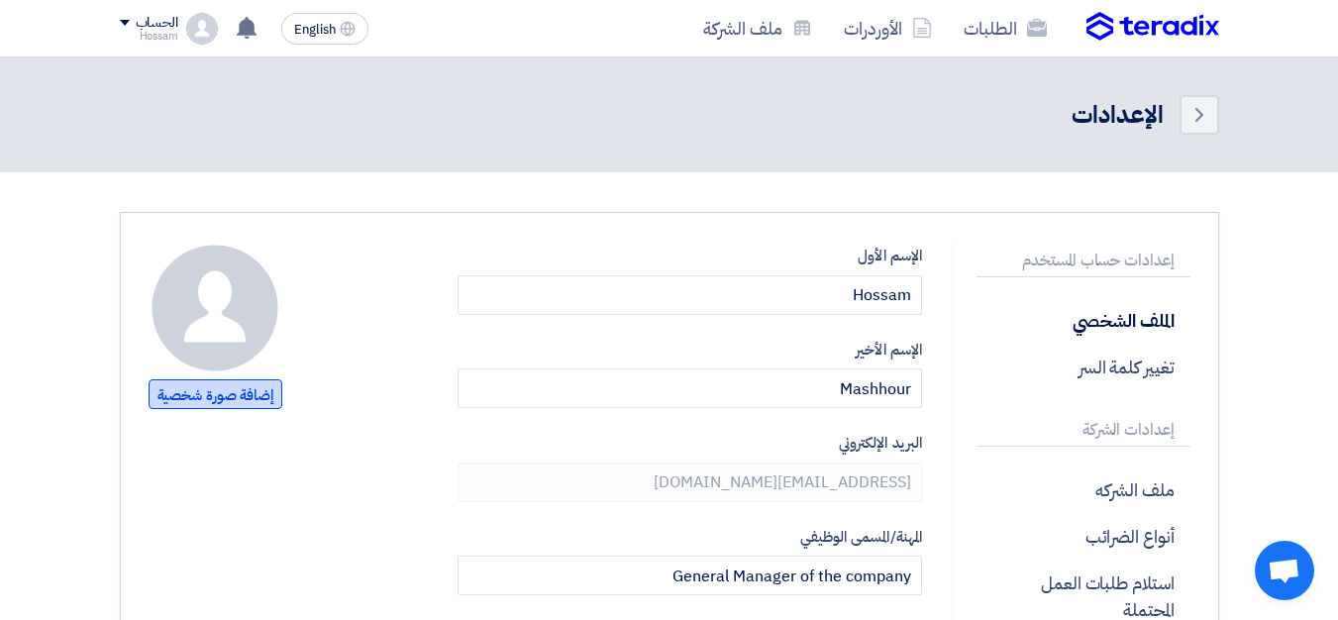
click at [227, 391] on span "إضافة صورة شخصية" at bounding box center [216, 394] width 134 height 30
type input "C:\fakepath\صوره لوجو.png"
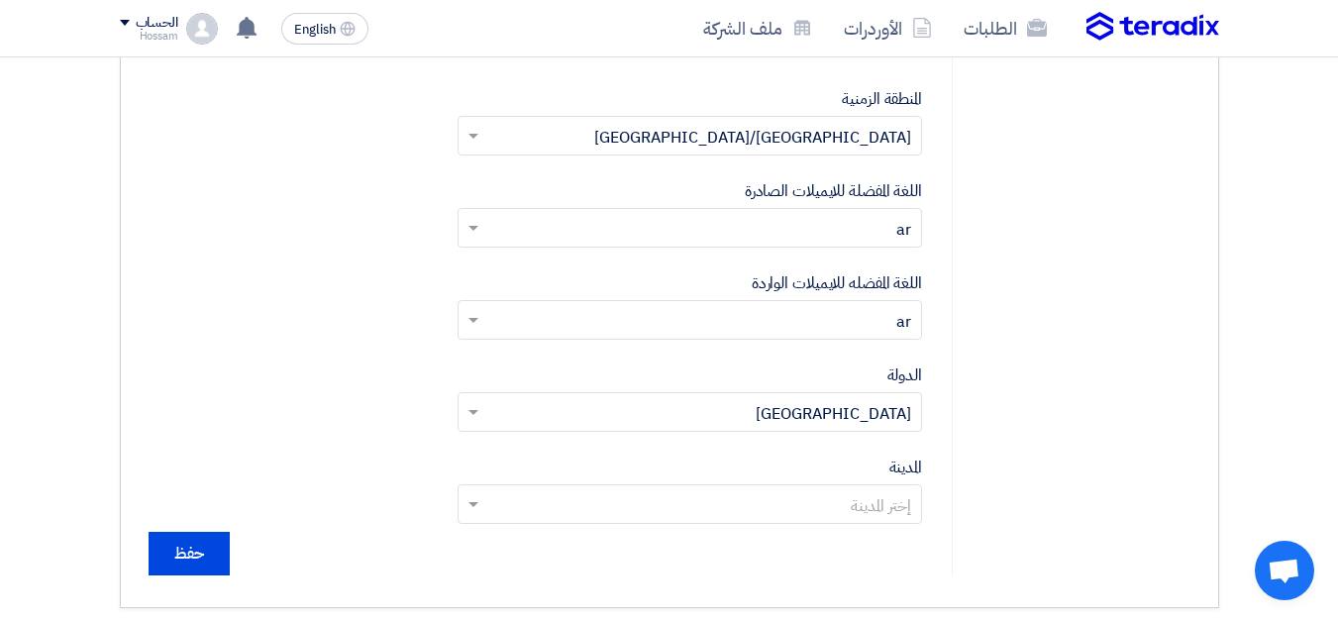
scroll to position [760, 0]
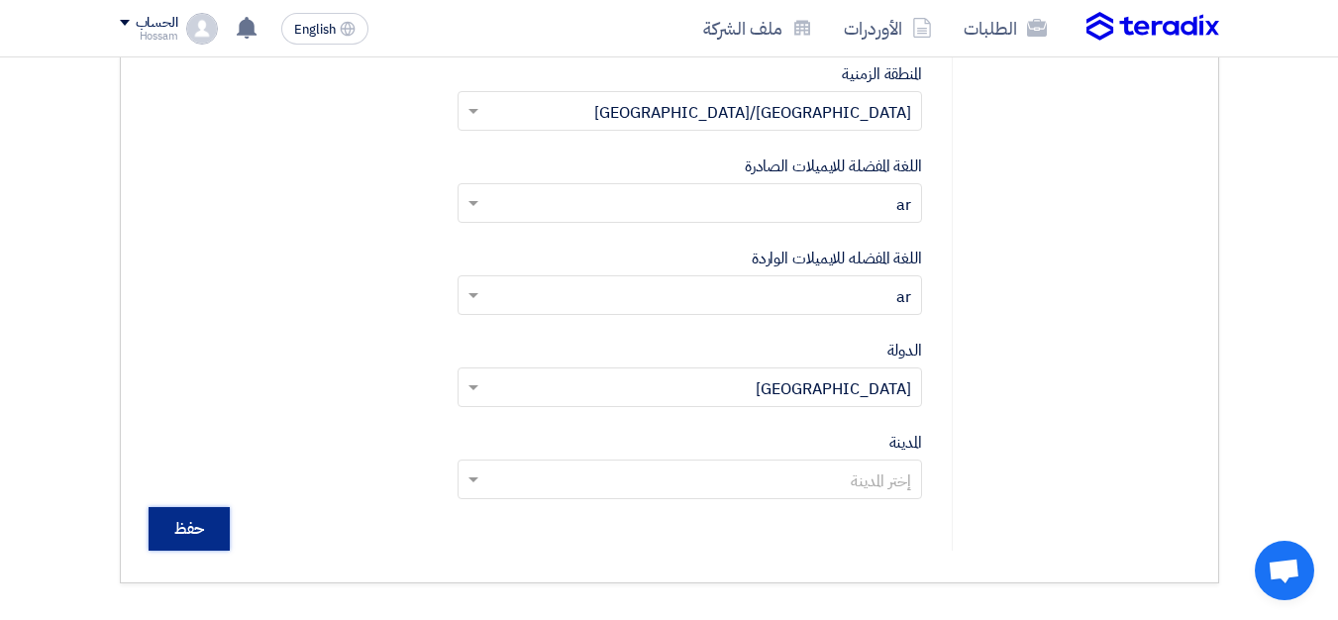
click at [183, 531] on input "حفظ" at bounding box center [189, 529] width 81 height 44
click at [476, 478] on span at bounding box center [474, 480] width 10 height 7
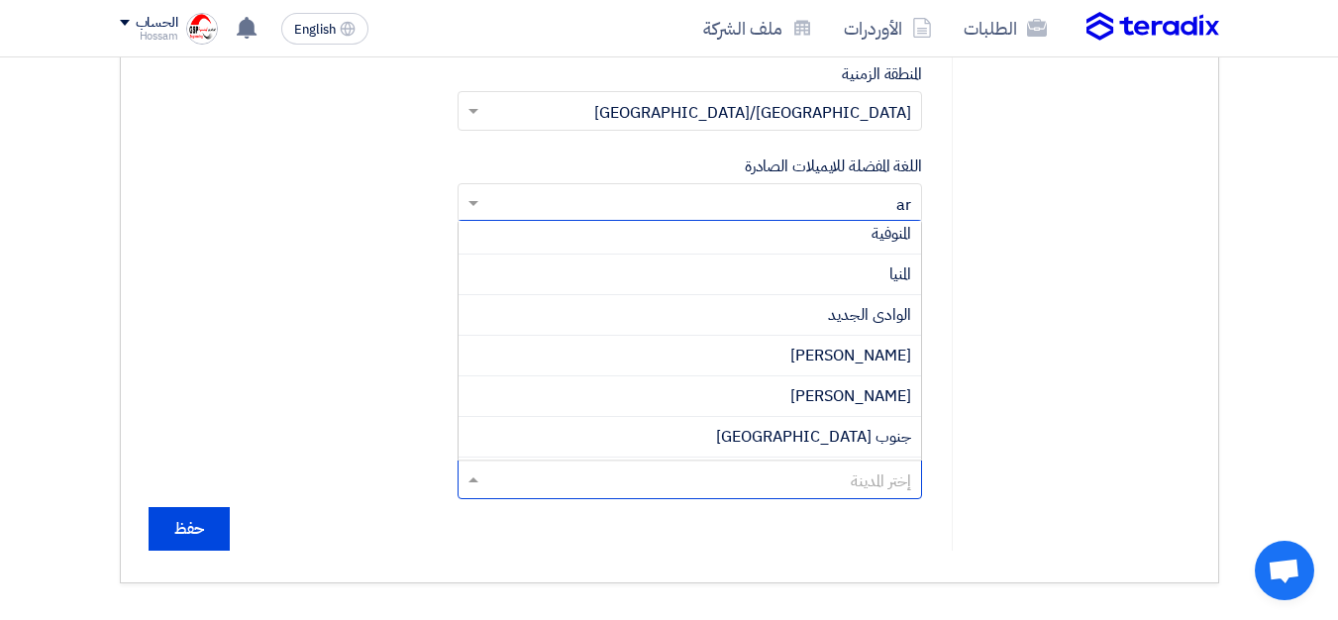
scroll to position [720, 0]
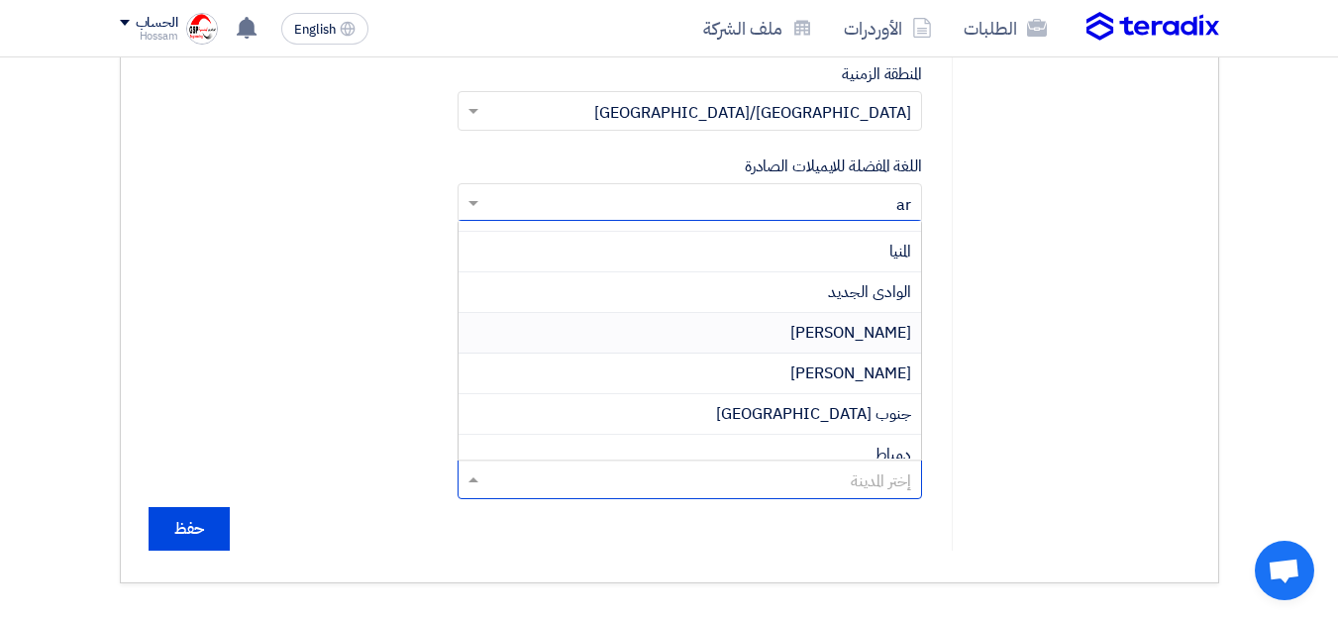
click at [663, 336] on div "[PERSON_NAME]" at bounding box center [690, 333] width 463 height 41
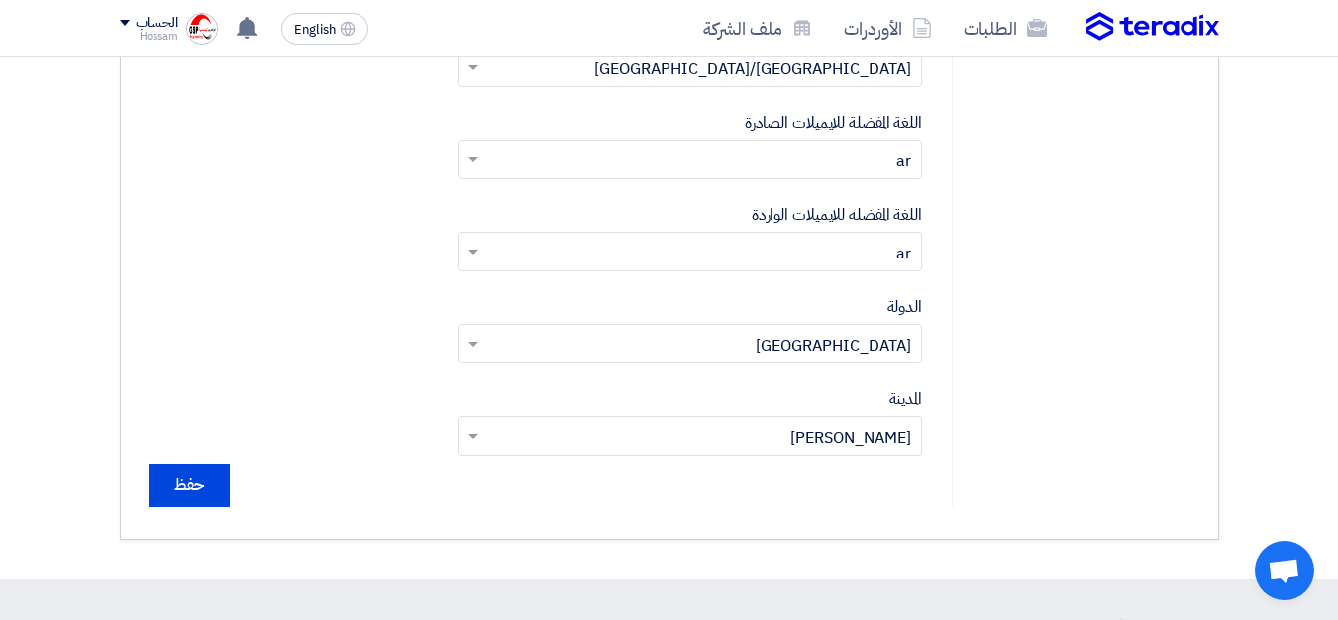
scroll to position [809, 0]
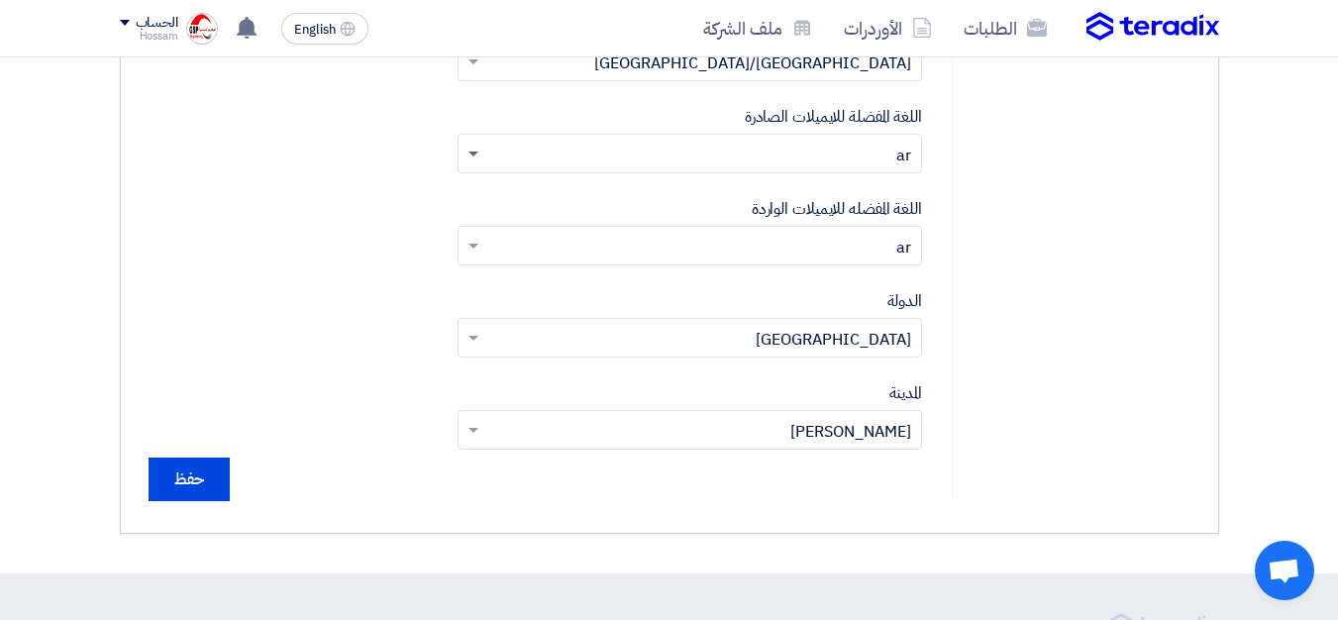
click at [473, 155] on span at bounding box center [474, 155] width 10 height 7
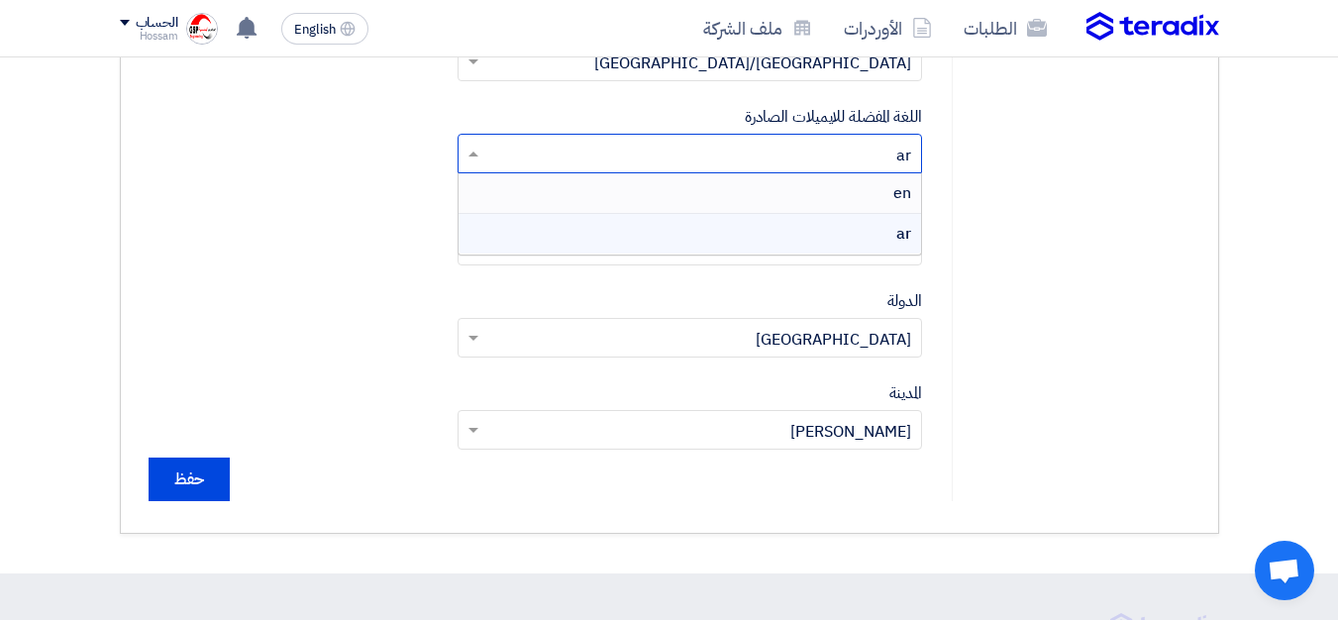
click at [545, 192] on div "en" at bounding box center [690, 193] width 463 height 41
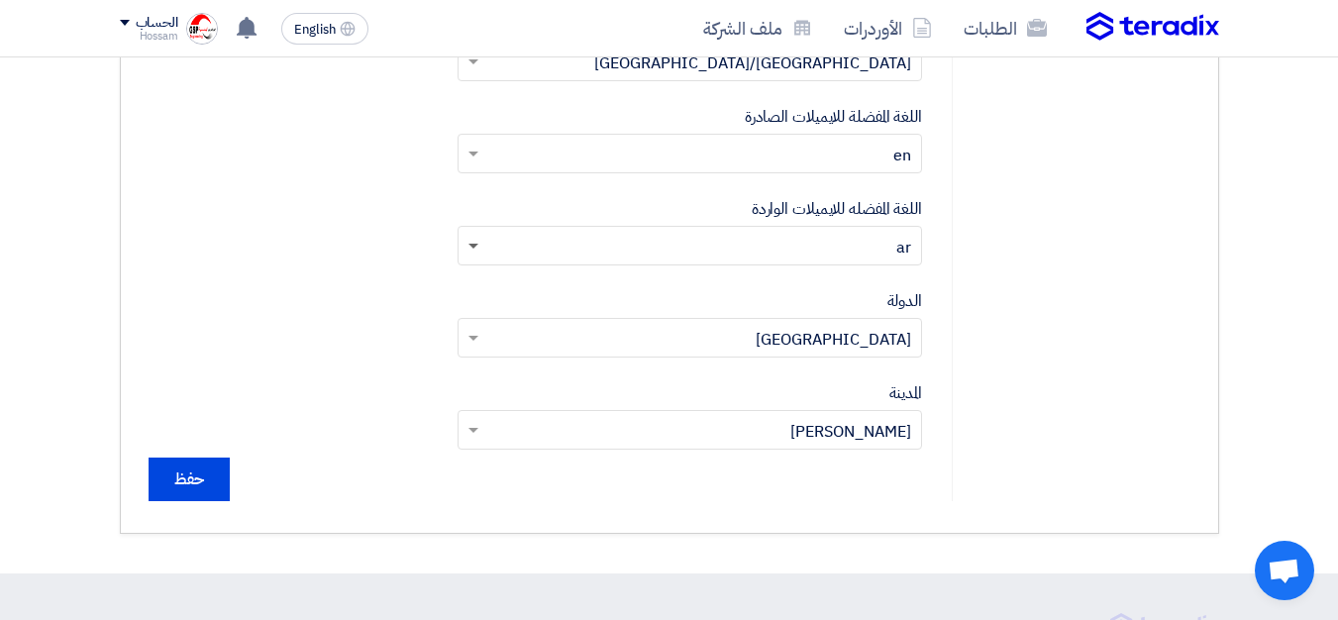
click at [474, 245] on span at bounding box center [474, 247] width 10 height 7
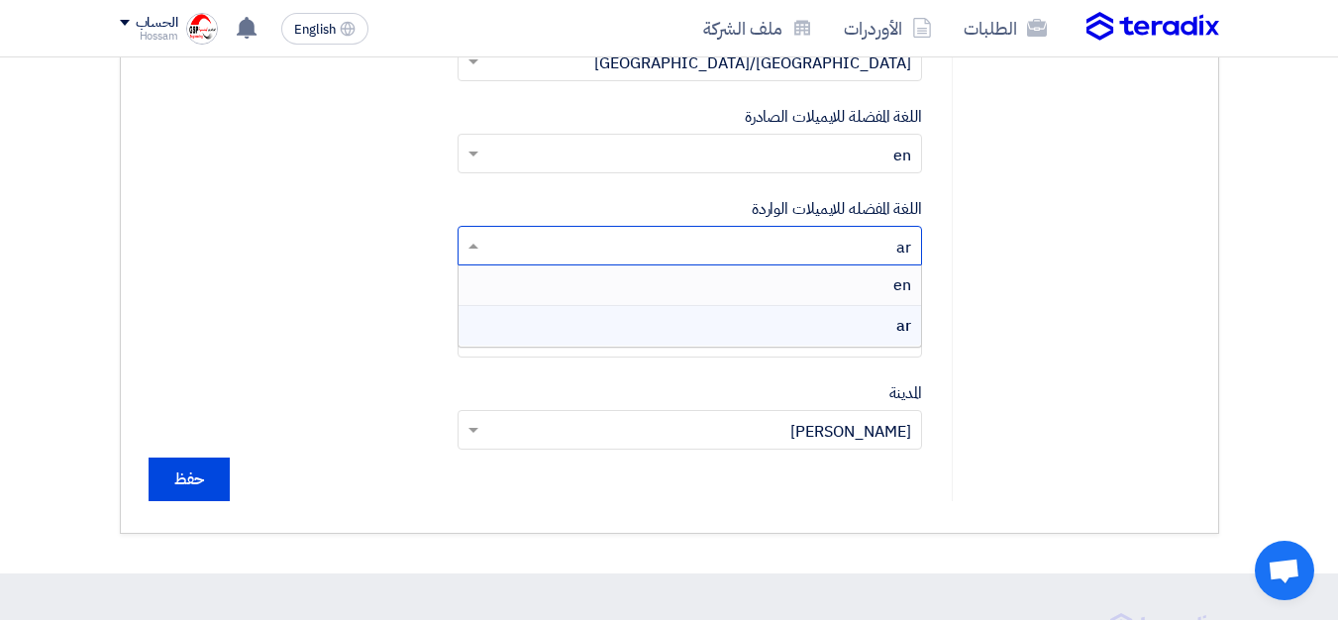
click at [483, 283] on div "en" at bounding box center [690, 285] width 463 height 41
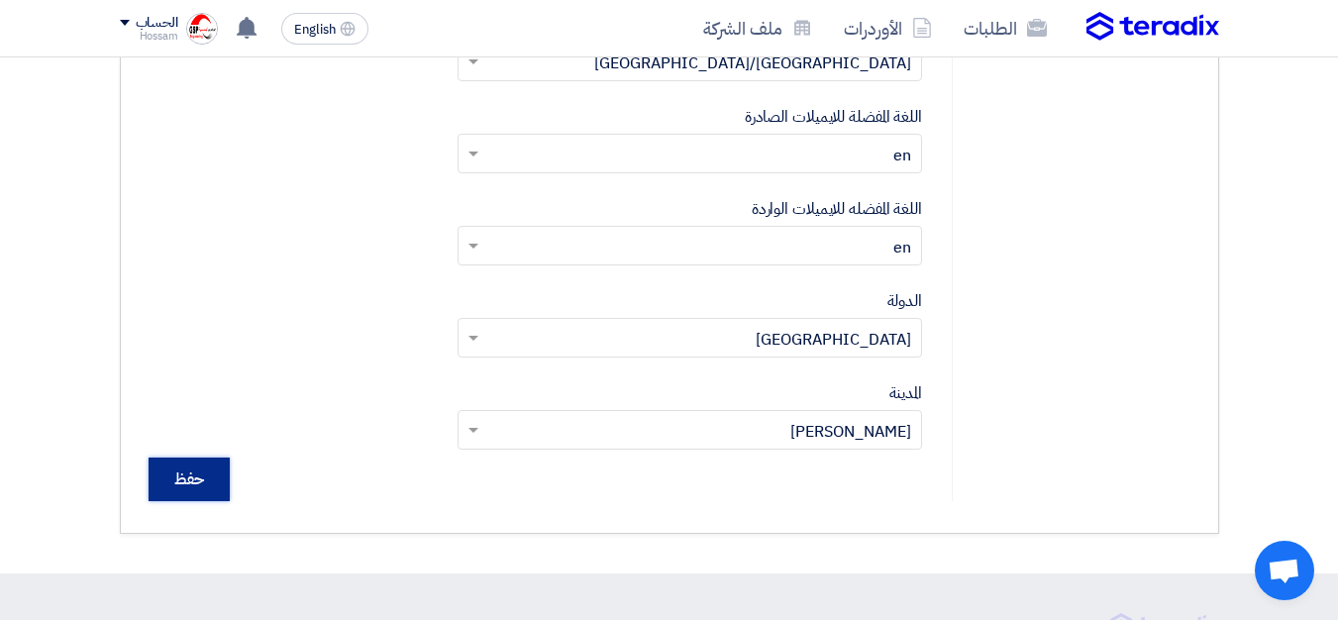
click at [197, 471] on input "حفظ" at bounding box center [189, 480] width 81 height 44
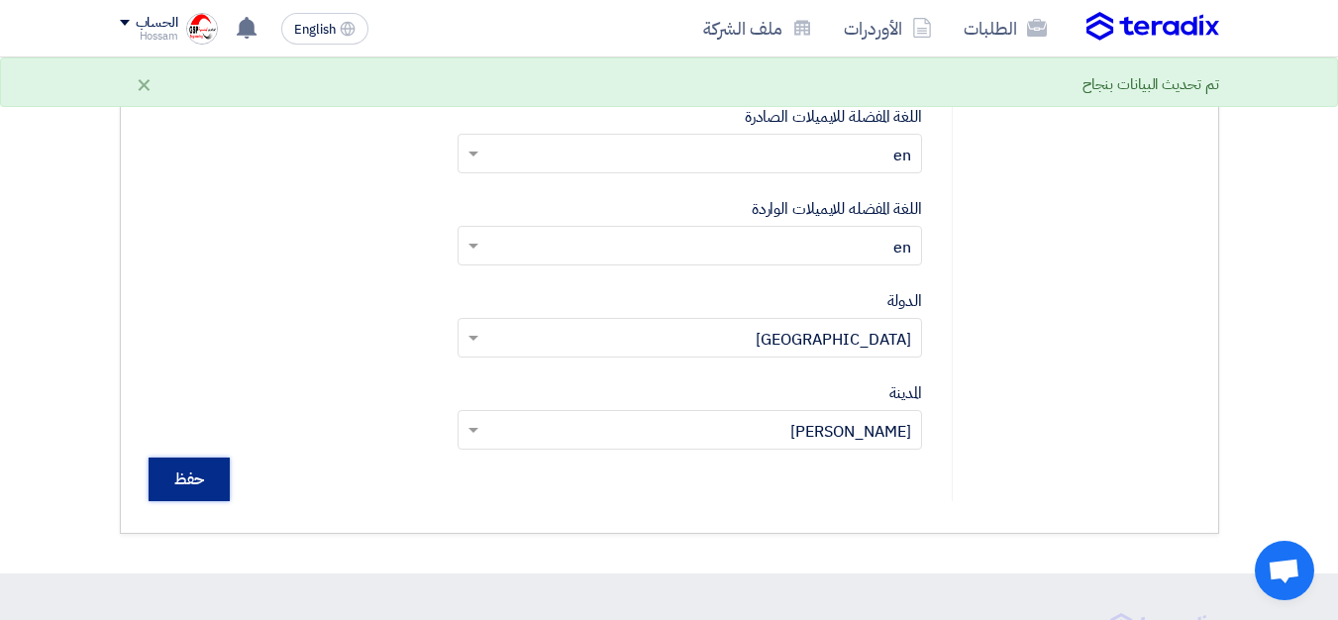
click at [197, 475] on input "حفظ" at bounding box center [189, 480] width 81 height 44
